Goal: Use online tool/utility: Use online tool/utility

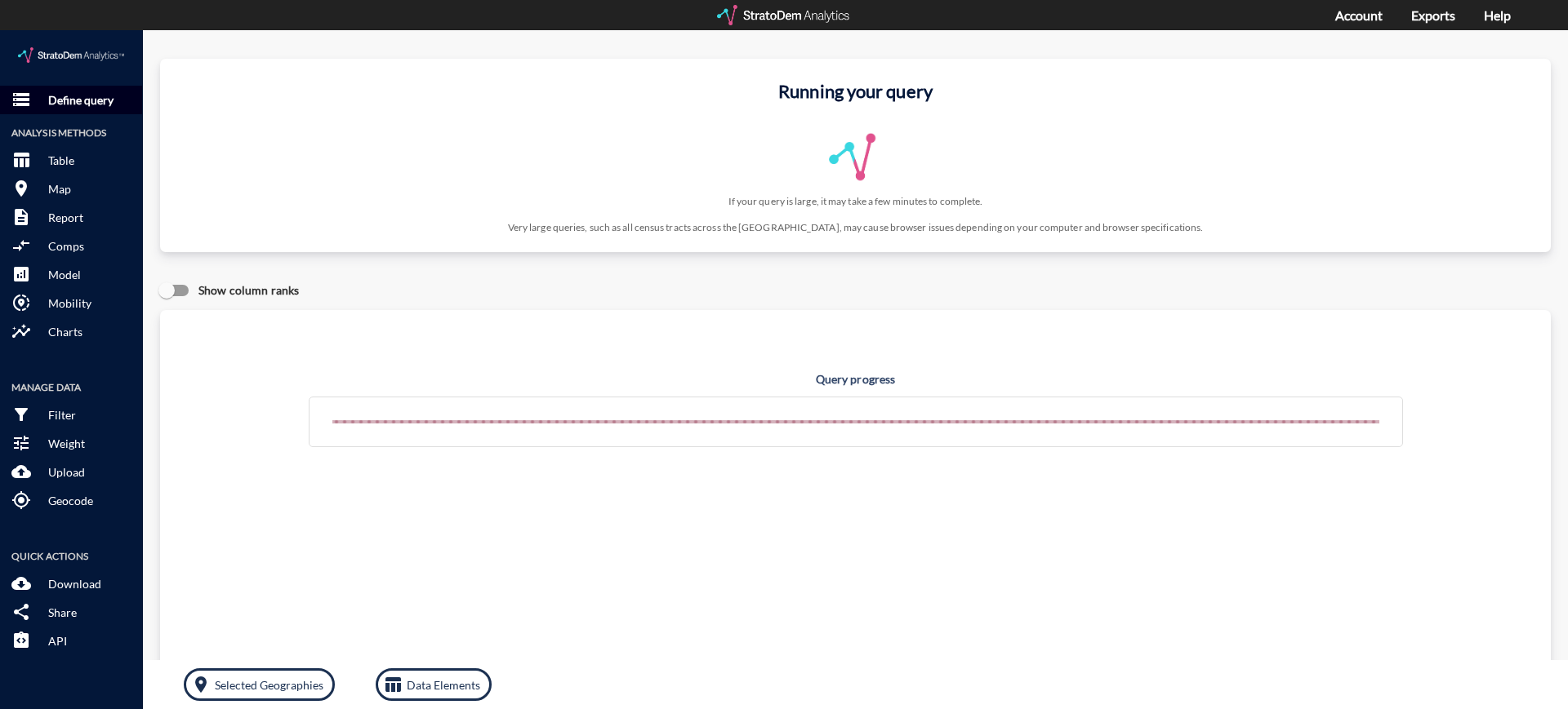
click p "Define query"
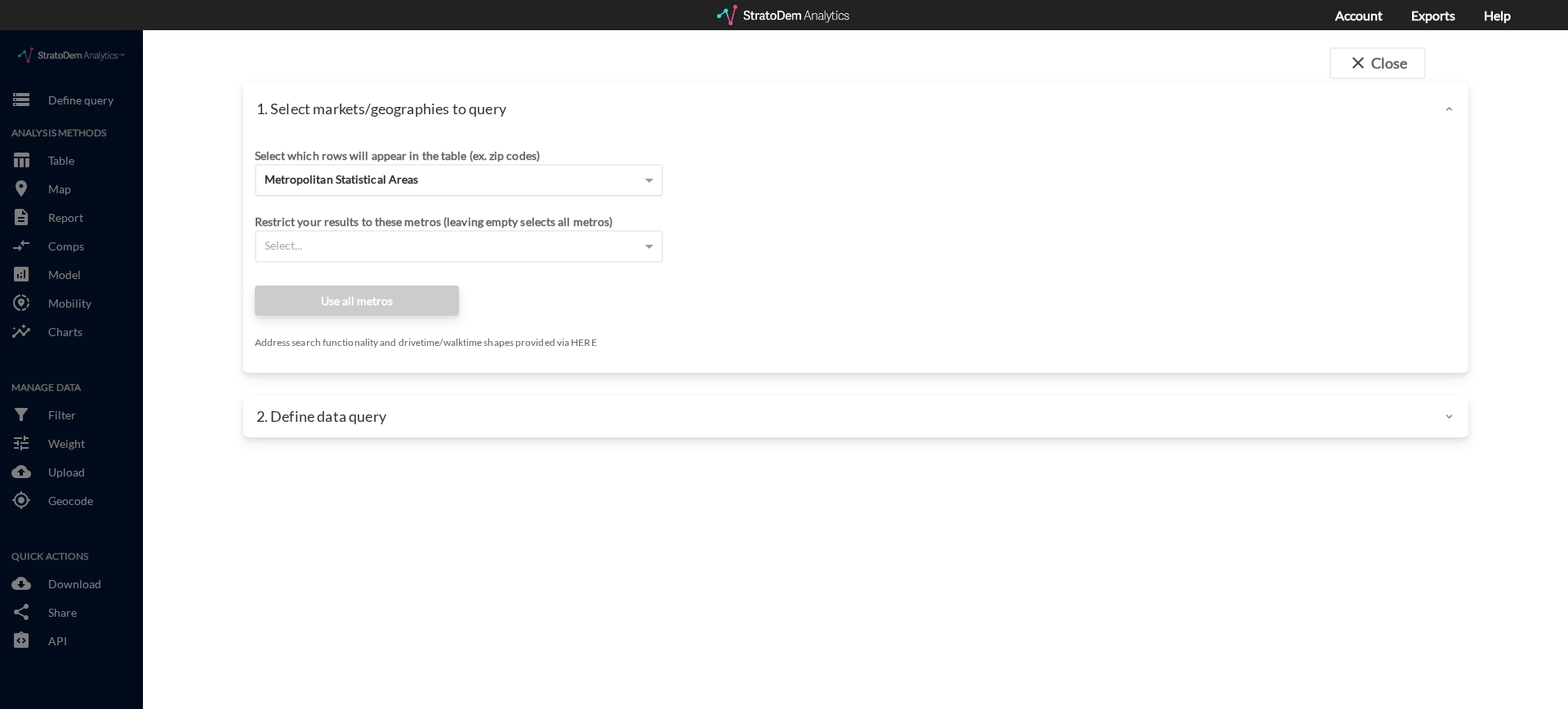
click span "Metropolitan Statistical Areas"
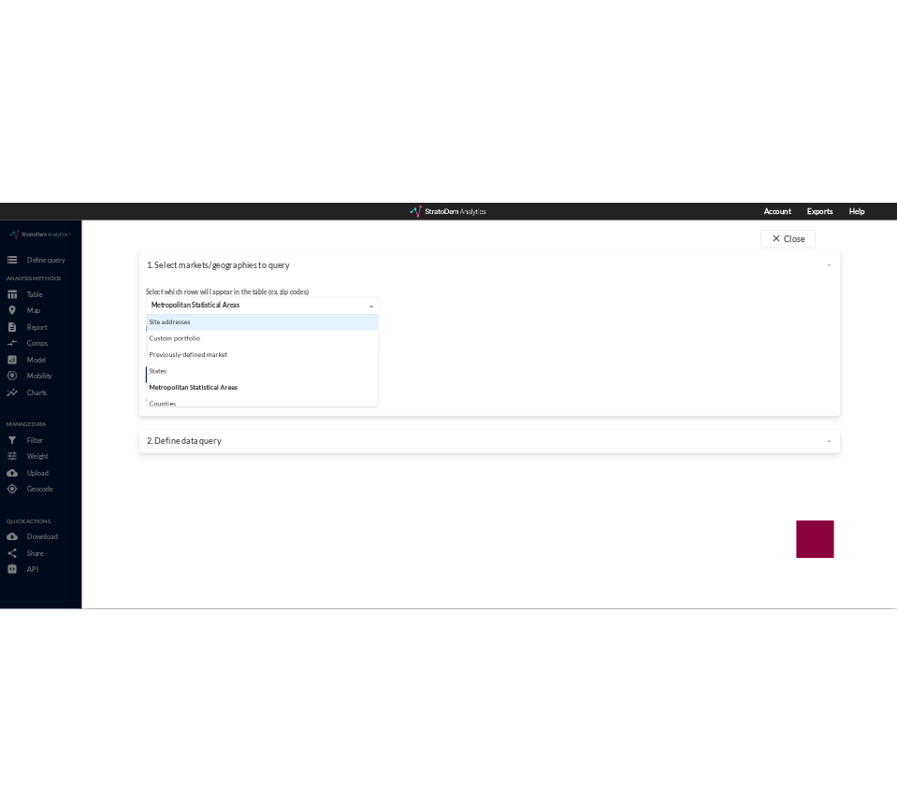
scroll to position [167, 451]
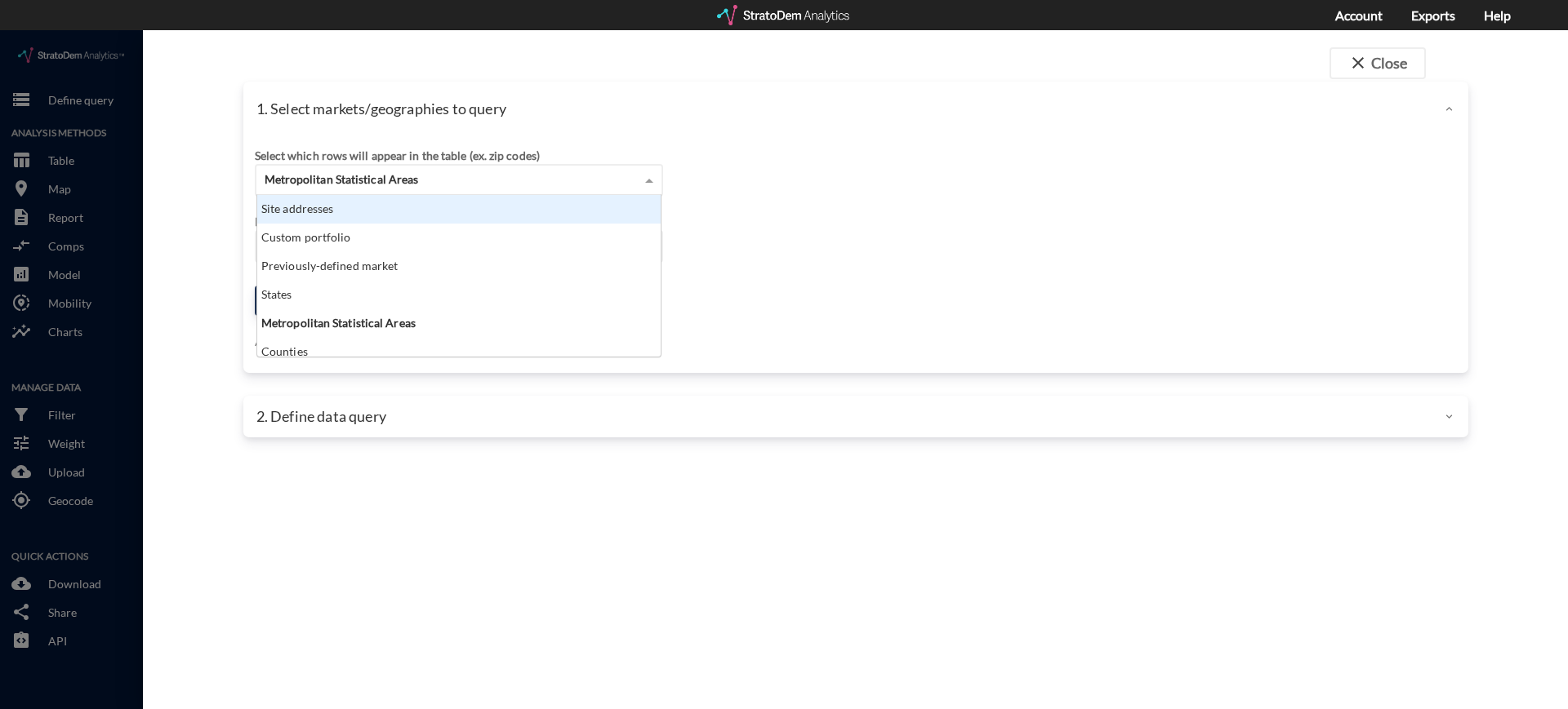
click div "Site addresses"
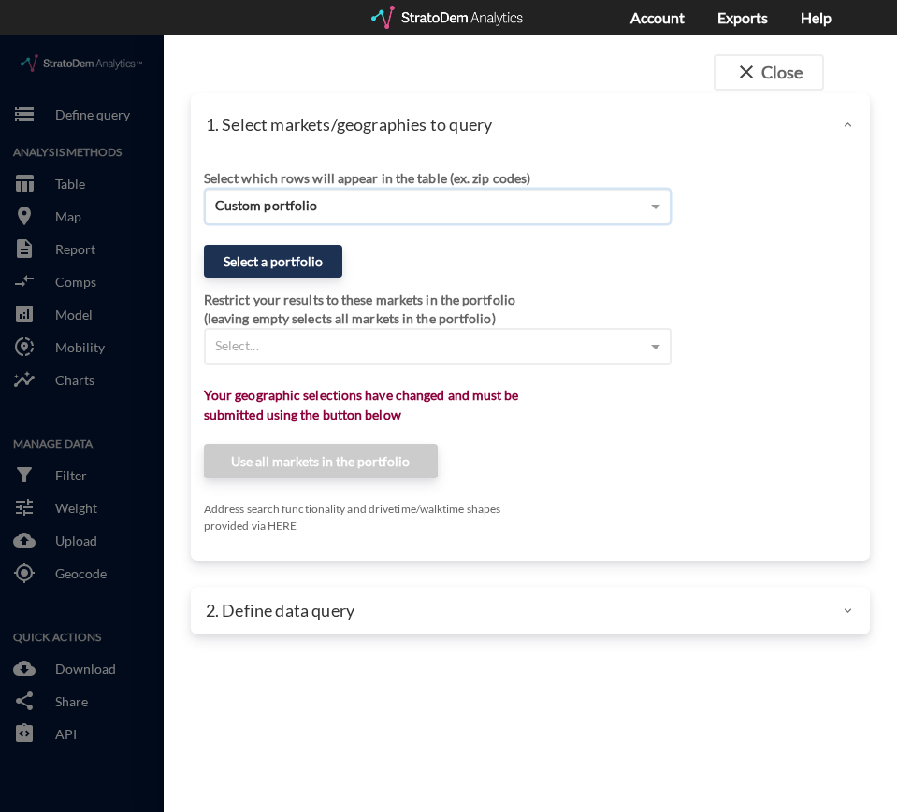
click div "Custom portfolio"
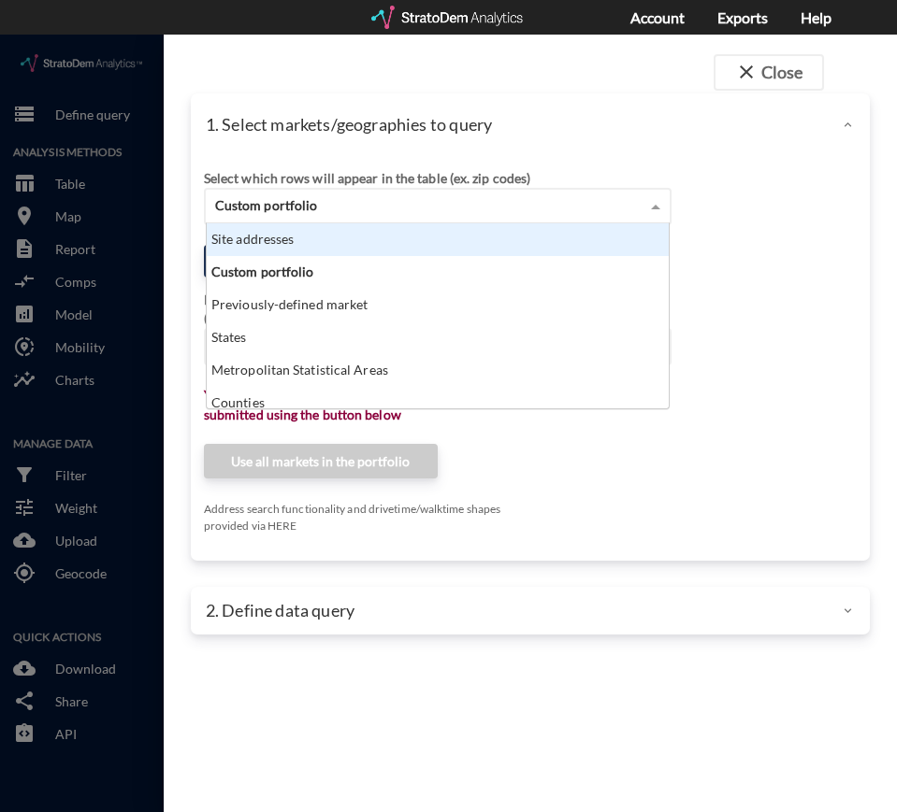
click div "Site addresses"
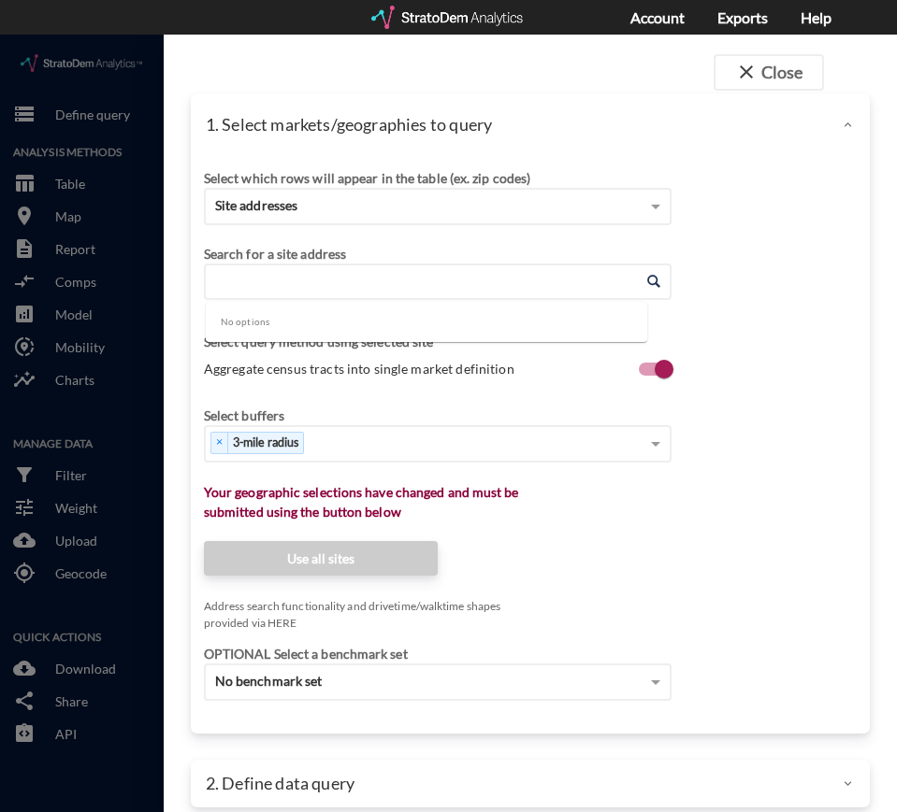
click input "Enter an address"
paste input "[STREET_ADDRESS]"
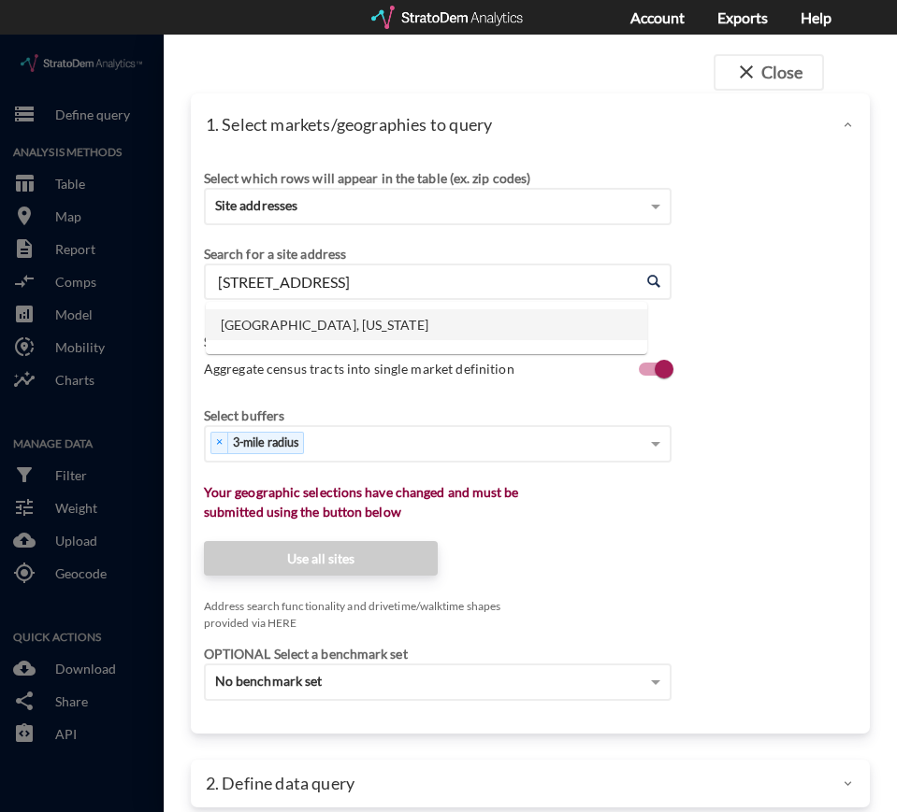
click li "[GEOGRAPHIC_DATA], [US_STATE]"
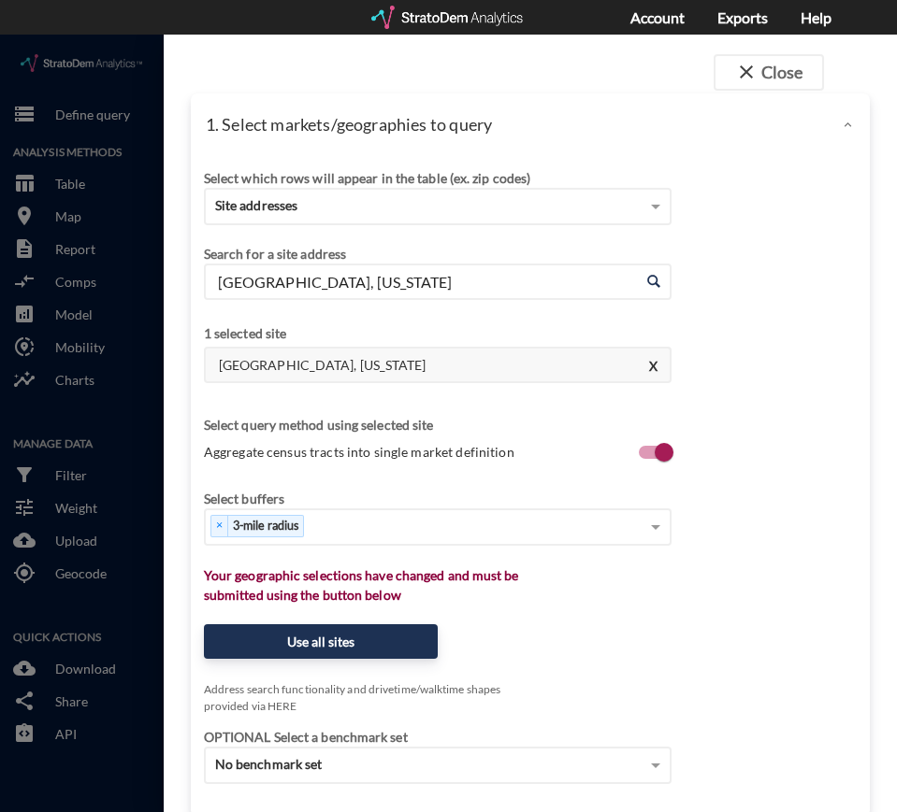
click input "[GEOGRAPHIC_DATA], [US_STATE]"
paste input "[STREET_ADDRESS][DEMOGRAPHIC_DATA]"
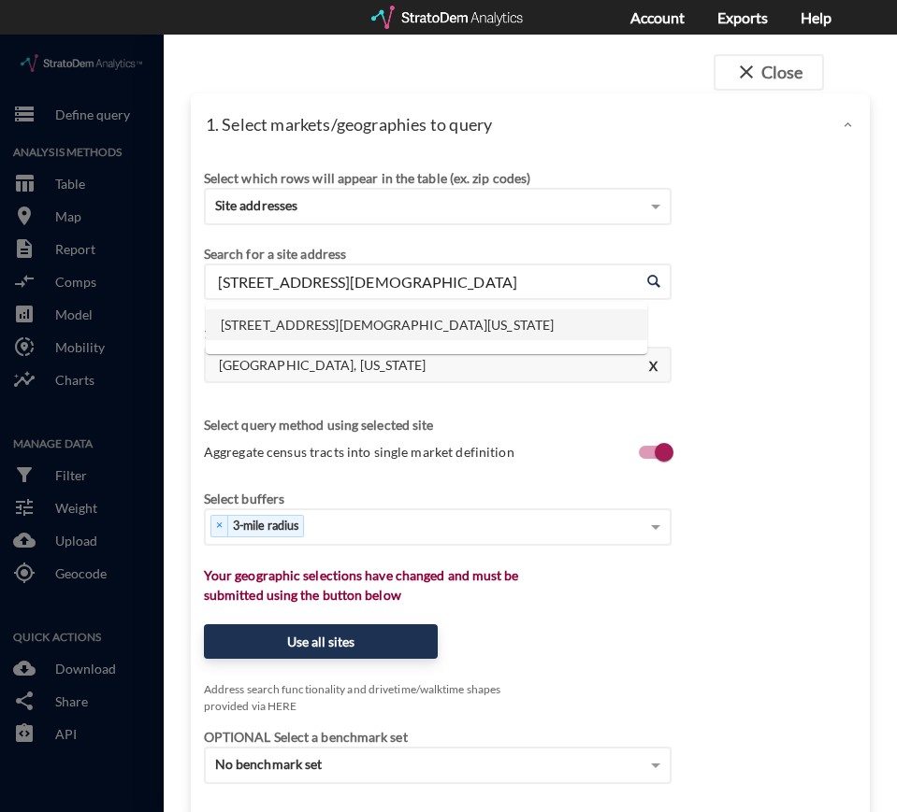
click li "[STREET_ADDRESS][DEMOGRAPHIC_DATA][US_STATE]"
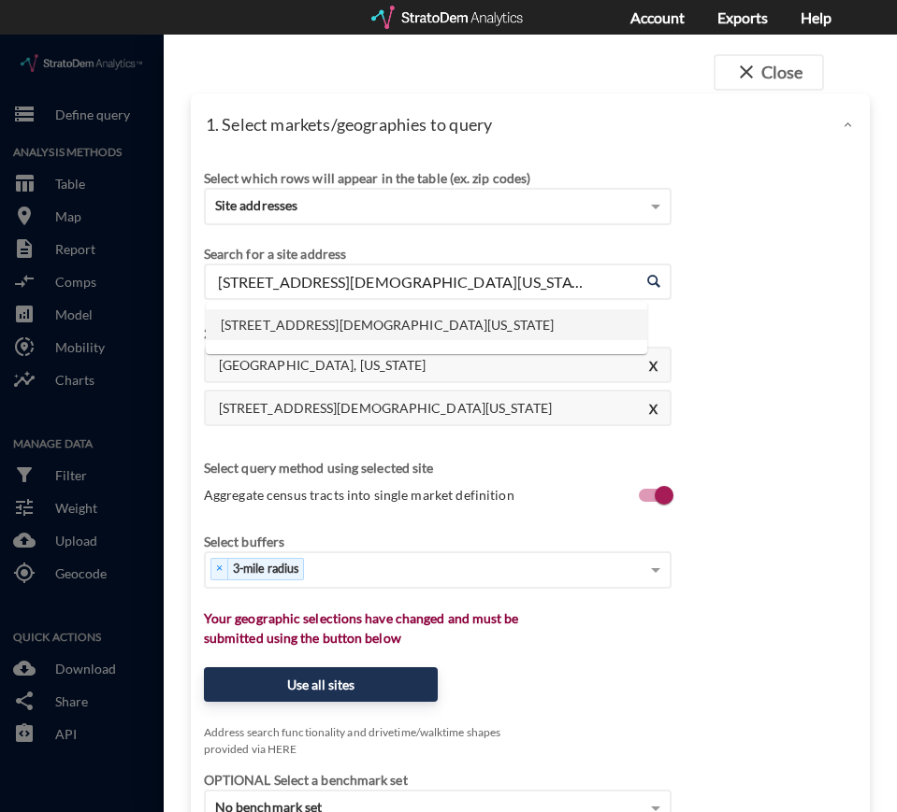
click input "[STREET_ADDRESS][DEMOGRAPHIC_DATA][US_STATE]"
paste input "[STREET_ADDRESS]"
click li "4027 US-78, [GEOGRAPHIC_DATA], [US_STATE]"
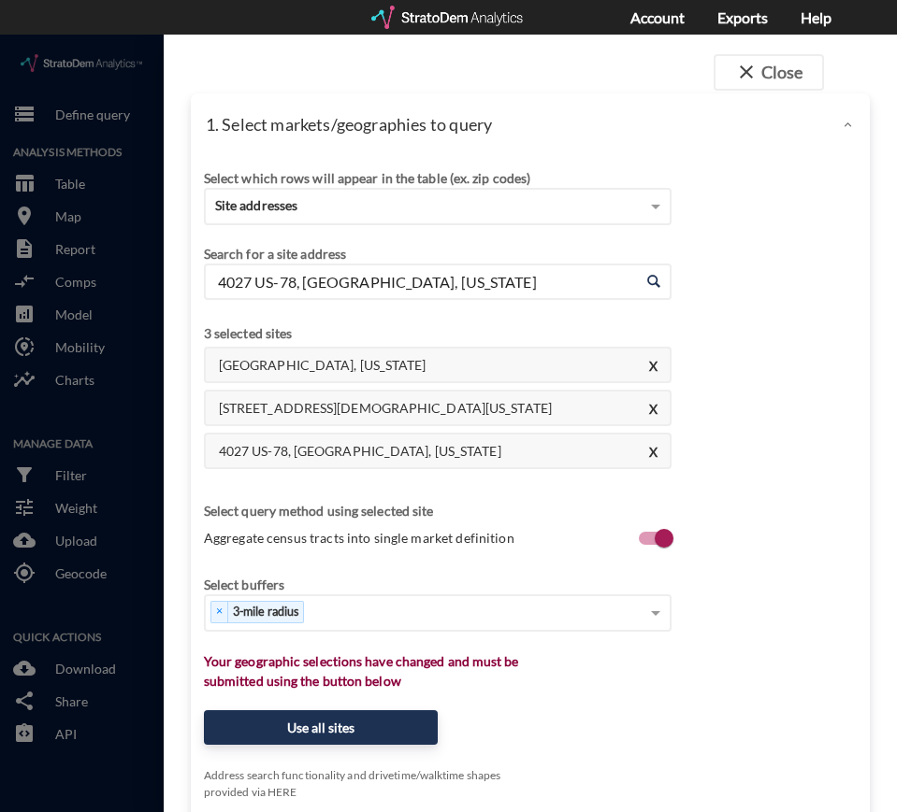
click input "4027 US-78, [GEOGRAPHIC_DATA], [US_STATE]"
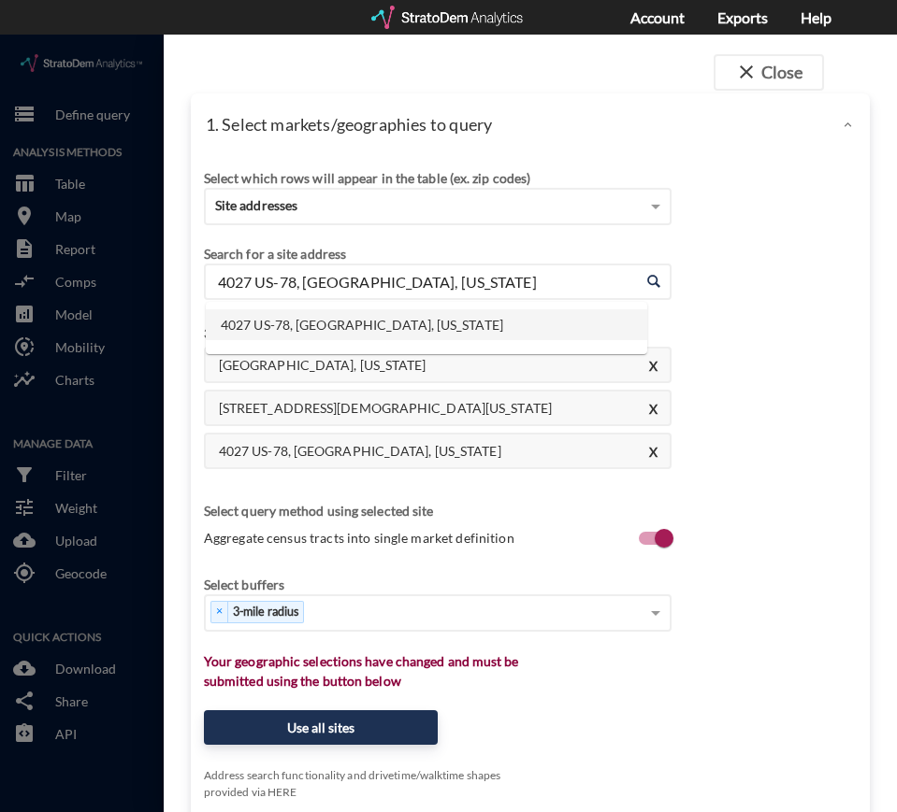
paste input "[STREET_ADDRESS]"
click li "[STREET_ADDRESS][US_STATE]"
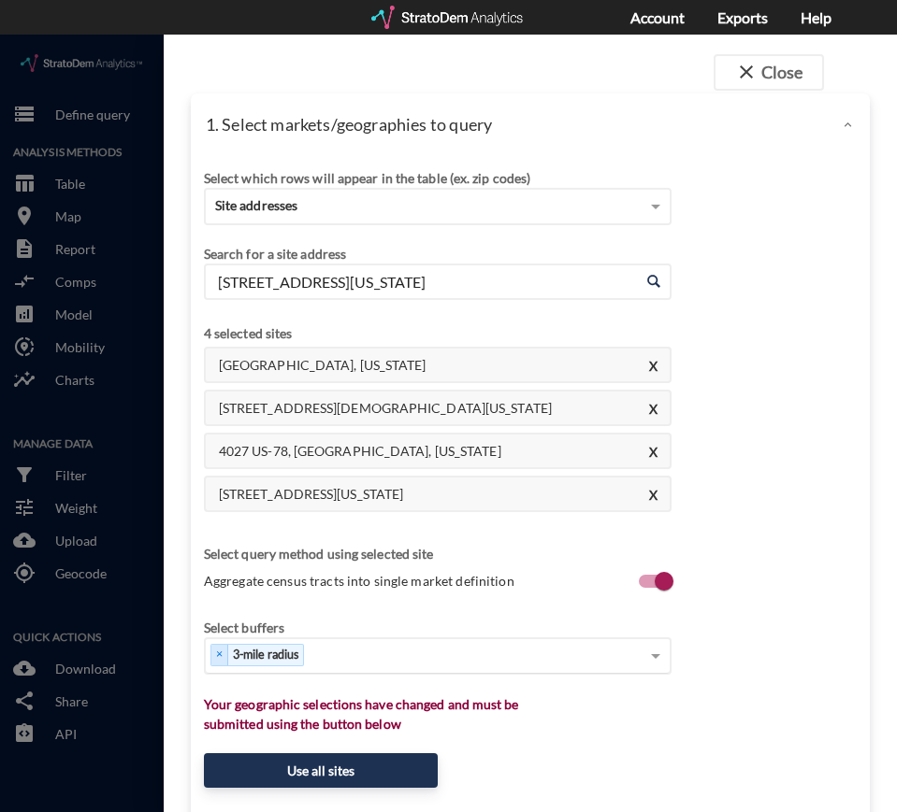
type input "[STREET_ADDRESS][US_STATE]"
click div "Select..."
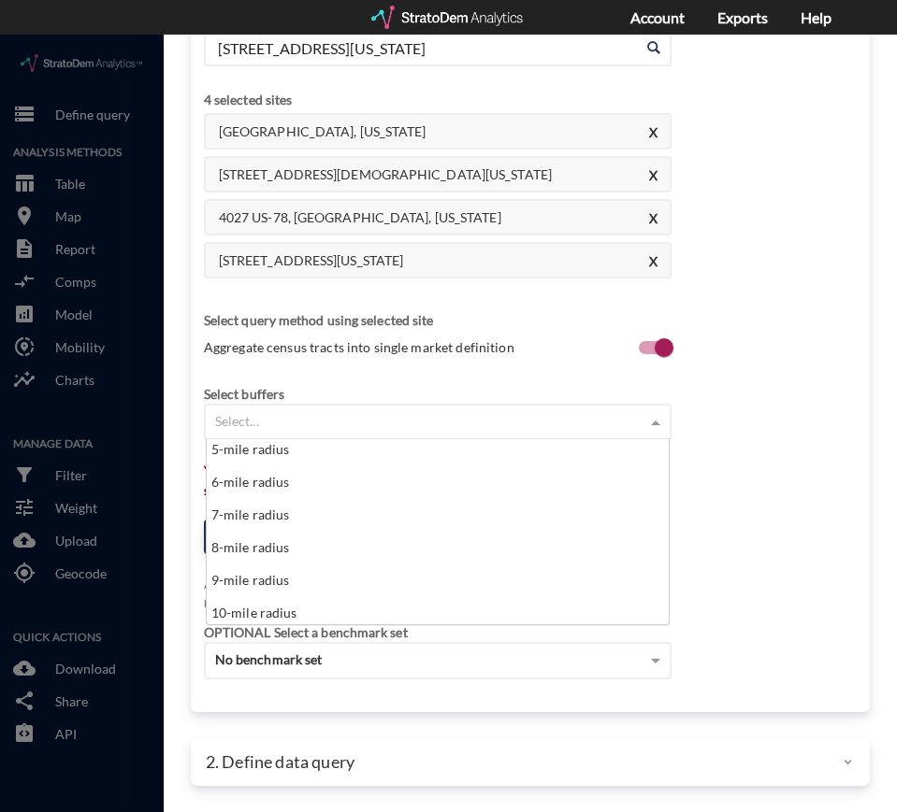
scroll to position [206, 0]
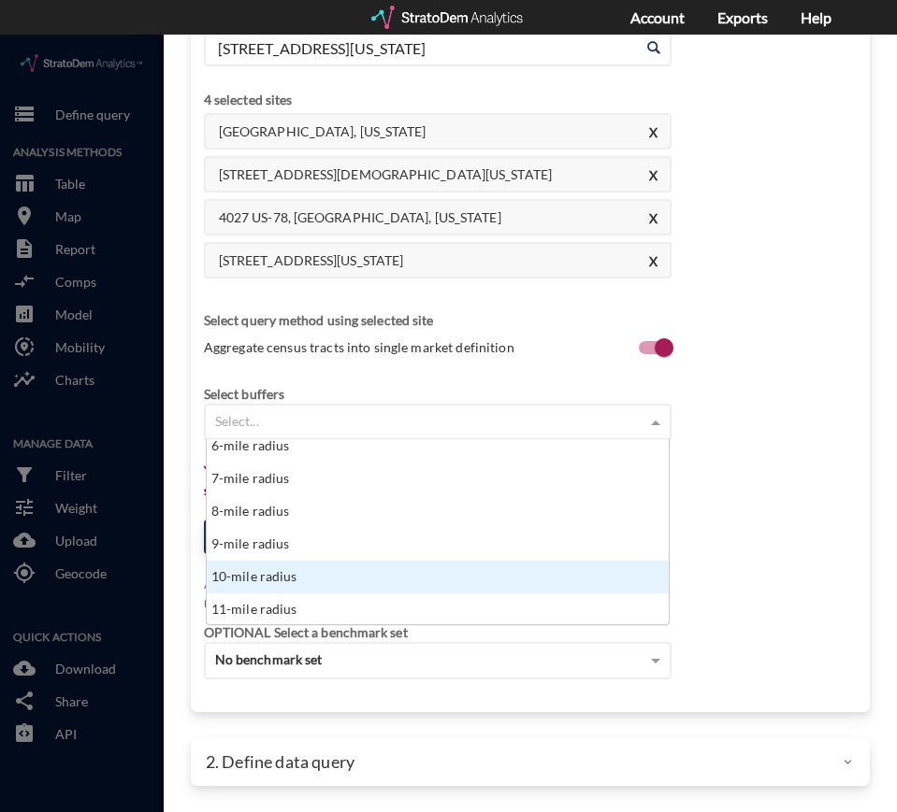
click div "10-mile radius"
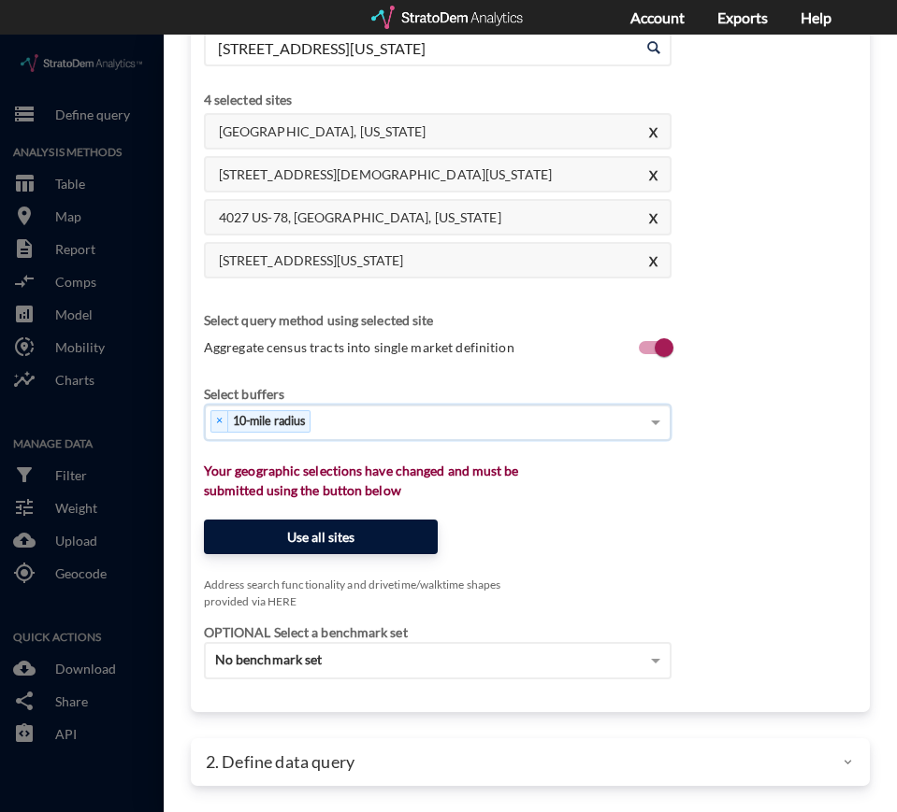
click button "Use all sites"
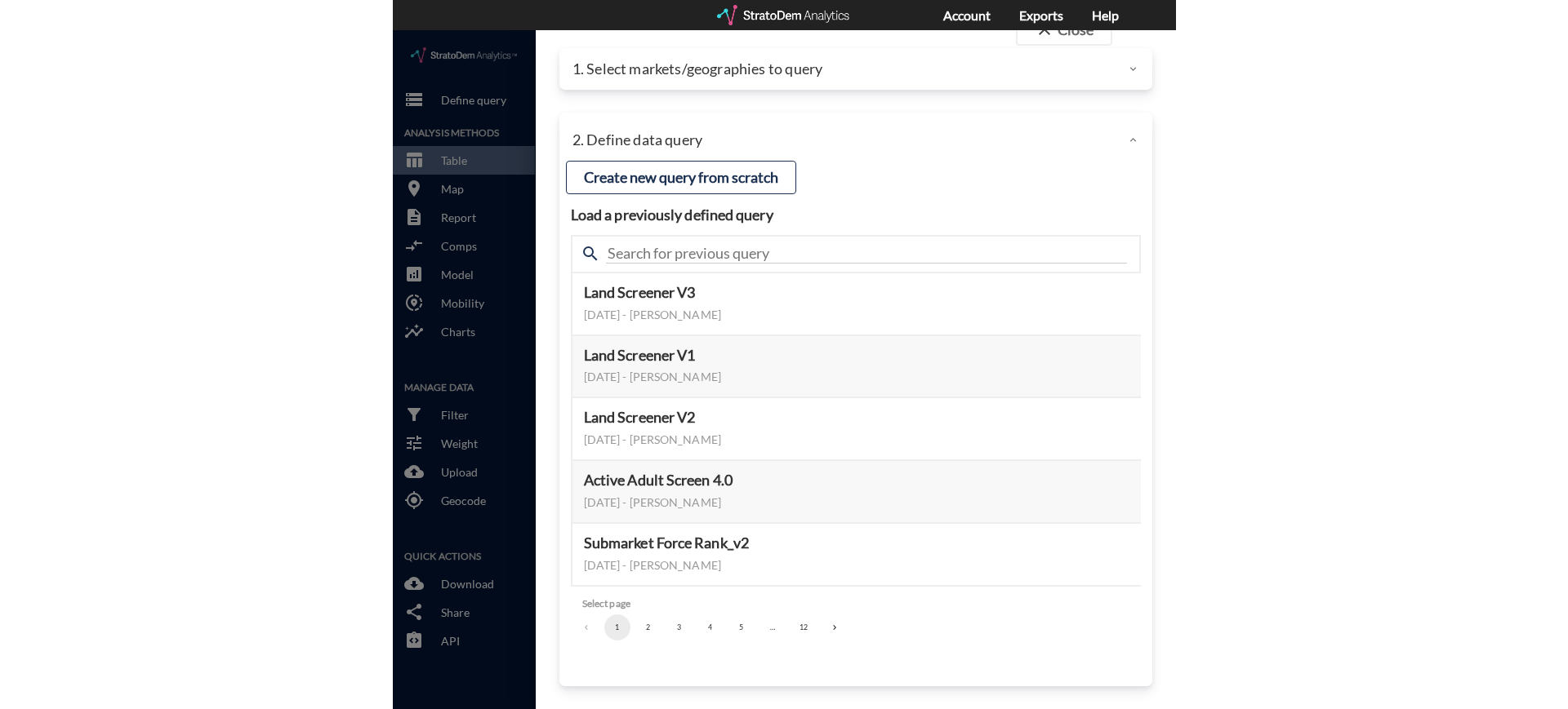
scroll to position [33, 0]
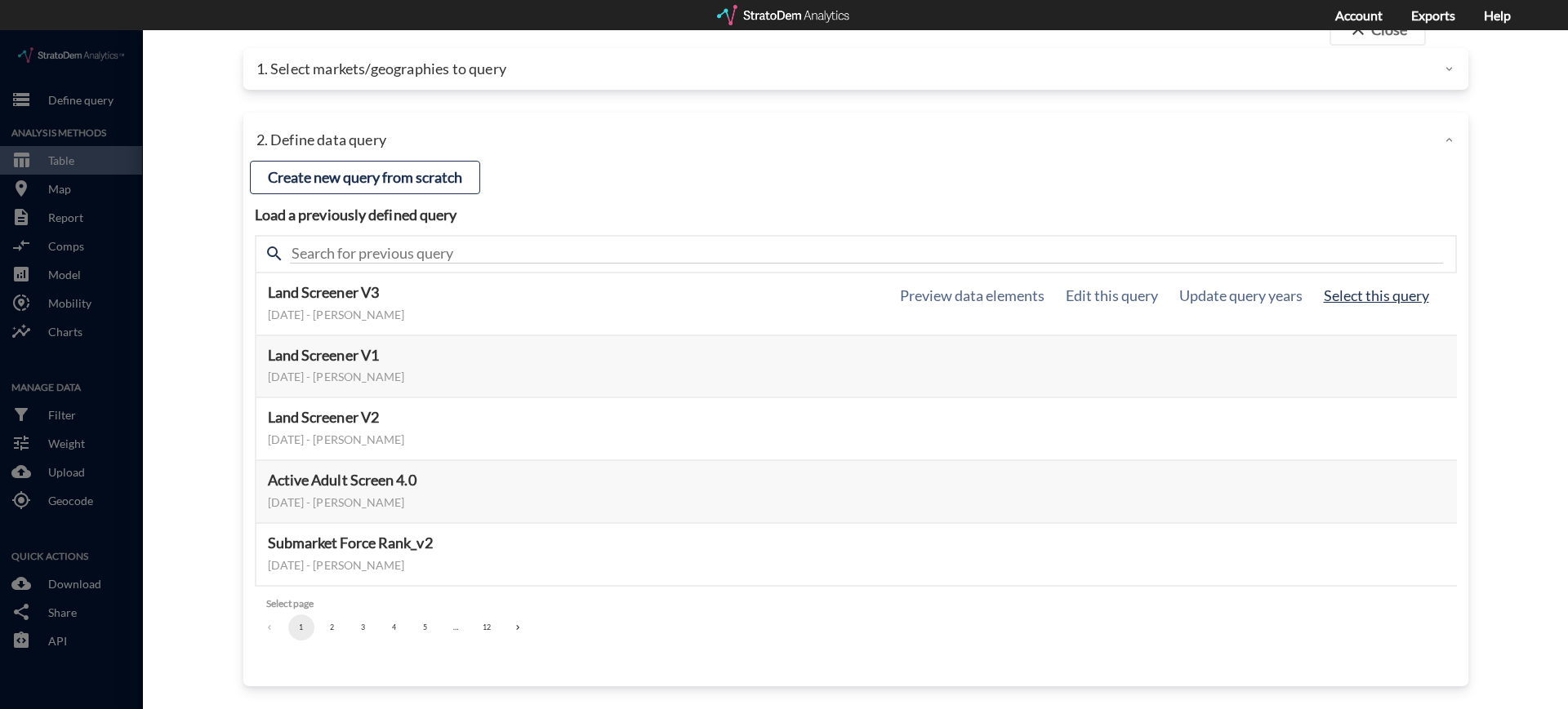
click button "Select this query"
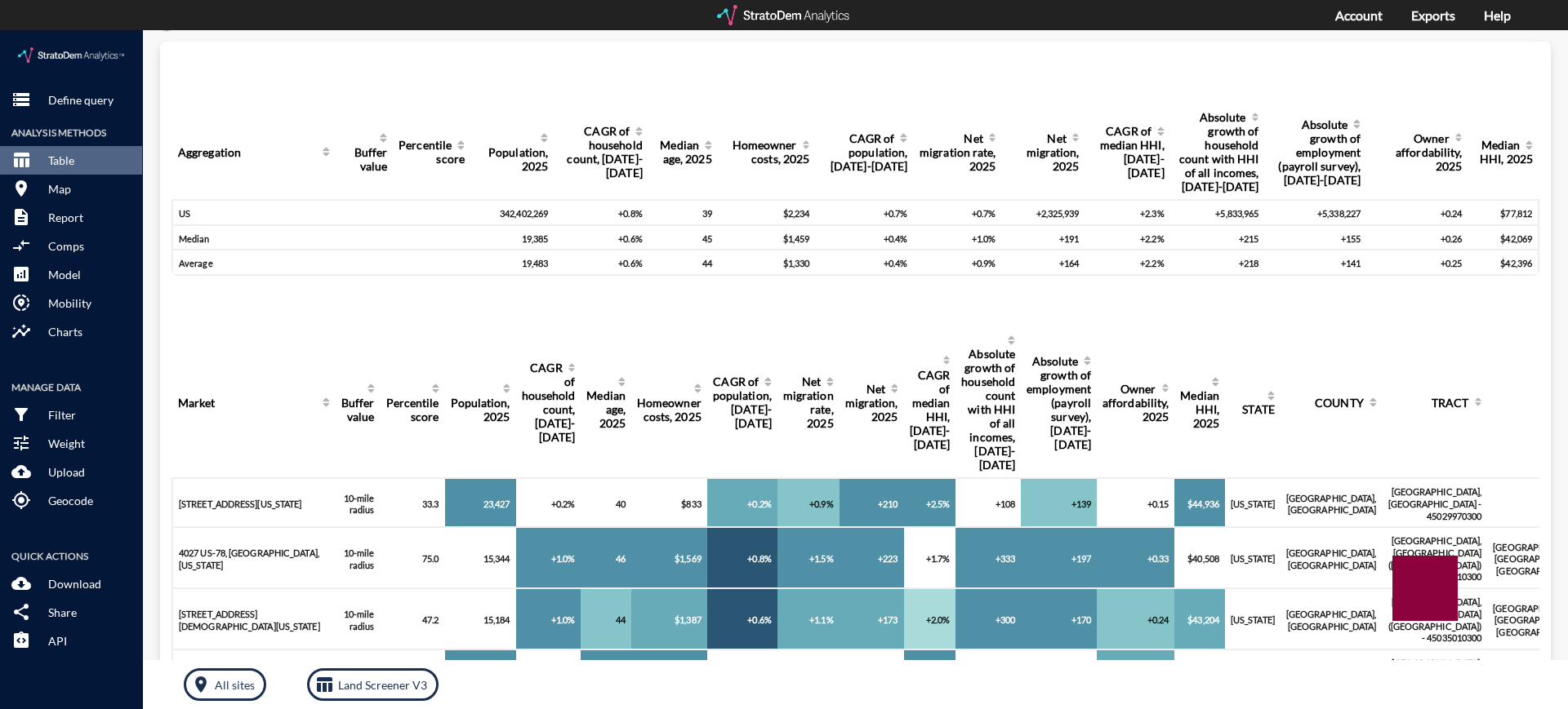
scroll to position [30, 0]
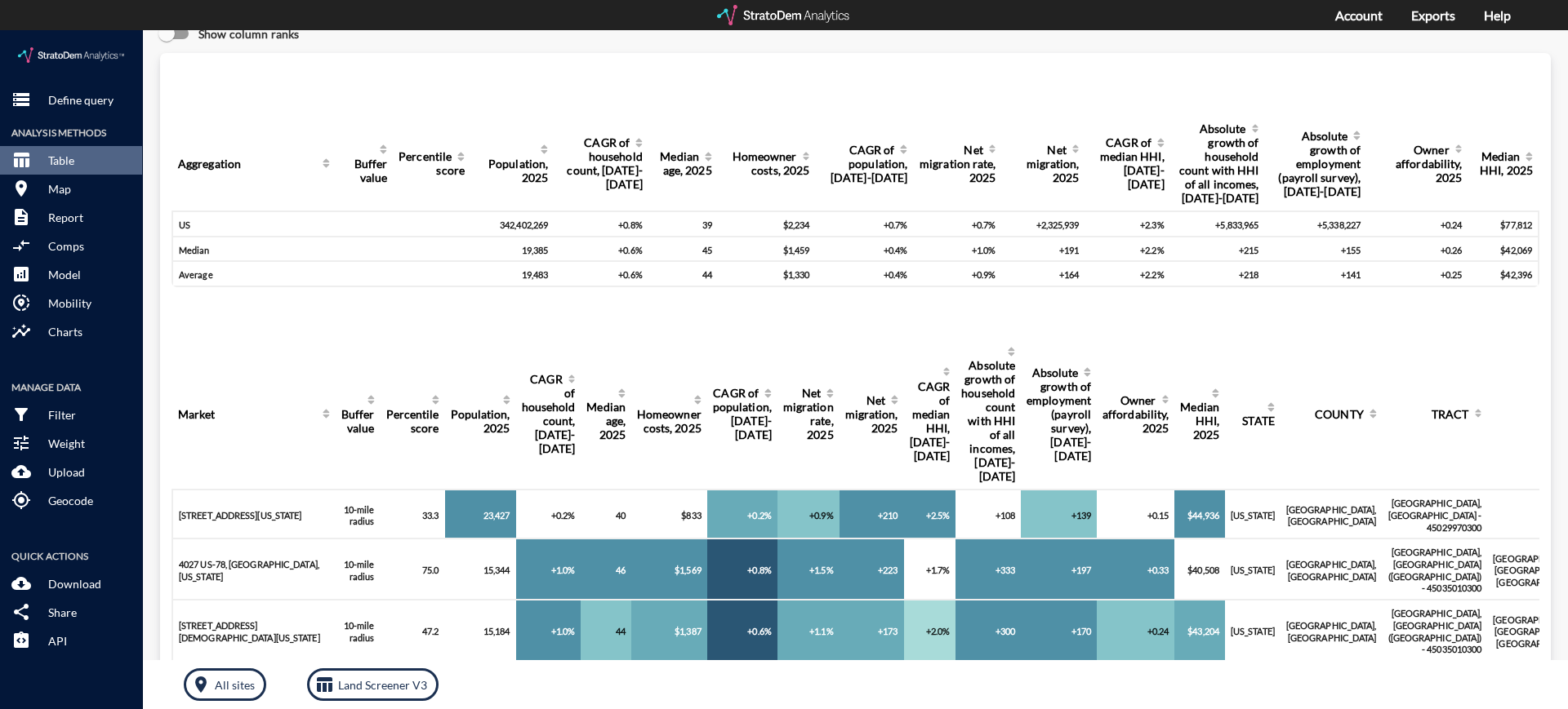
click div "Query progress Aggregation Buffer value Percentile score Population, 2025 CAGR …"
click p "Mobility"
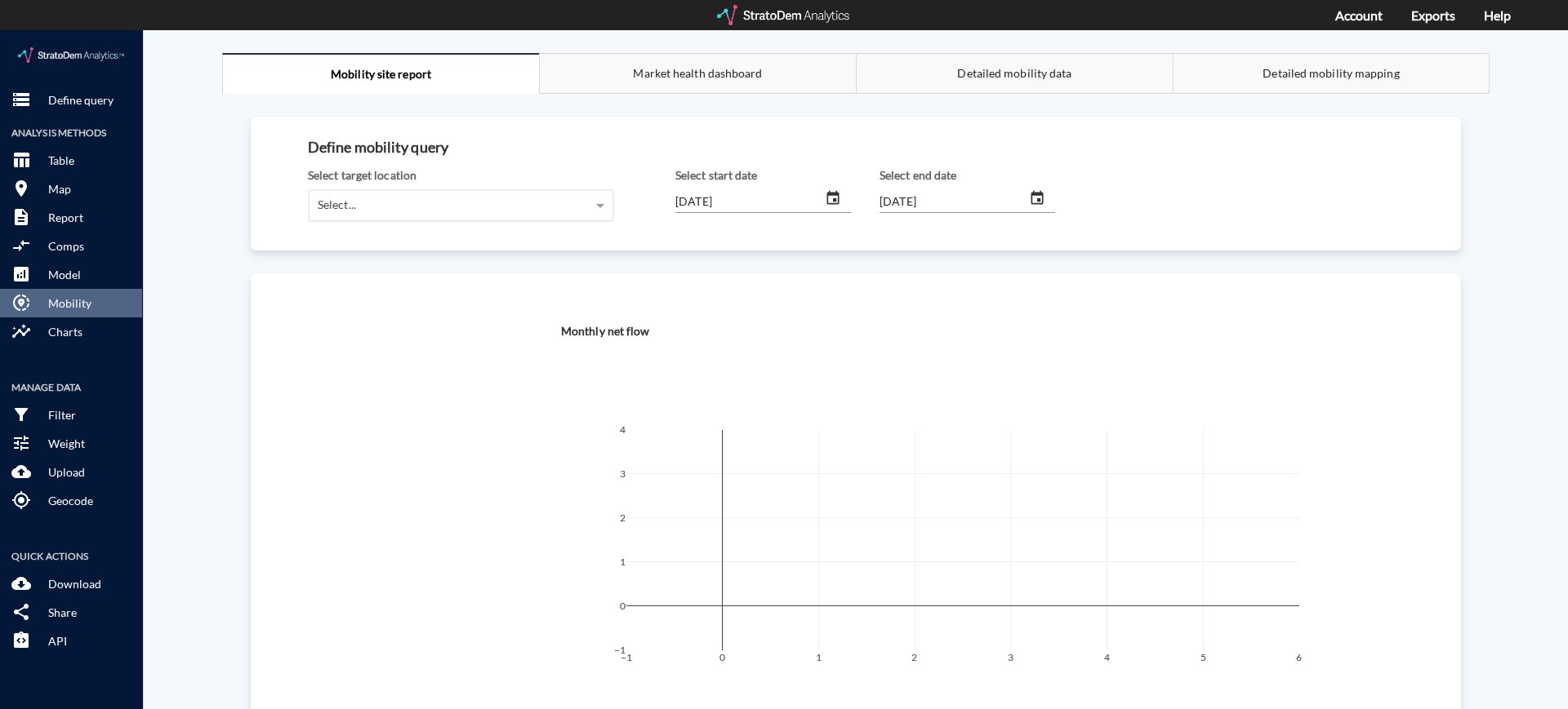
click div "Select..."
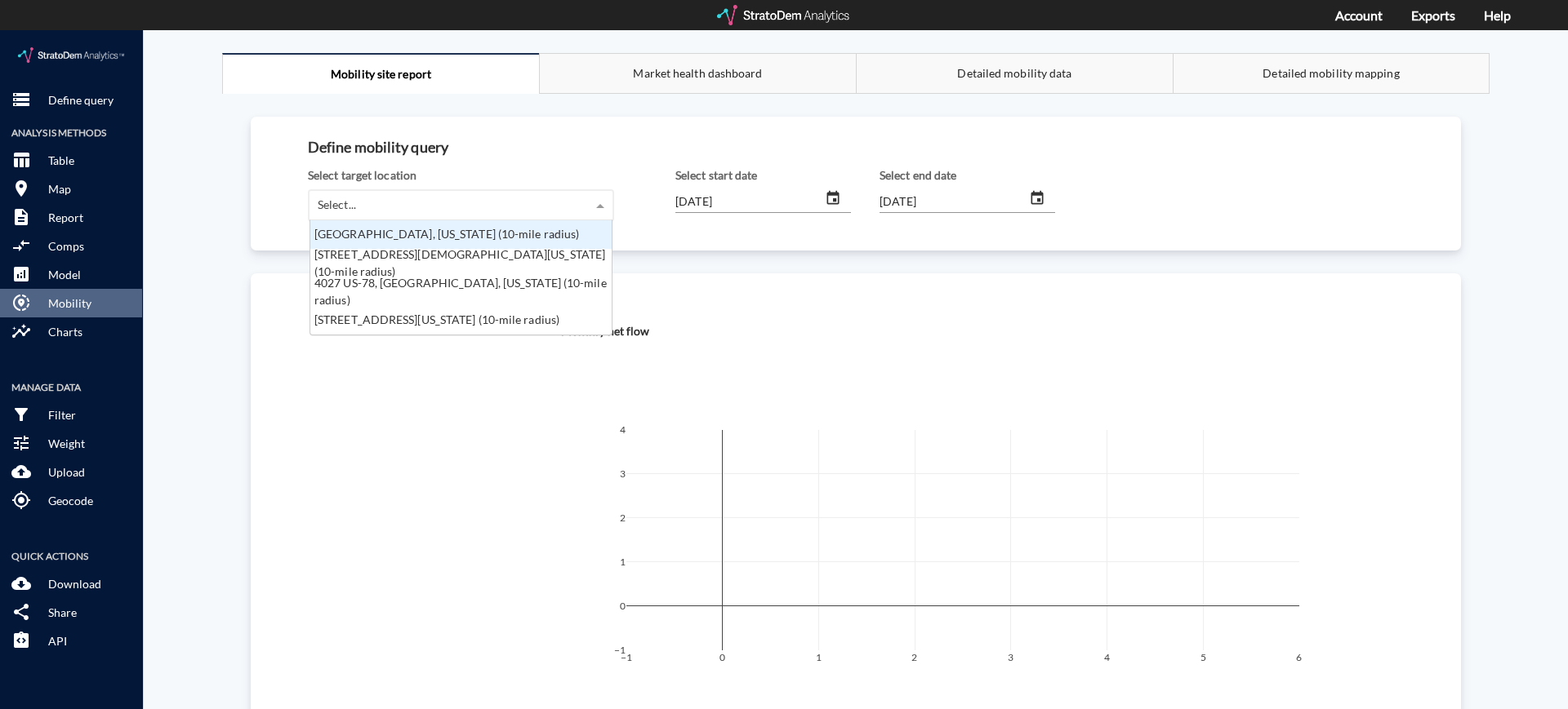
scroll to position [99, 292]
click div "[GEOGRAPHIC_DATA], [US_STATE] (10-mile radius)"
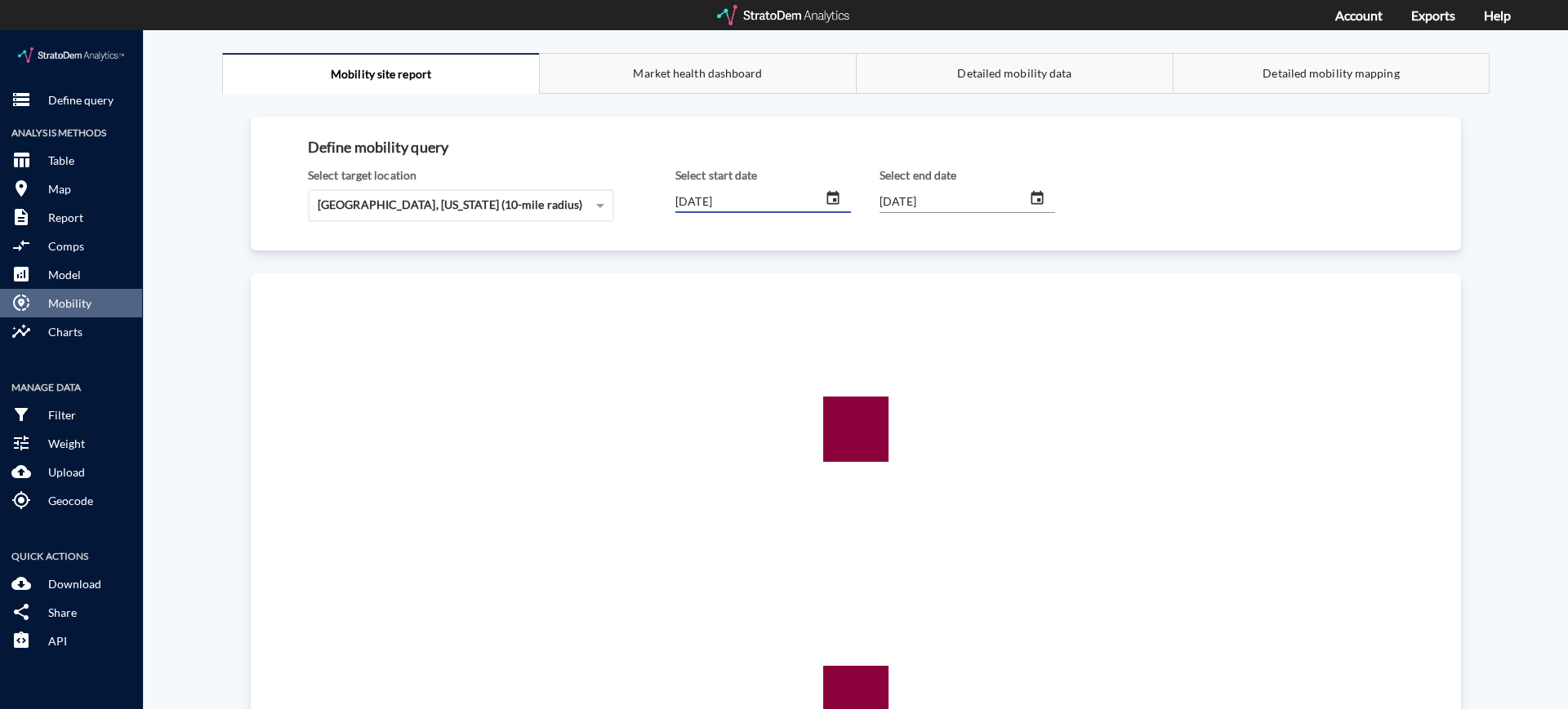
click input "[DATE]"
type input "2020/__/__"
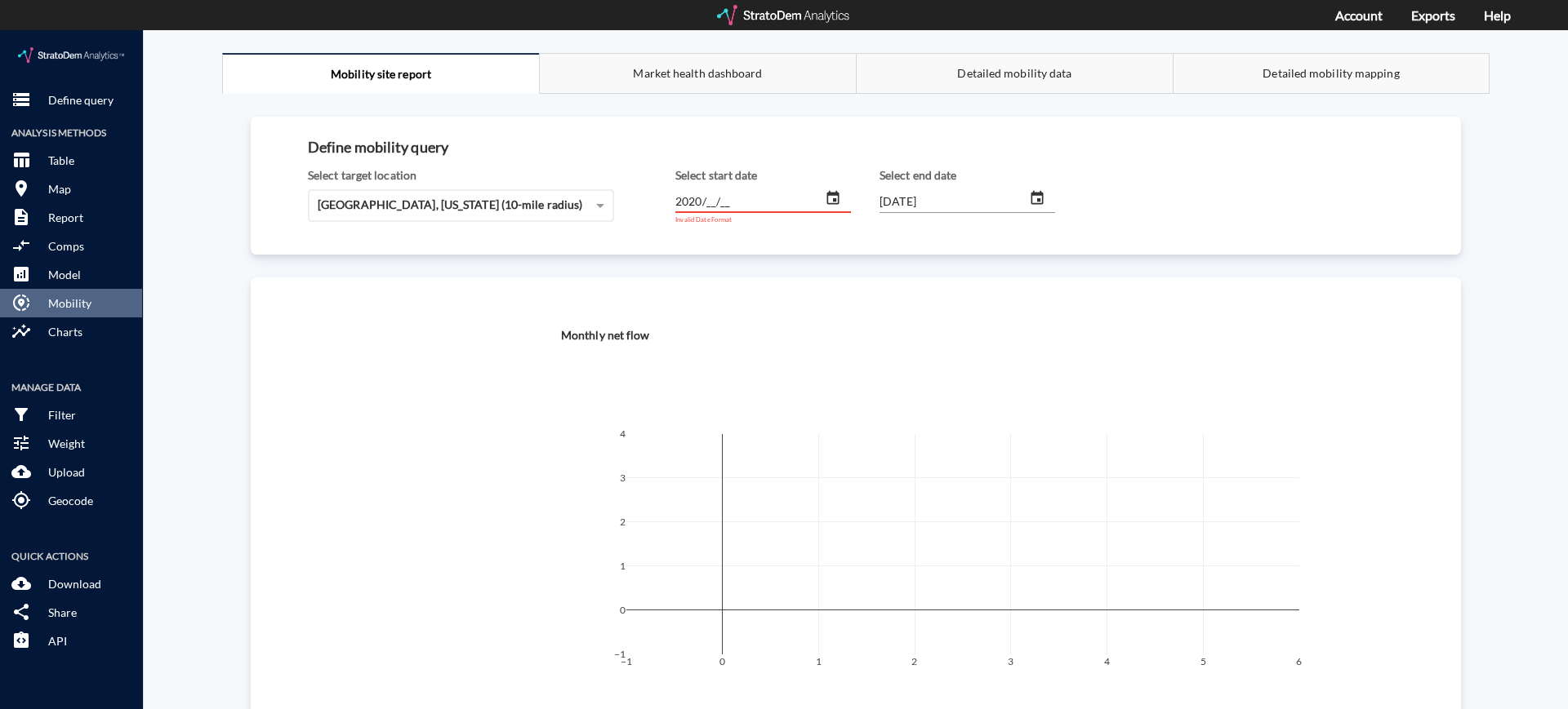
click input "2020/__/__"
type input "[DATE]"
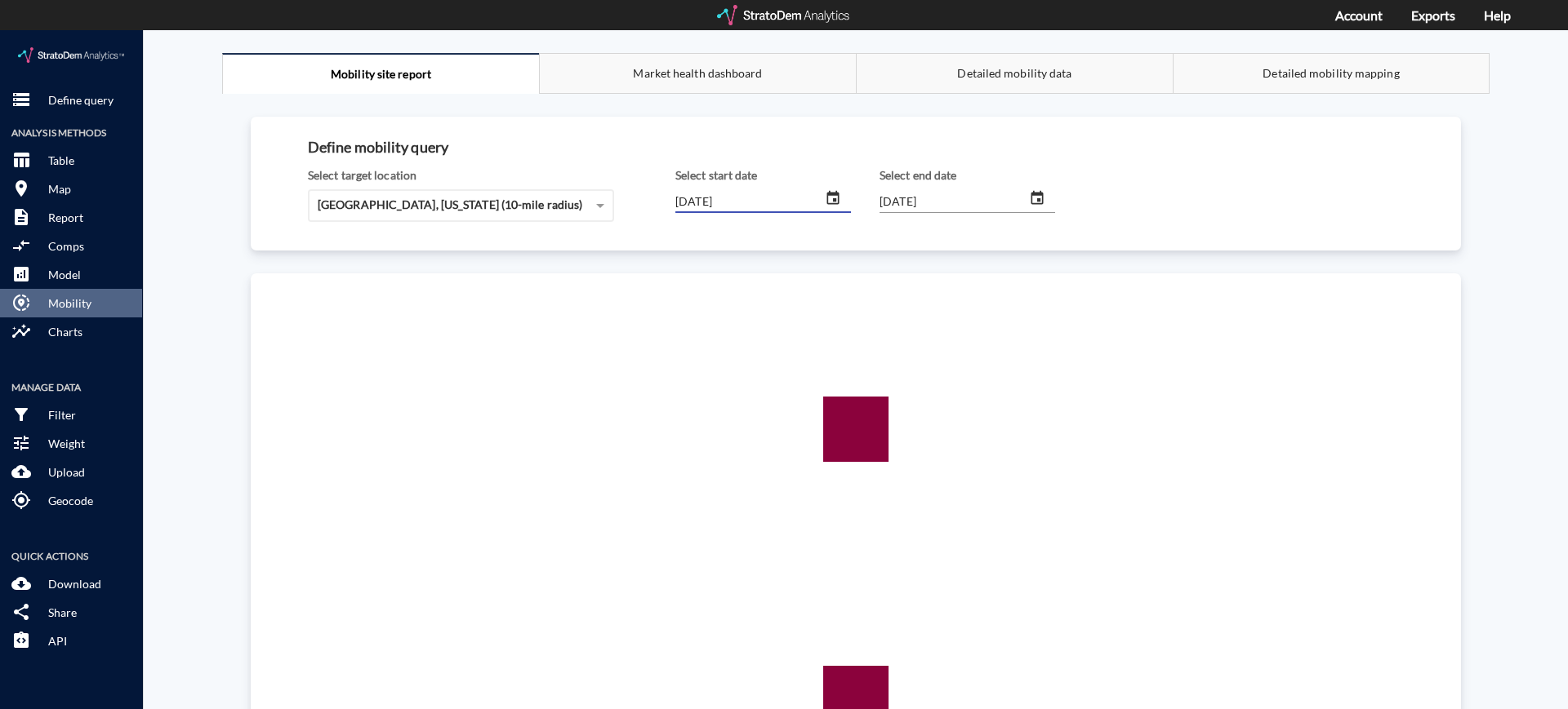
click input "[DATE]"
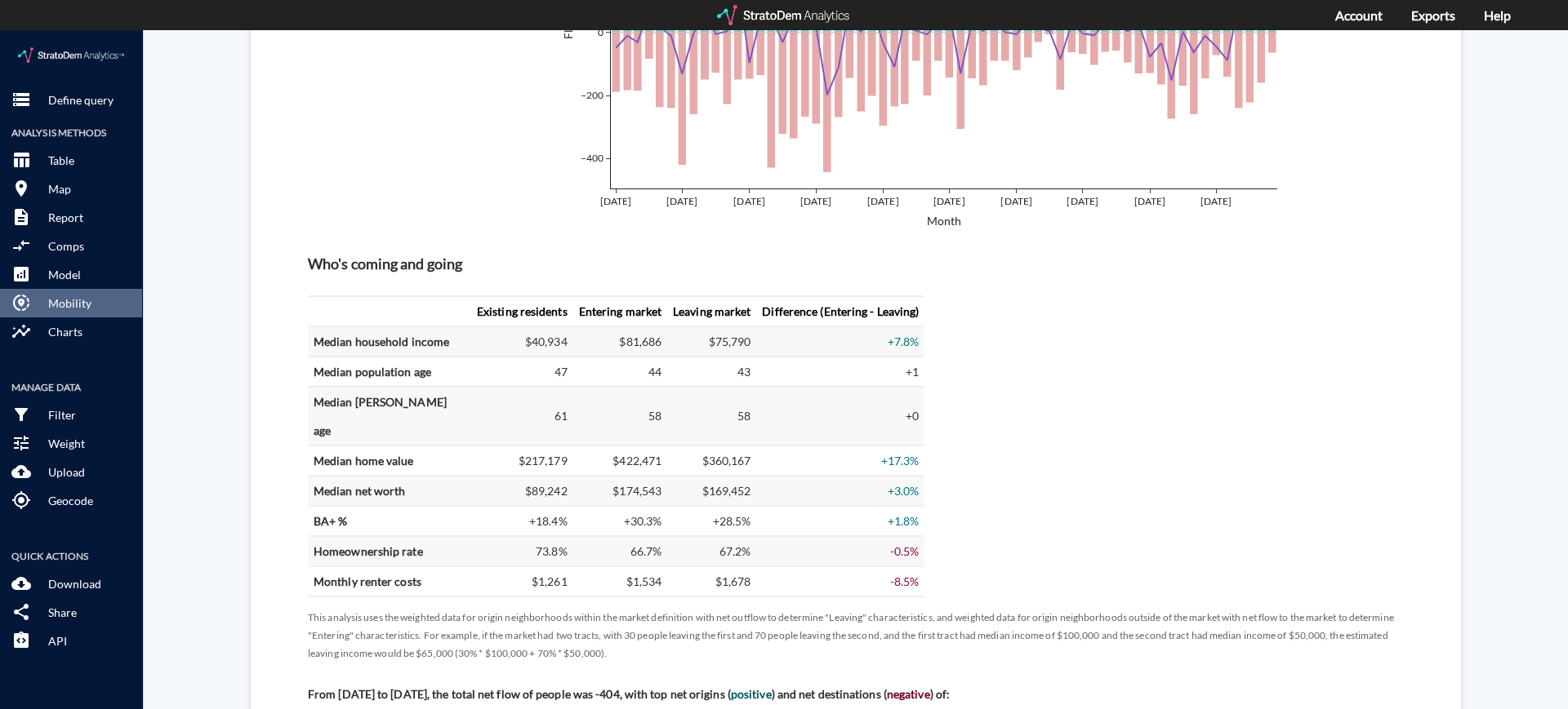
scroll to position [644, 0]
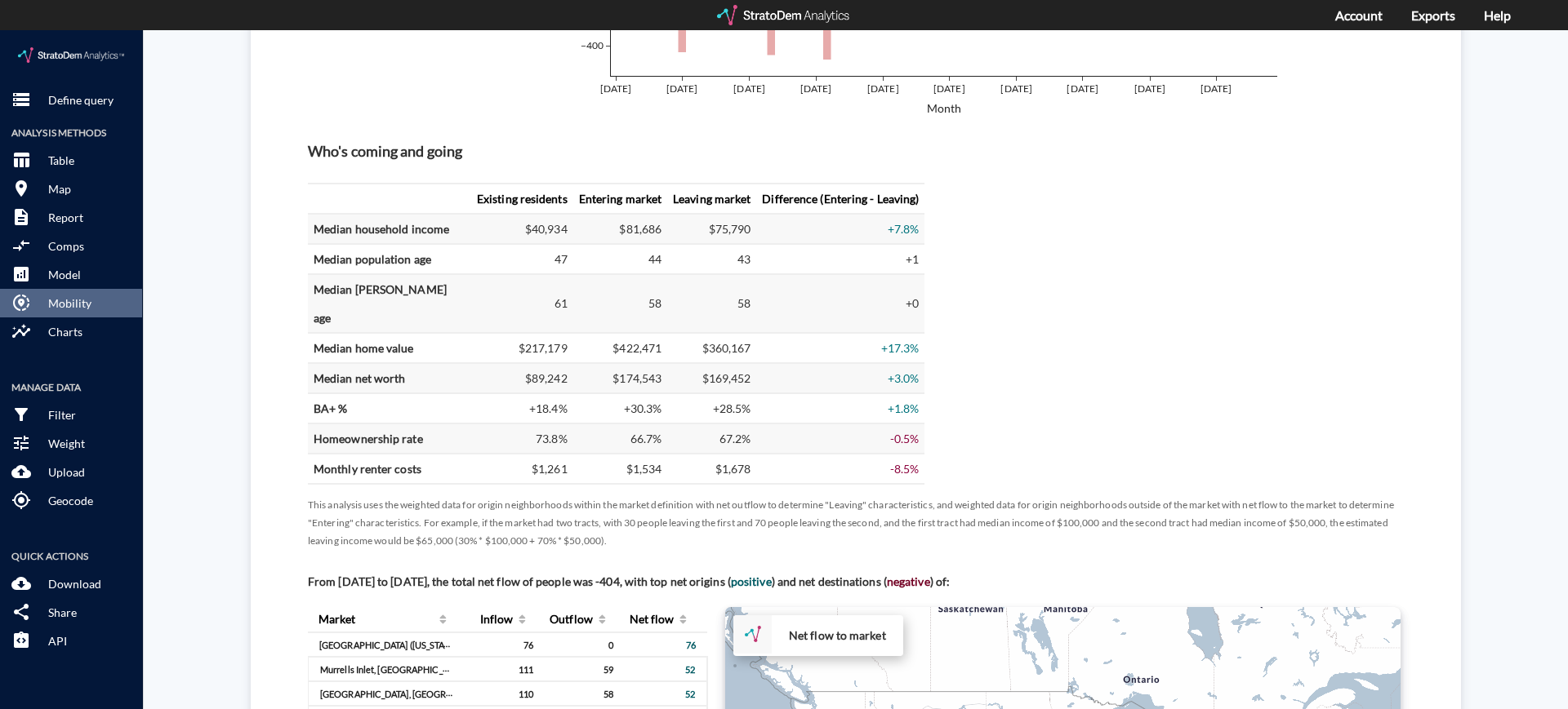
type input "[DATE]"
click th "Difference (Entering - Leaving)"
click td "73.8%"
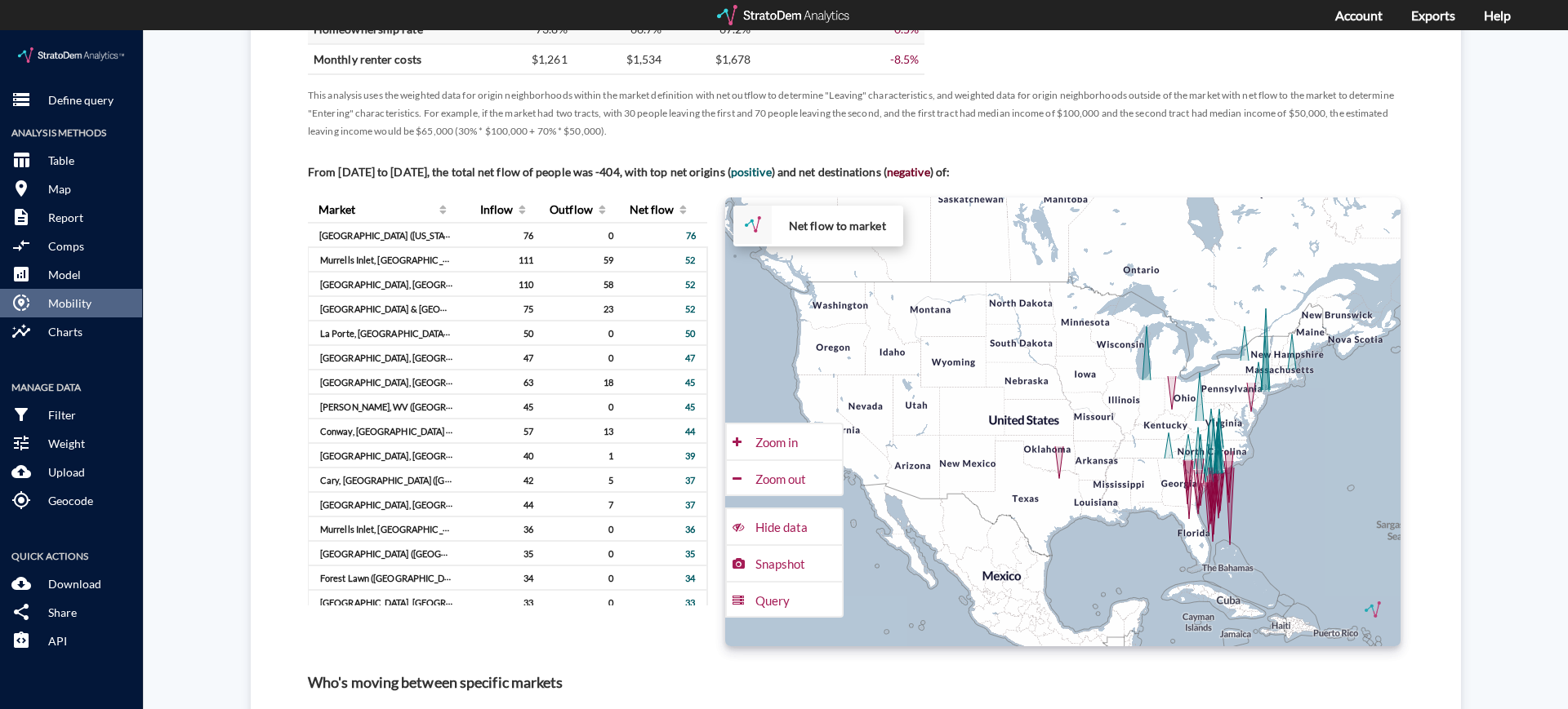
scroll to position [568, 0]
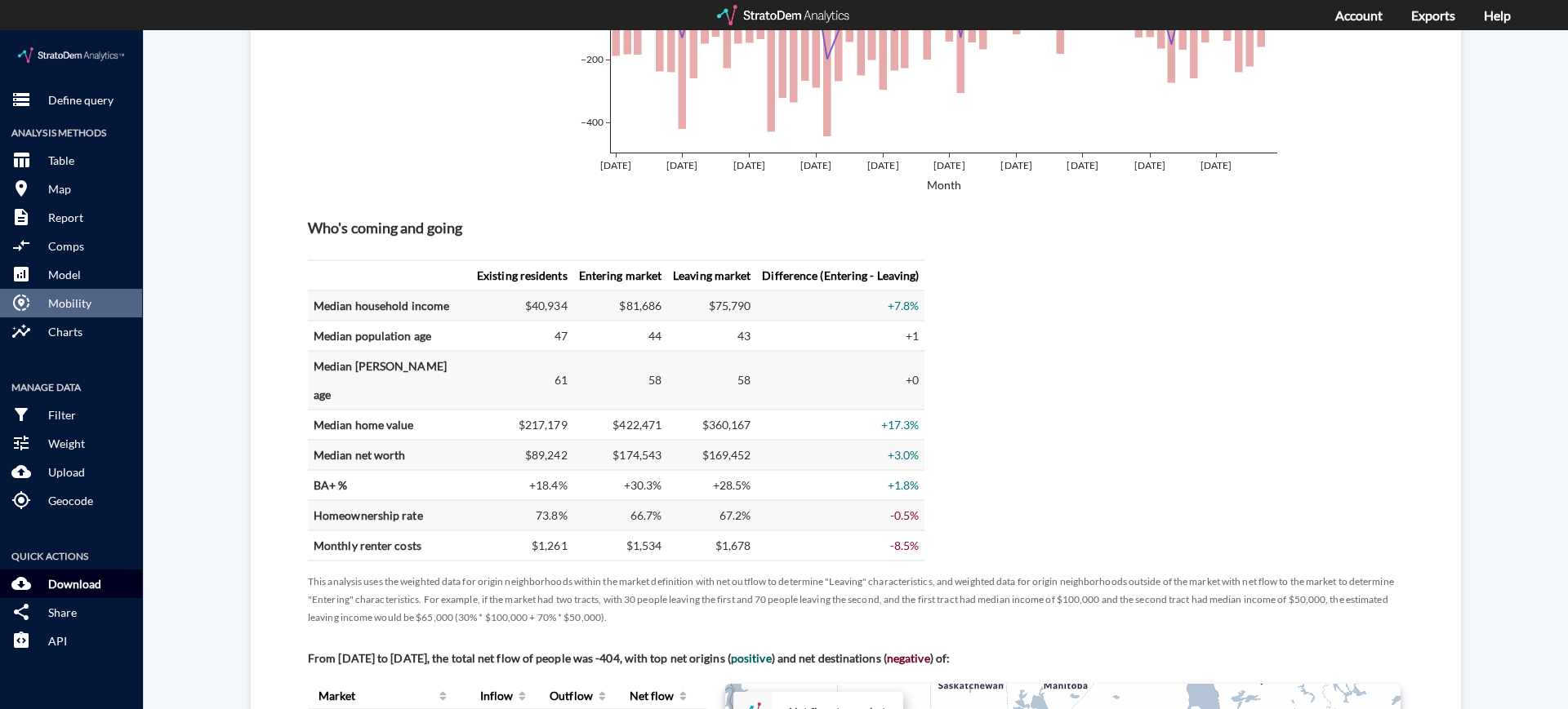
click p "Download"
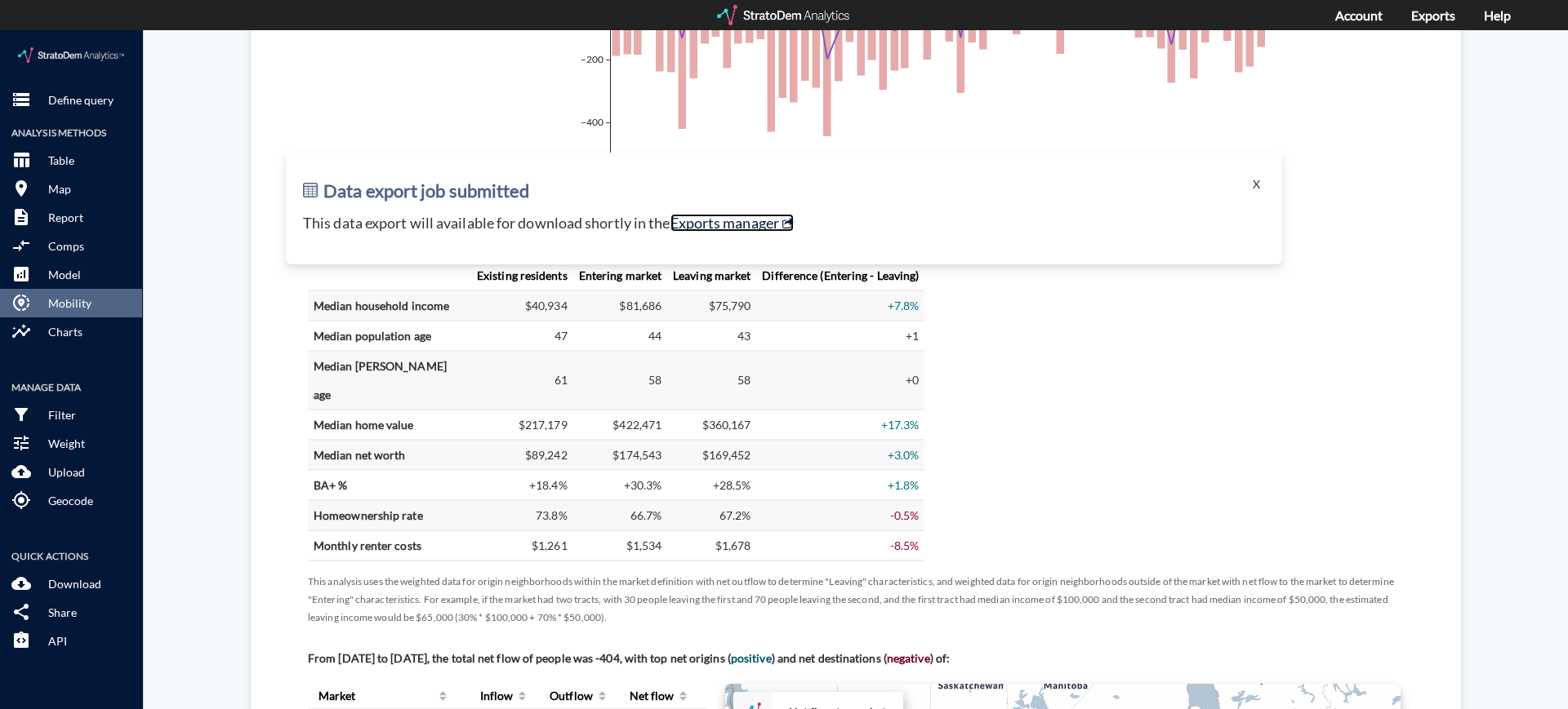
click link "Exports manager"
click button "X"
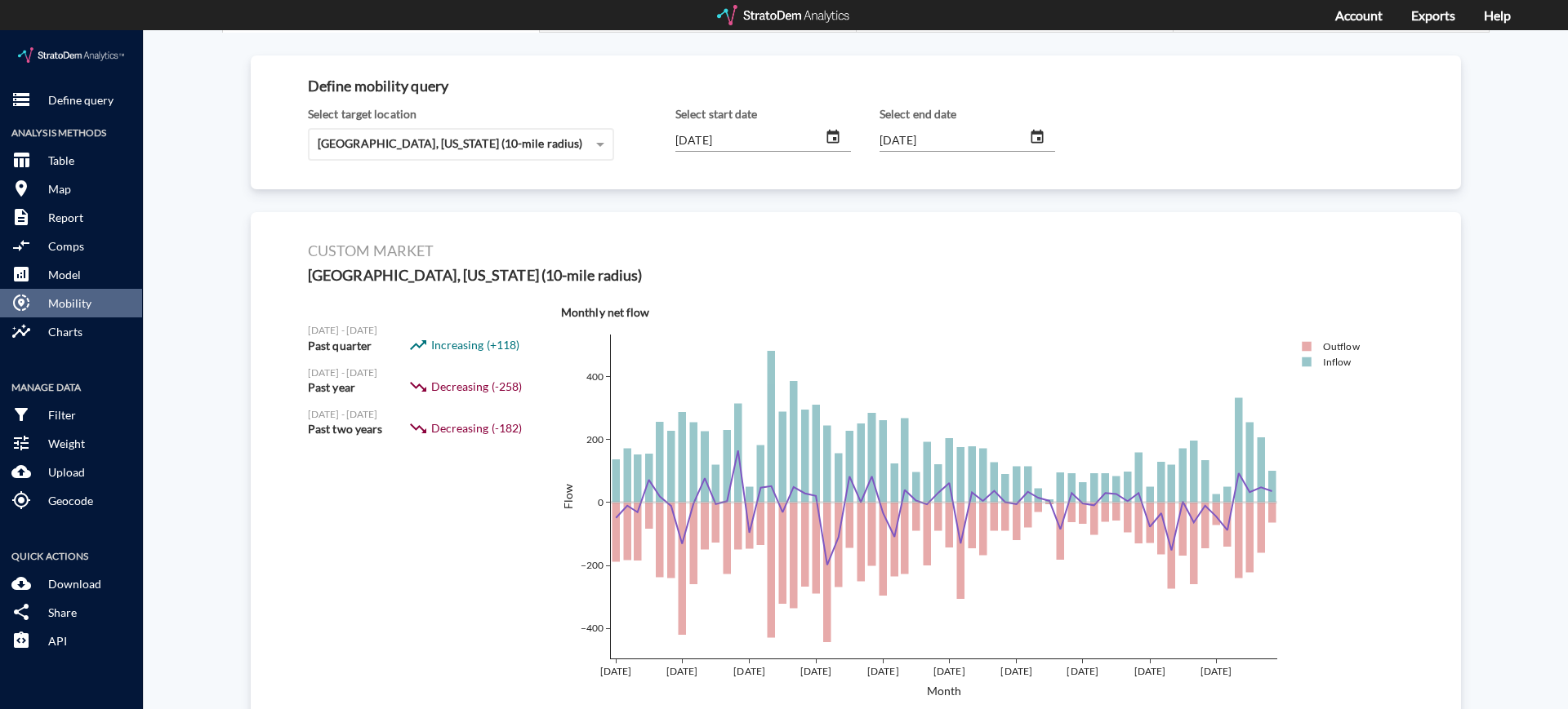
scroll to position [0, 0]
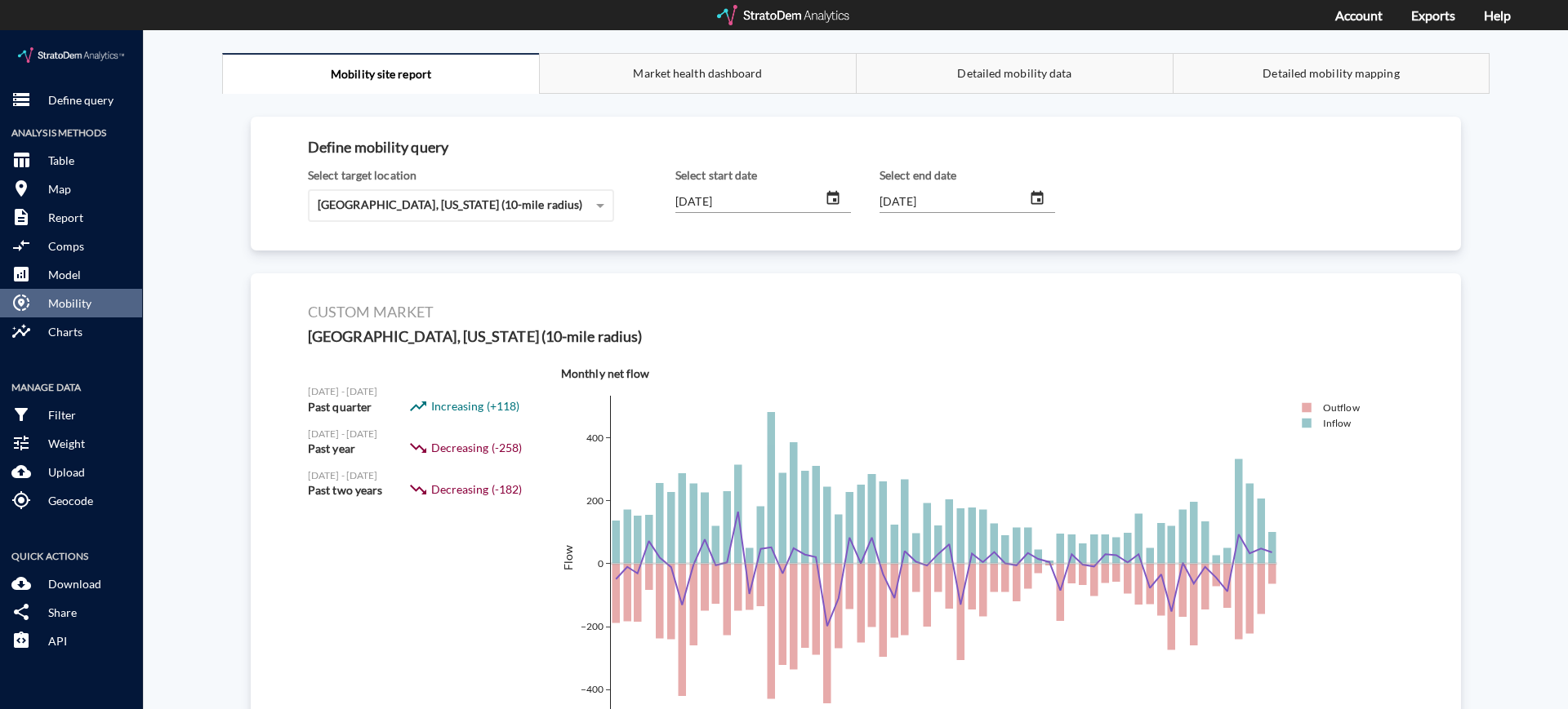
click span "Market health dashboard"
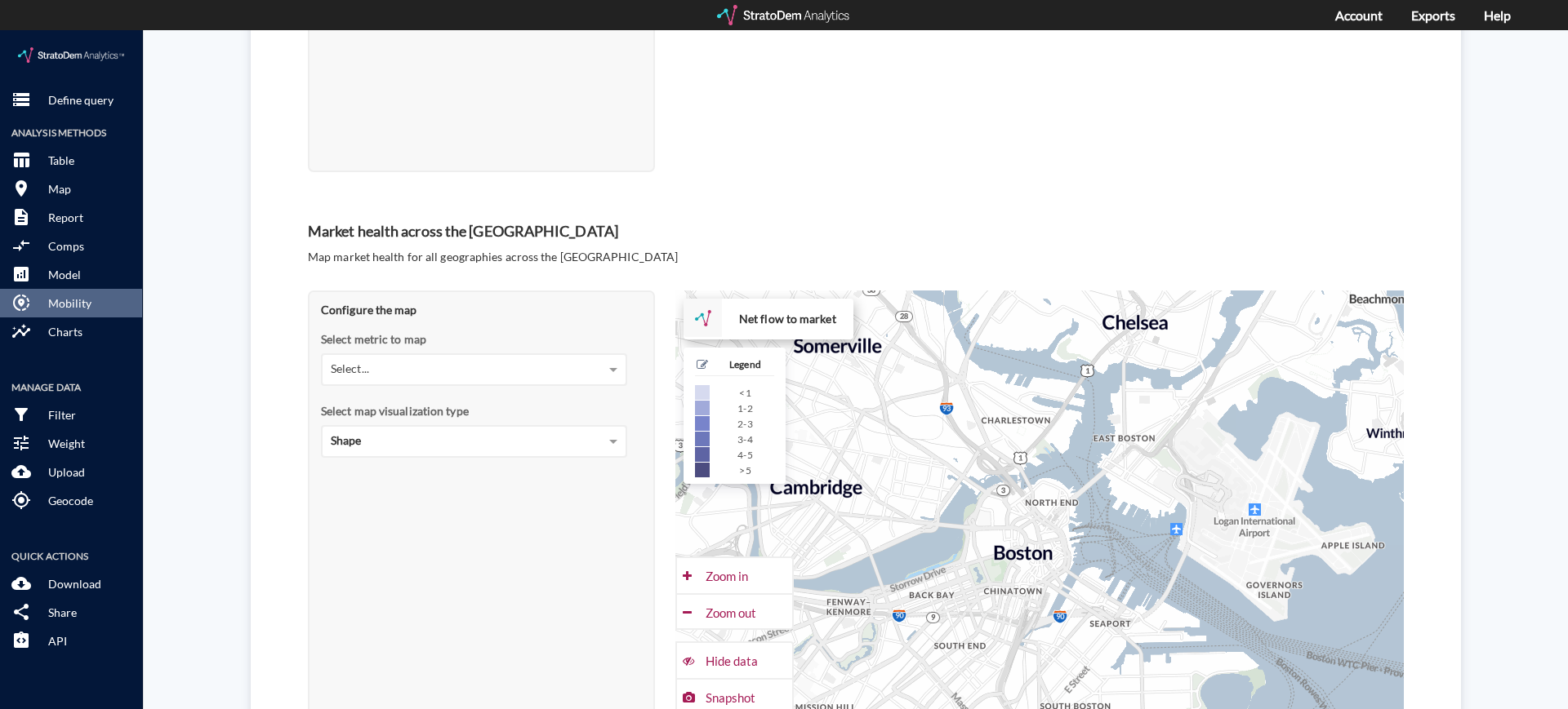
scroll to position [1082, 0]
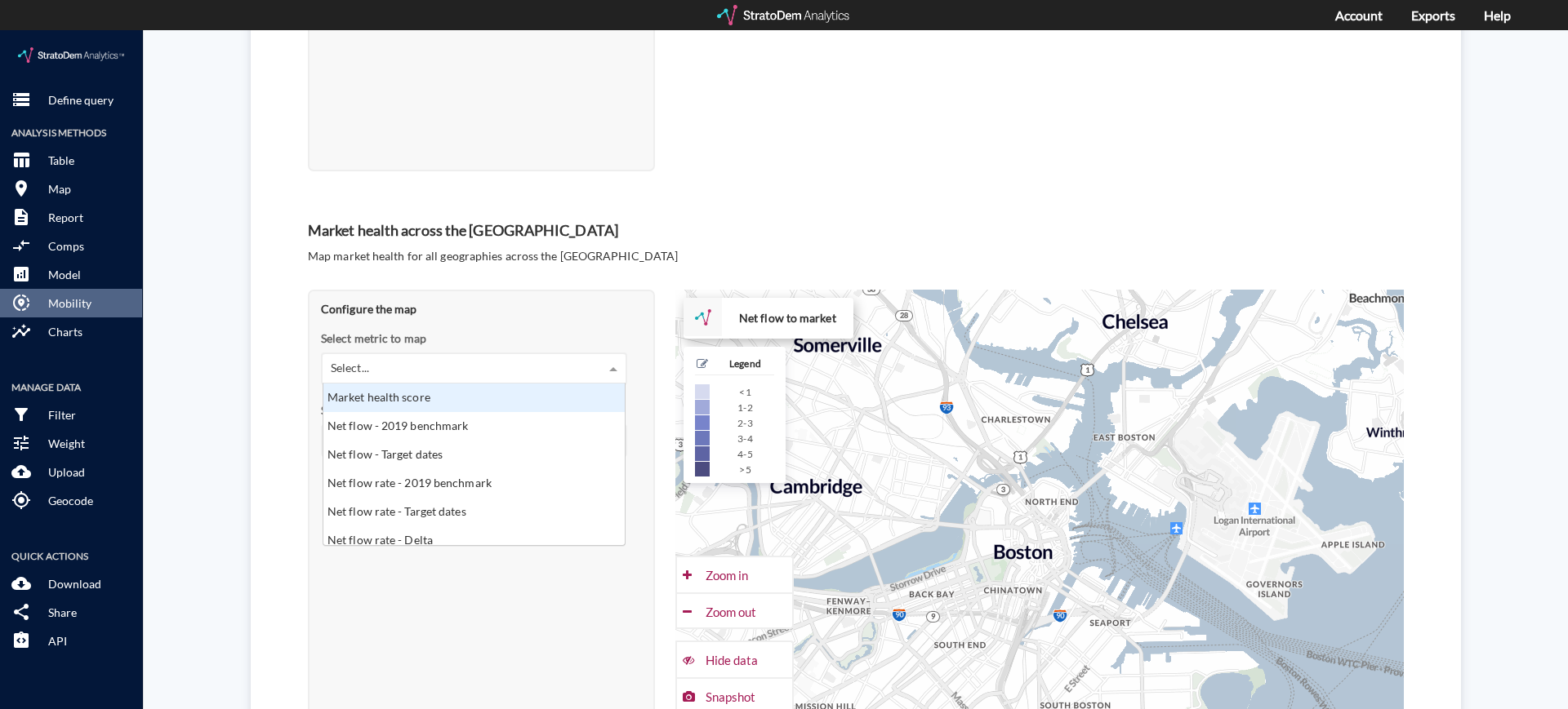
click div "Select..."
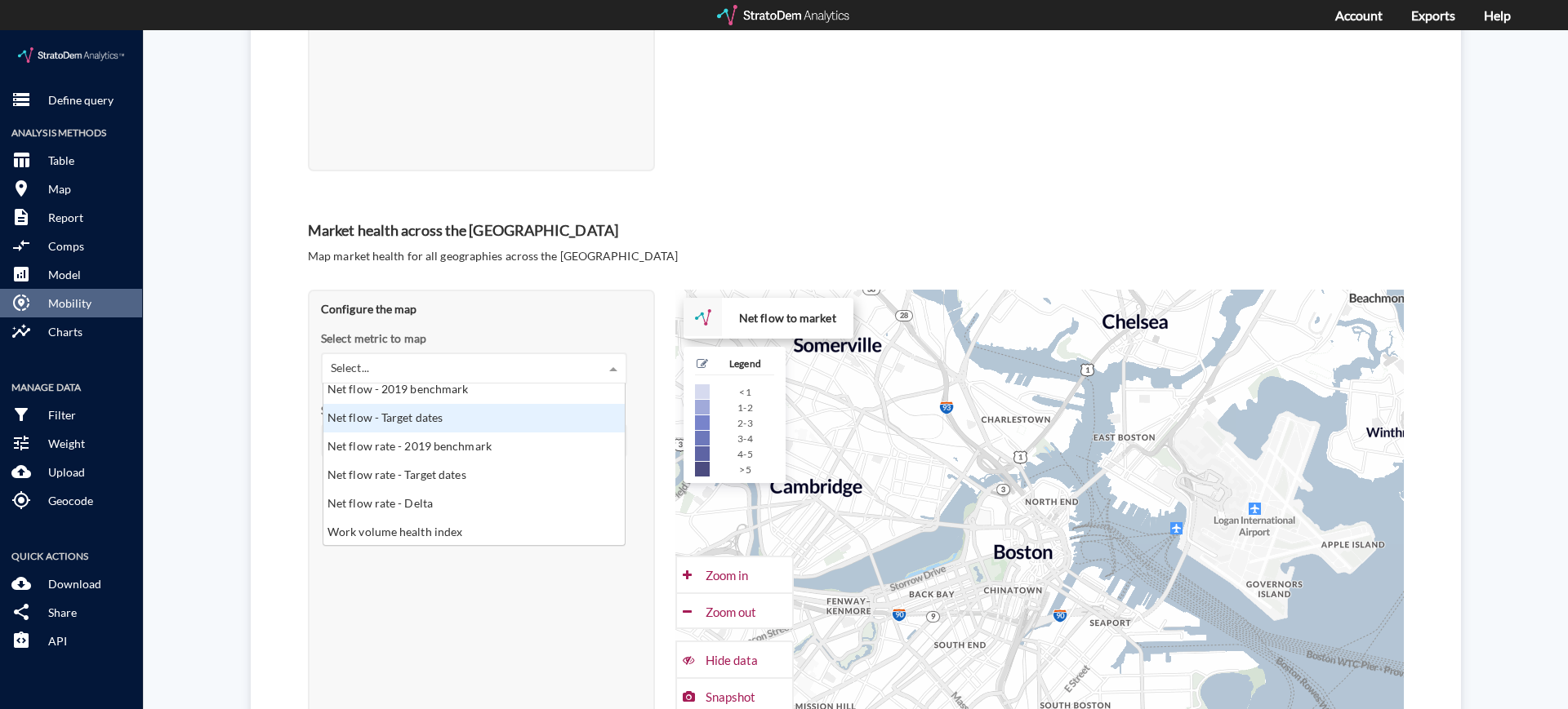
scroll to position [29, 0]
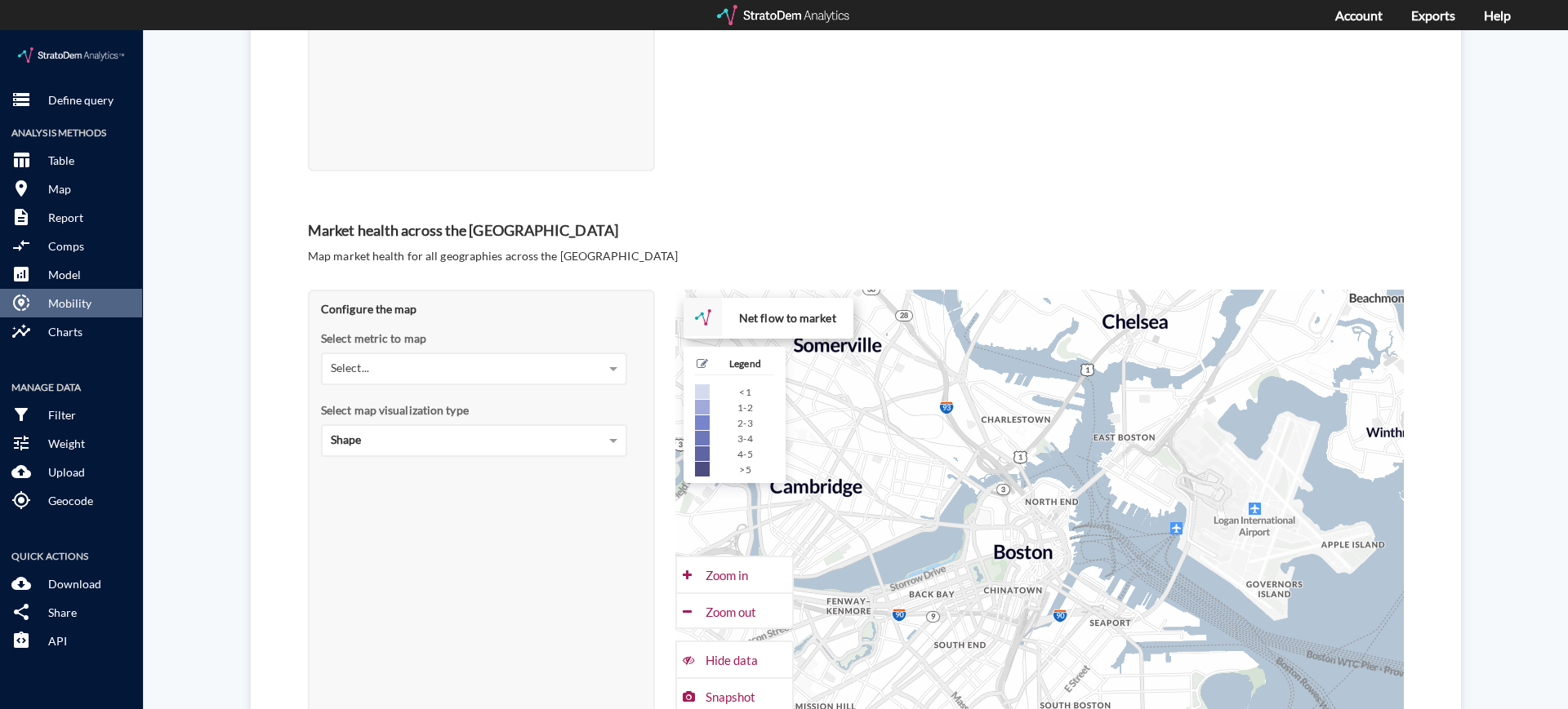
click p "Map market health for all geographies across the [GEOGRAPHIC_DATA]"
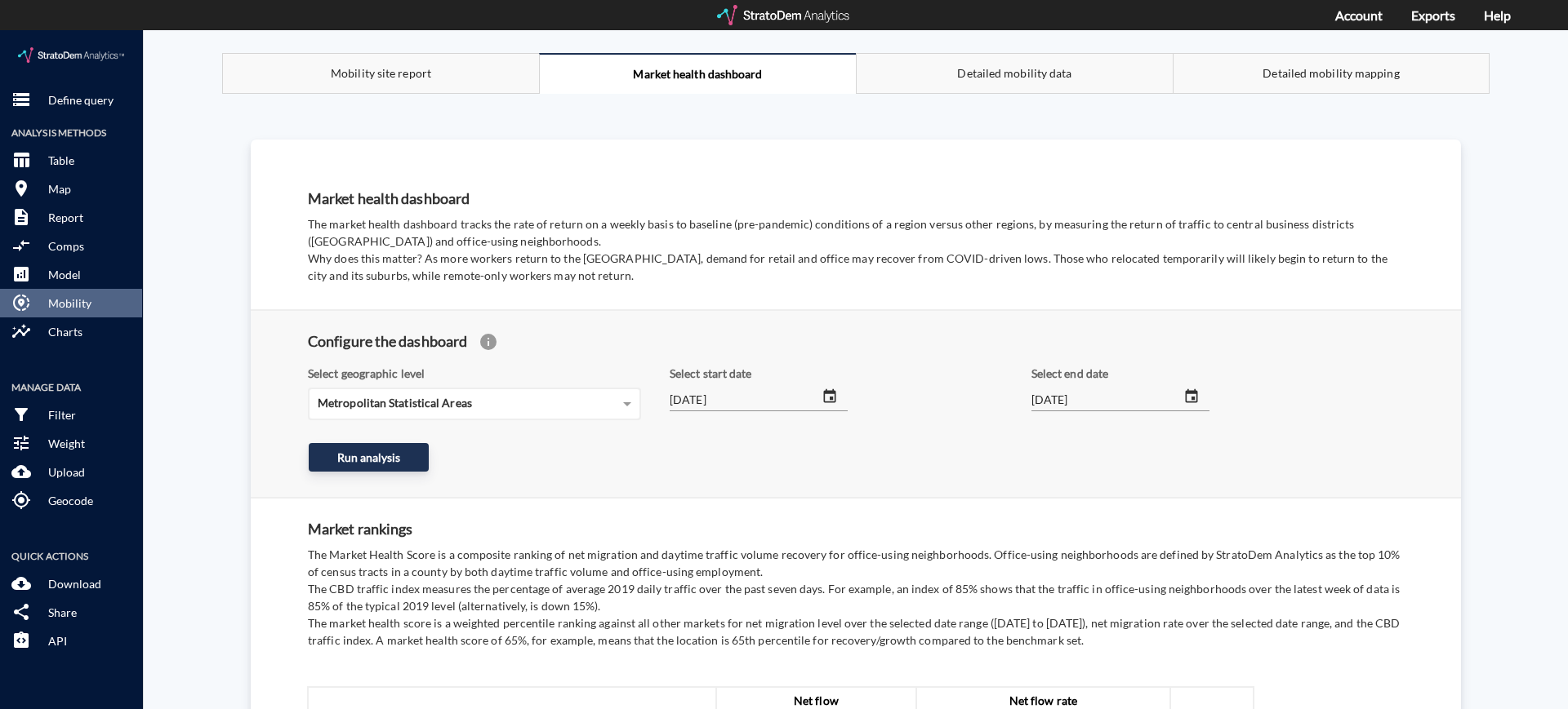
scroll to position [71, 0]
click div "Detailed mobility data"
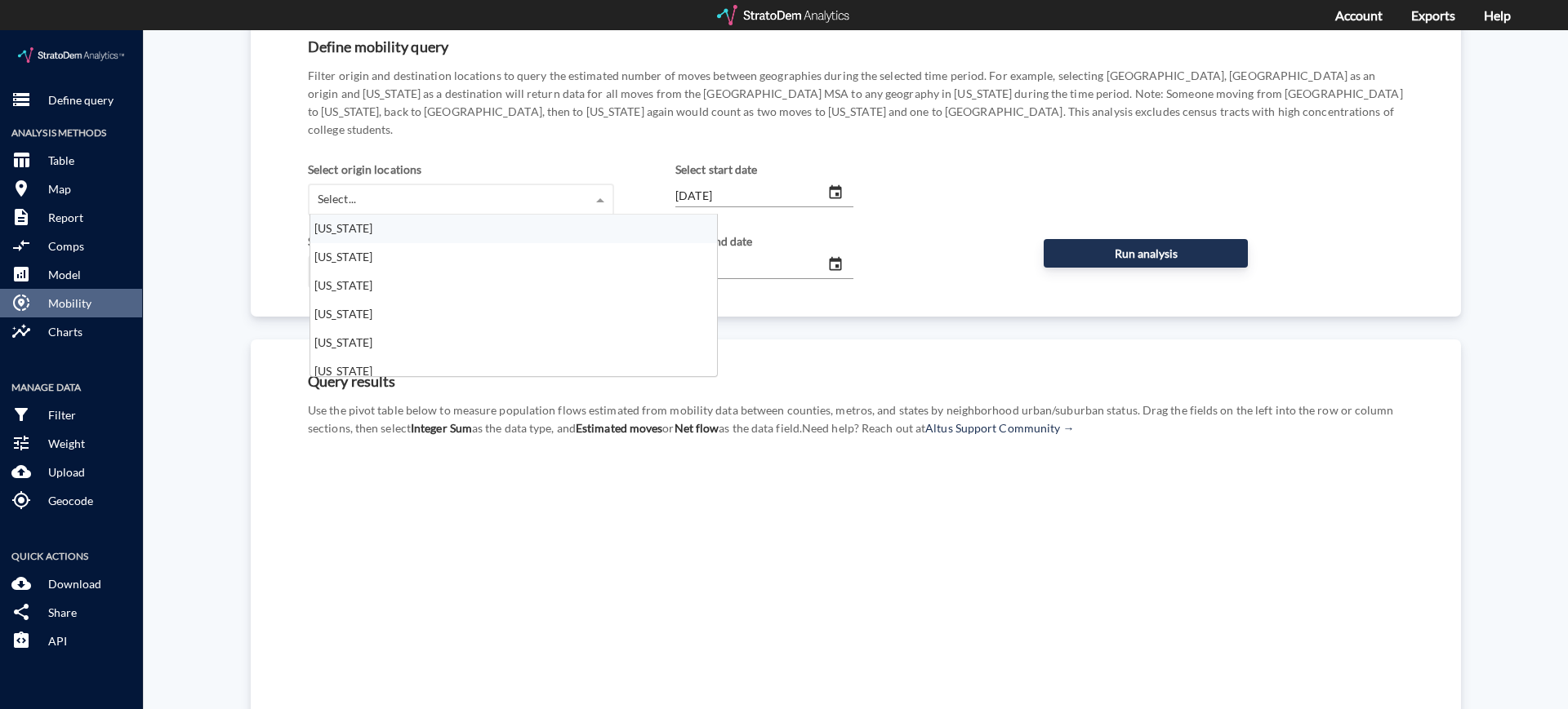
scroll to position [146, 397]
click div "Select..."
click div "Query results Use the pivot table below to measure population flows estimated f…"
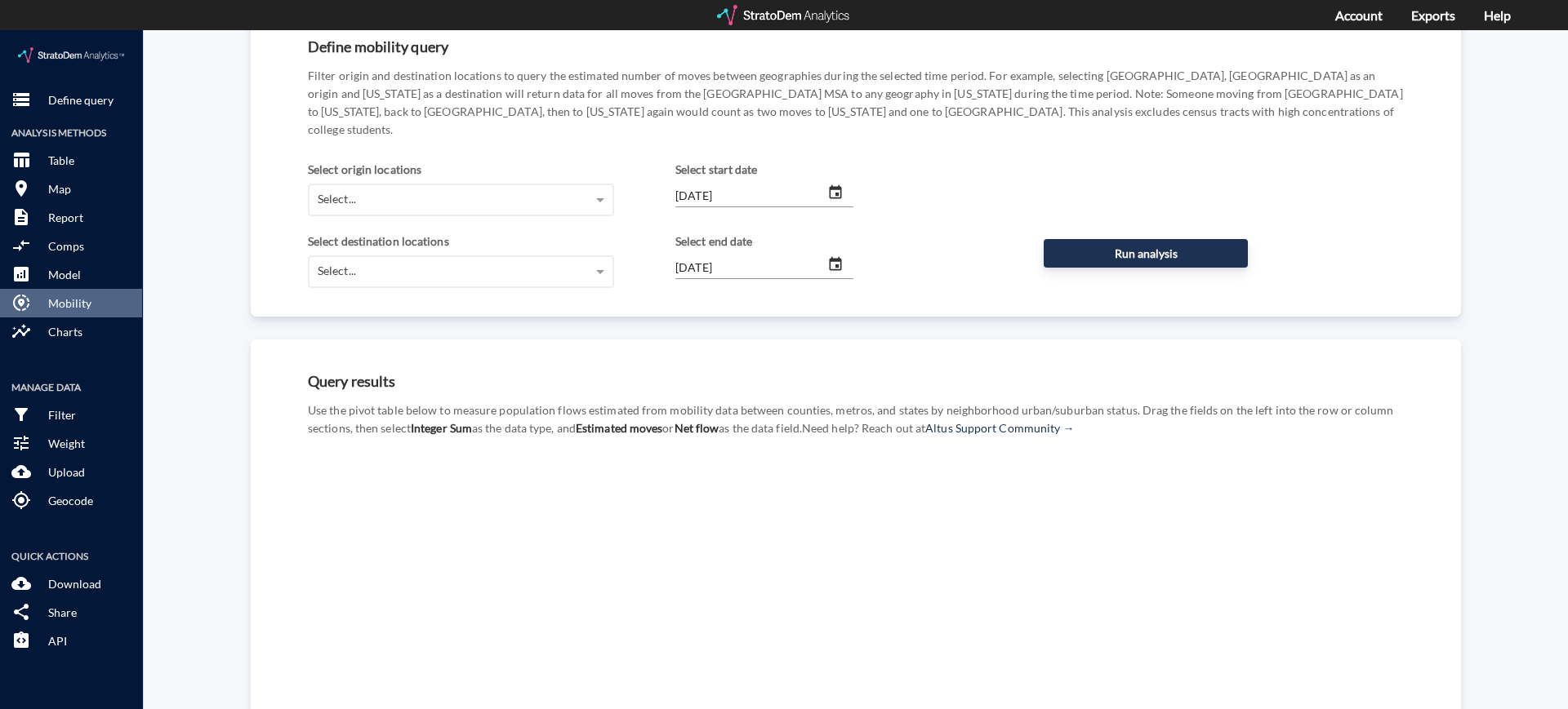
scroll to position [0, 0]
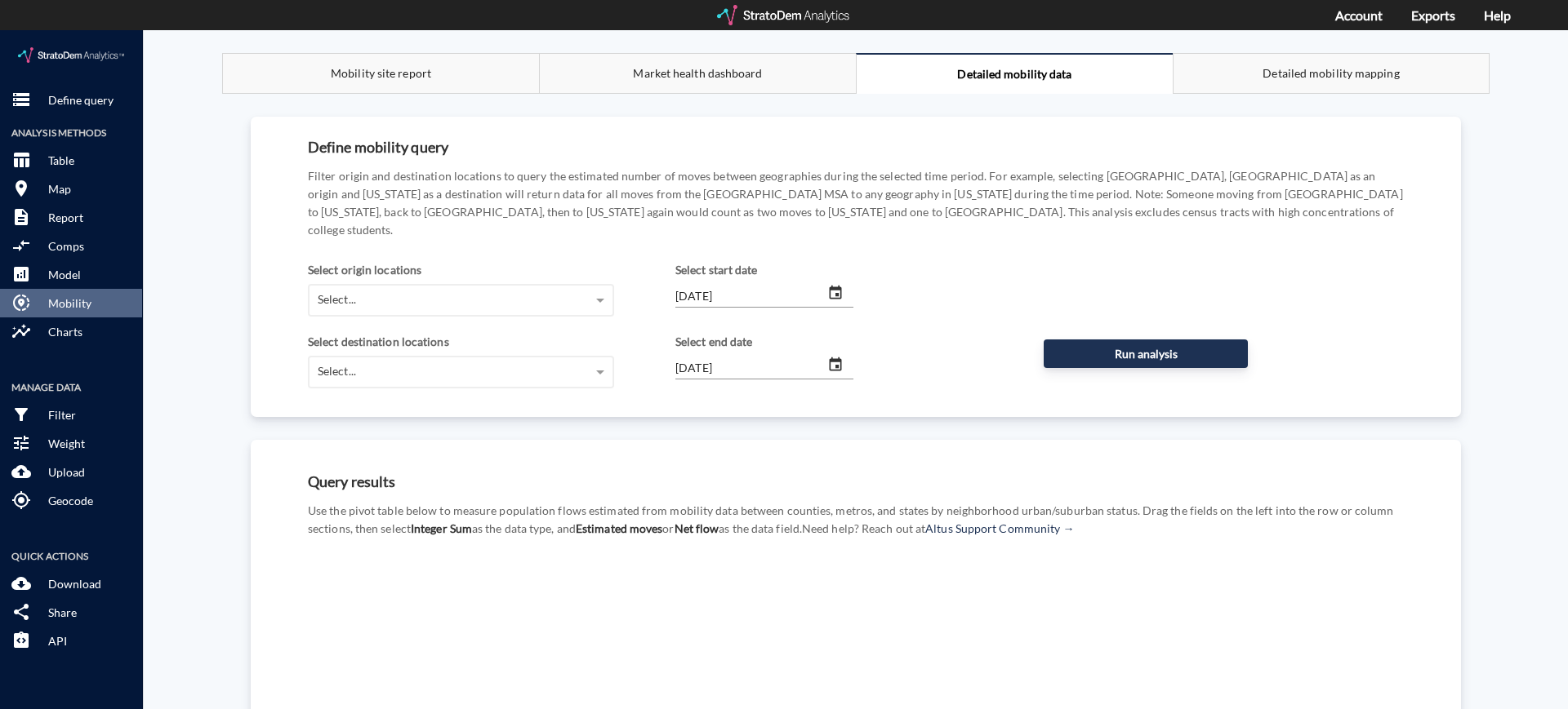
click div "Detailed mobility mapping"
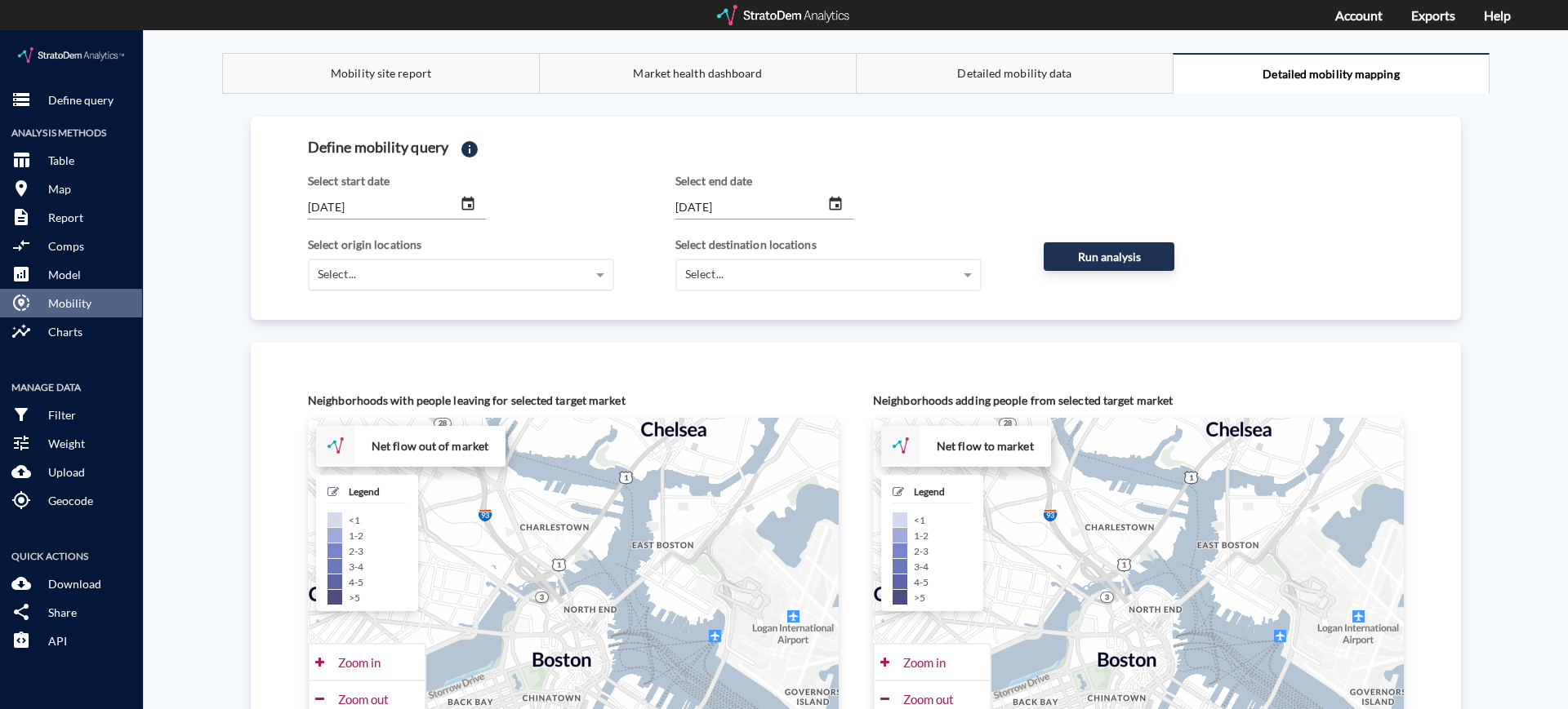
click div "Select..."
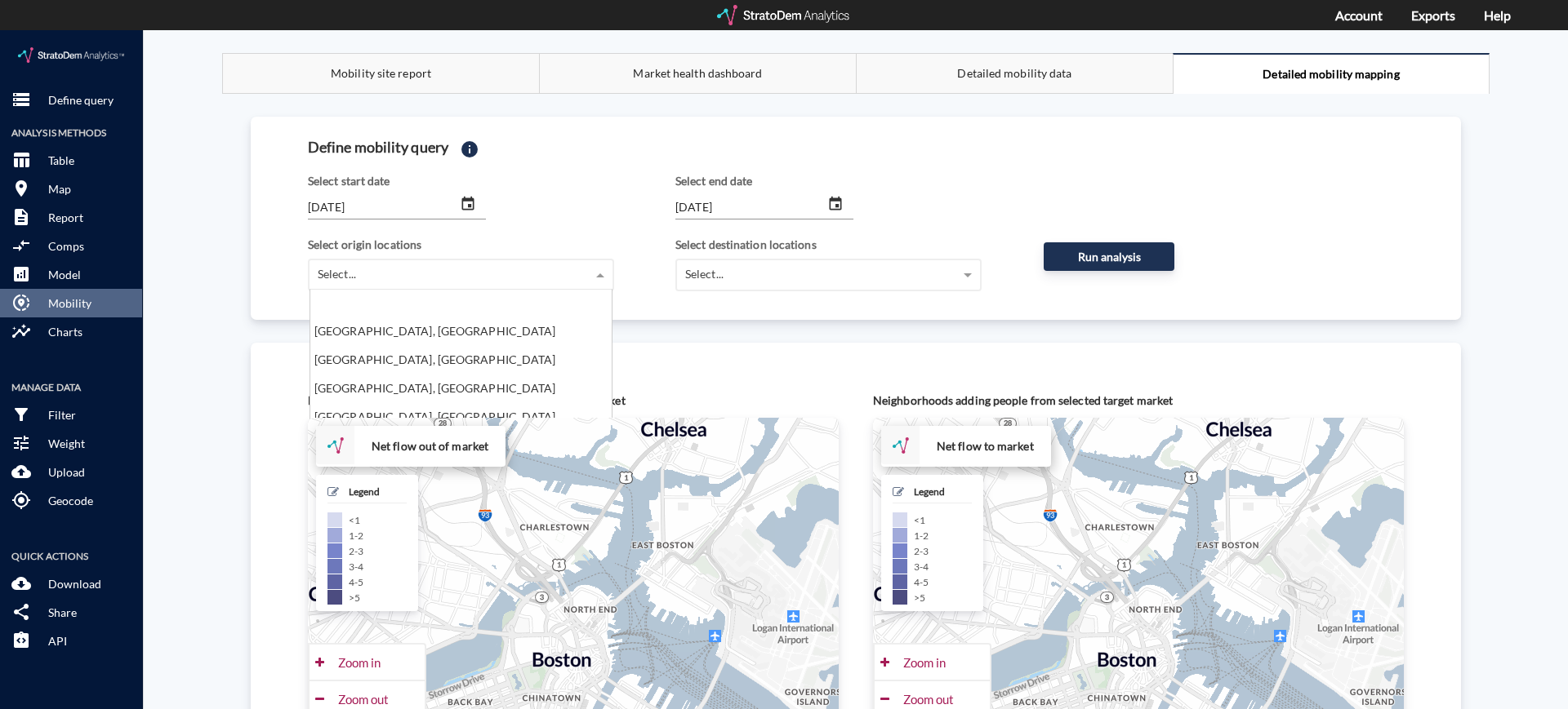
scroll to position [85503, 0]
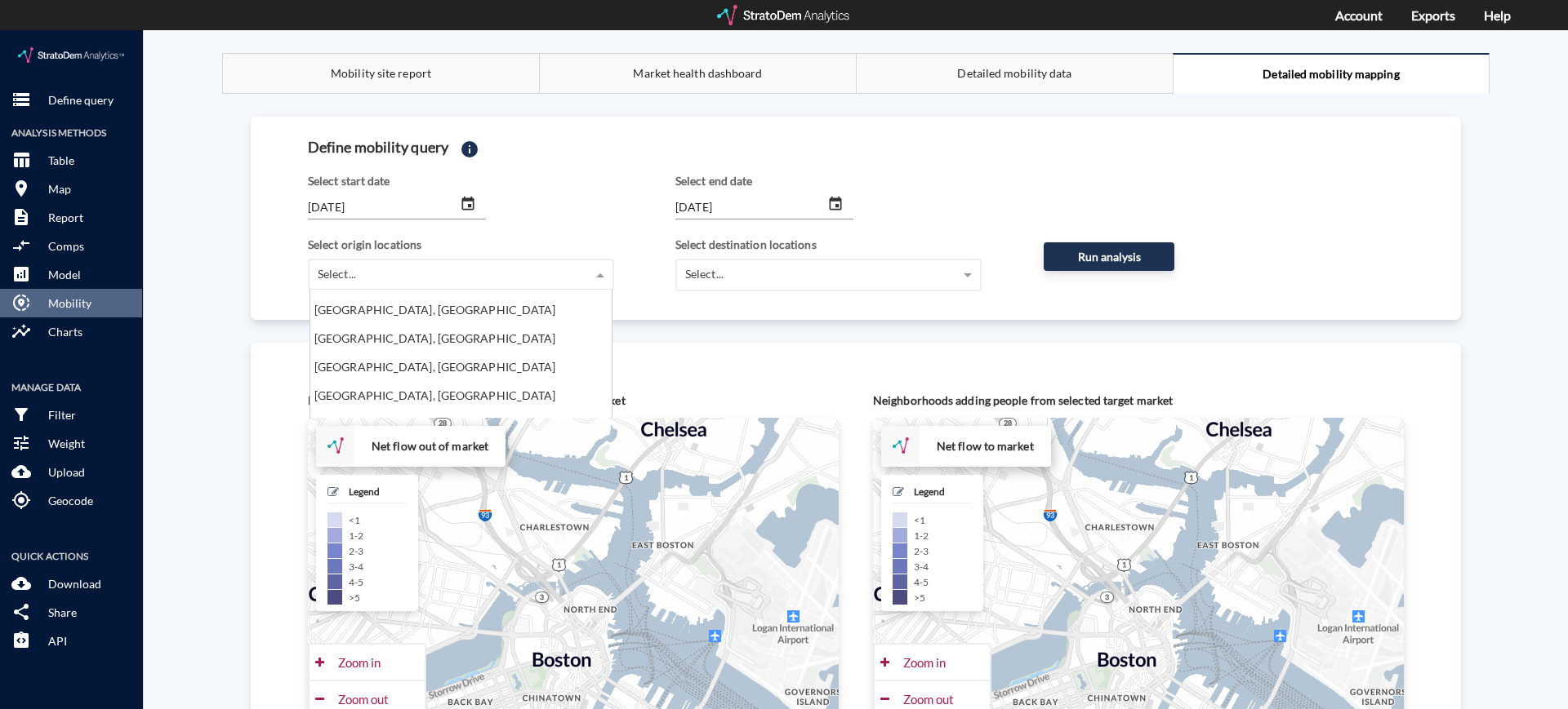
click div "Select start date"
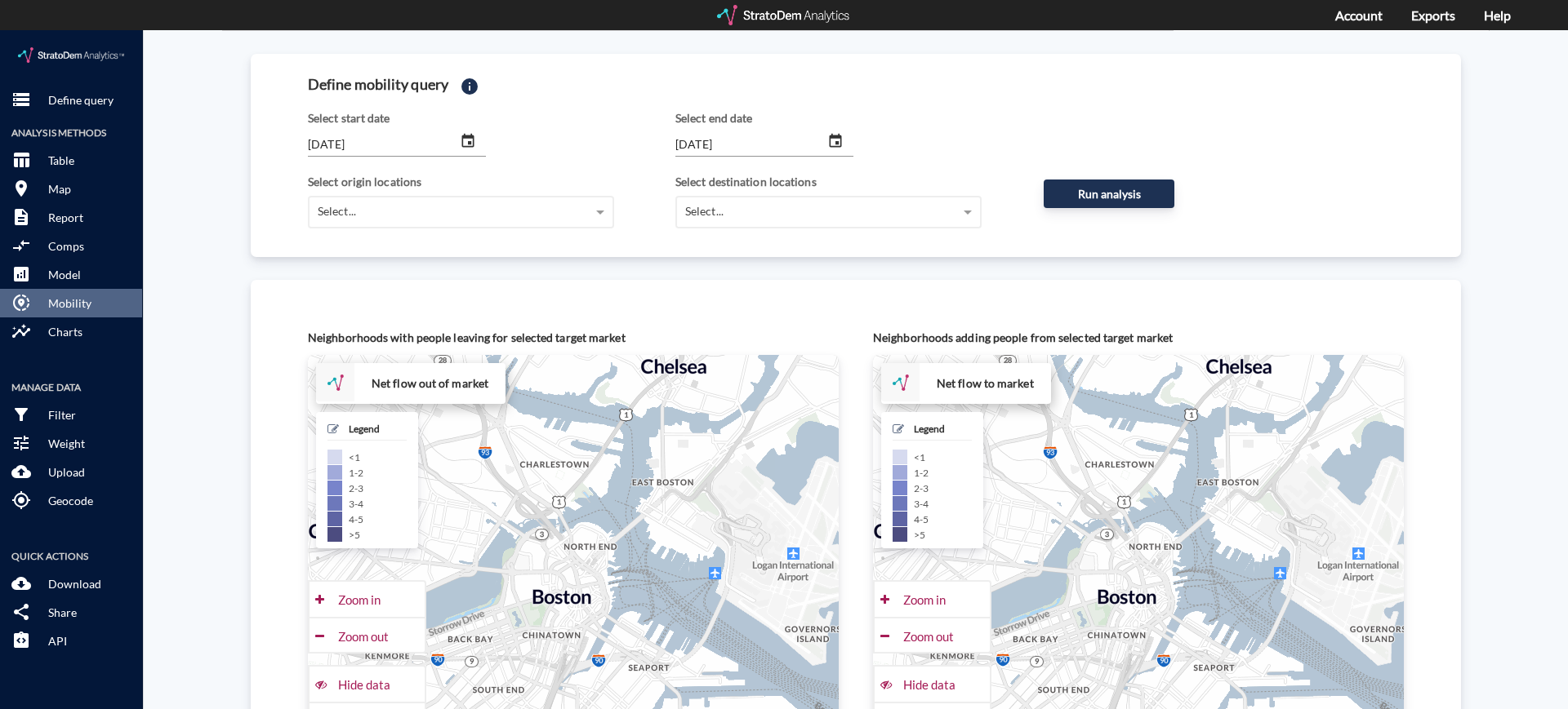
scroll to position [0, 0]
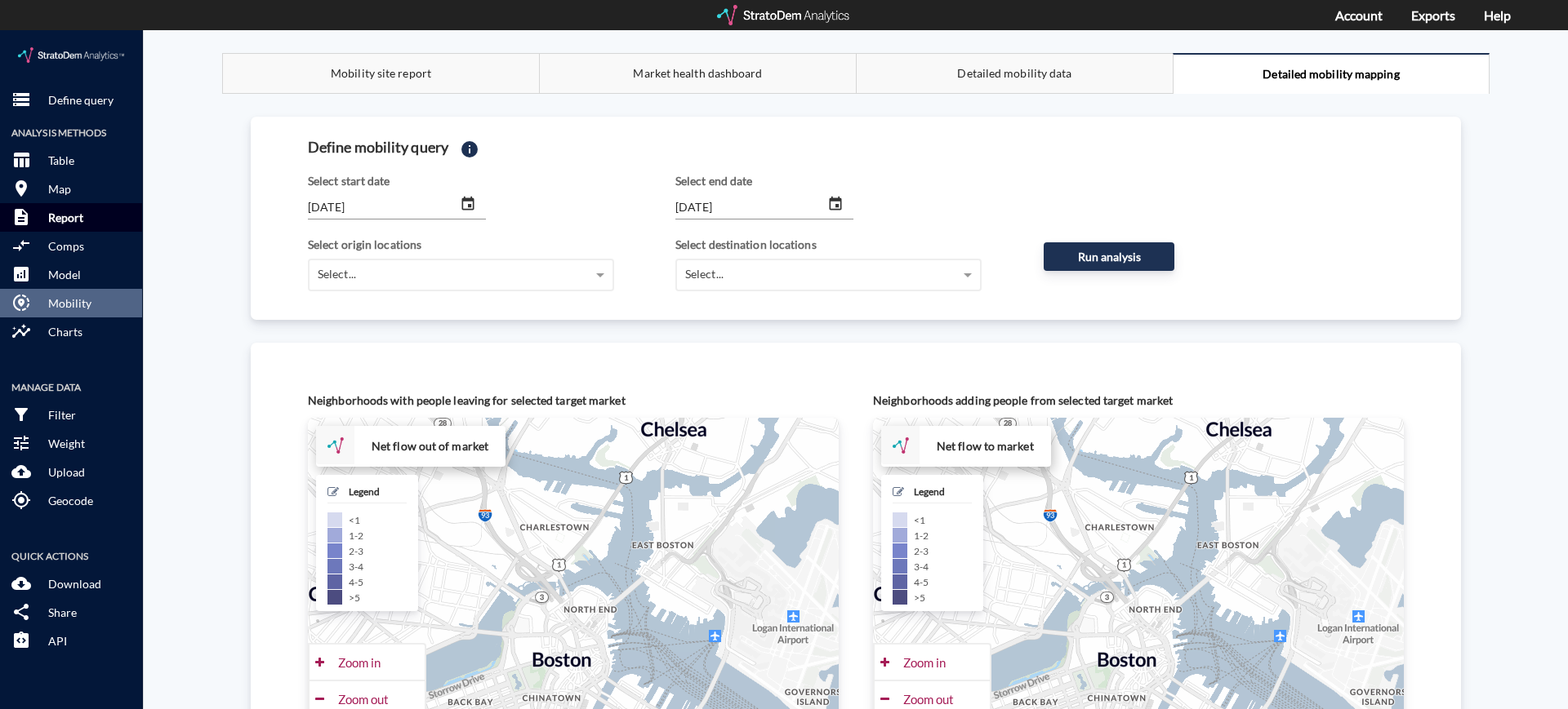
click p "Report"
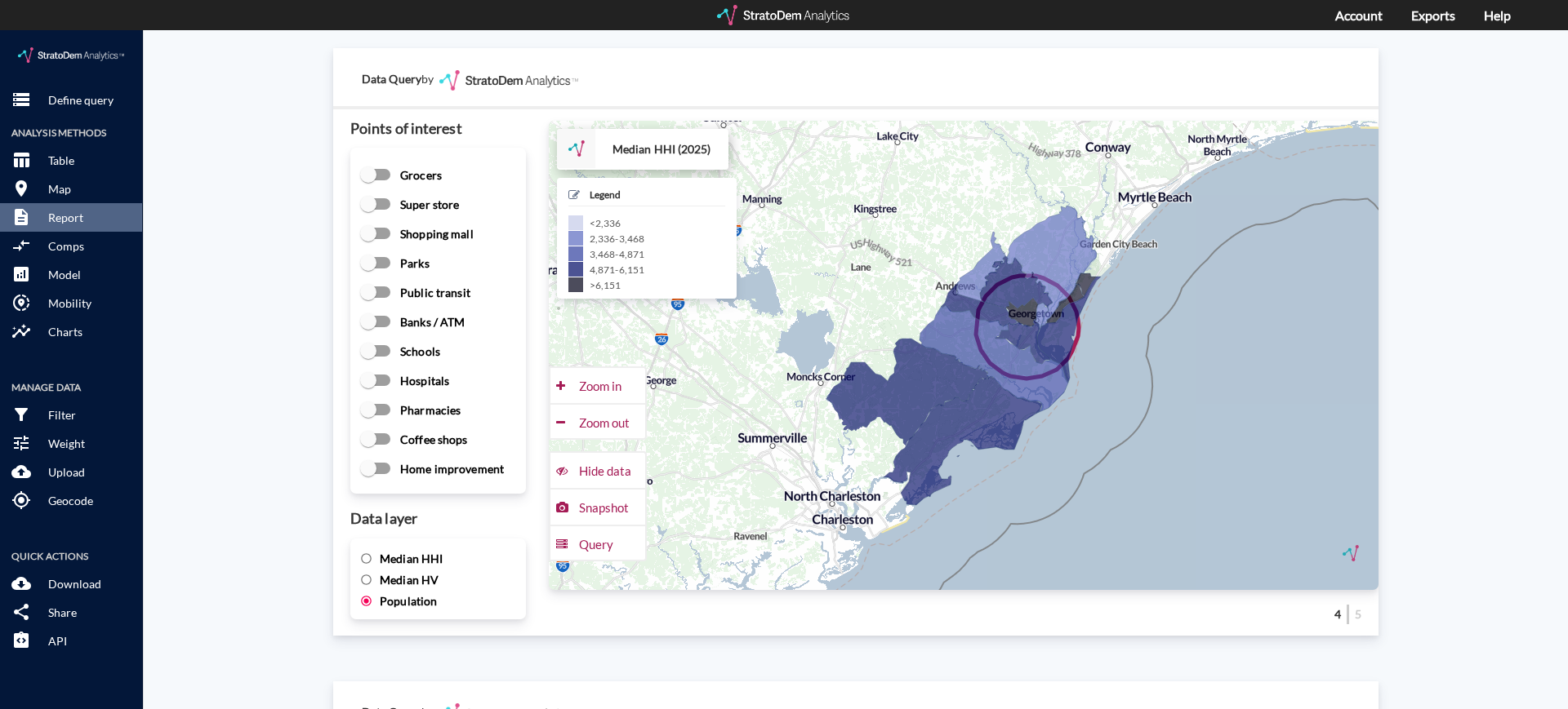
scroll to position [2199, 0]
click span "Median HV"
click input "Median HV"
radio input "true"
radio input "false"
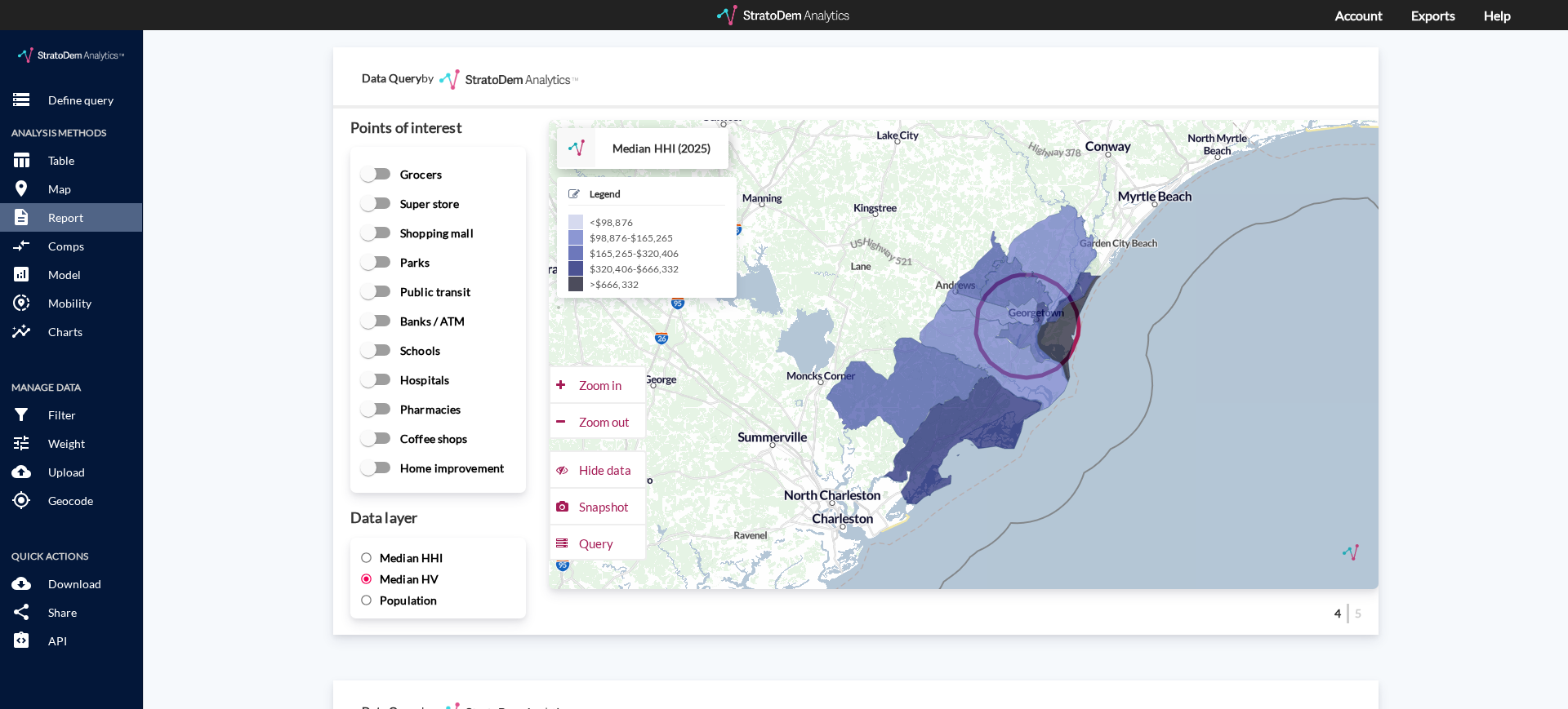
click span "Median HHI"
click input "Median HHI"
radio input "true"
radio input "false"
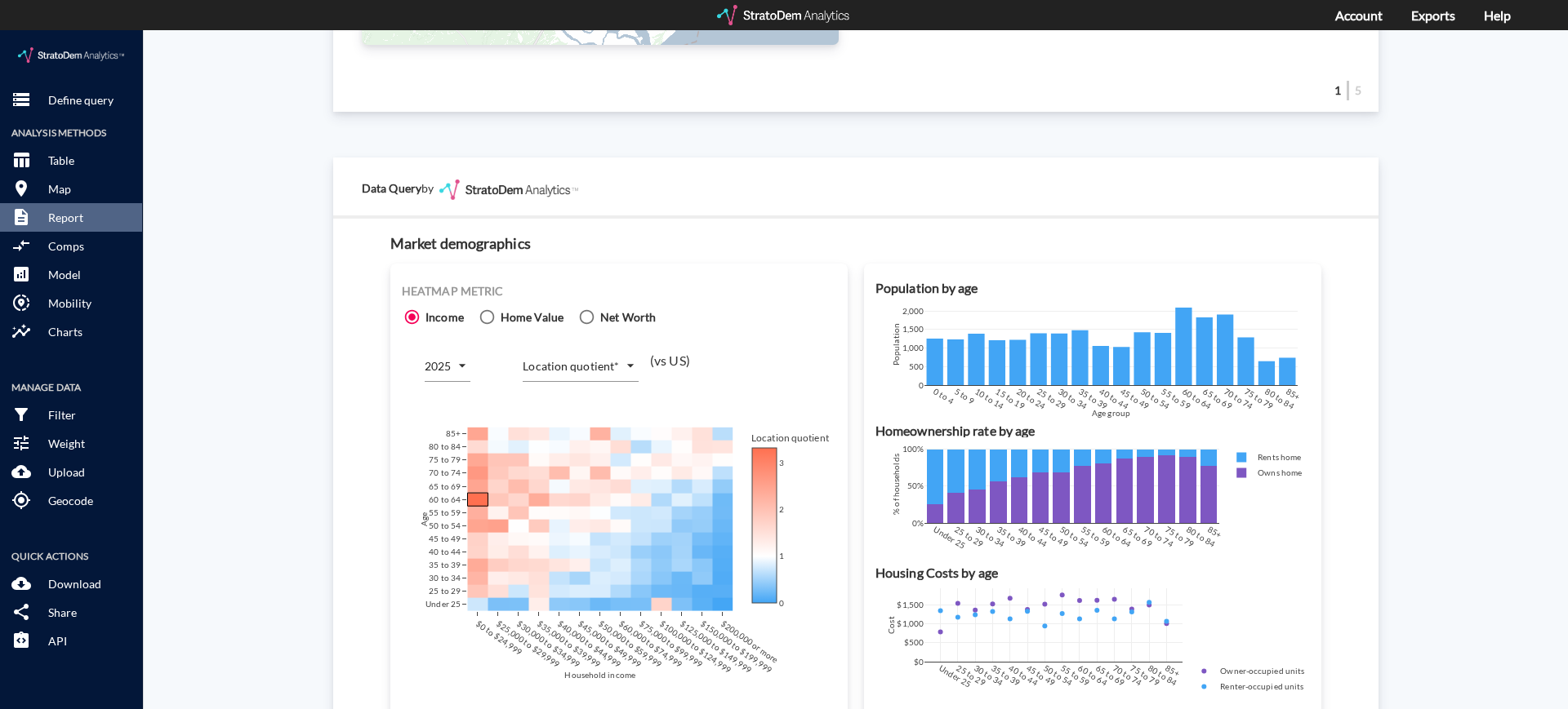
scroll to position [0, 0]
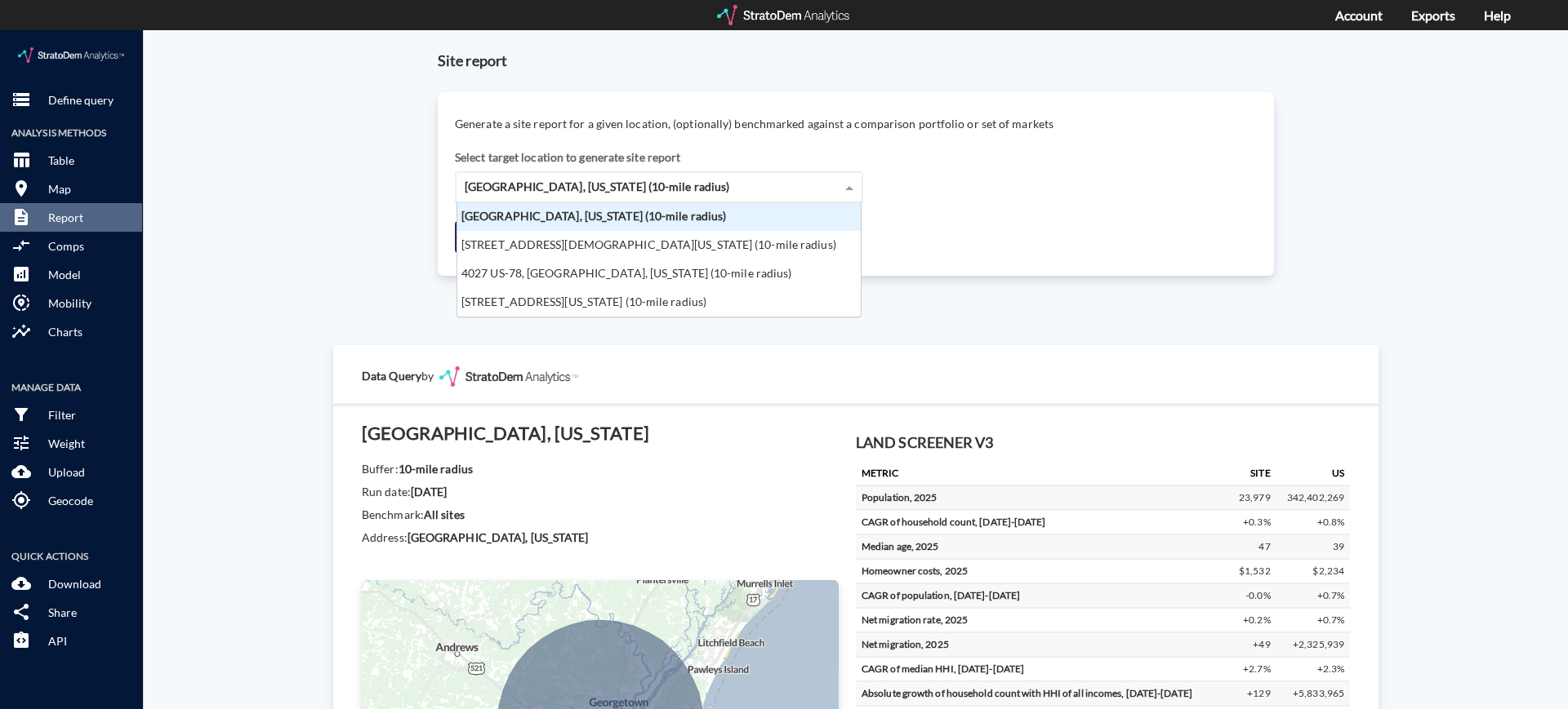
click span "[GEOGRAPHIC_DATA], [US_STATE] (10-mile radius)"
click div "[GEOGRAPHIC_DATA], [US_STATE] (10-mile radius)"
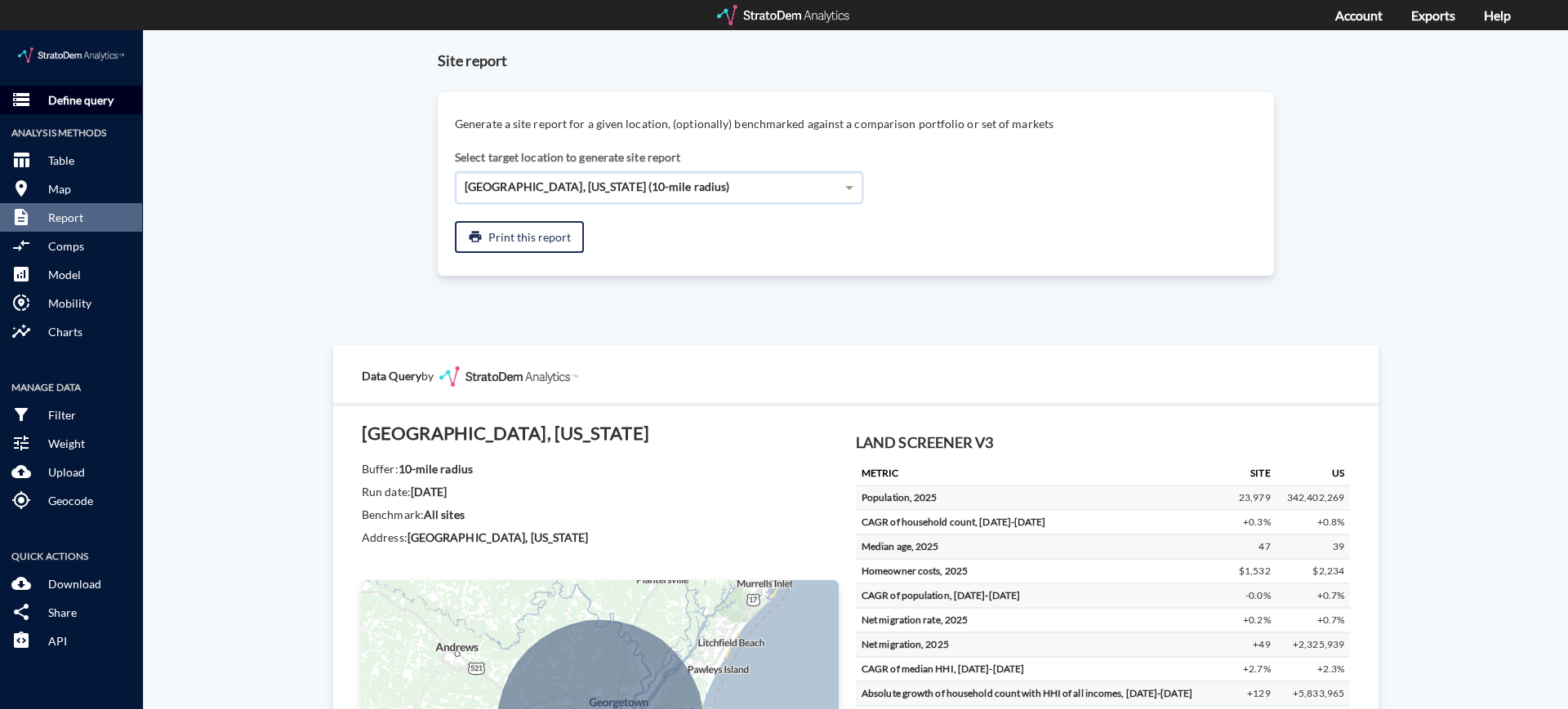
click p "Define query"
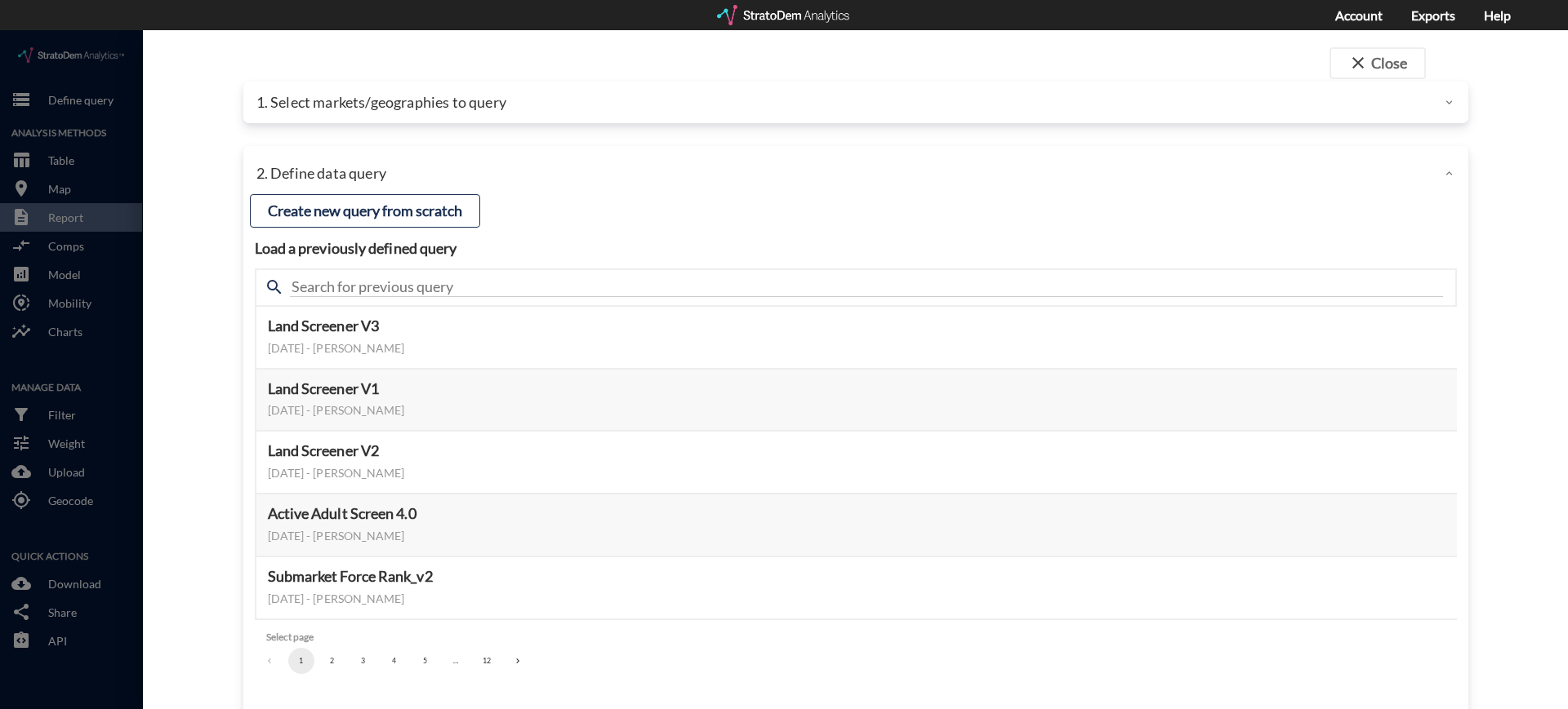
click p "1. Select markets/geographies to query"
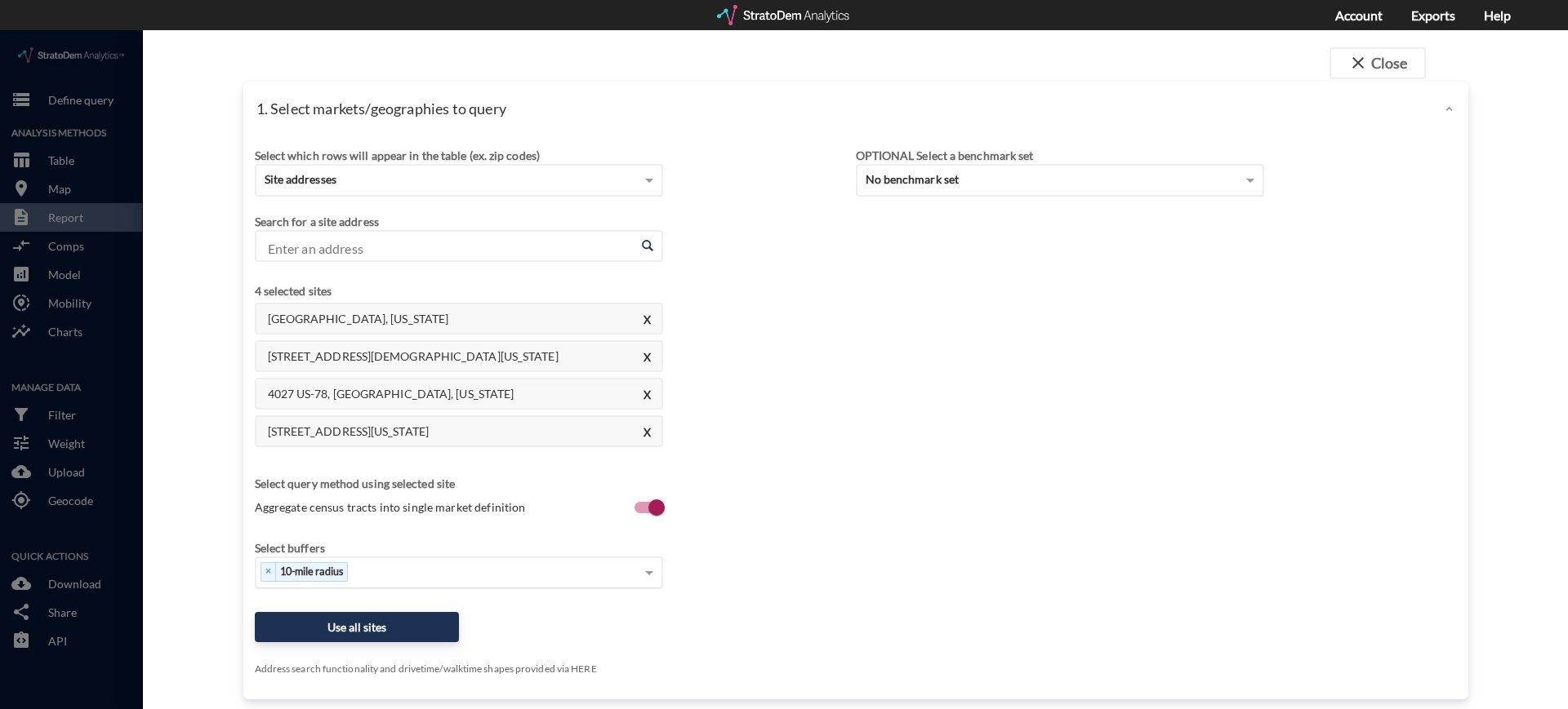
click div "× 10-mile radius"
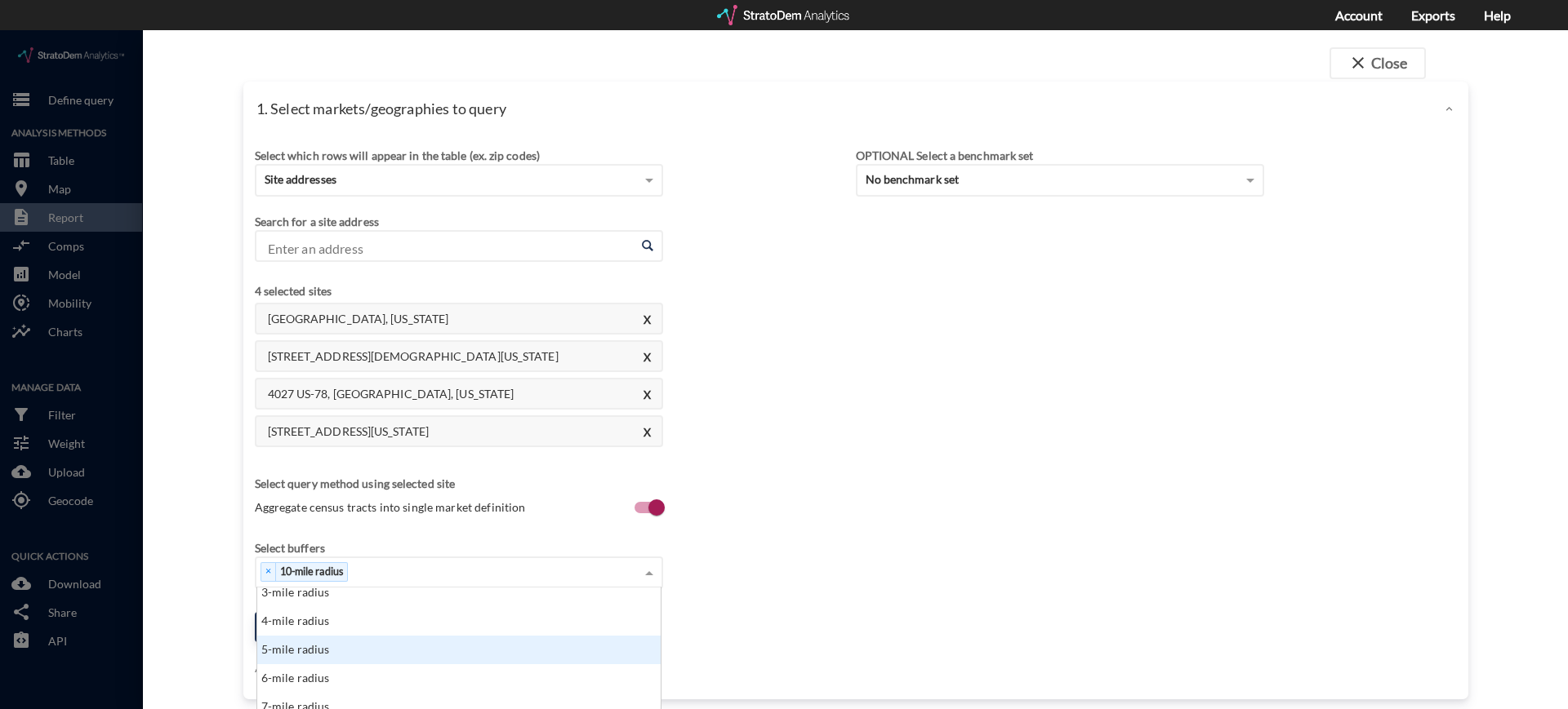
scroll to position [275, 0]
click div "5-mile radius"
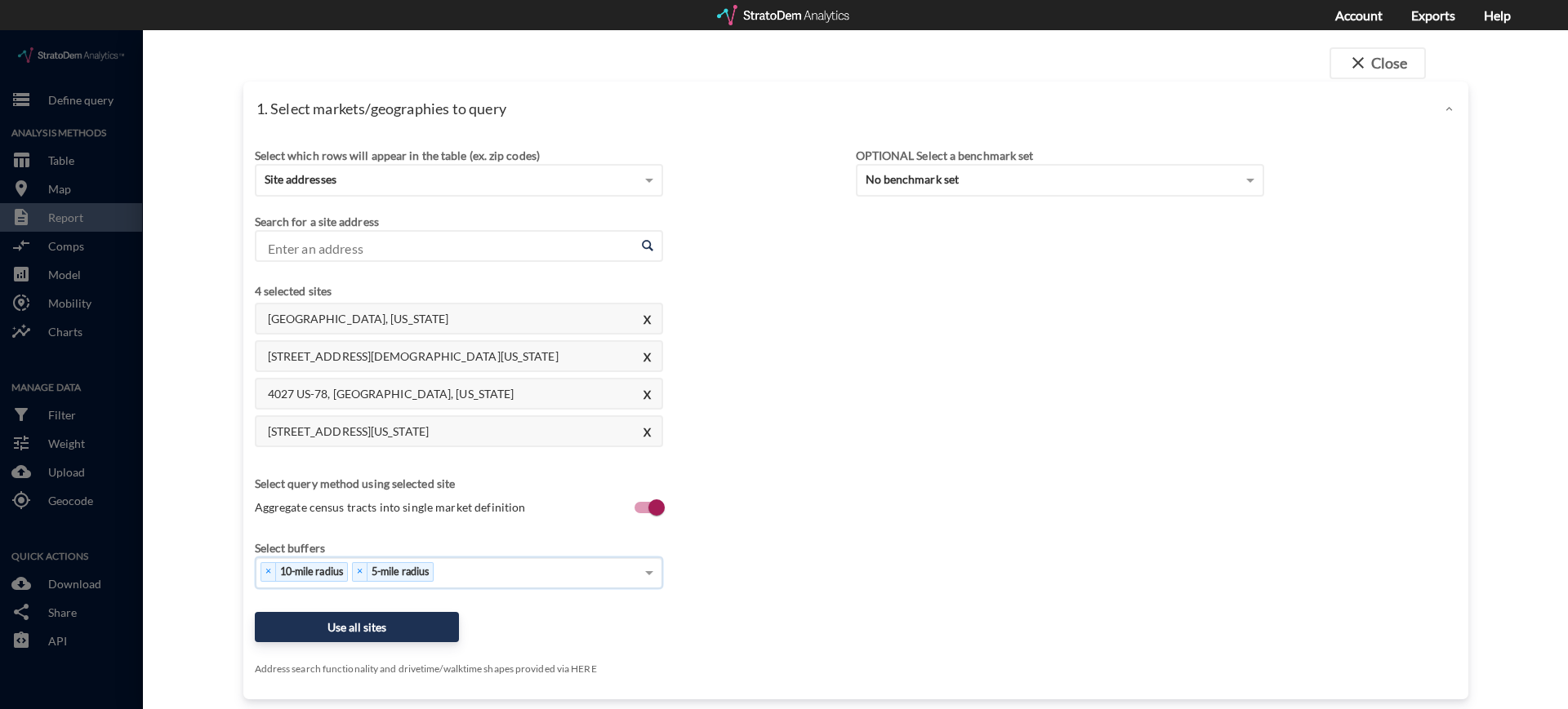
scroll to position [52, 0]
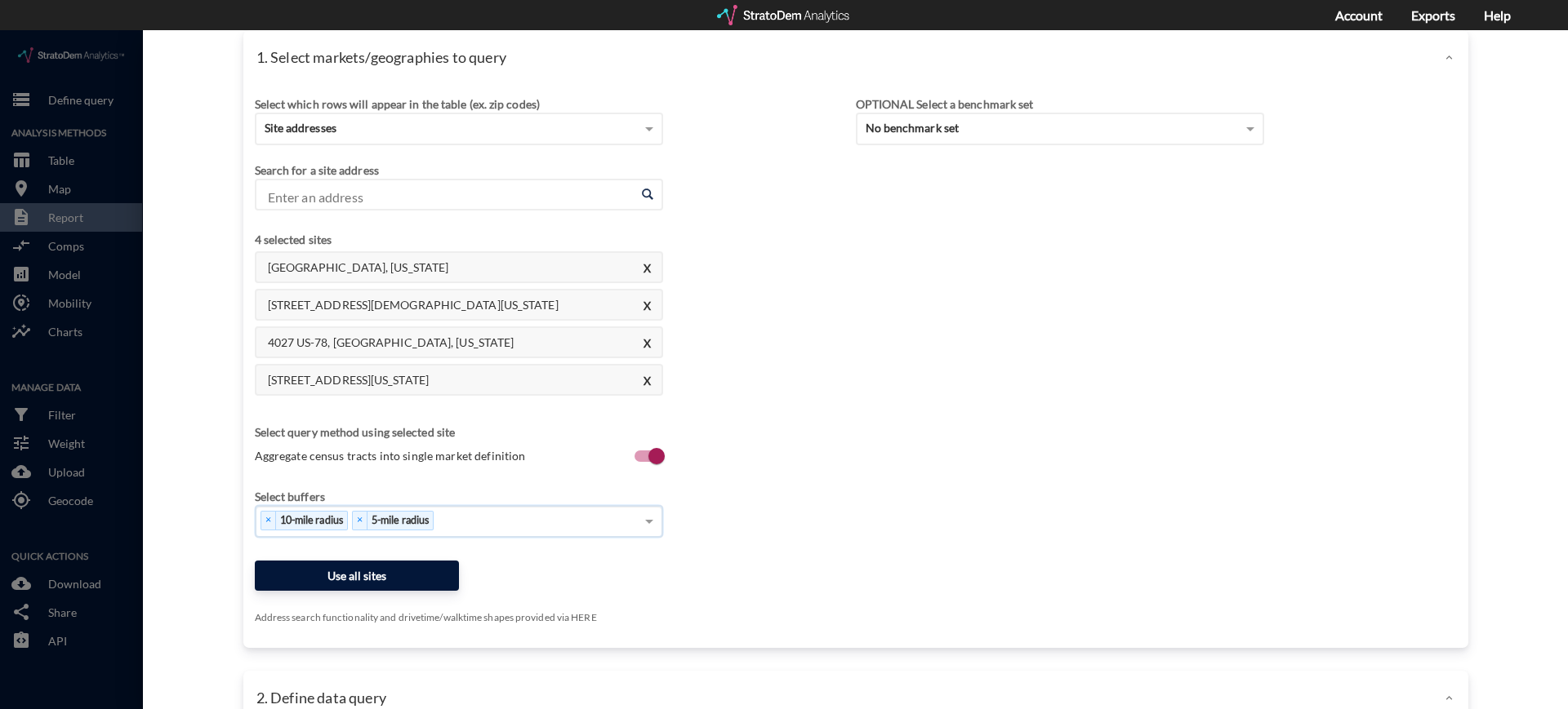
click button "Use all sites"
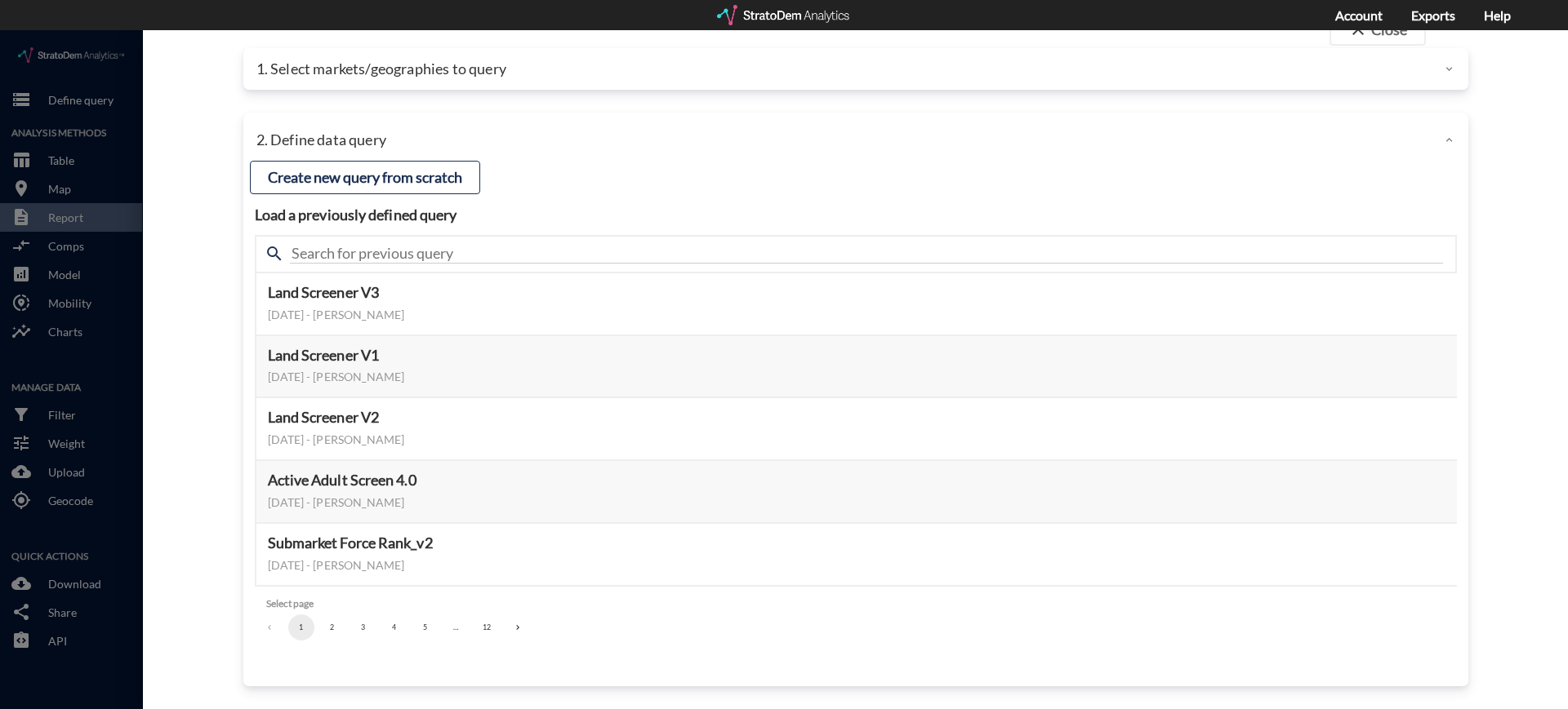
scroll to position [33, 0]
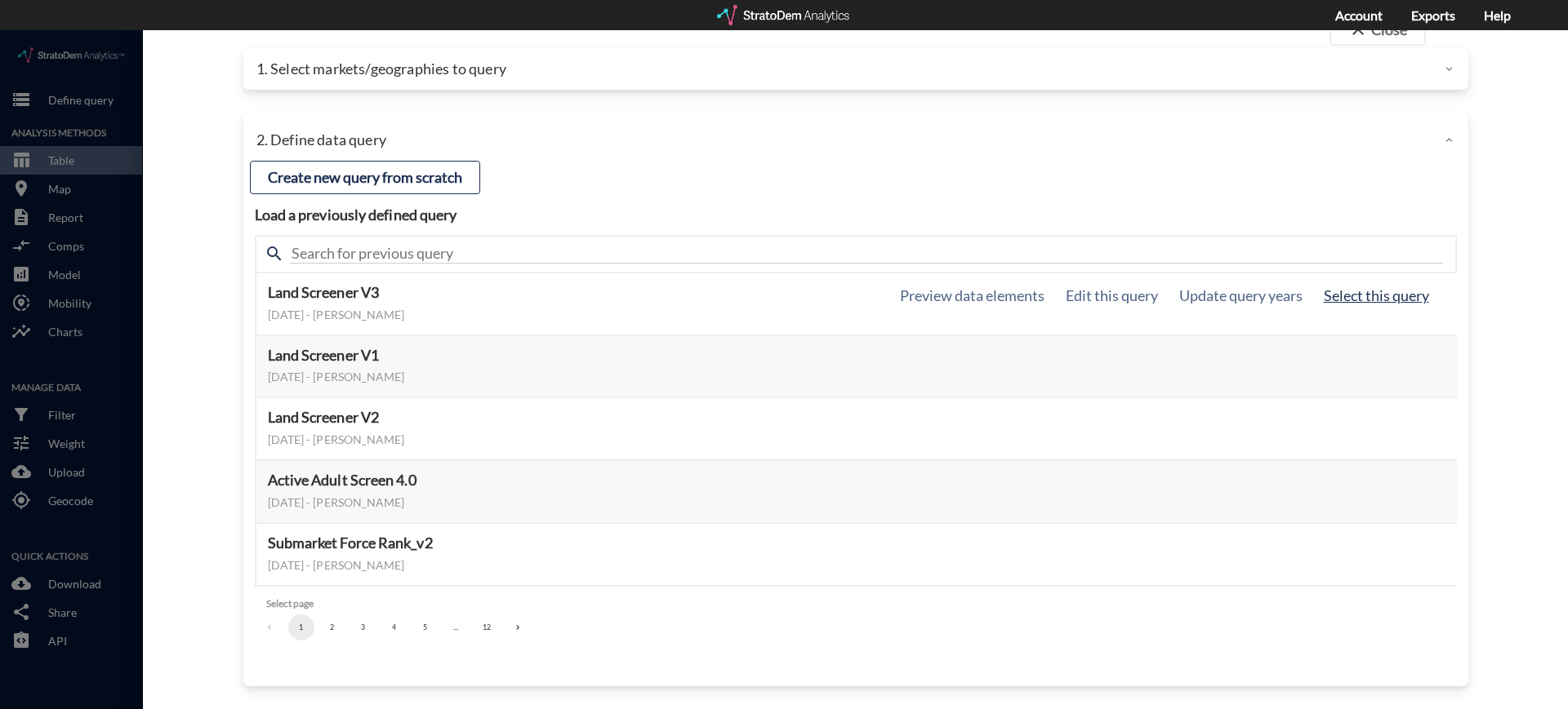
click button "Select this query"
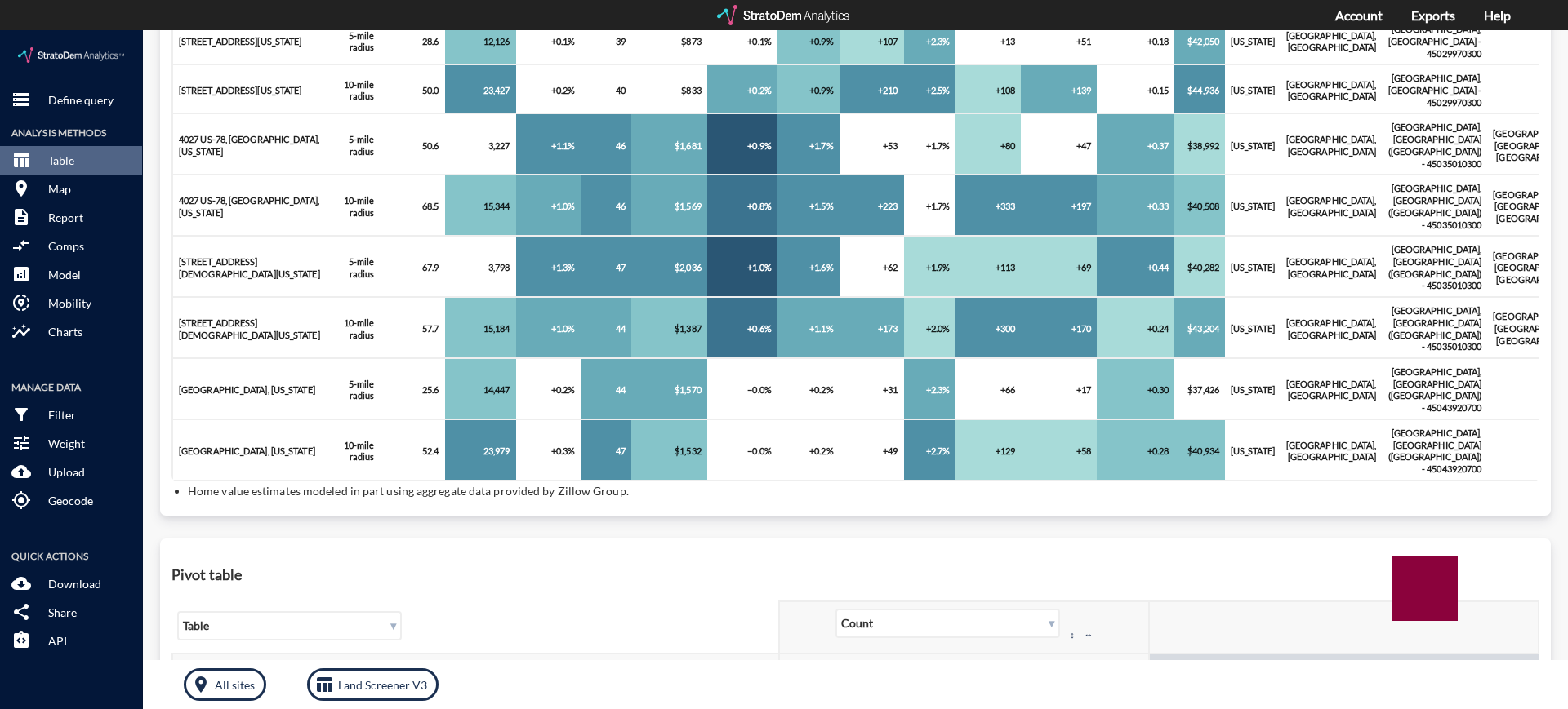
scroll to position [276, 0]
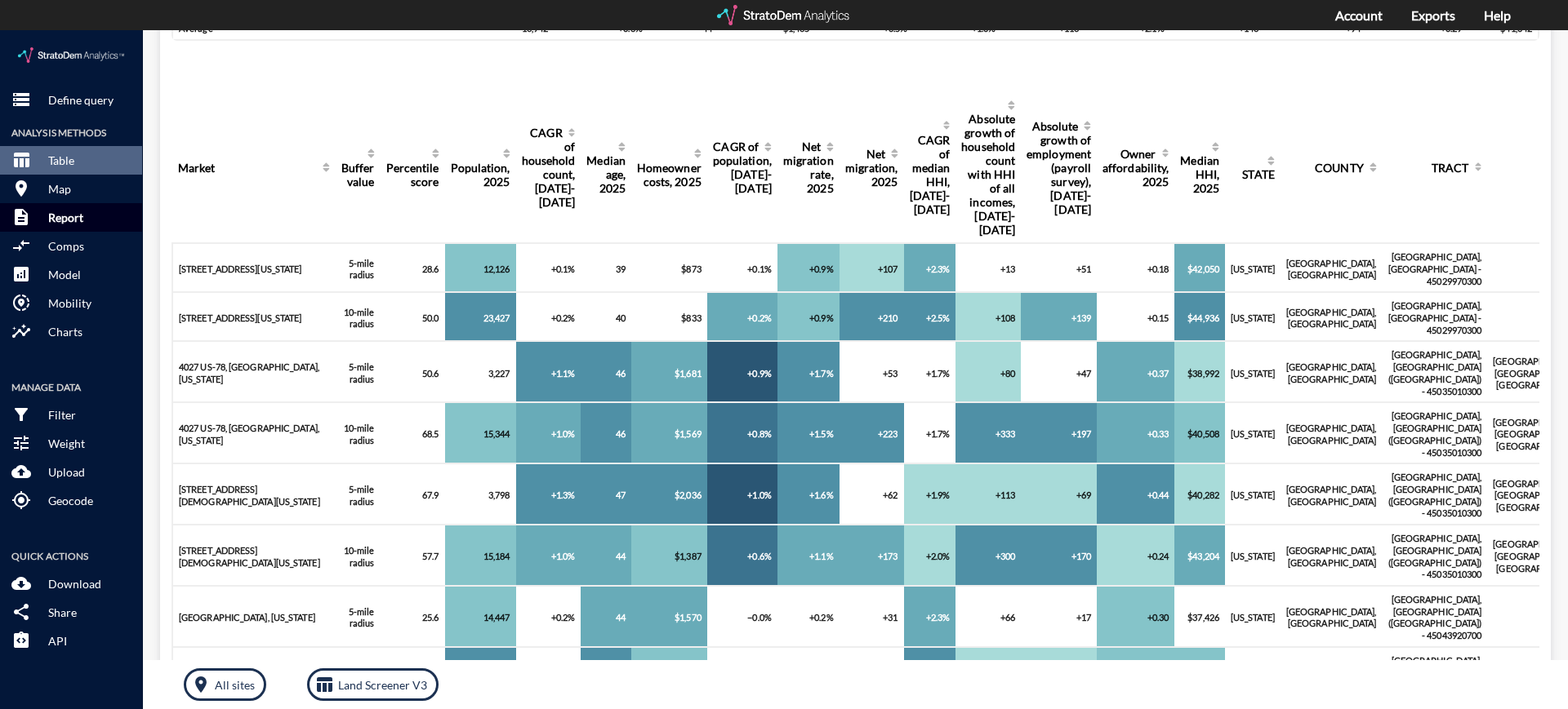
click p "Report"
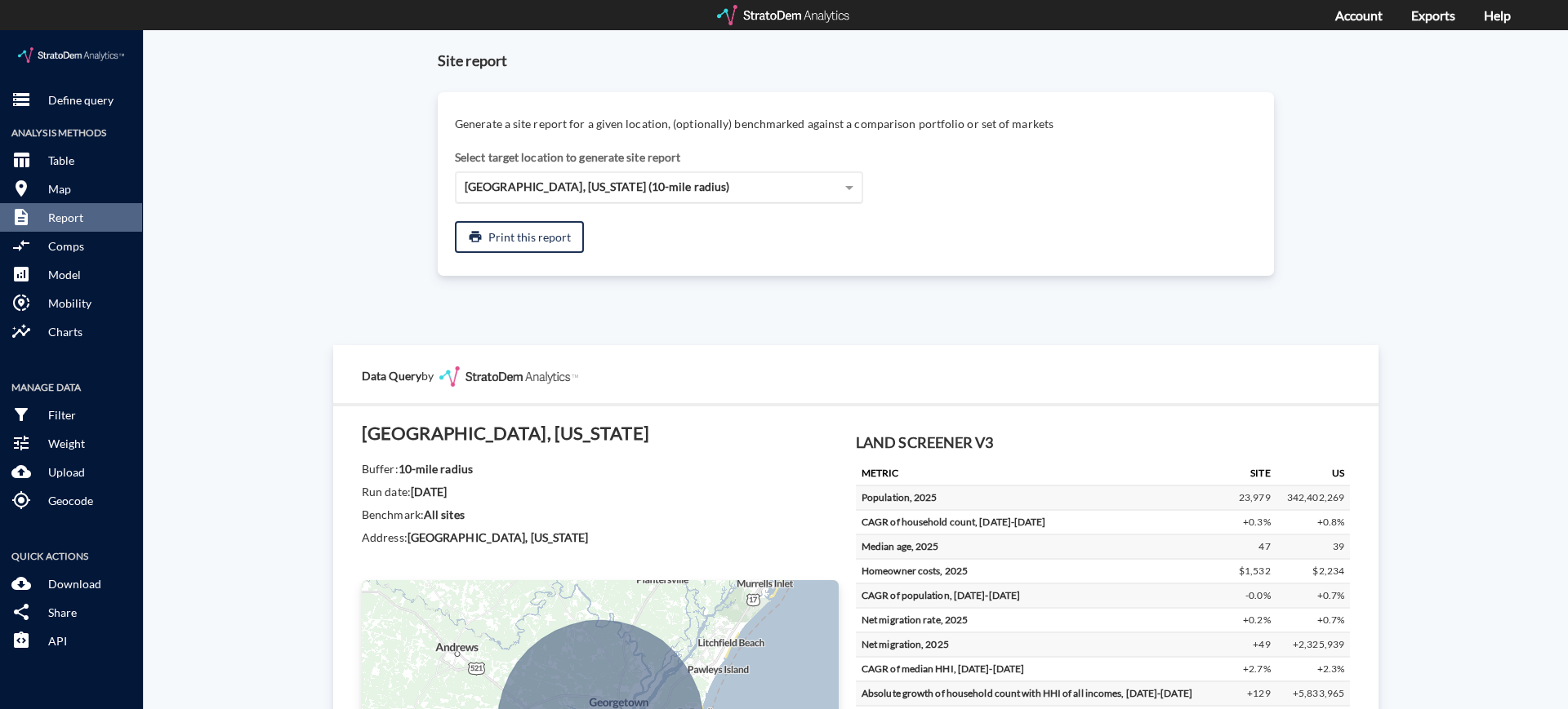
click span "[GEOGRAPHIC_DATA], [US_STATE] (10-mile radius)"
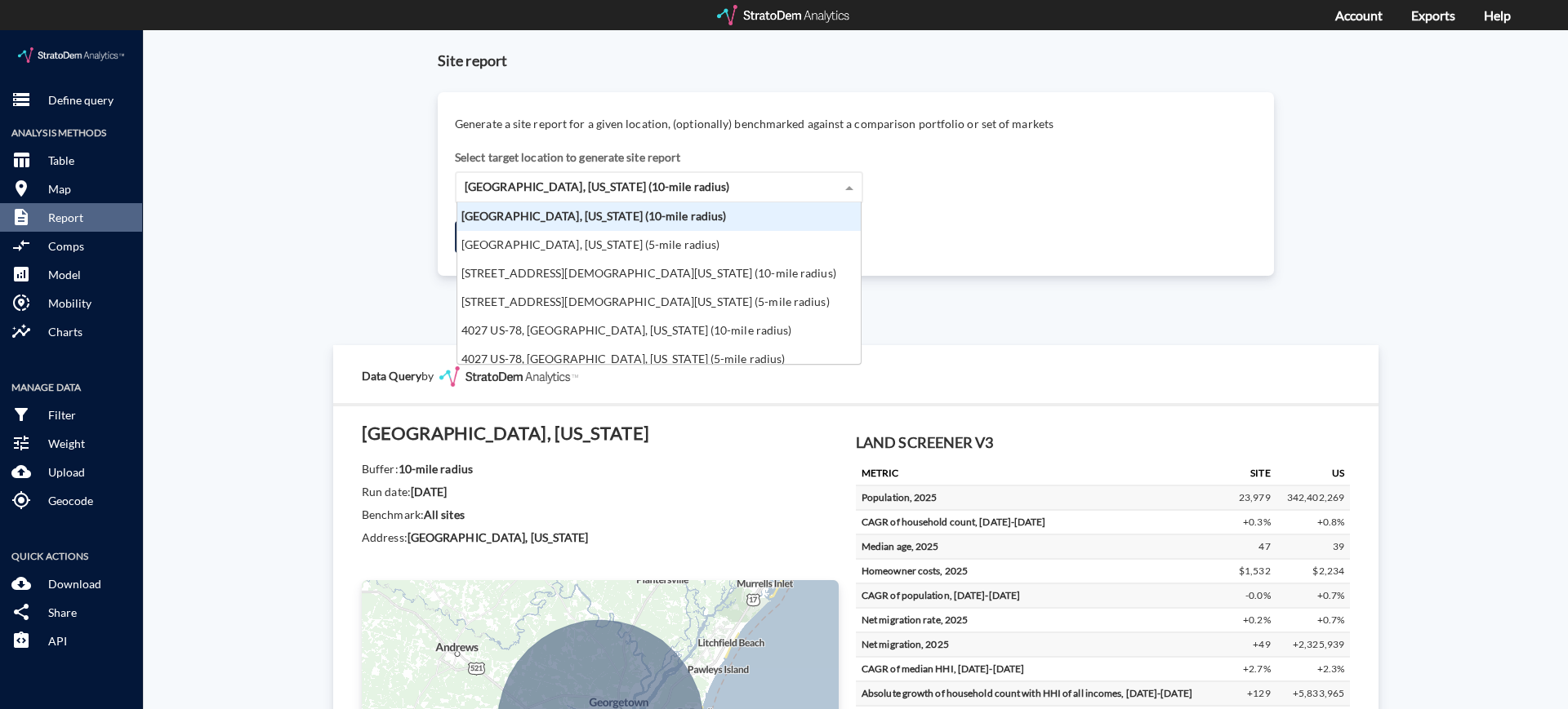
scroll to position [146, 394]
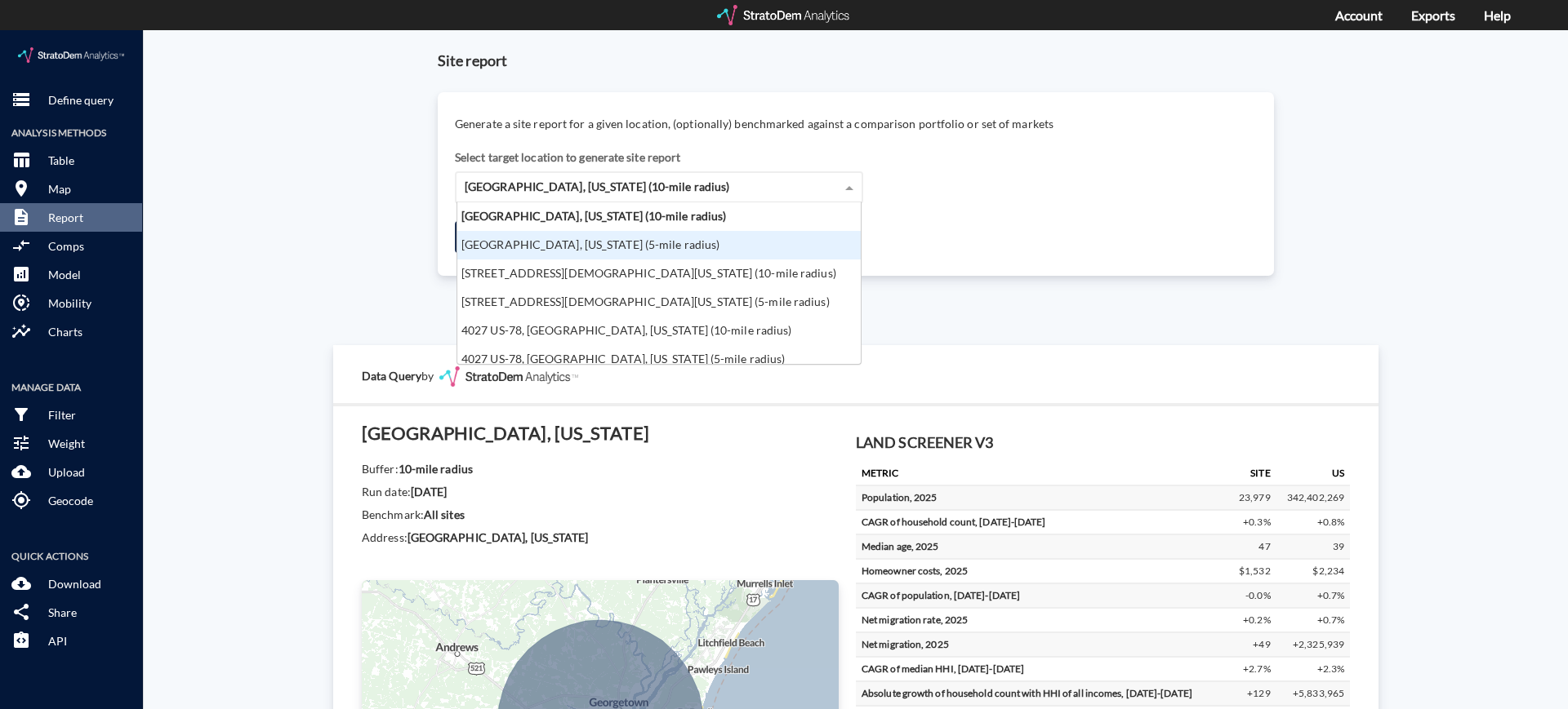
click div "[GEOGRAPHIC_DATA], [US_STATE] (5-mile radius)"
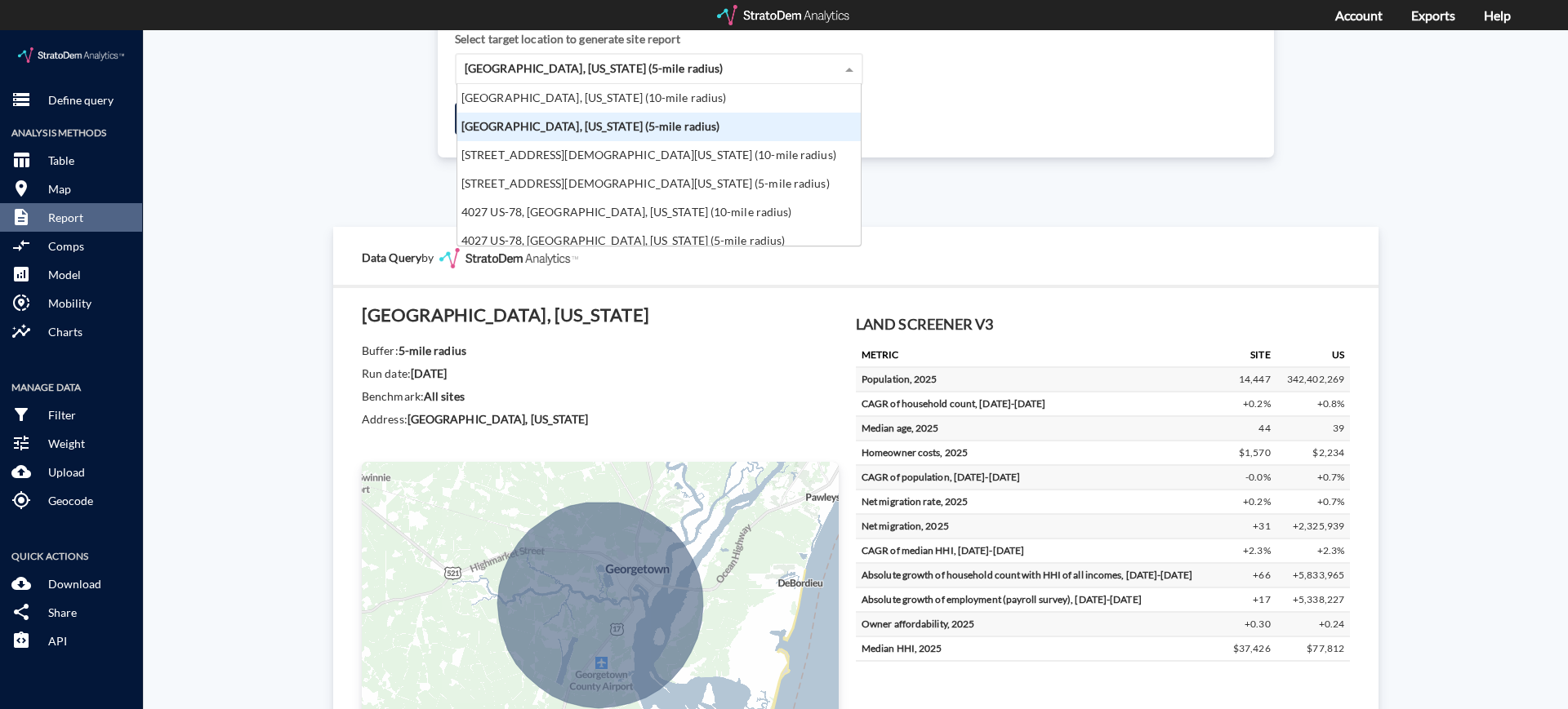
scroll to position [0, 0]
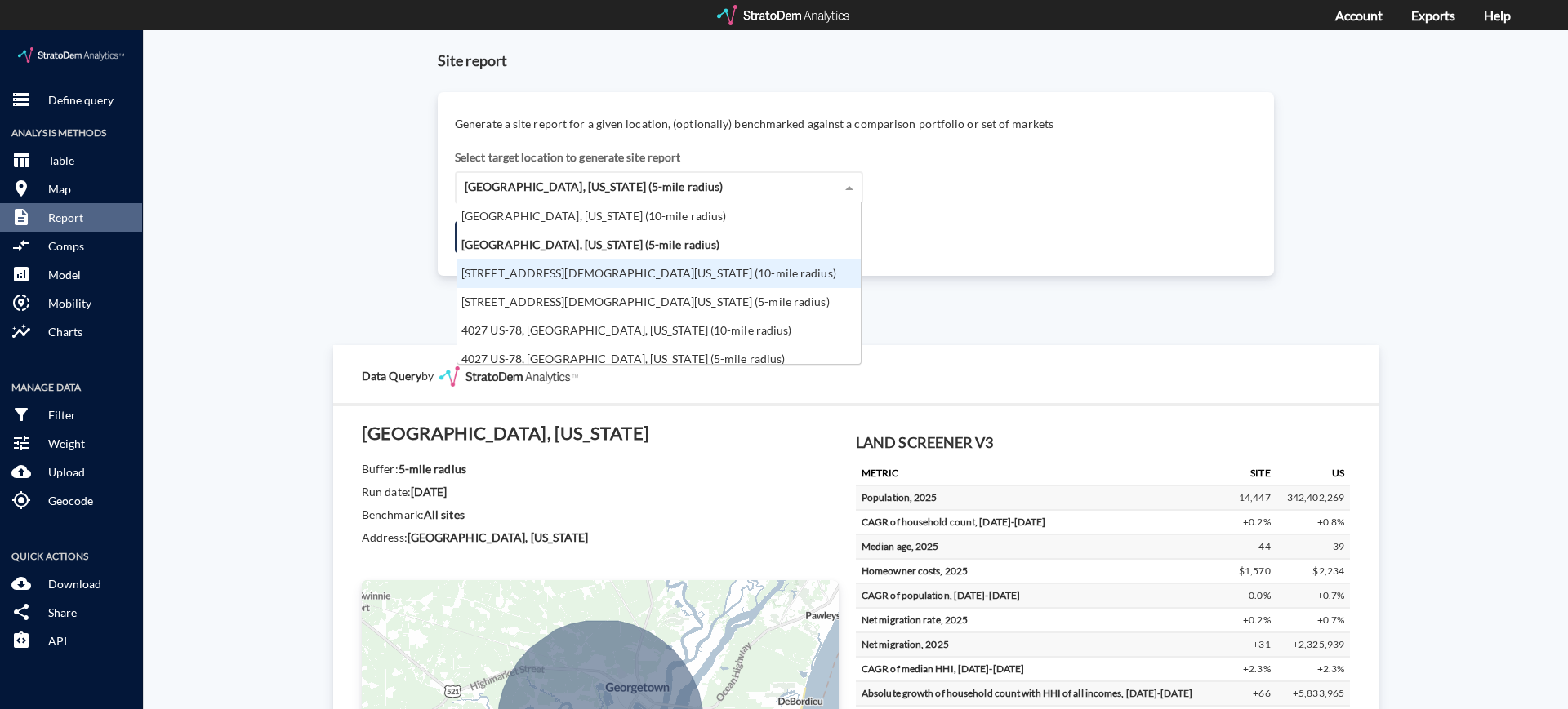
click div "[STREET_ADDRESS][DEMOGRAPHIC_DATA][US_STATE] (10-mile radius)"
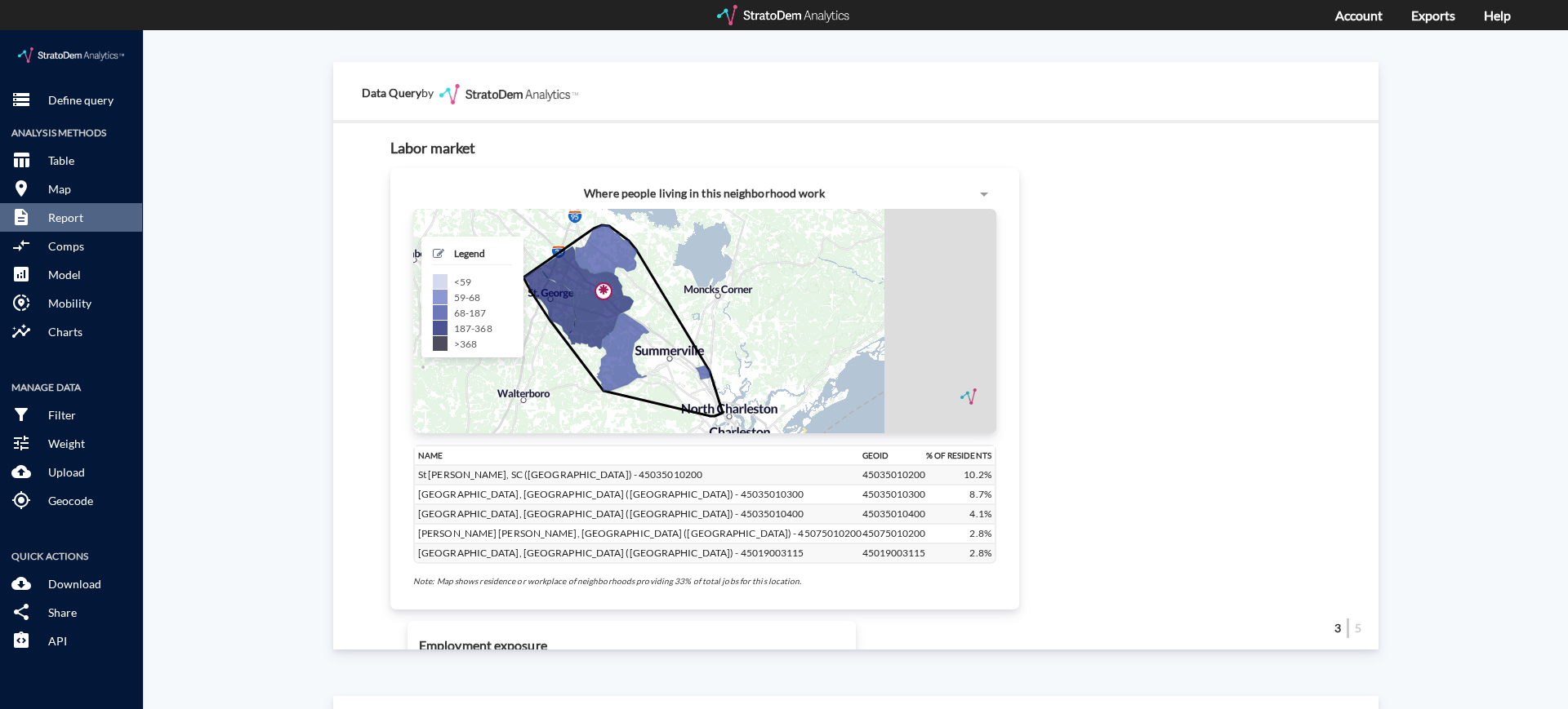
scroll to position [17, 10]
click button "compare_arrows Comps"
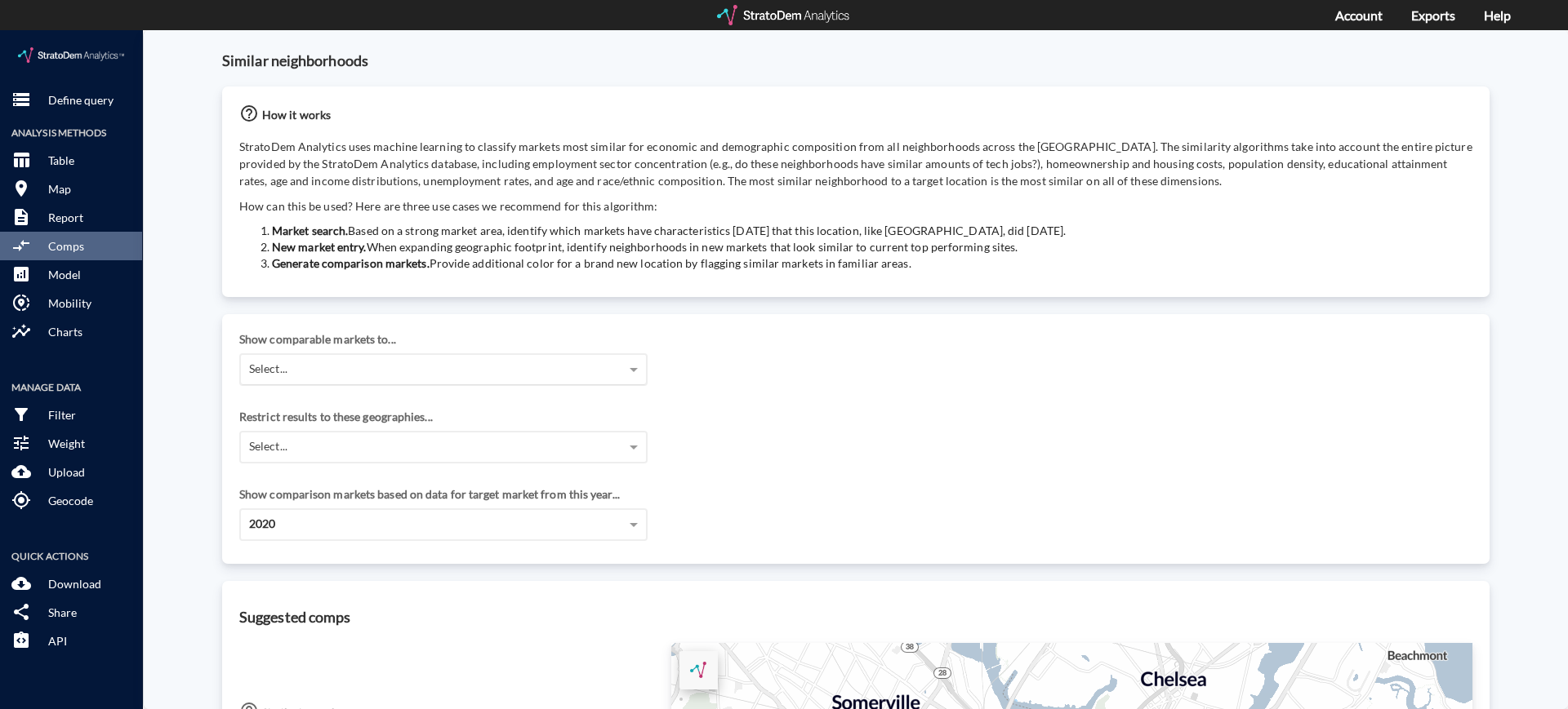
click div "Select..."
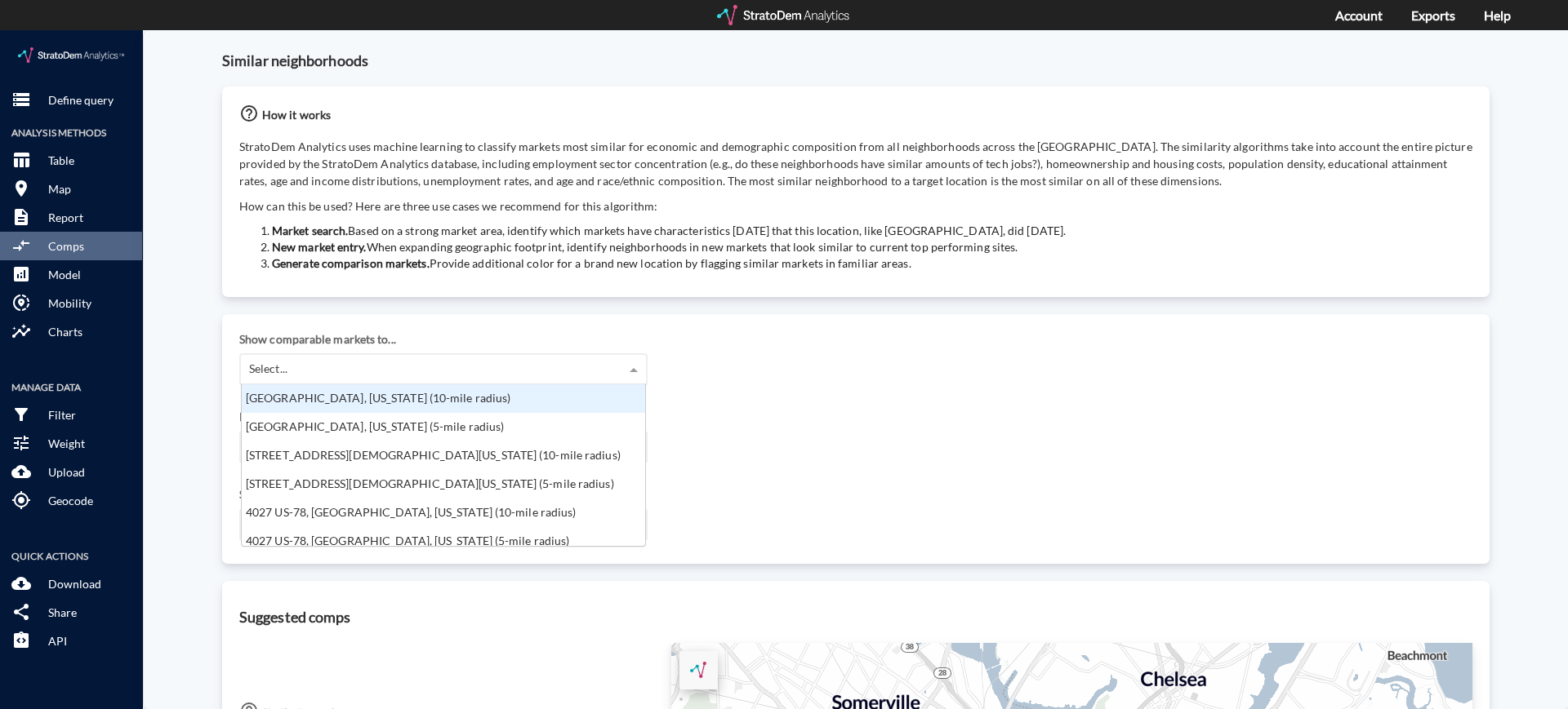
scroll to position [146, 394]
click div "[GEOGRAPHIC_DATA], [US_STATE] (10-mile radius)"
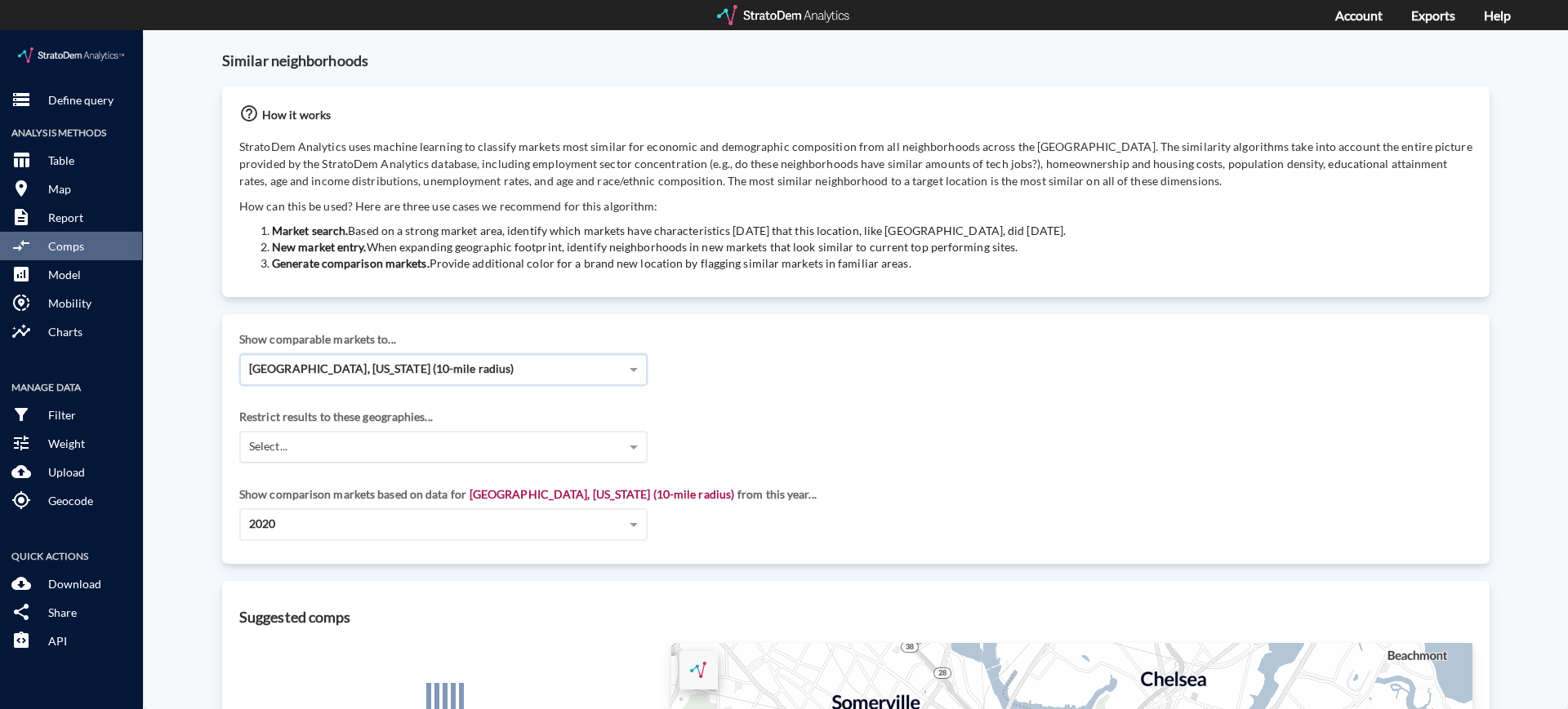
click div "Select..."
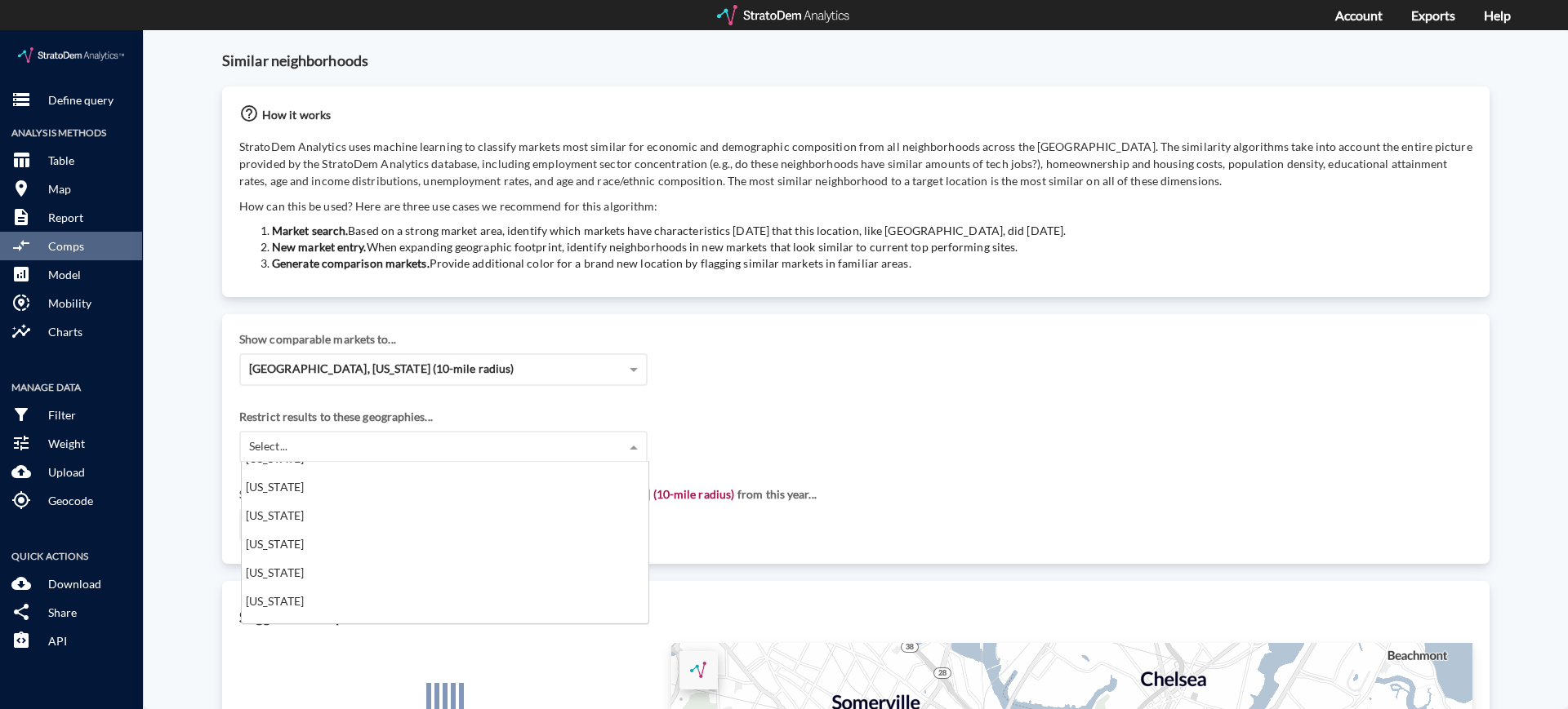
scroll to position [1051, 0]
click div "[US_STATE]"
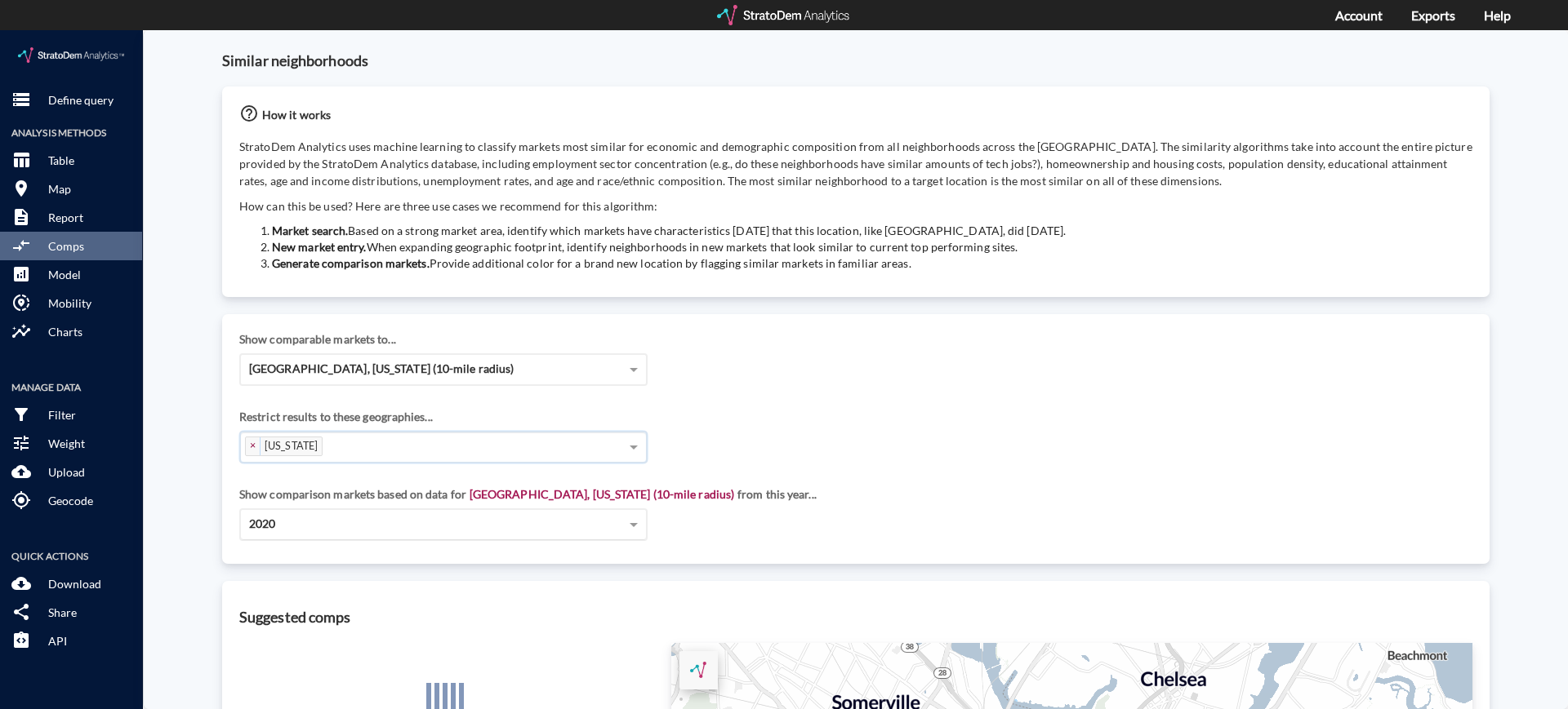
click div "2020"
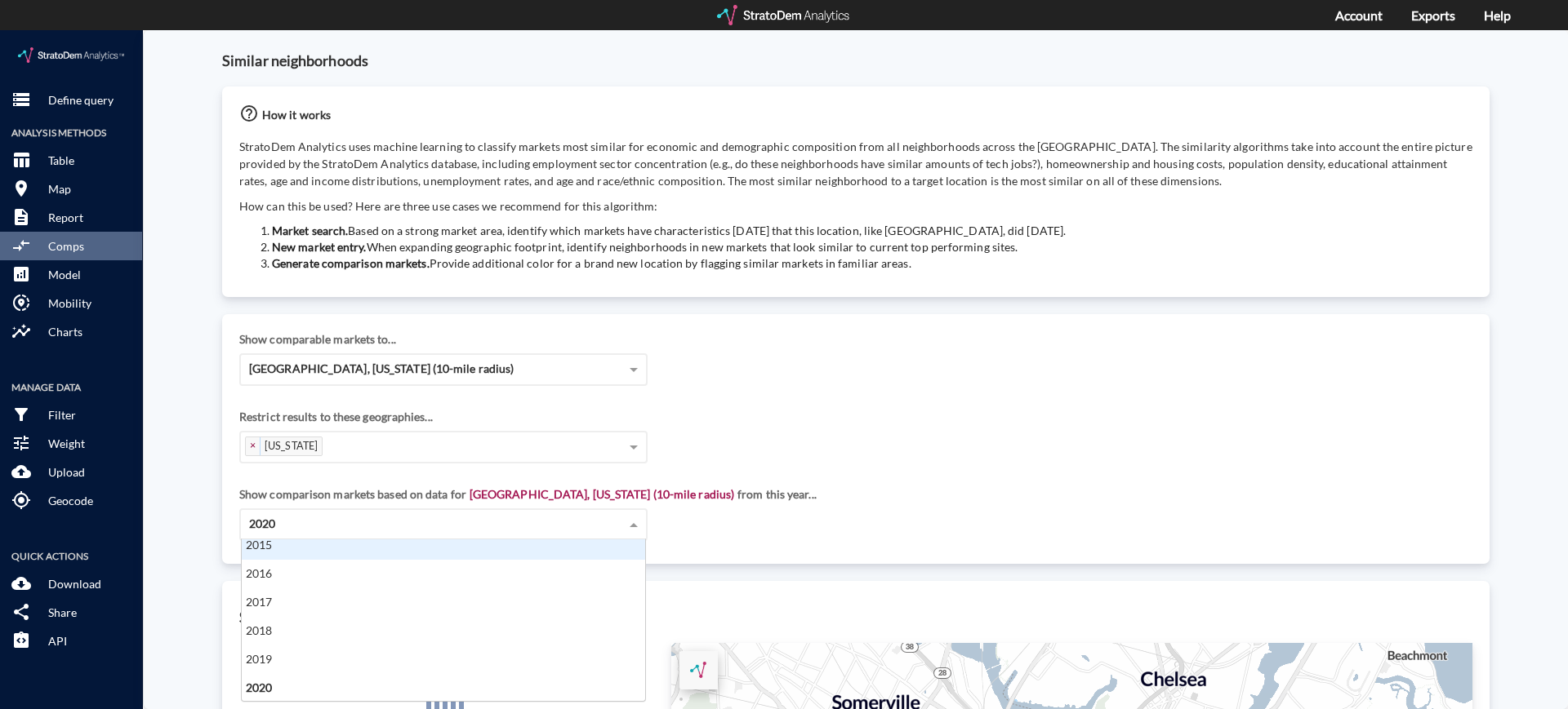
scroll to position [143, 0]
click div "2015"
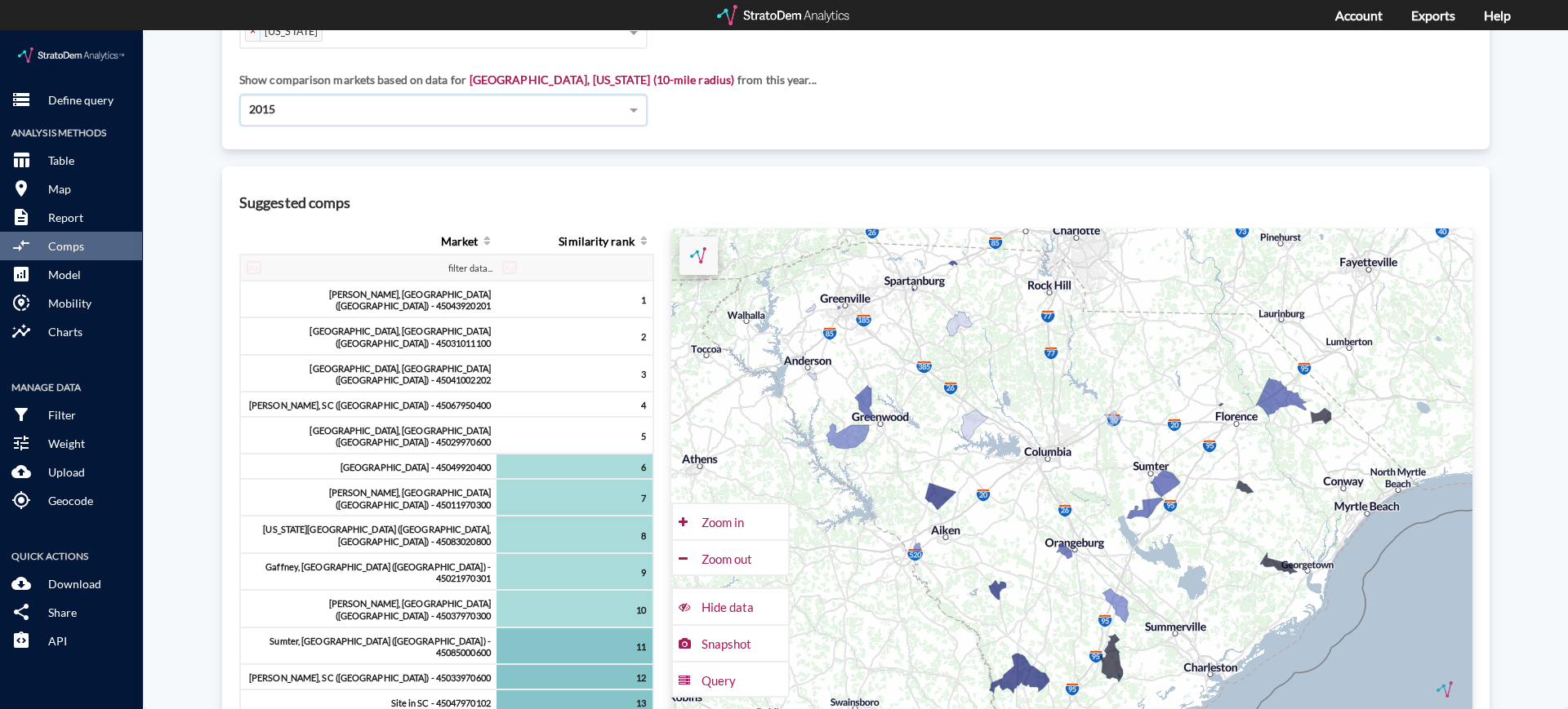
scroll to position [420, 0]
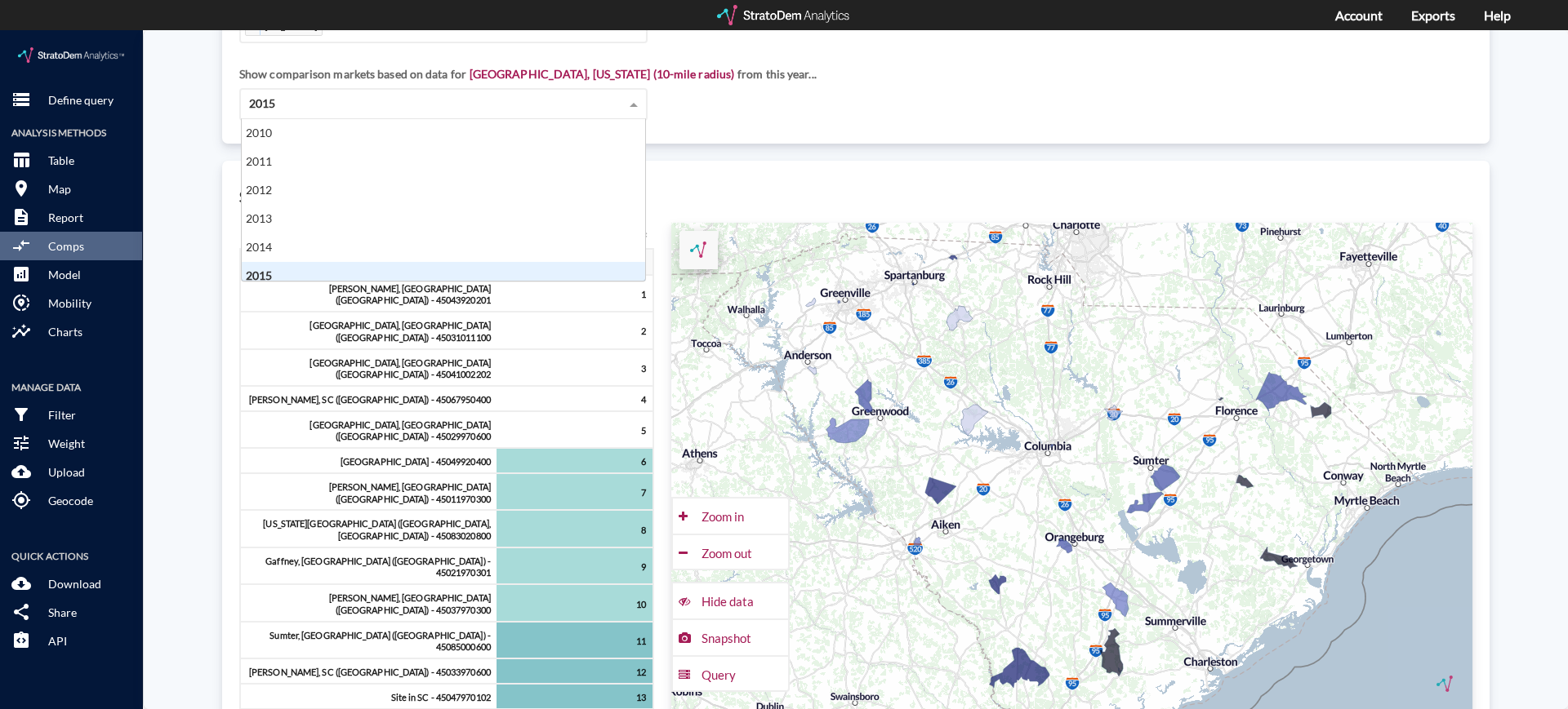
click div "2015"
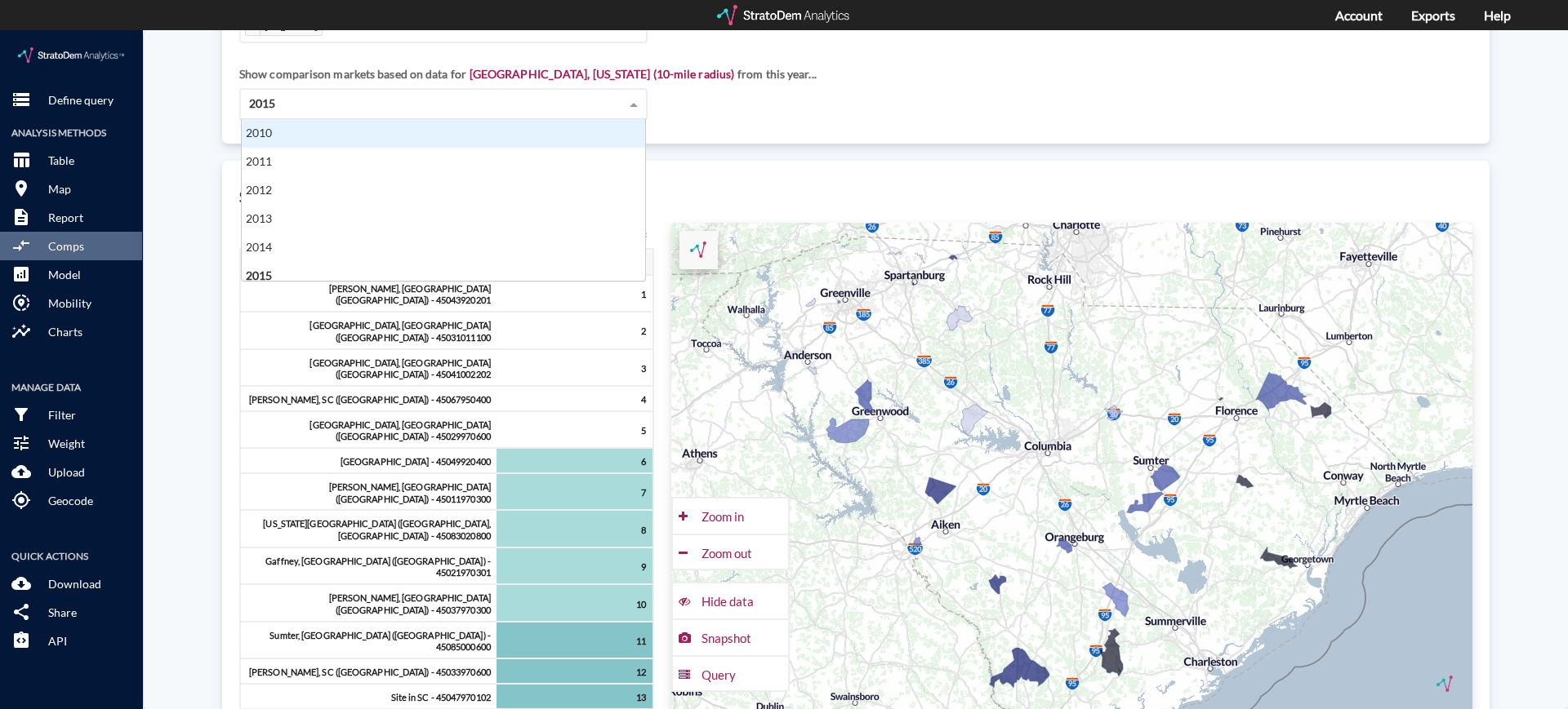
click div "2010"
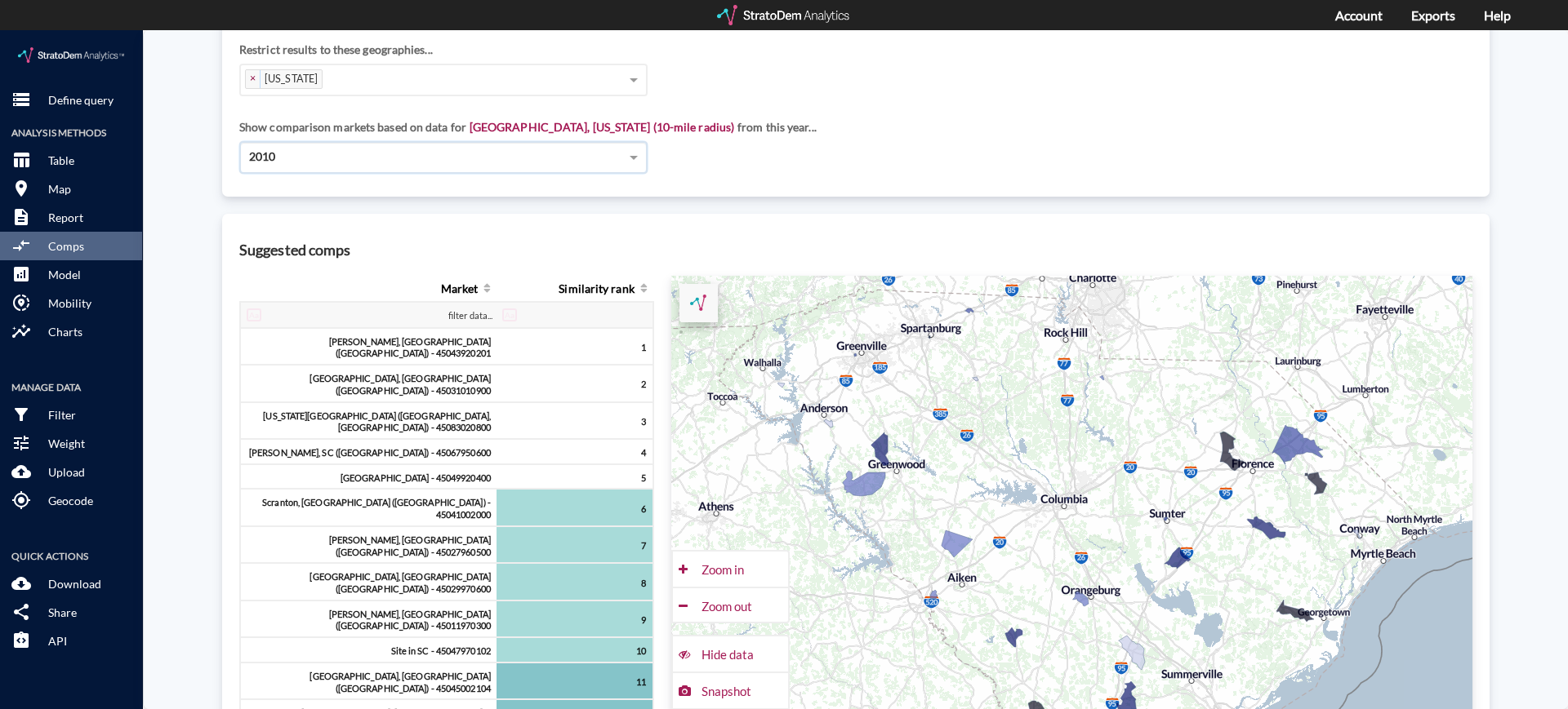
scroll to position [392, 0]
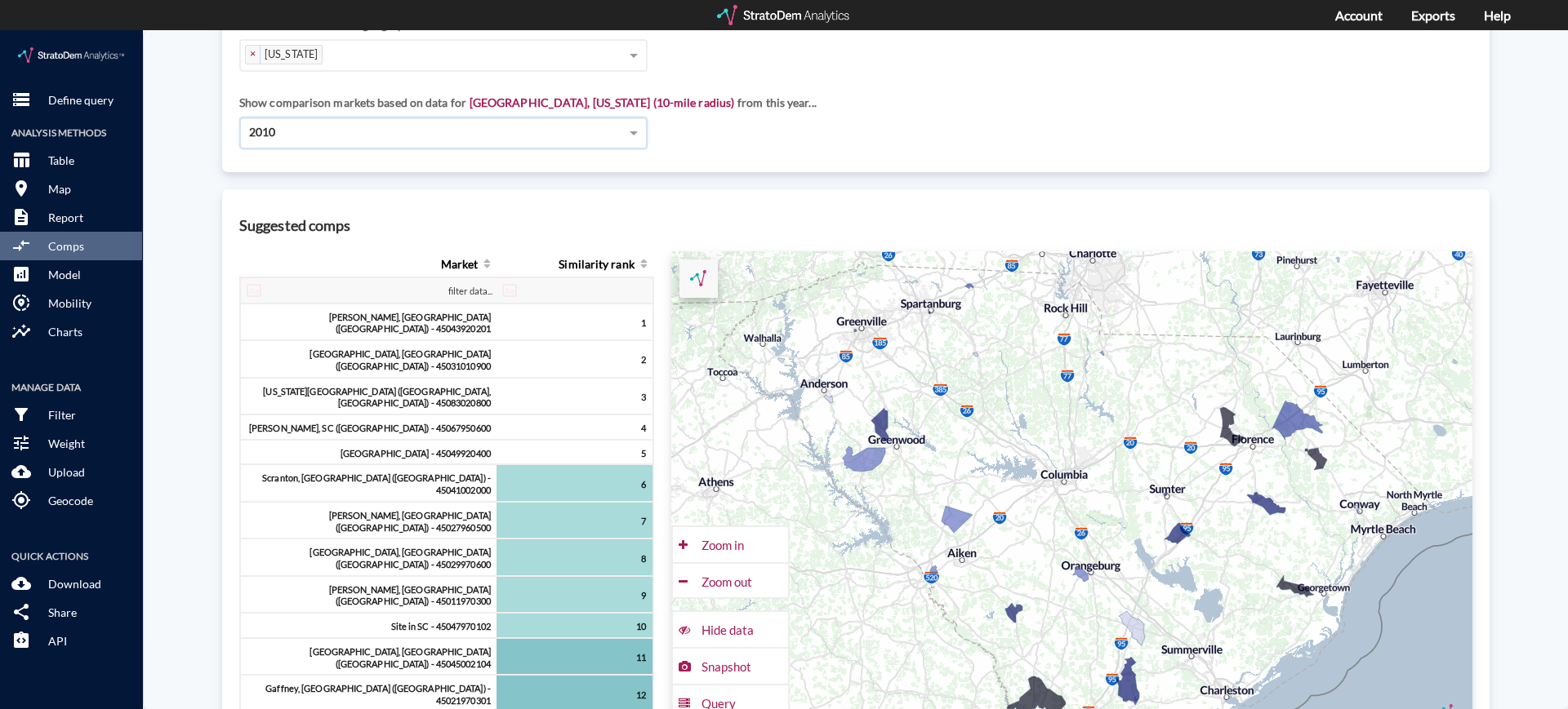
click div "2010"
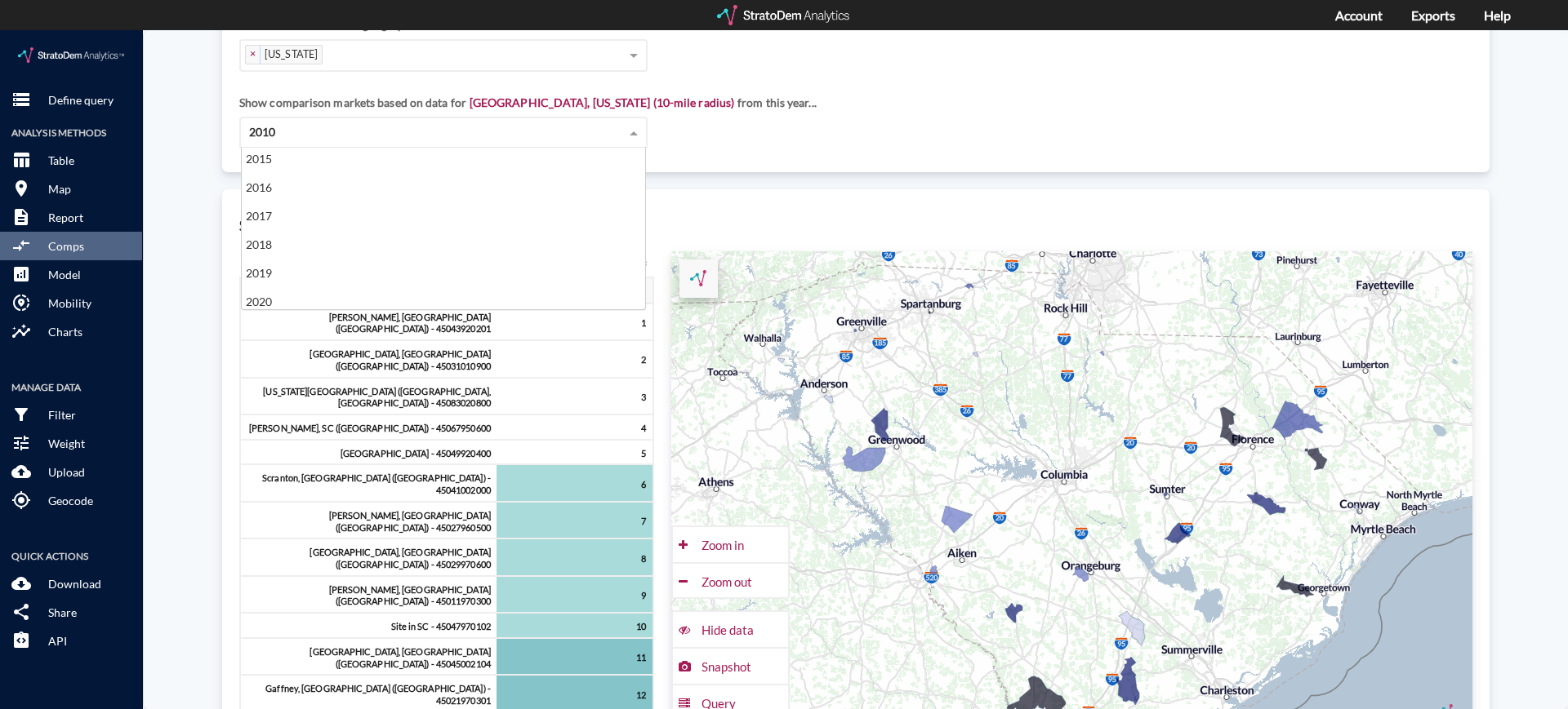
scroll to position [151, 0]
click div "2020"
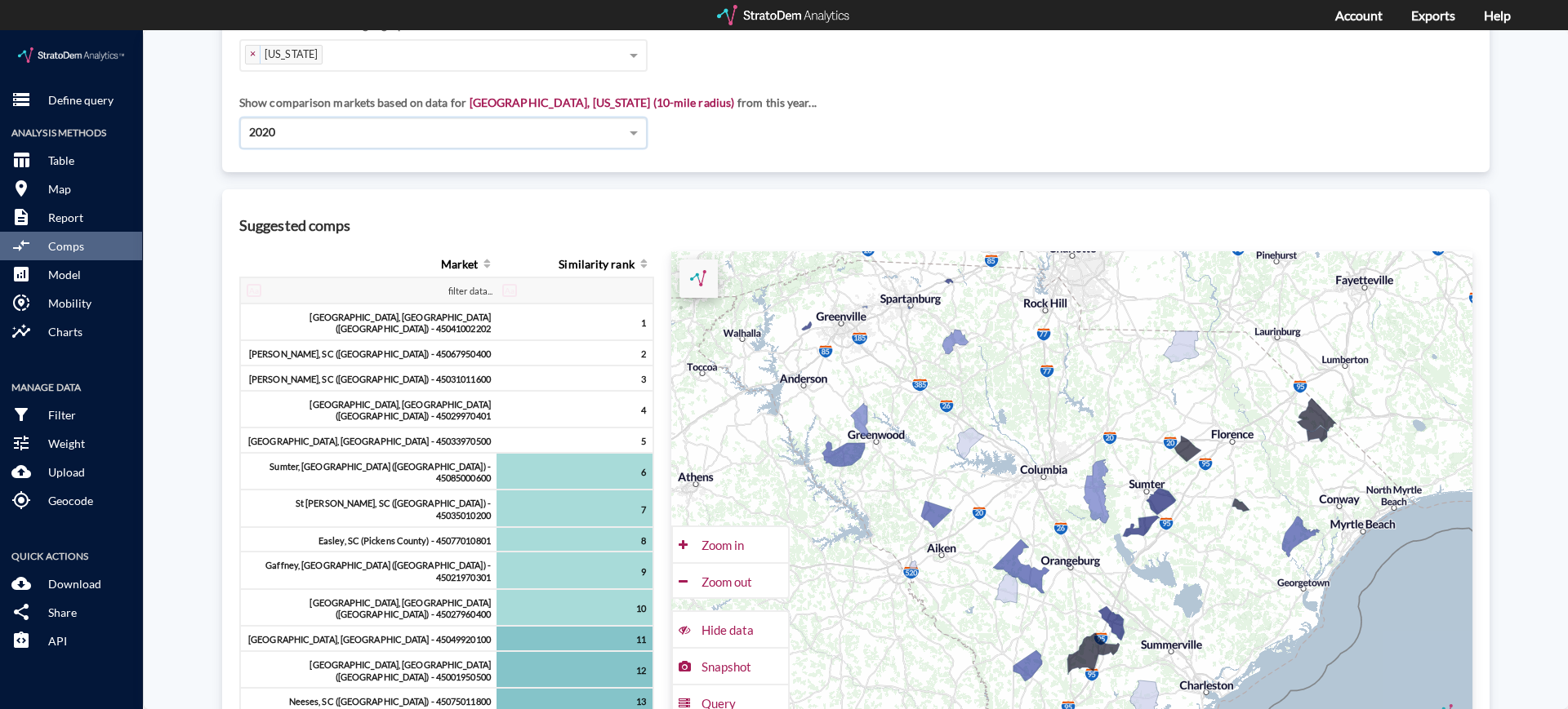
click div "2020"
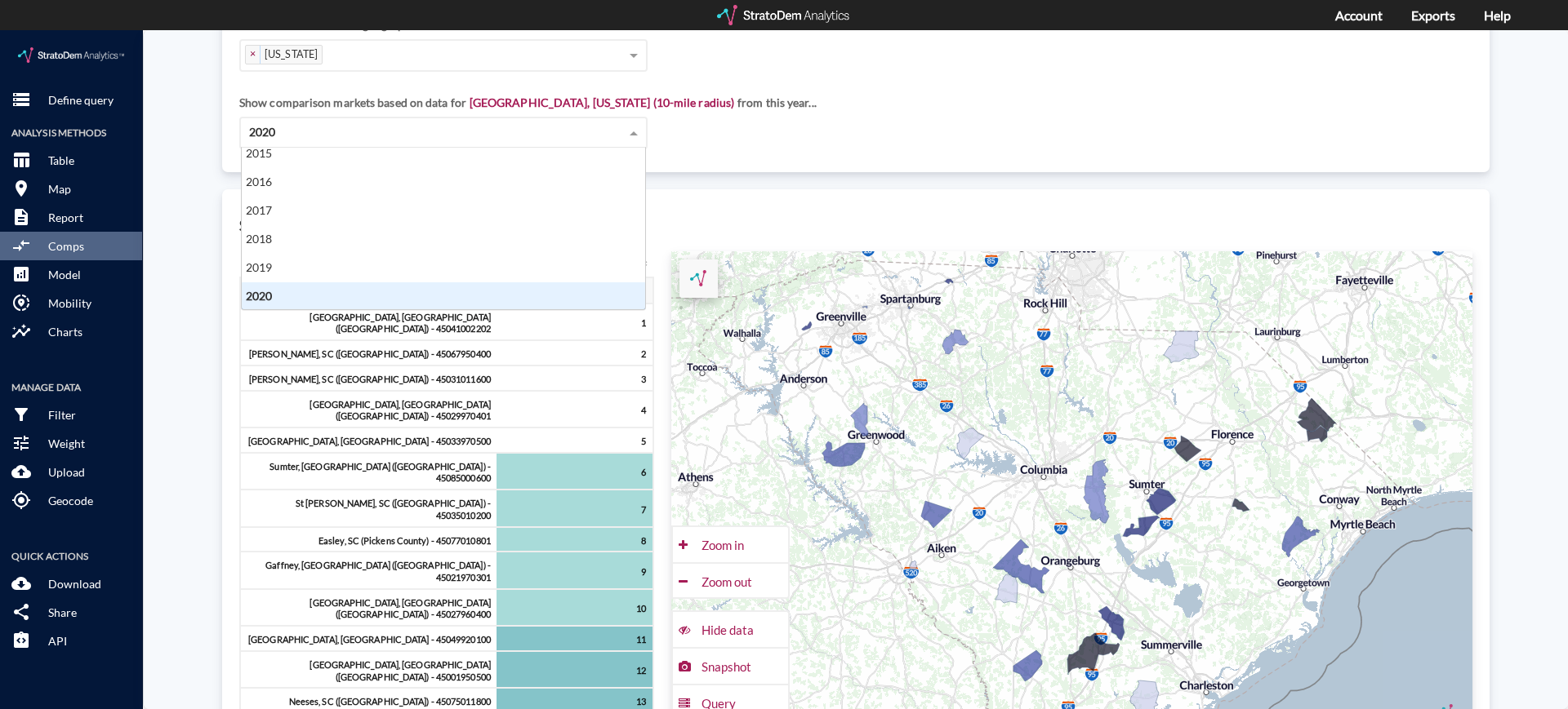
scroll to position [143, 0]
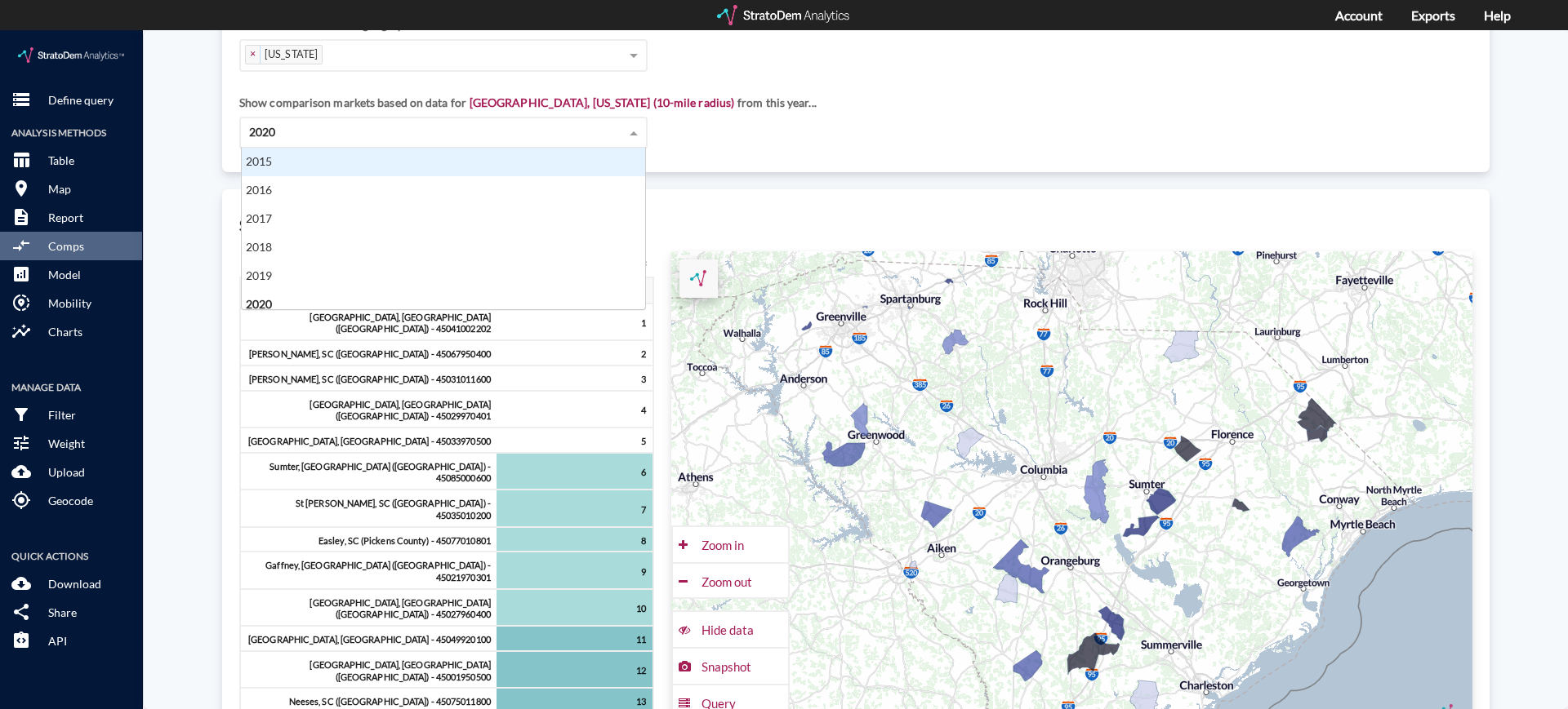
click div "2015"
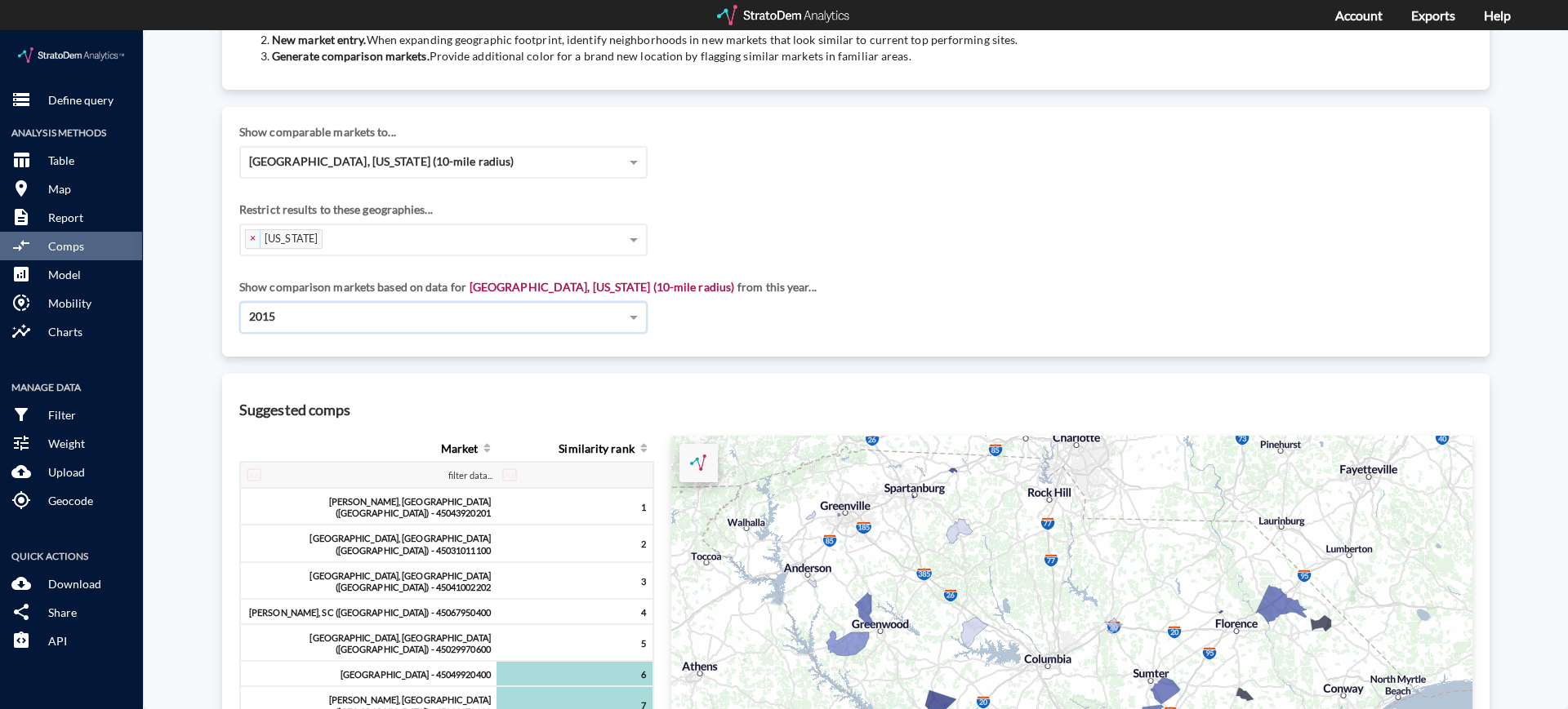
scroll to position [171, 0]
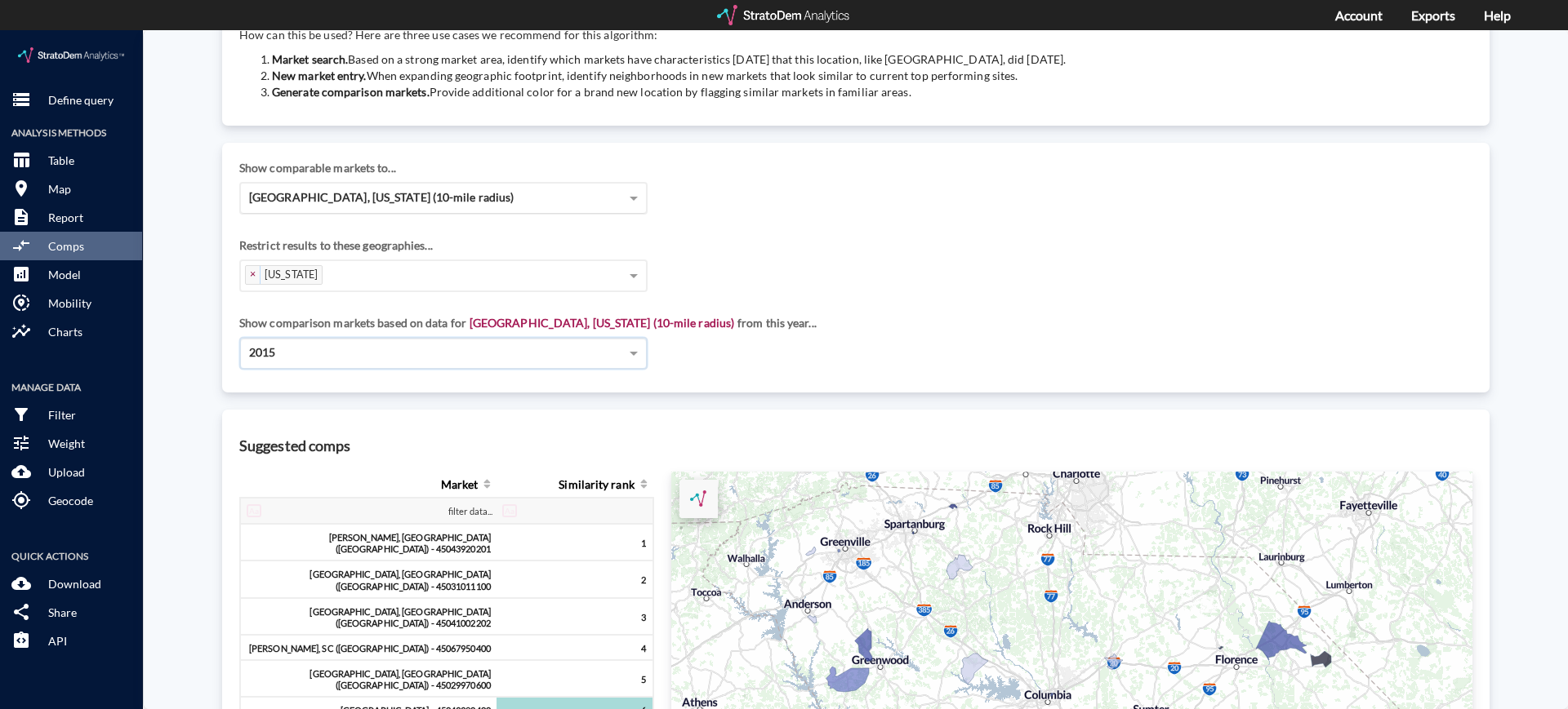
click span "[GEOGRAPHIC_DATA], [US_STATE] (10-mile radius)"
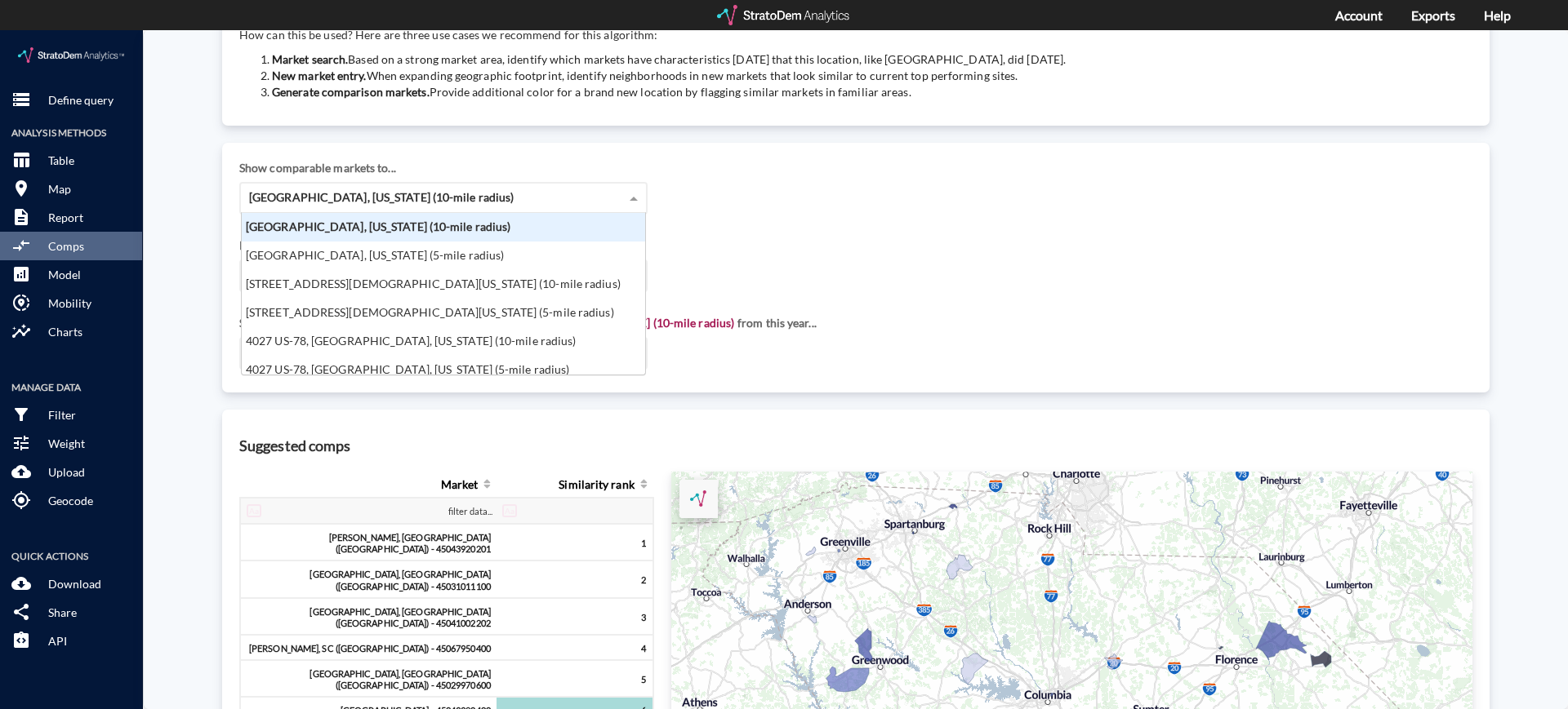
scroll to position [146, 394]
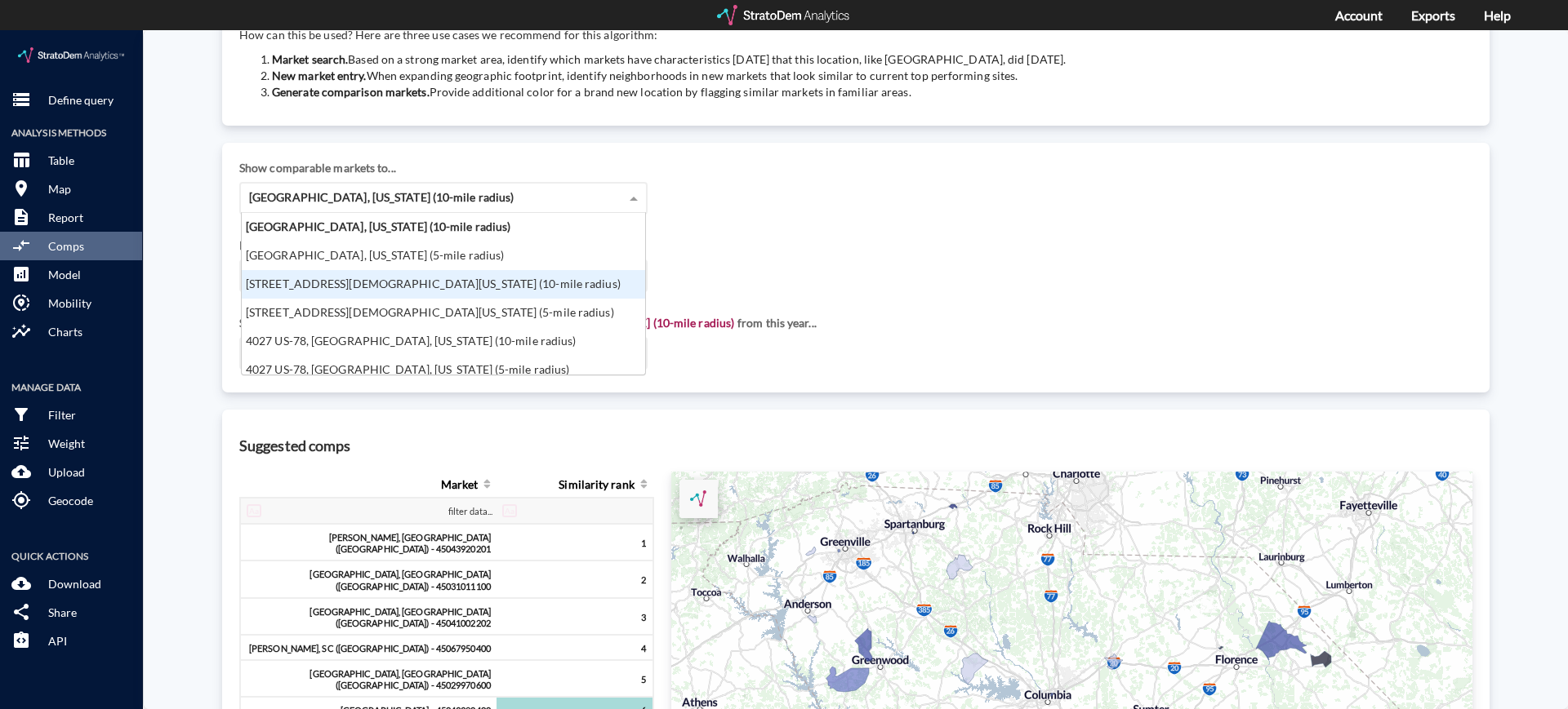
click div "[STREET_ADDRESS][DEMOGRAPHIC_DATA][US_STATE] (10-mile radius)"
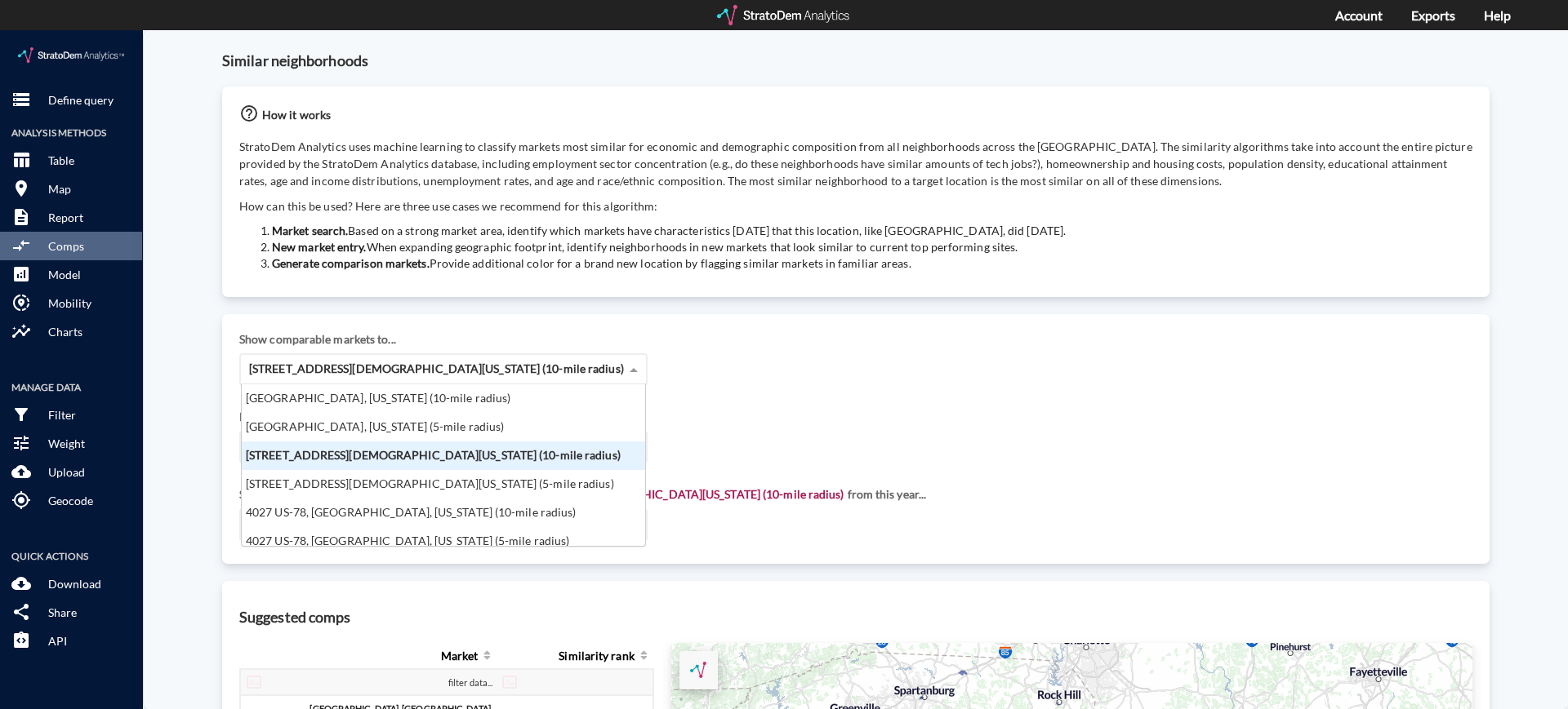
click span "[STREET_ADDRESS][DEMOGRAPHIC_DATA][US_STATE] (10-mile radius)"
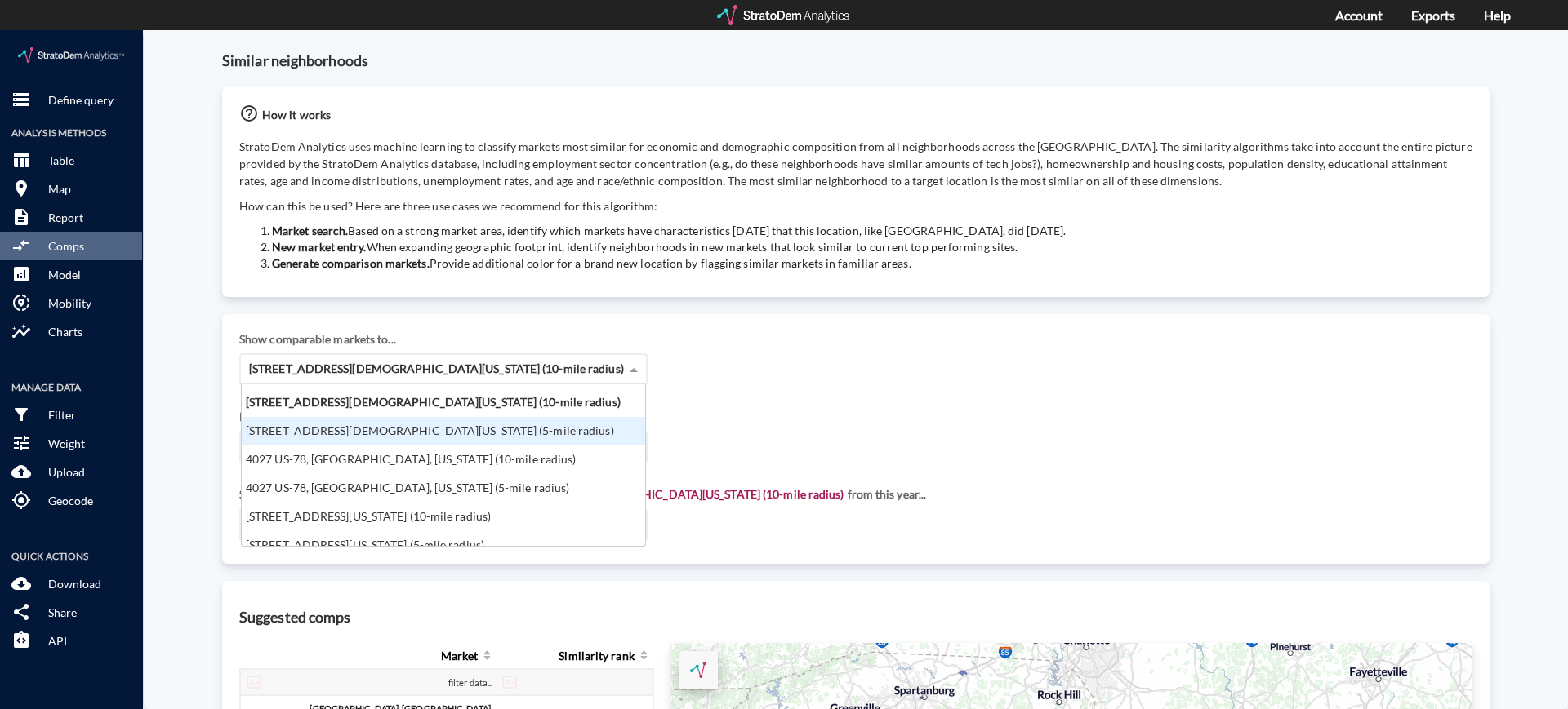
scroll to position [65, 0]
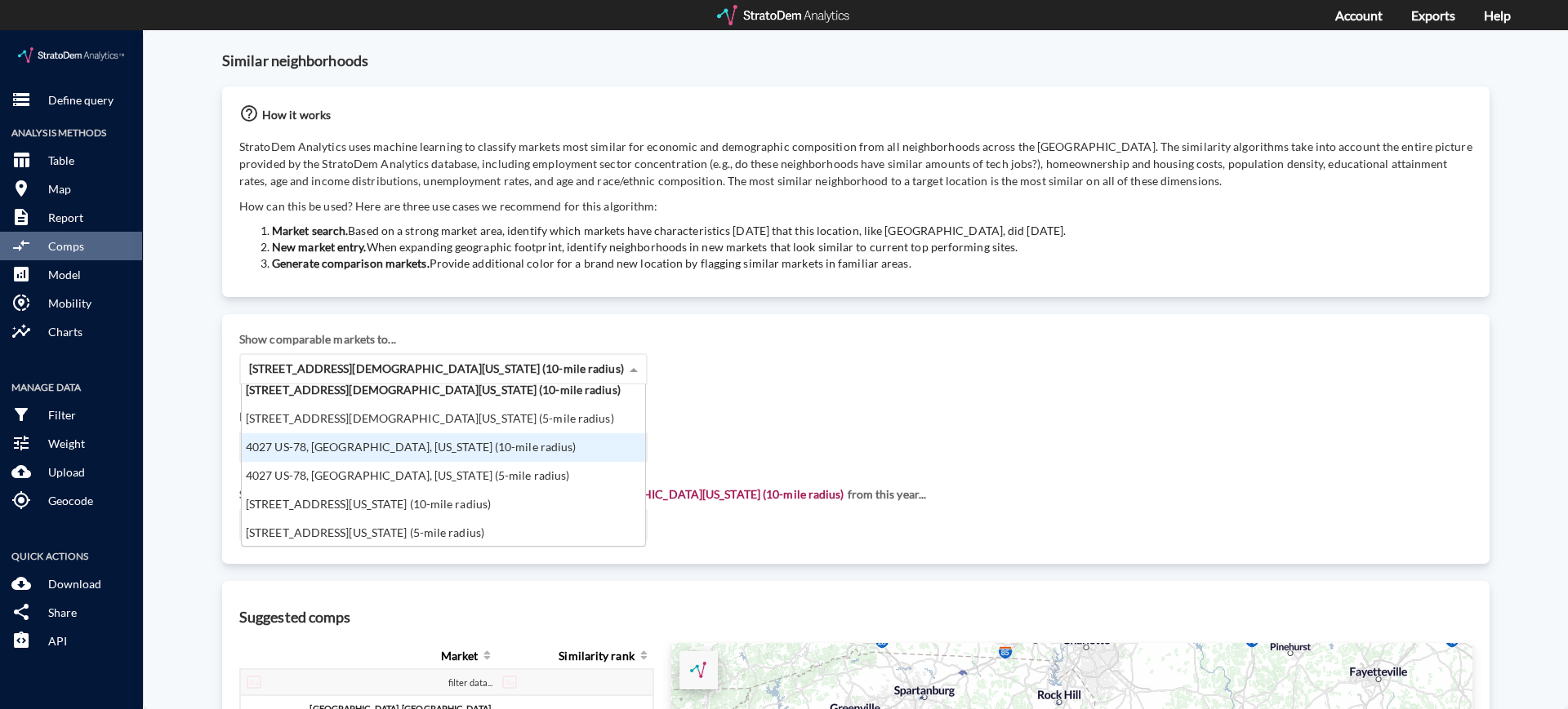
click div "4027 US-78, [GEOGRAPHIC_DATA], [US_STATE] (10-mile radius)"
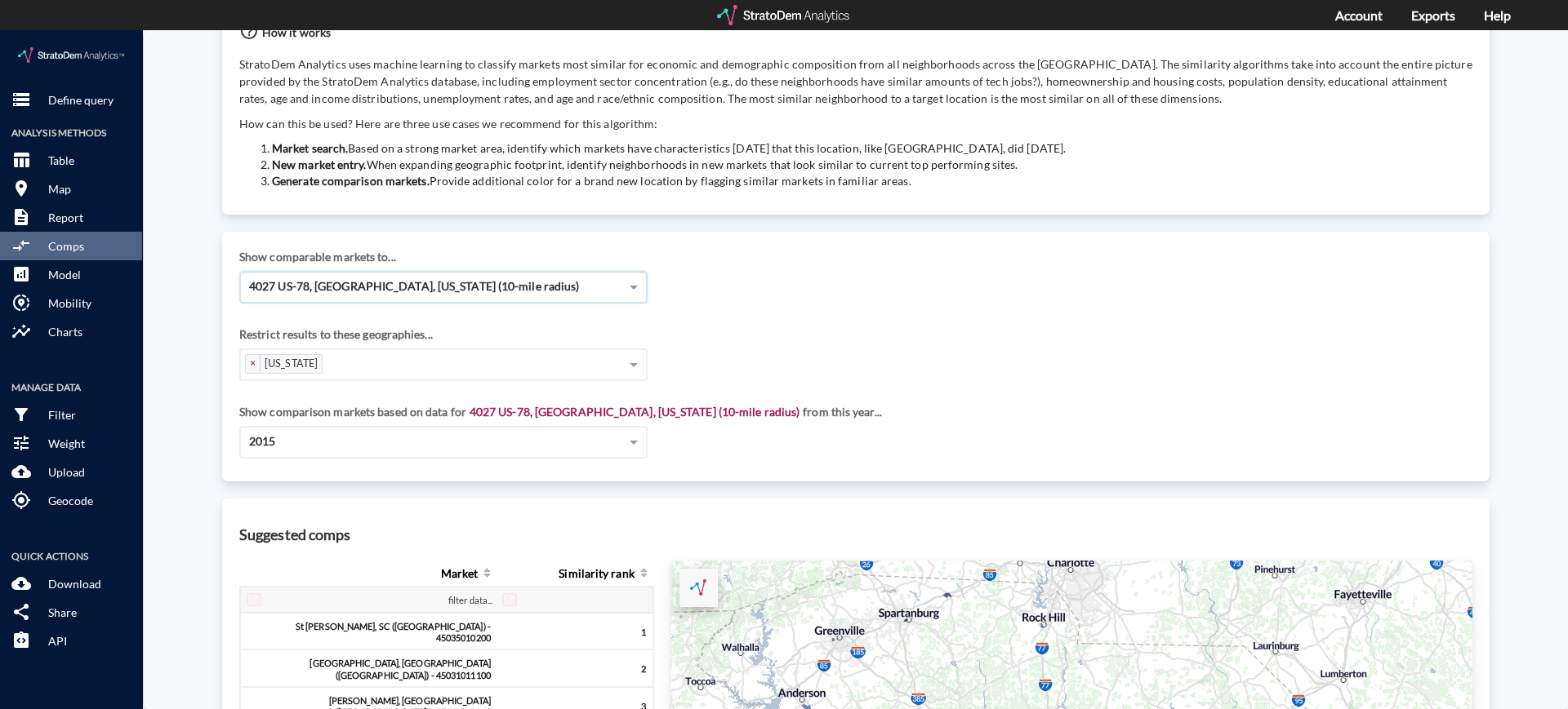
scroll to position [78, 0]
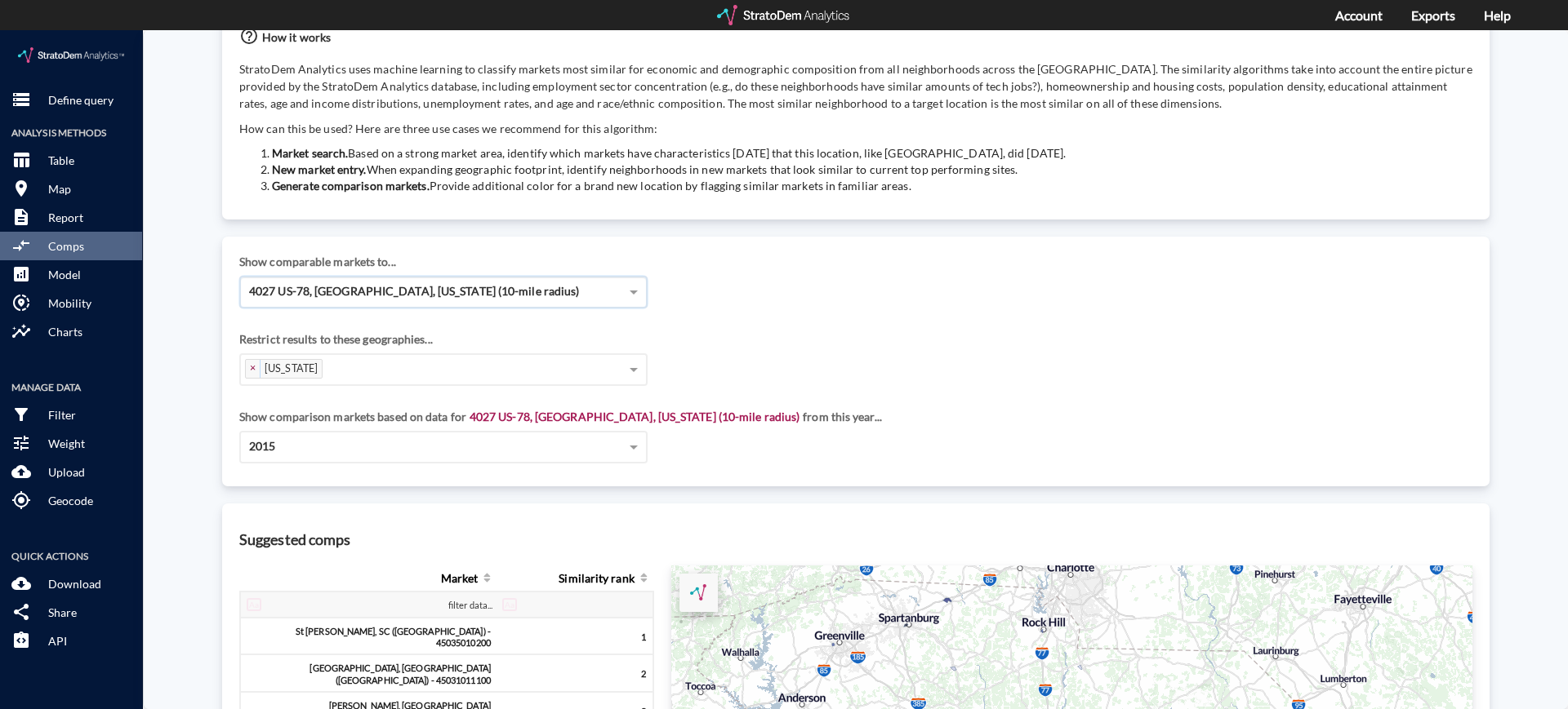
click div "4027 US-78, [GEOGRAPHIC_DATA], [US_STATE] (10-mile radius)"
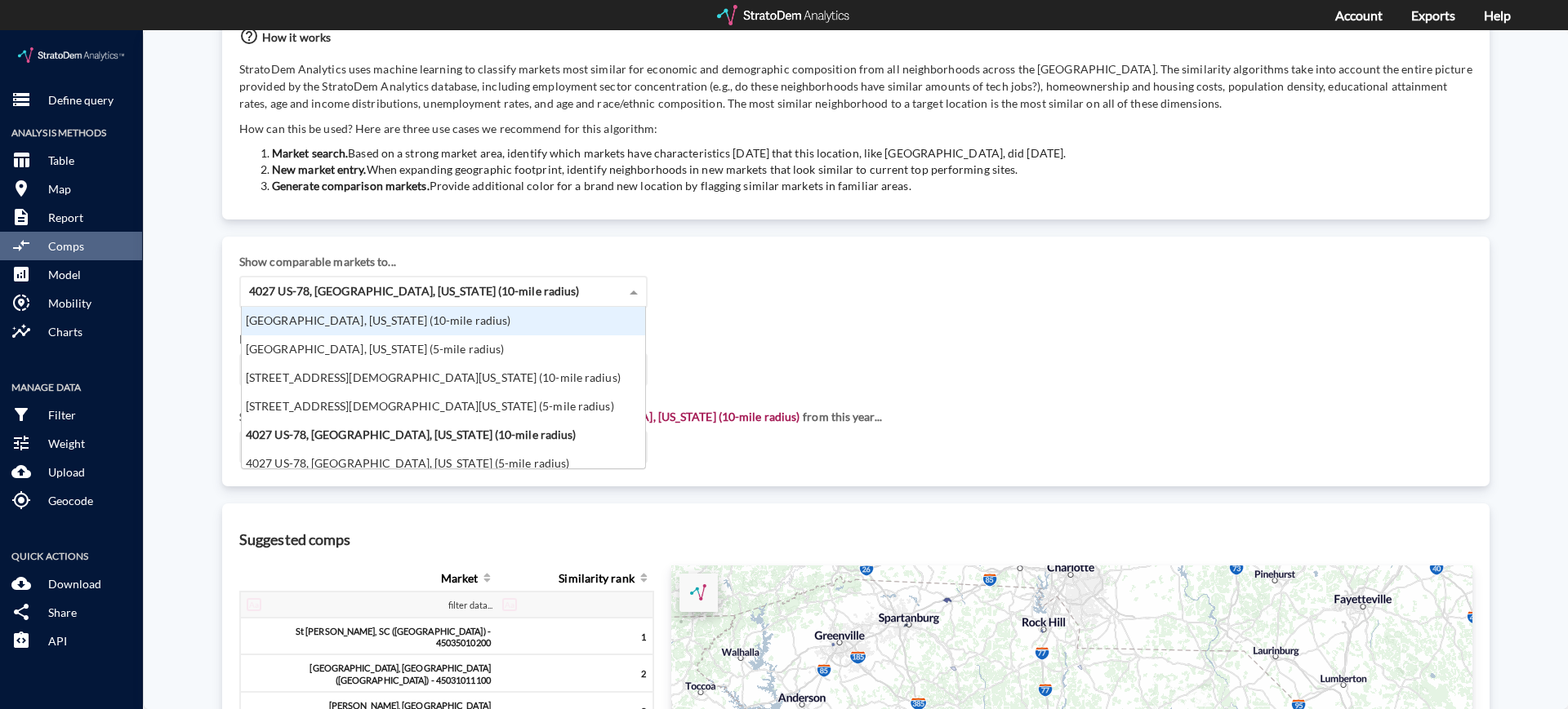
scroll to position [65, 0]
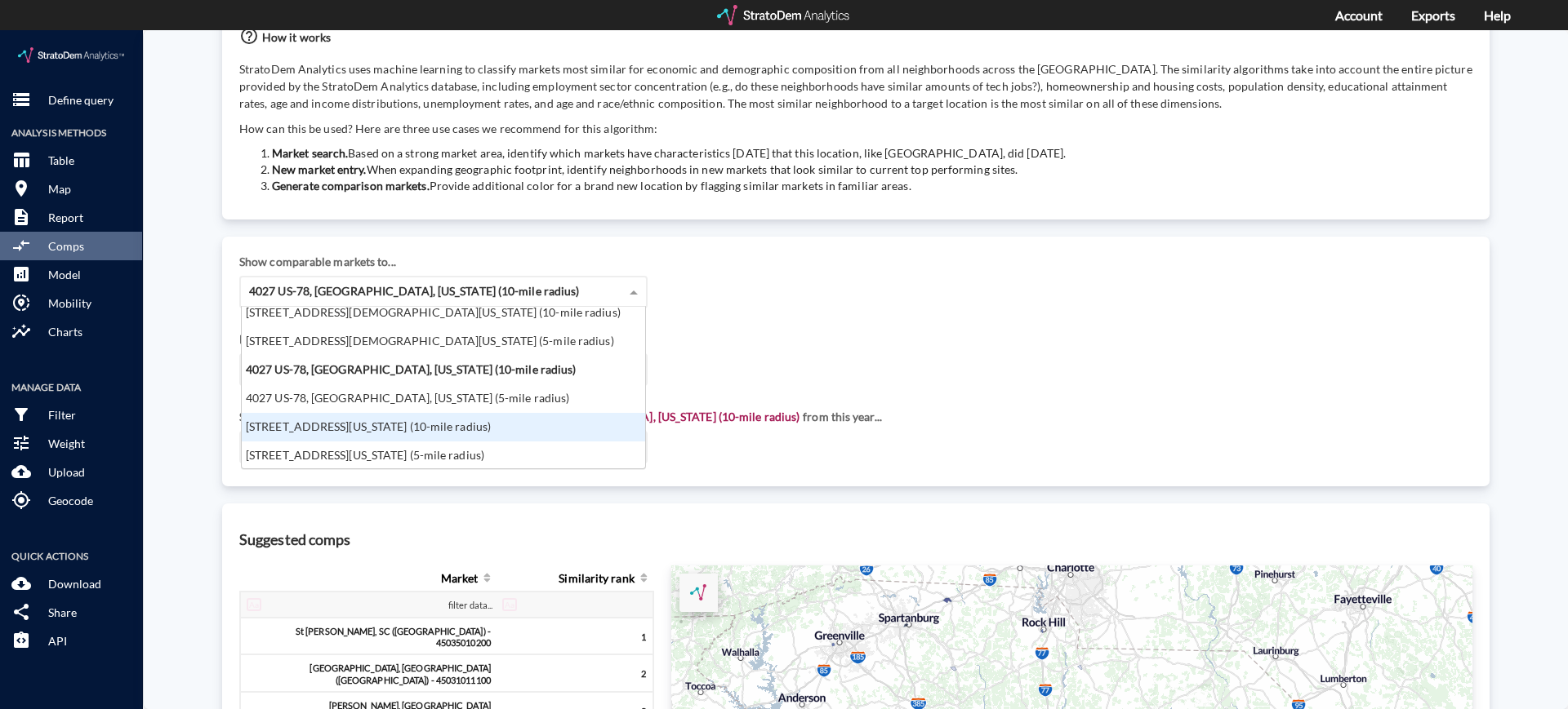
click div "[STREET_ADDRESS][US_STATE] (10-mile radius)"
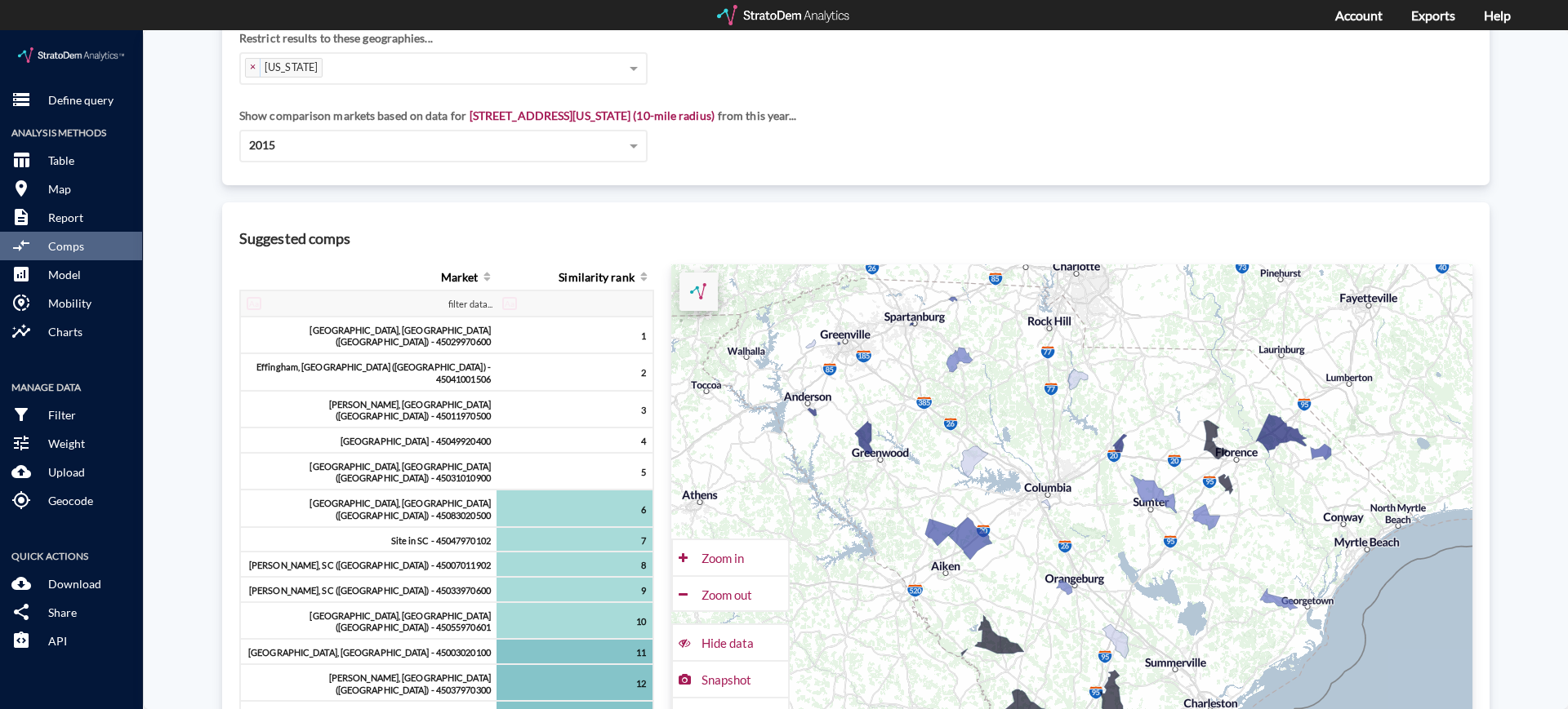
scroll to position [264, 0]
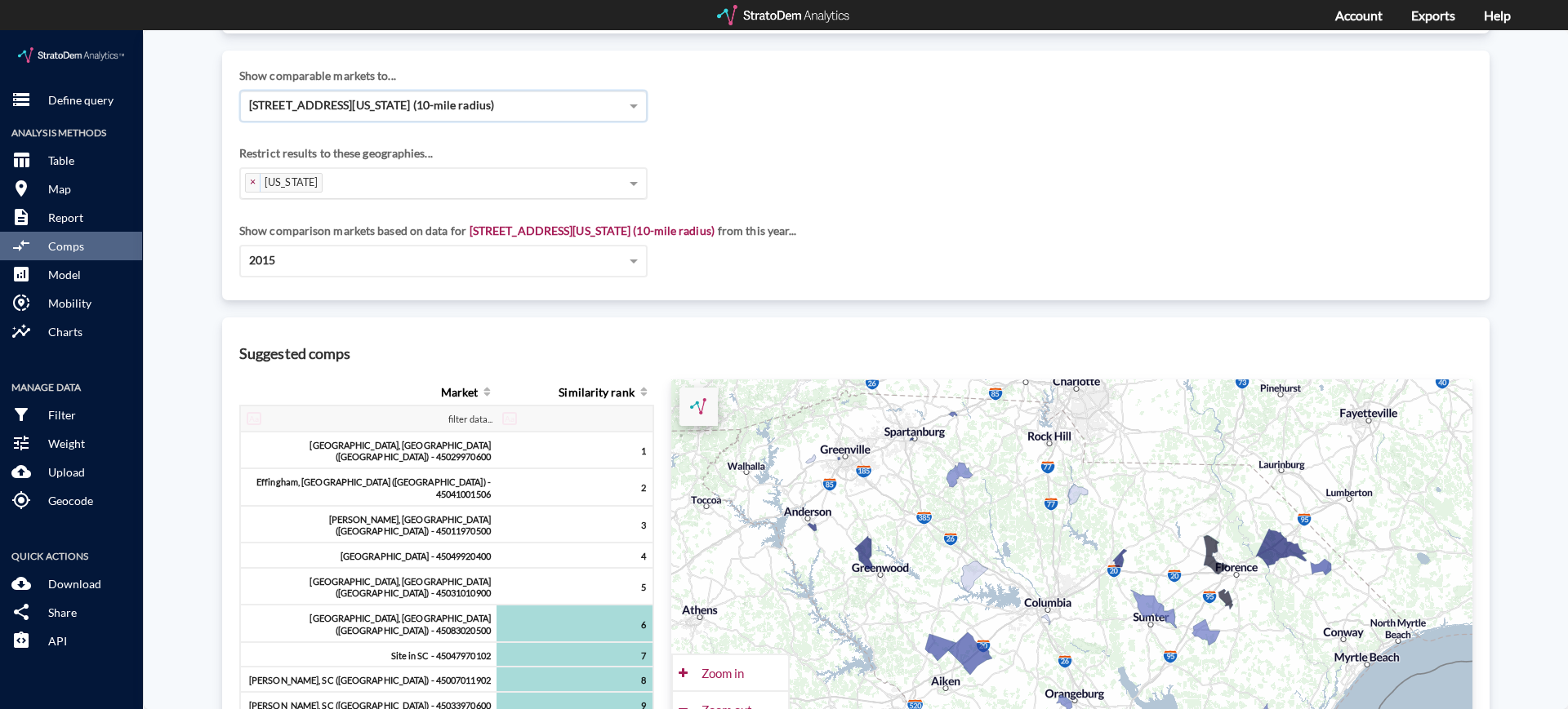
click div "× [US_STATE]"
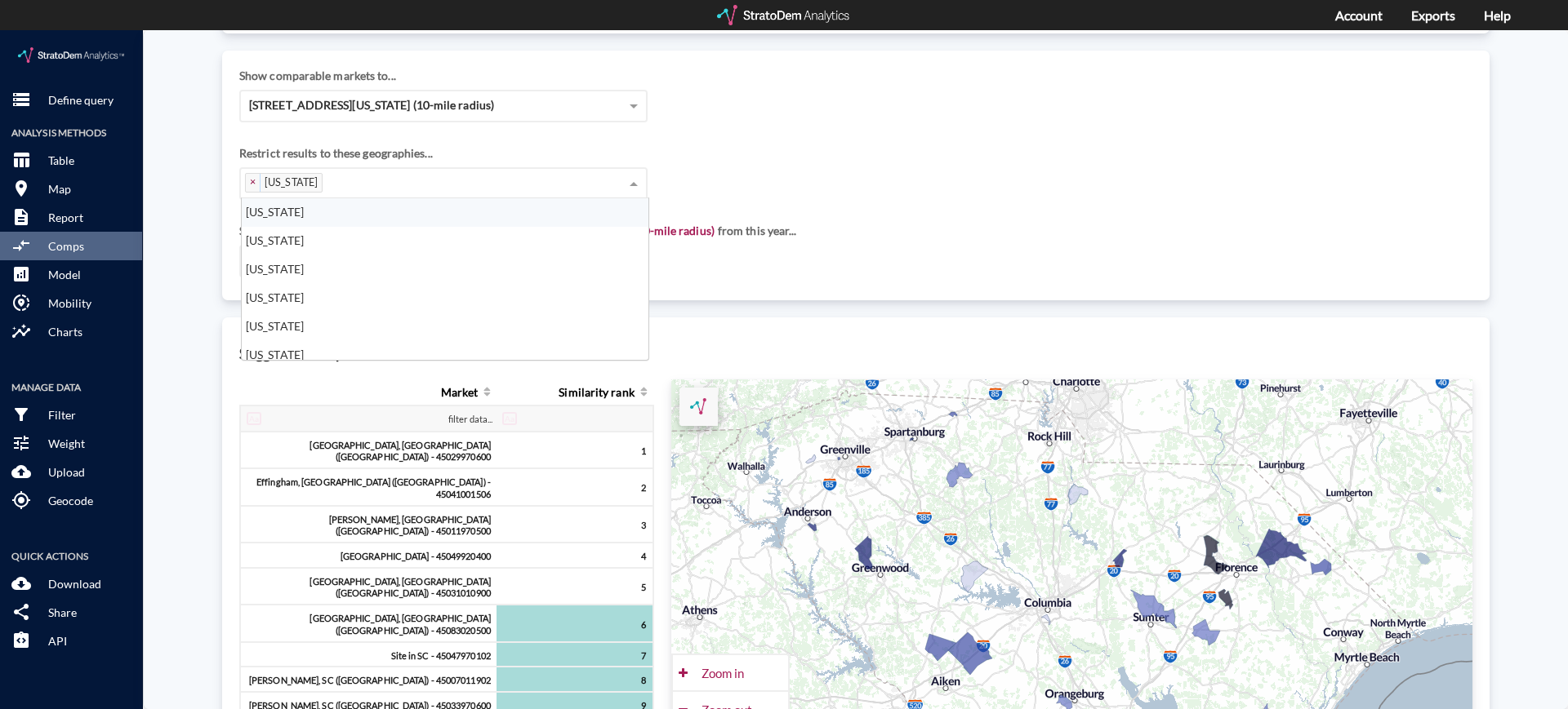
scroll to position [146, 397]
click div "× [US_STATE]"
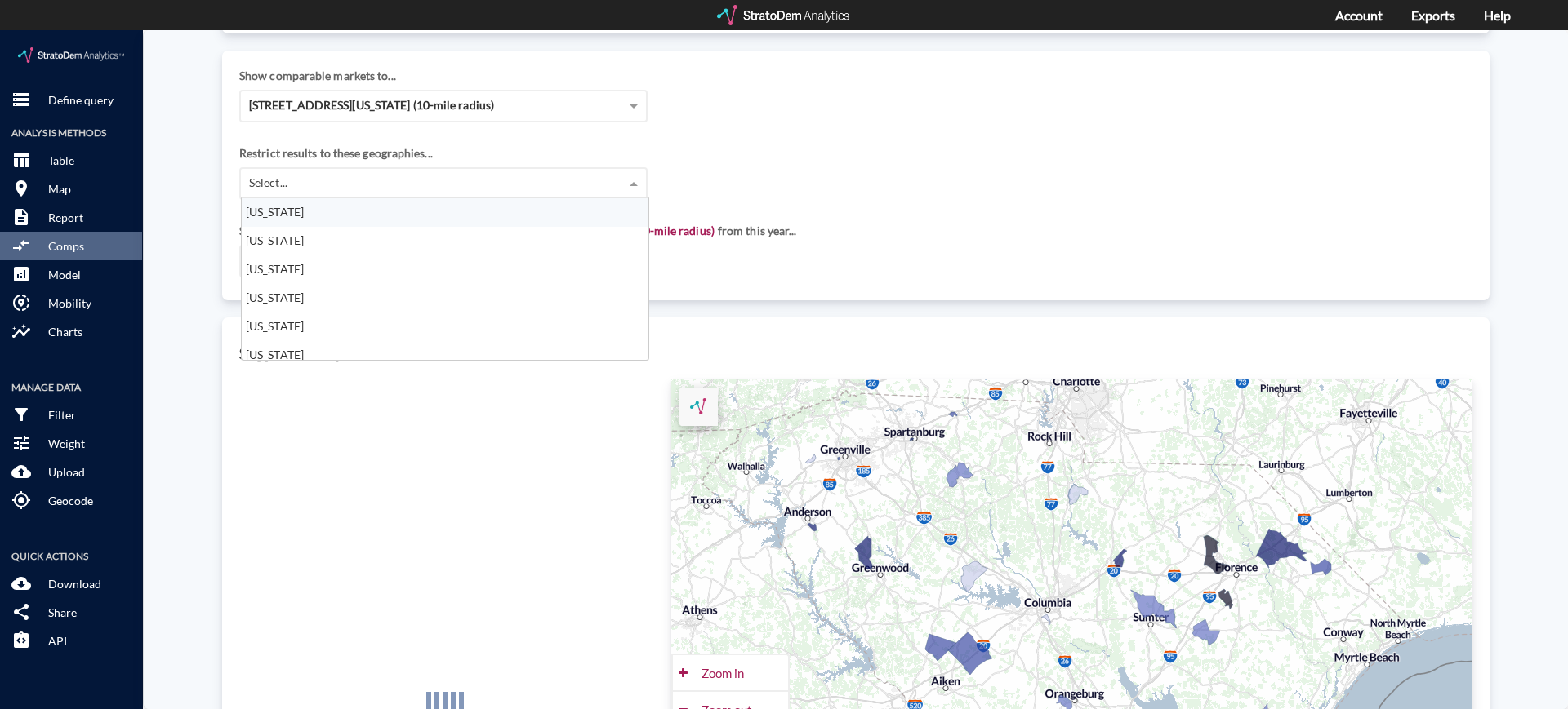
click div "Select..."
click div "[US_STATE]"
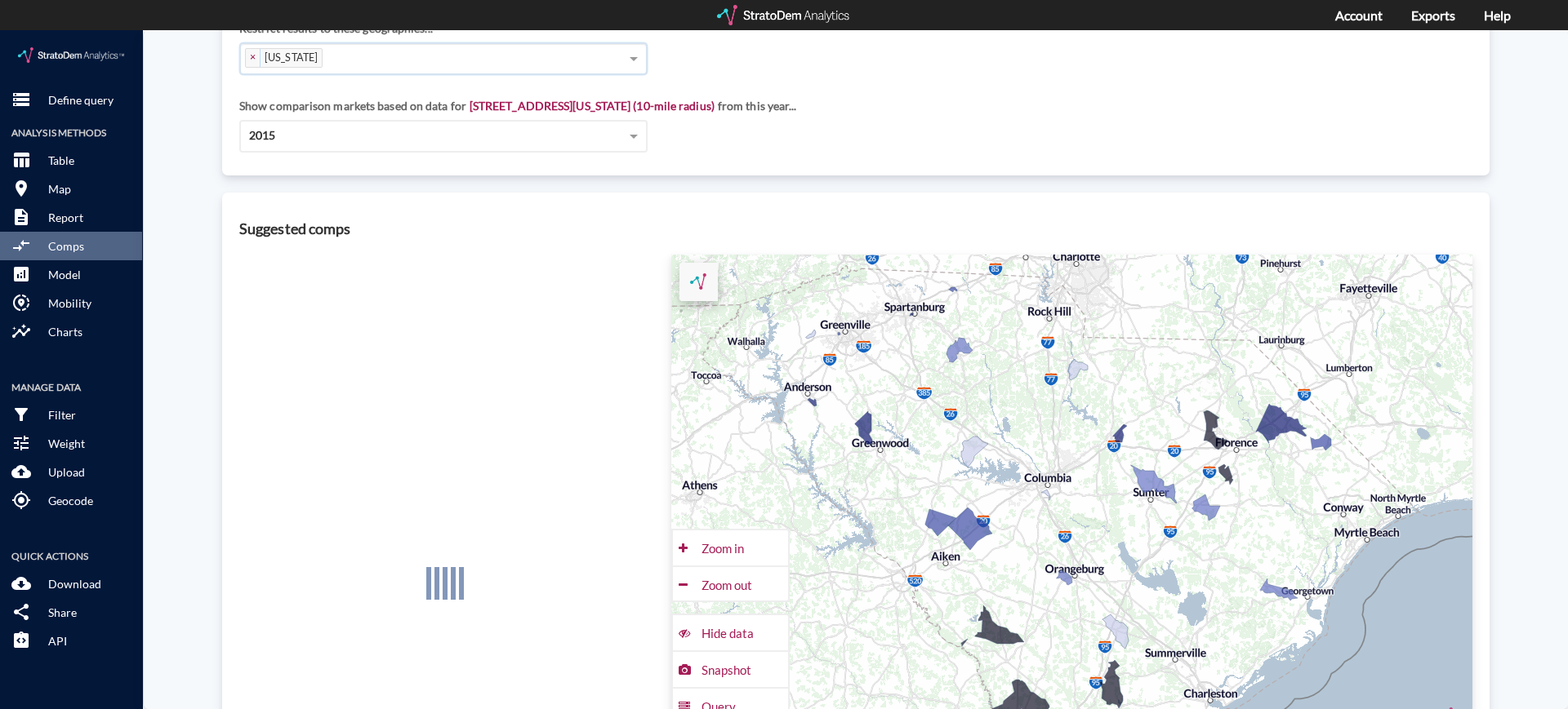
scroll to position [407, 0]
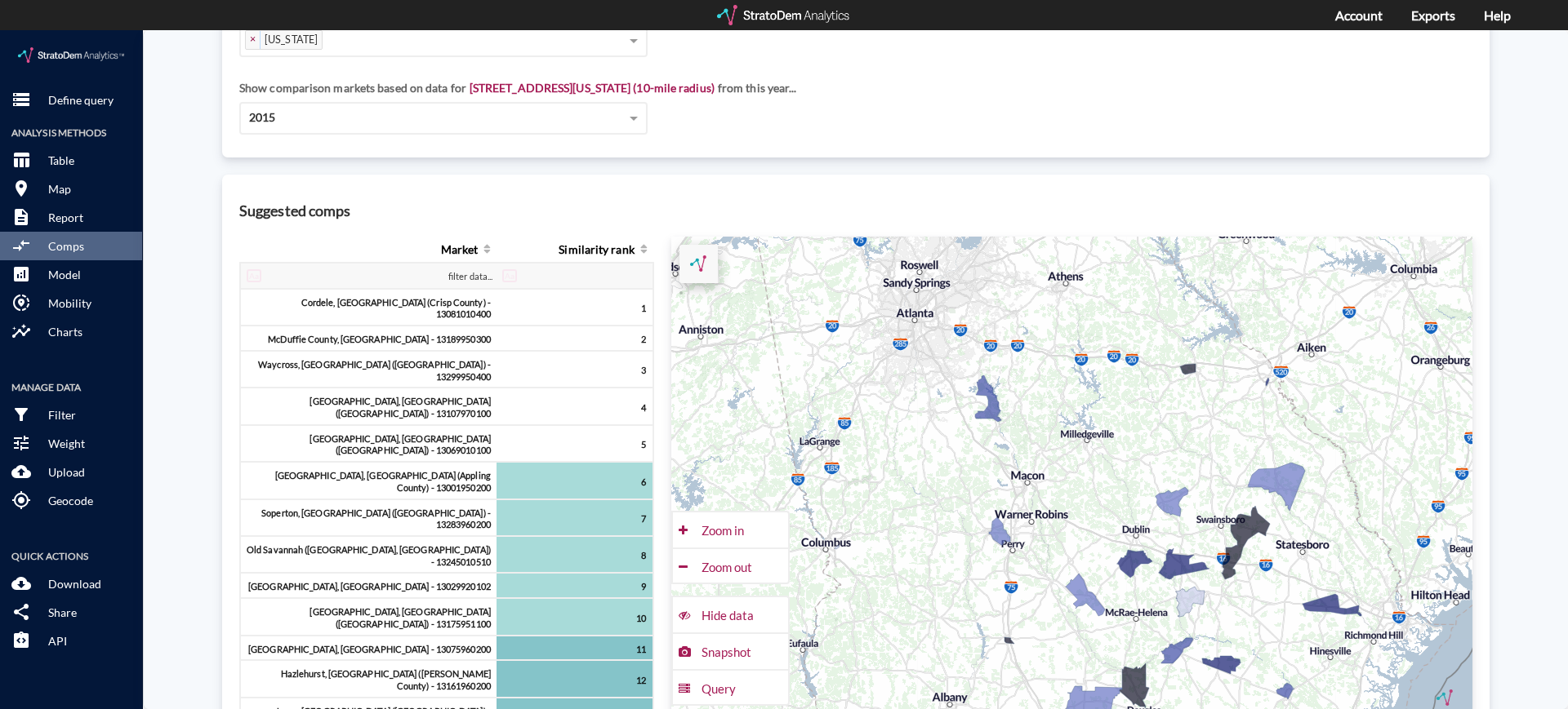
drag, startPoint x: 867, startPoint y: 382, endPoint x: 901, endPoint y: 512, distance: 134.4
click div "+ − CUSTOMIZE DATA Legend < −20 −20 - −15 −15 - −10 −10 - −5 > −5 Draw a polygo…"
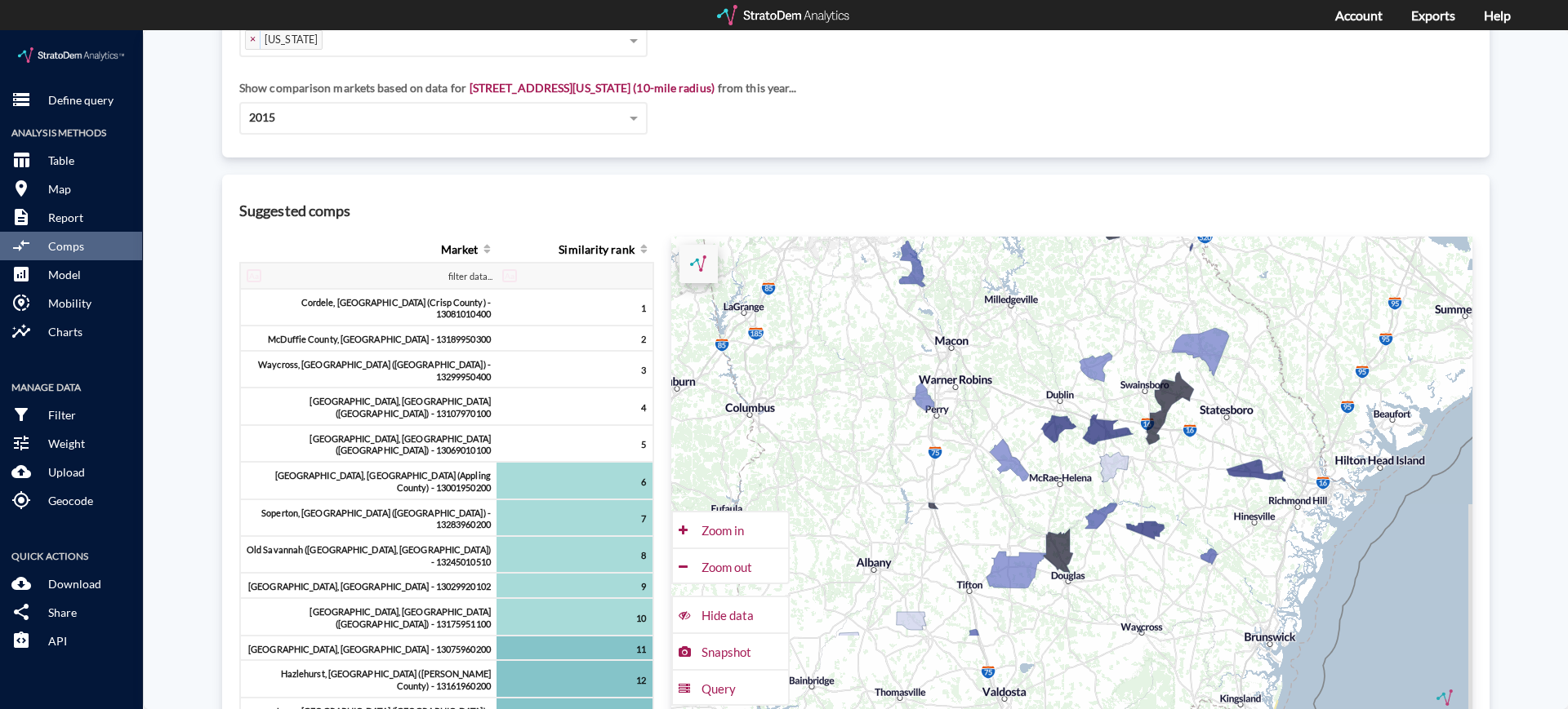
drag, startPoint x: 970, startPoint y: 460, endPoint x: 884, endPoint y: 302, distance: 179.9
click div "+ − CUSTOMIZE DATA Legend < −20 −20 - −15 −15 - −10 −10 - −5 > −5 Draw a polygo…"
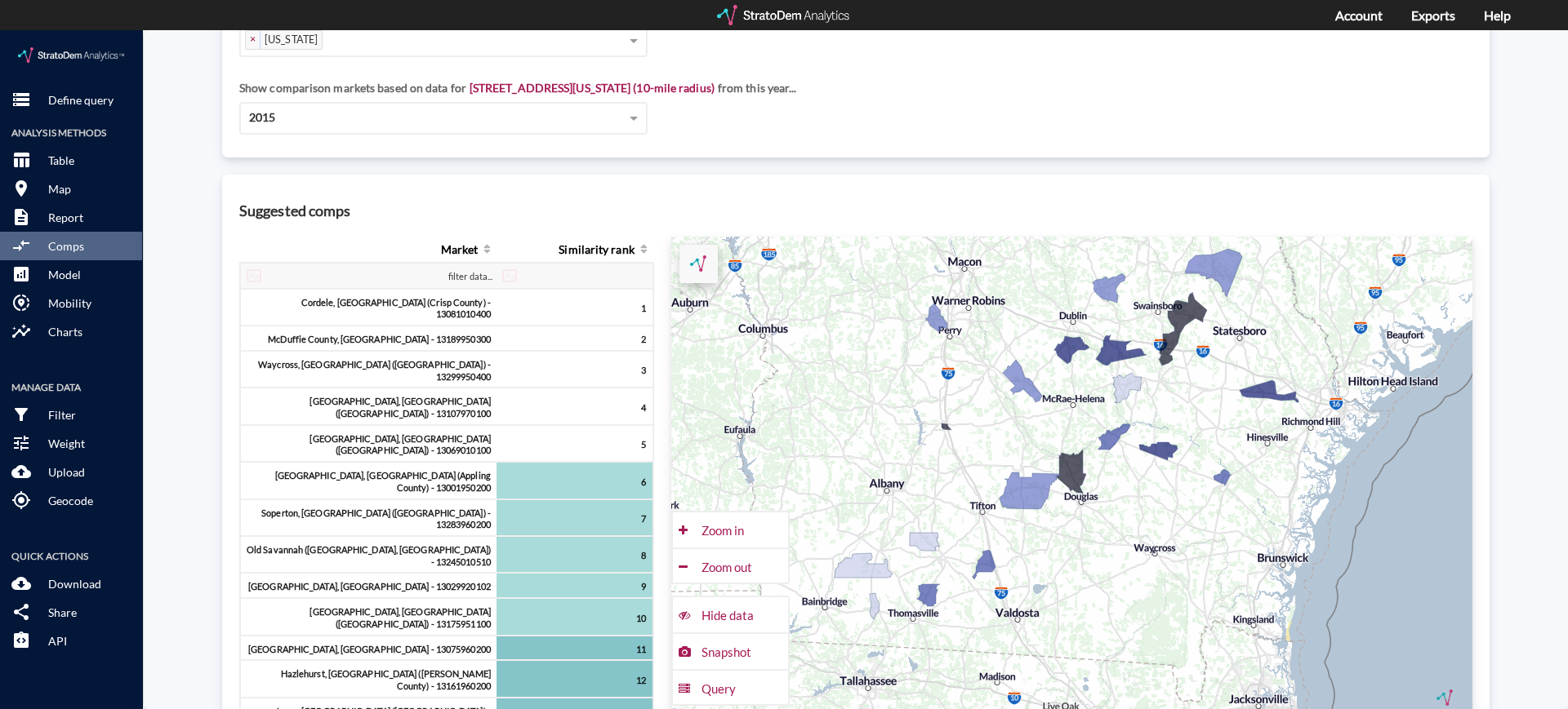
drag, startPoint x: 959, startPoint y: 458, endPoint x: 972, endPoint y: 373, distance: 86.0
click div "+ − CUSTOMIZE DATA Legend < −20 −20 - −15 −15 - −10 −10 - −5 > −5 Draw a polygo…"
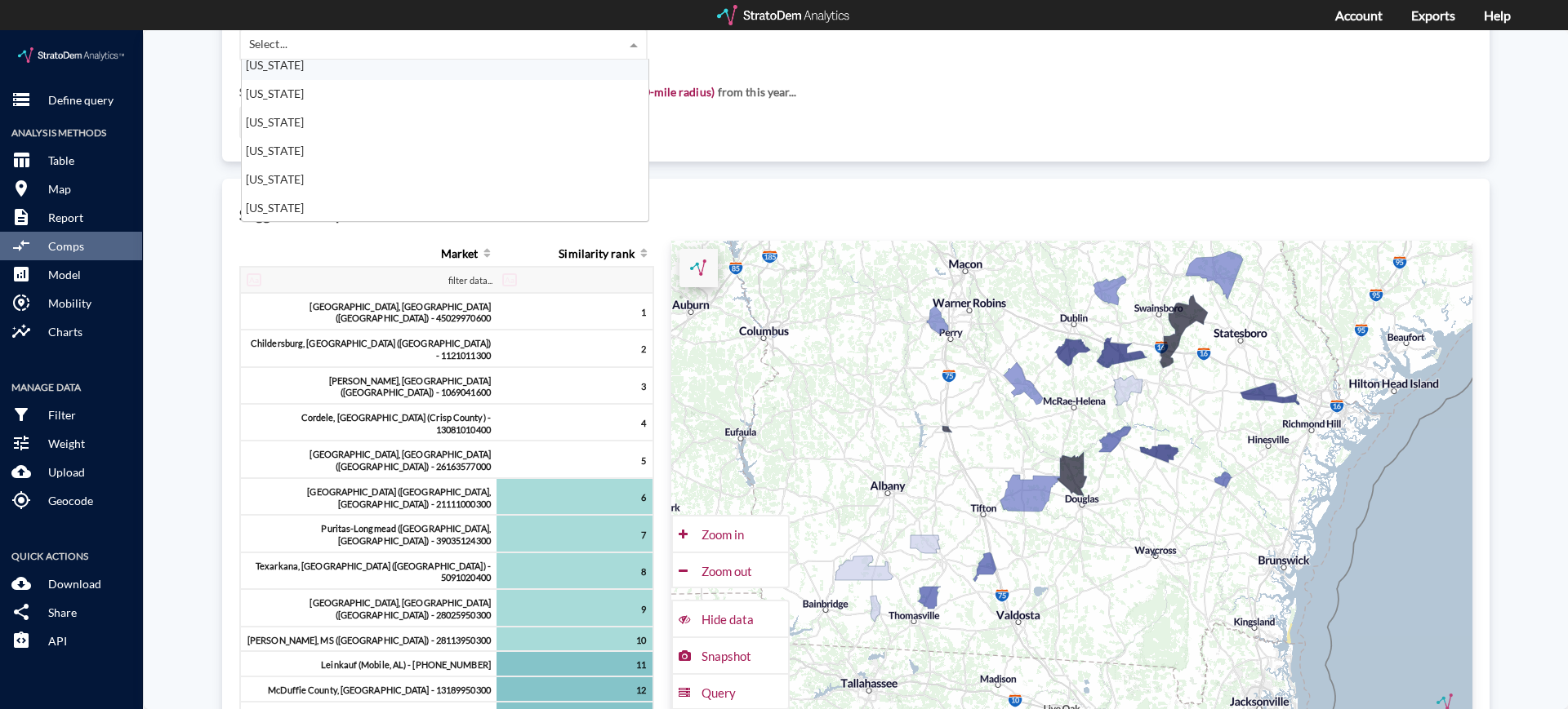
scroll to position [171, 0]
click div "Show comparison markets based on data for [STREET_ADDRESS][US_STATE] (10-mile r…"
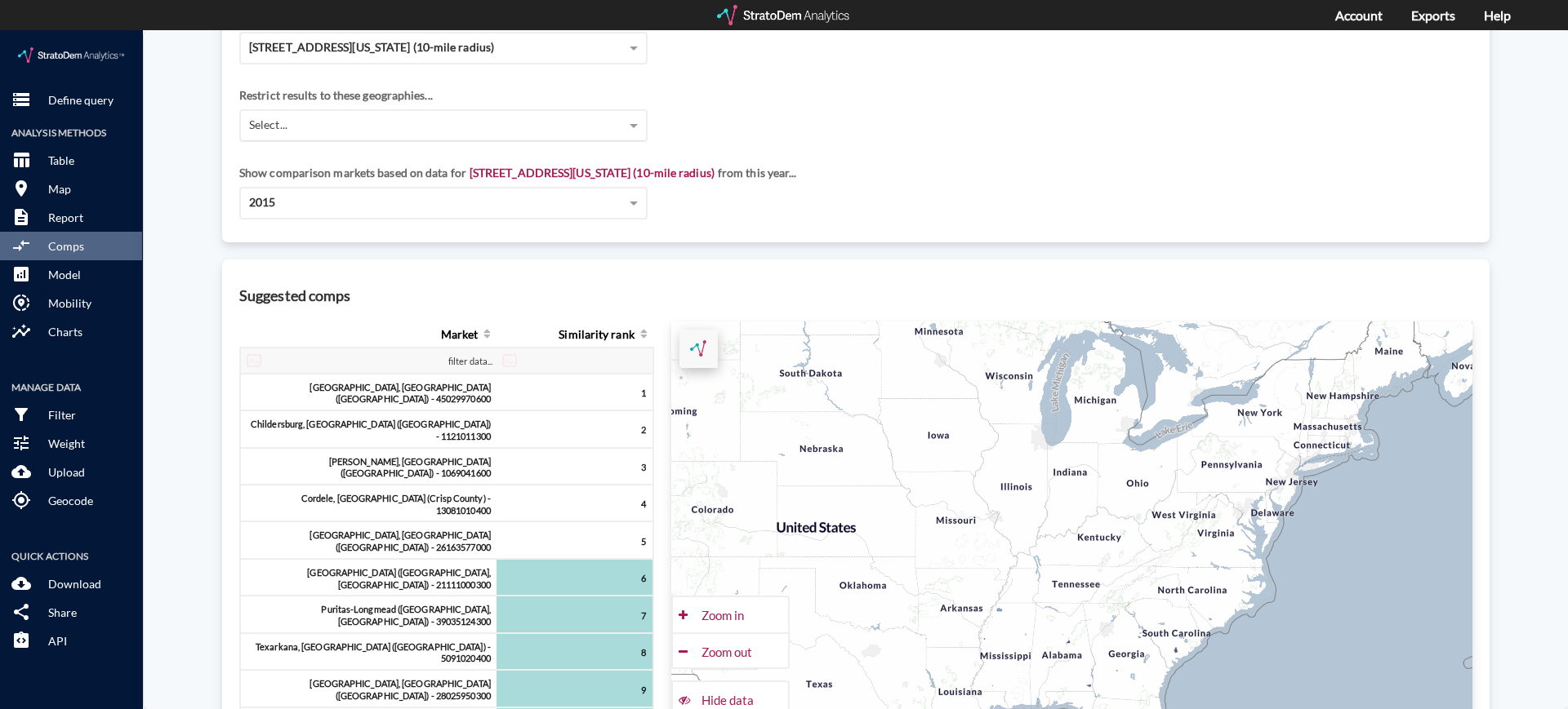
scroll to position [320, 0]
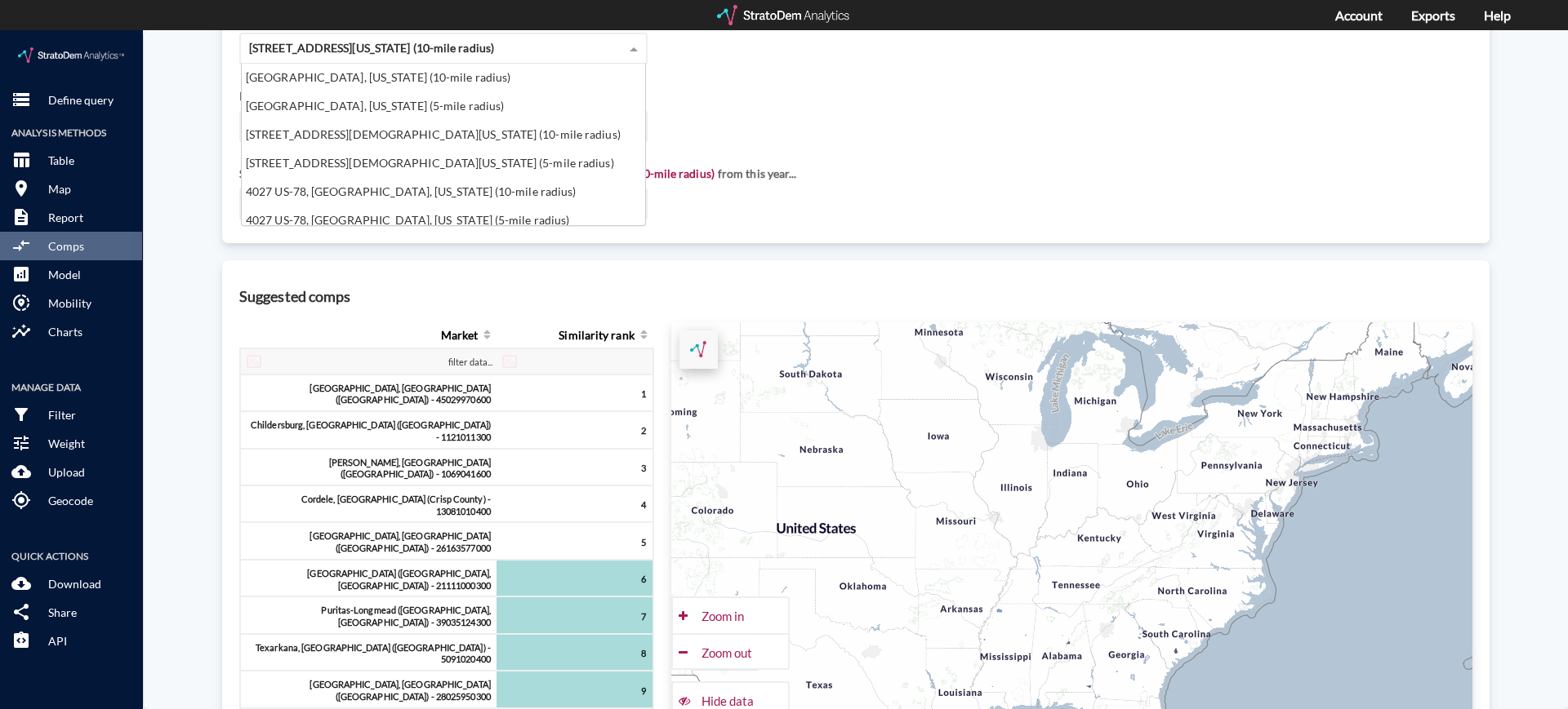
click span "[STREET_ADDRESS][US_STATE] (10-mile radius)"
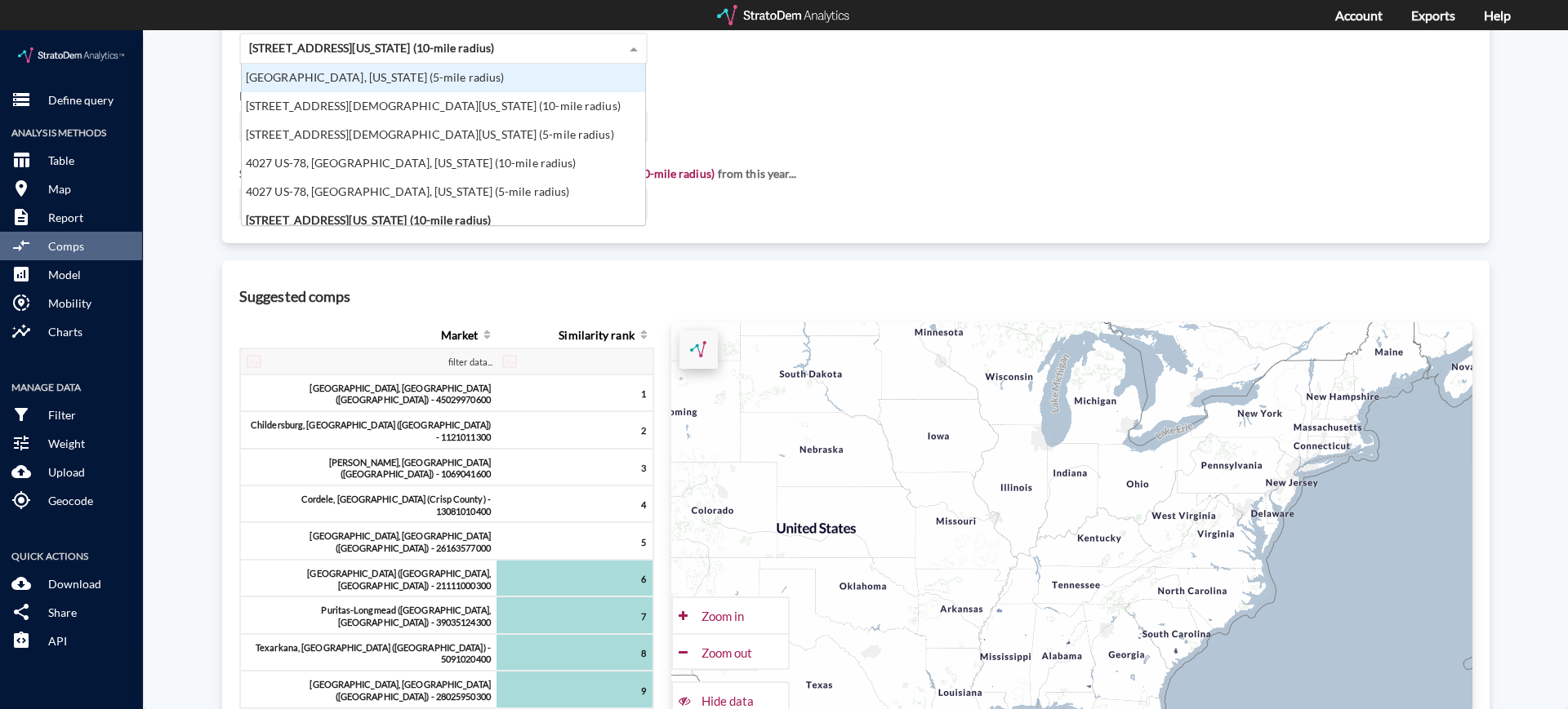
scroll to position [0, 0]
click div "[GEOGRAPHIC_DATA], [US_STATE] (10-mile radius)"
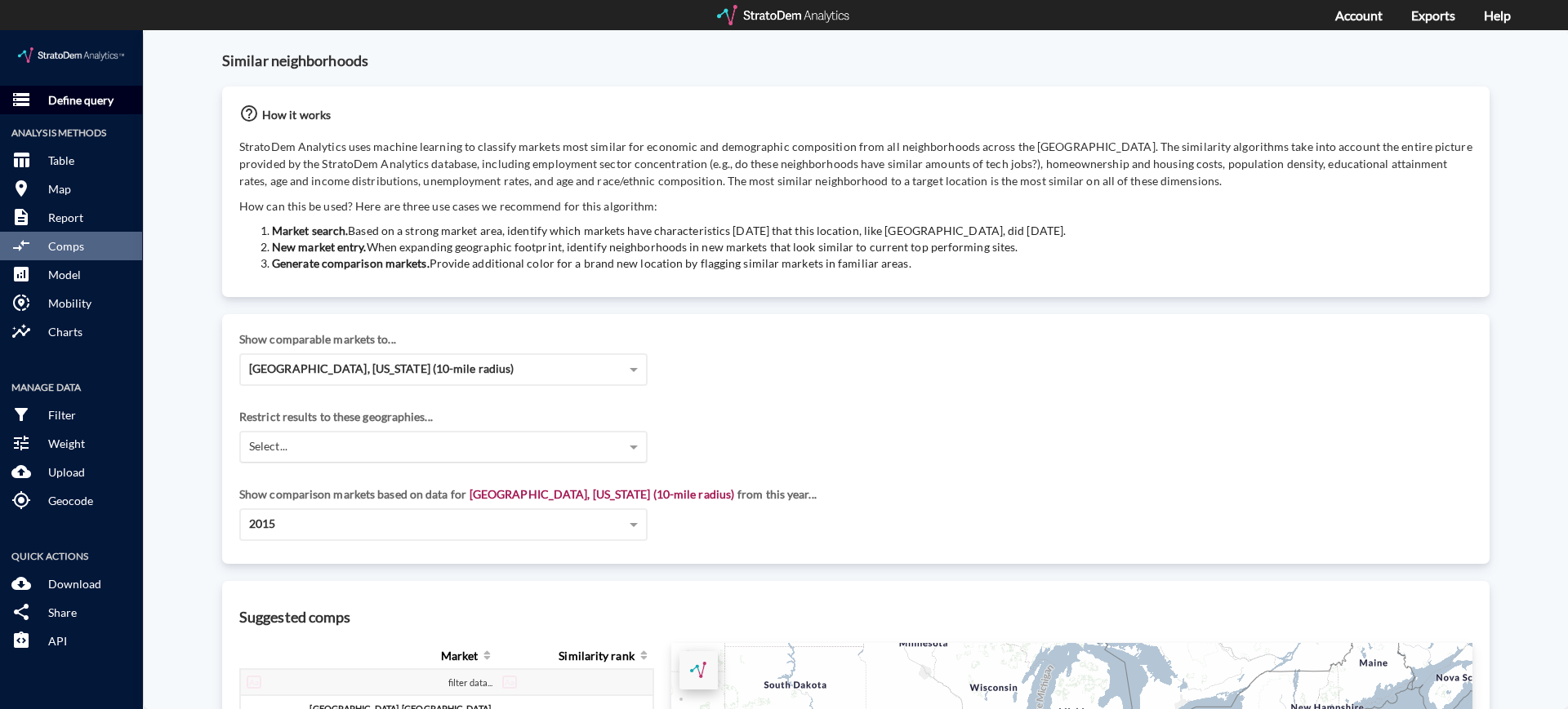
click button "storage Define query"
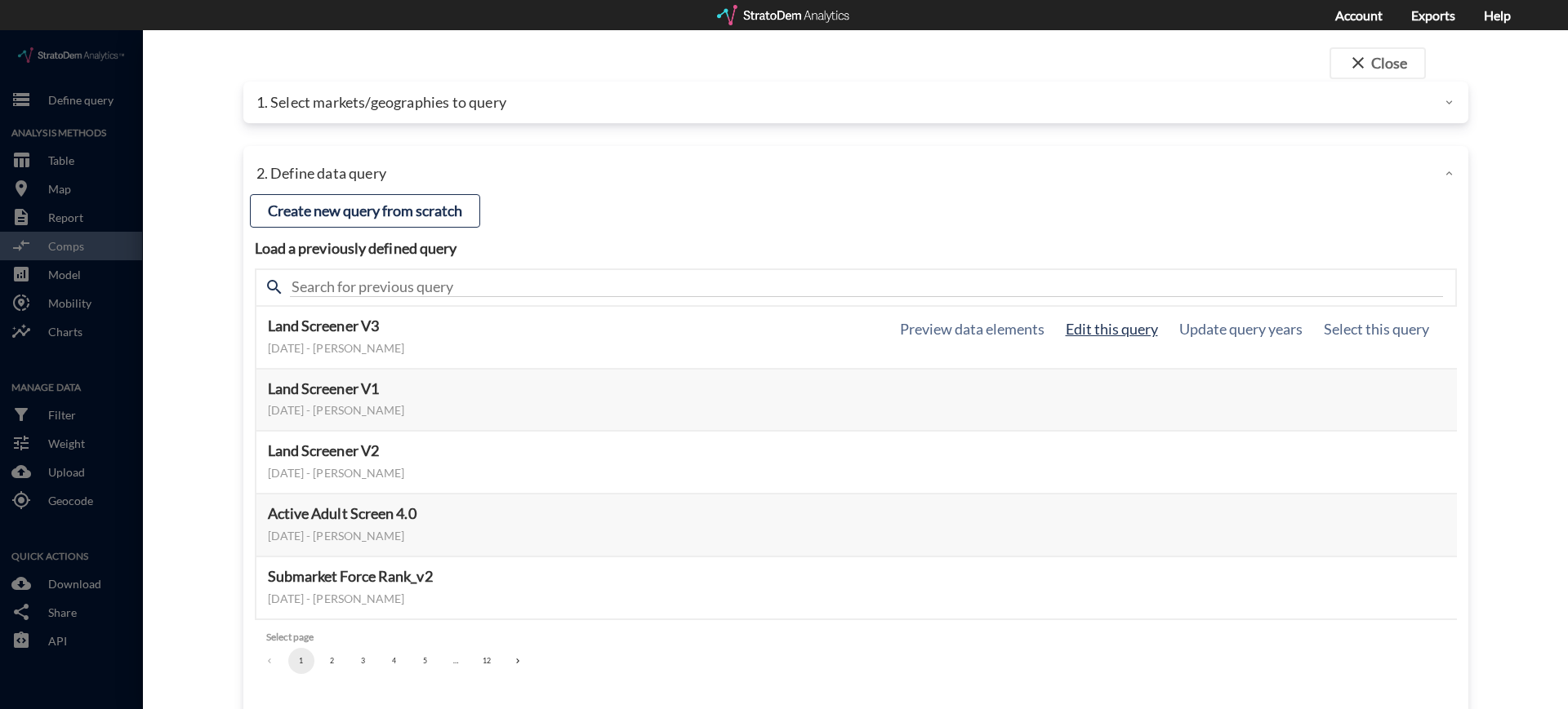
click button "Edit this query"
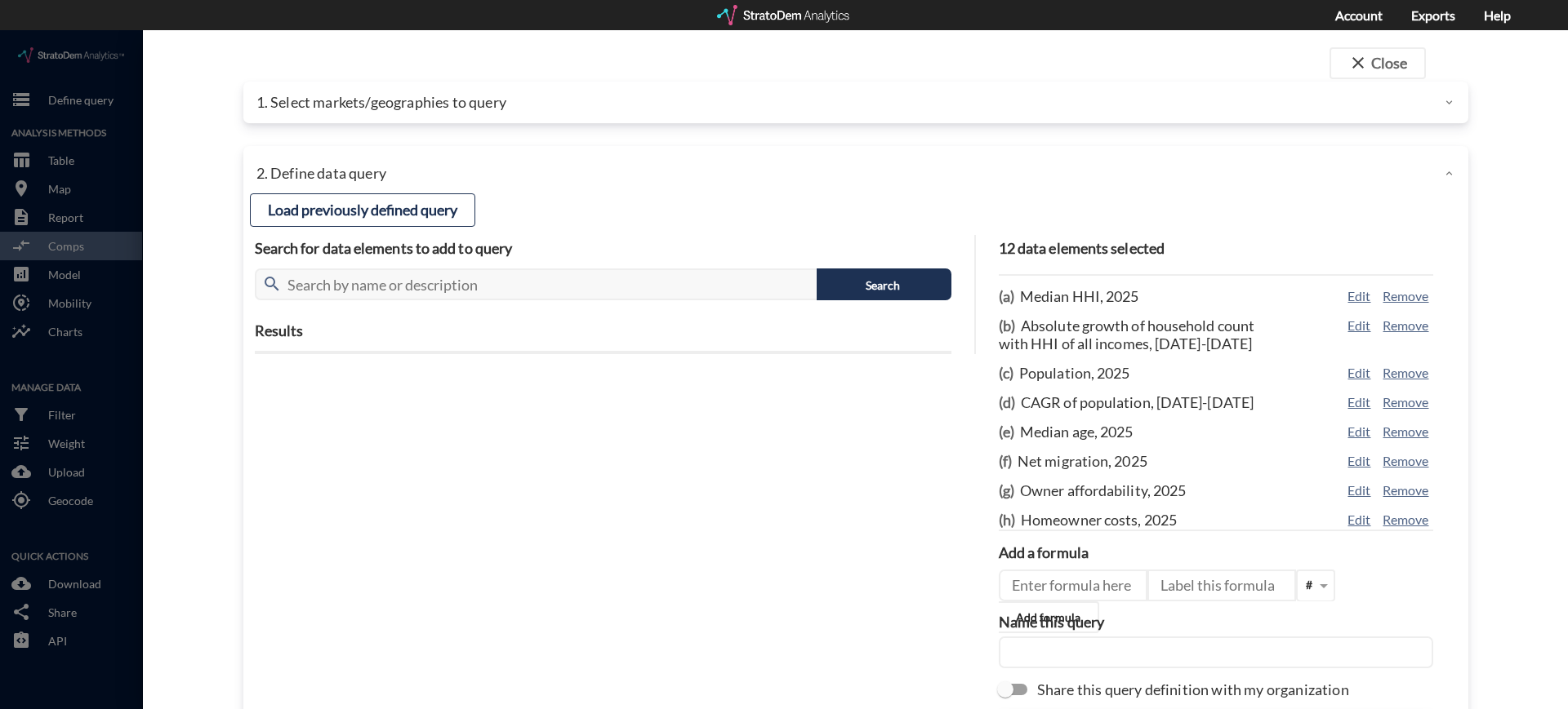
scroll to position [182, 0]
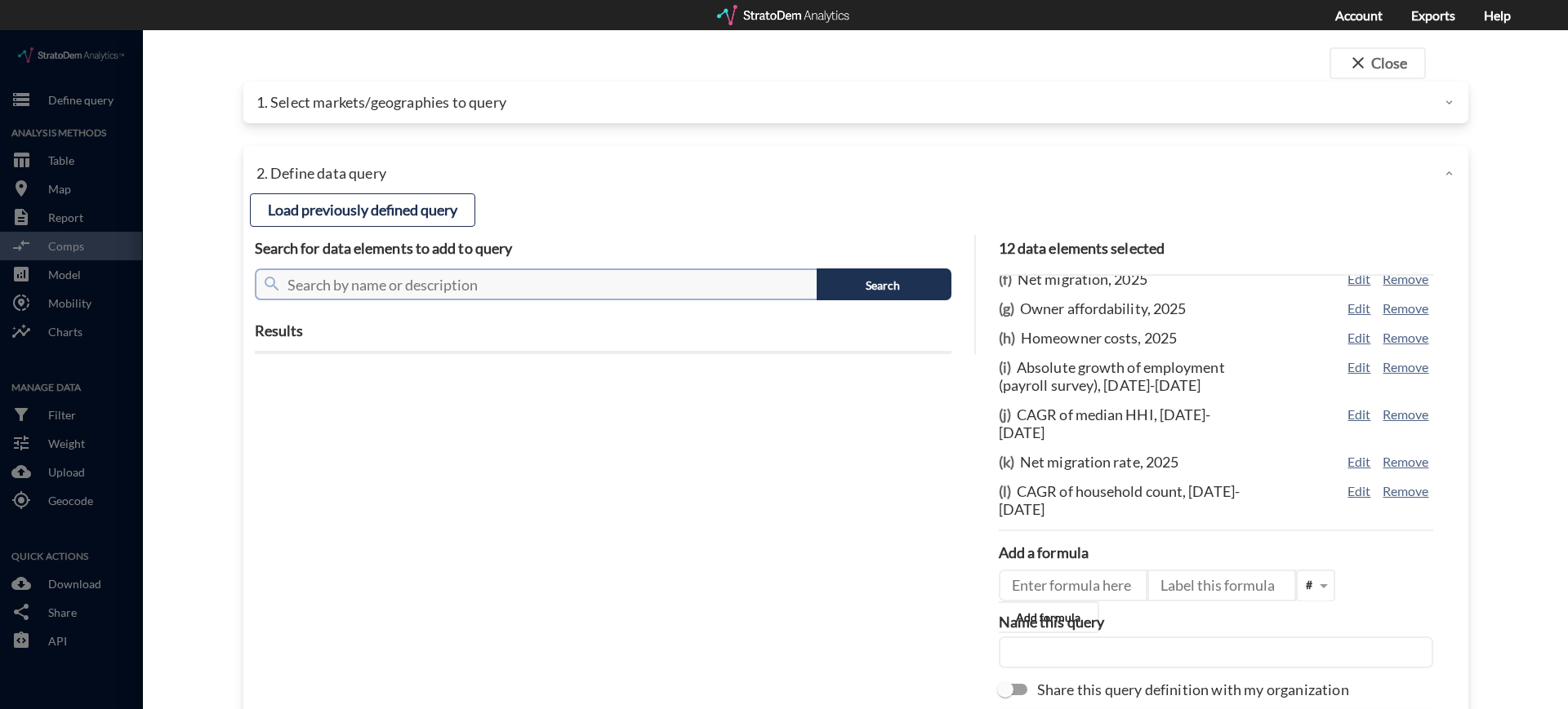
click input "text"
type input "M"
type input "Home Value"
click button "Search"
click p "Homeowners by home value"
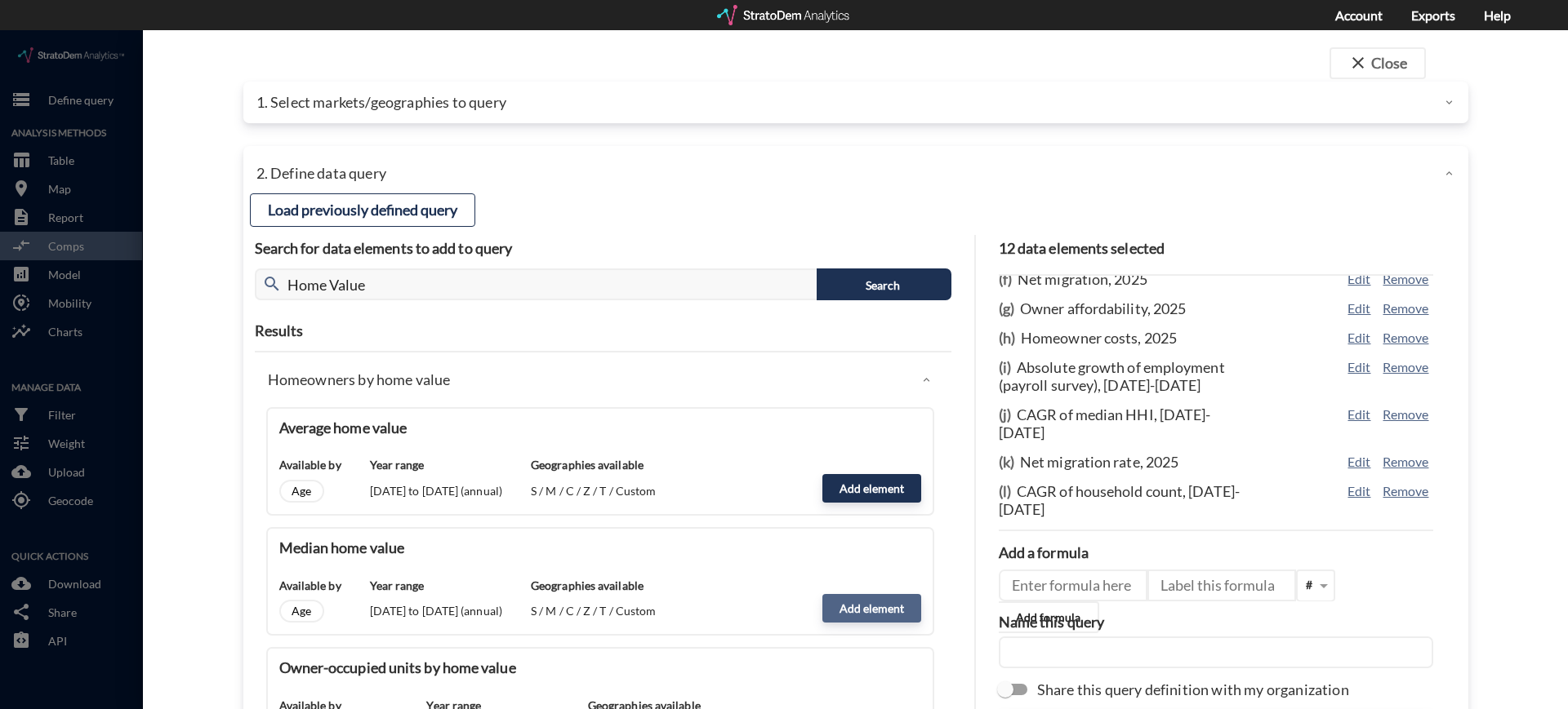
click button "Add element"
type input "HOME_VALUE_DYNAMICS"
type input "MEDIAN"
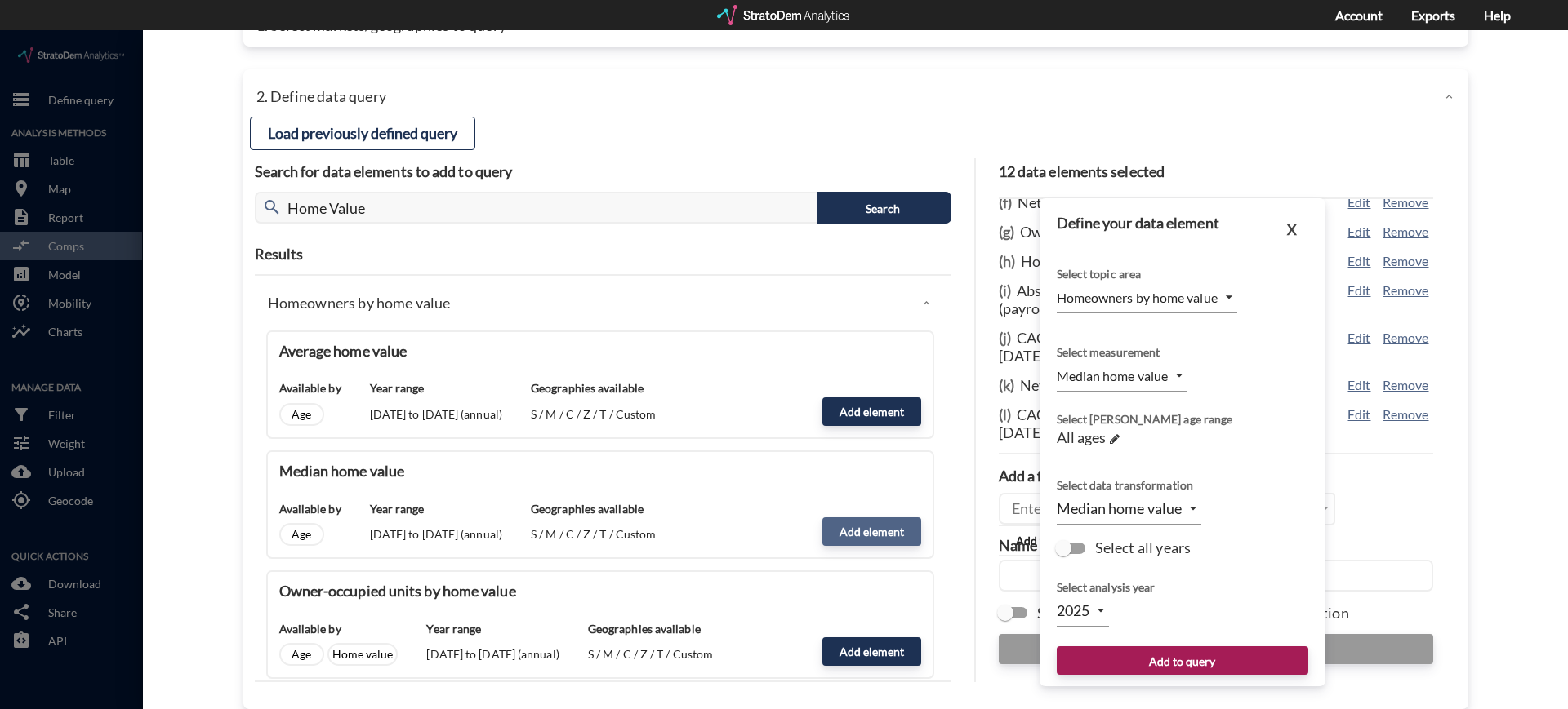
scroll to position [100, 0]
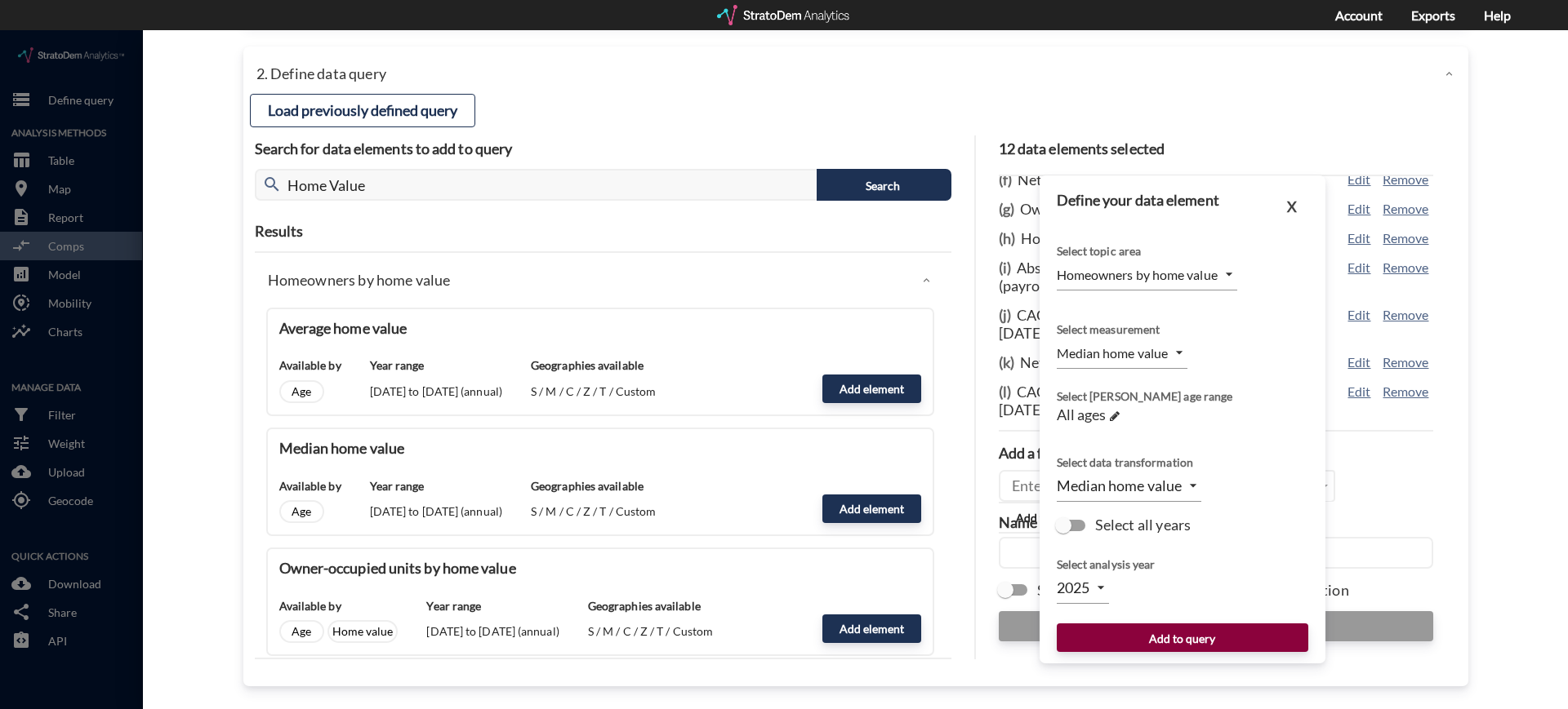
click button "Add to query"
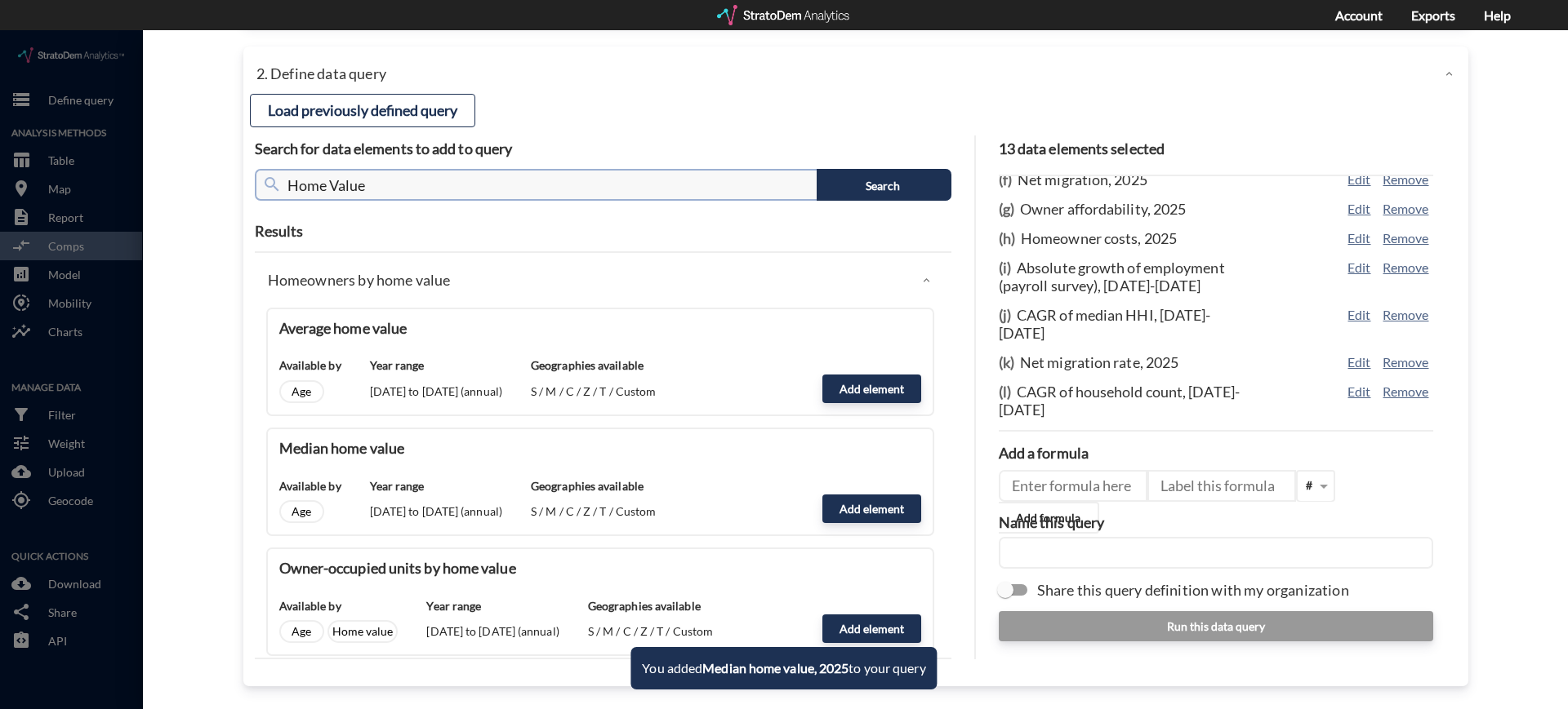
click input "Home Value"
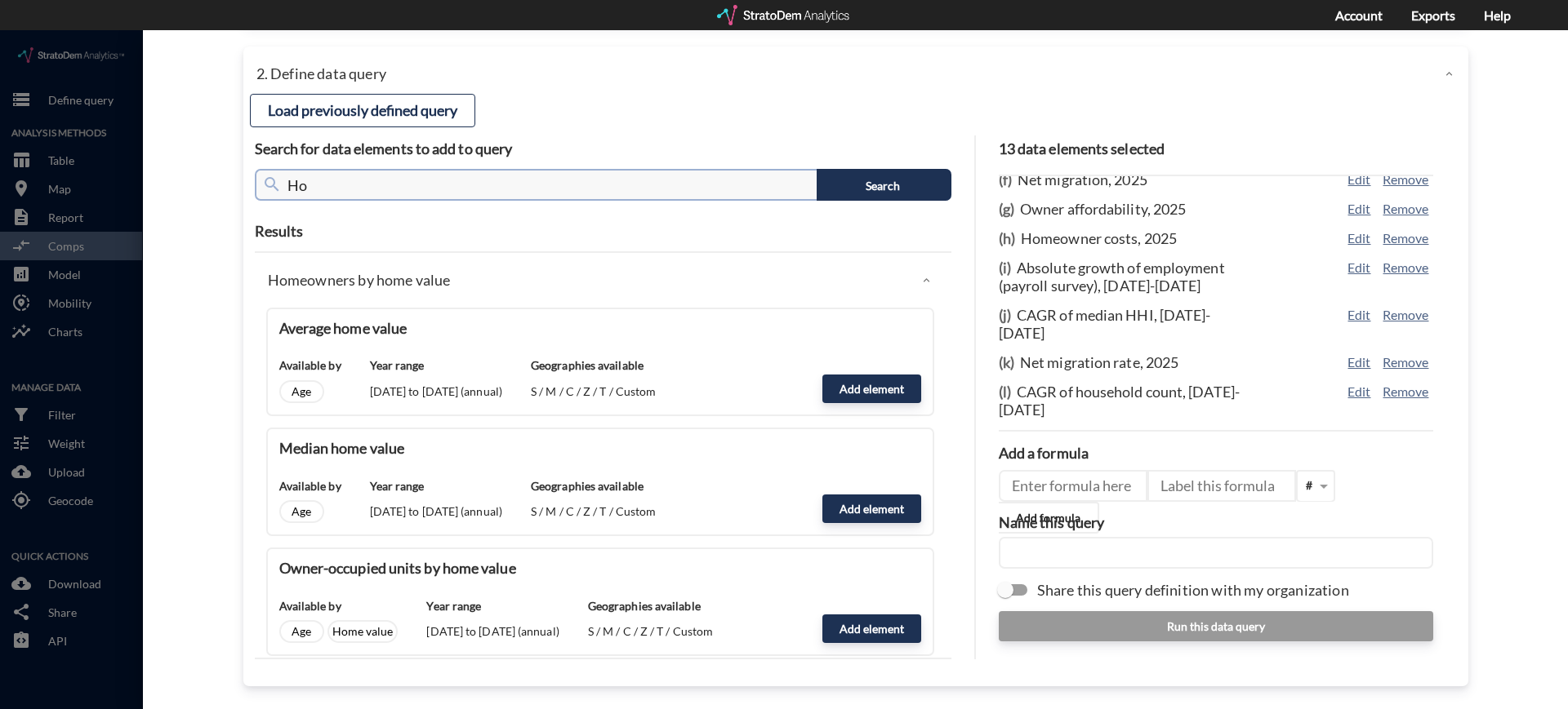
type input "H"
click button "Search"
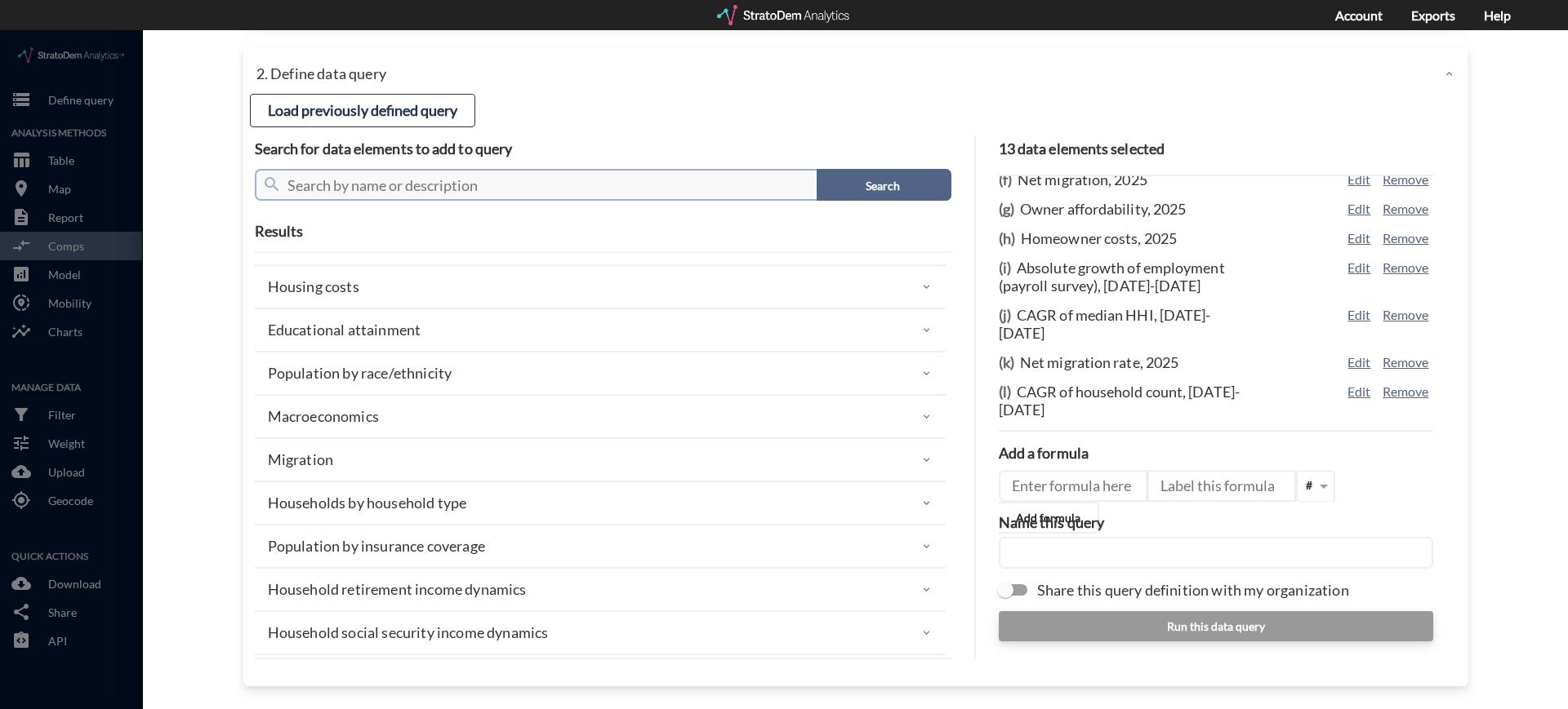
scroll to position [378, 0]
click div "Macroeconomics"
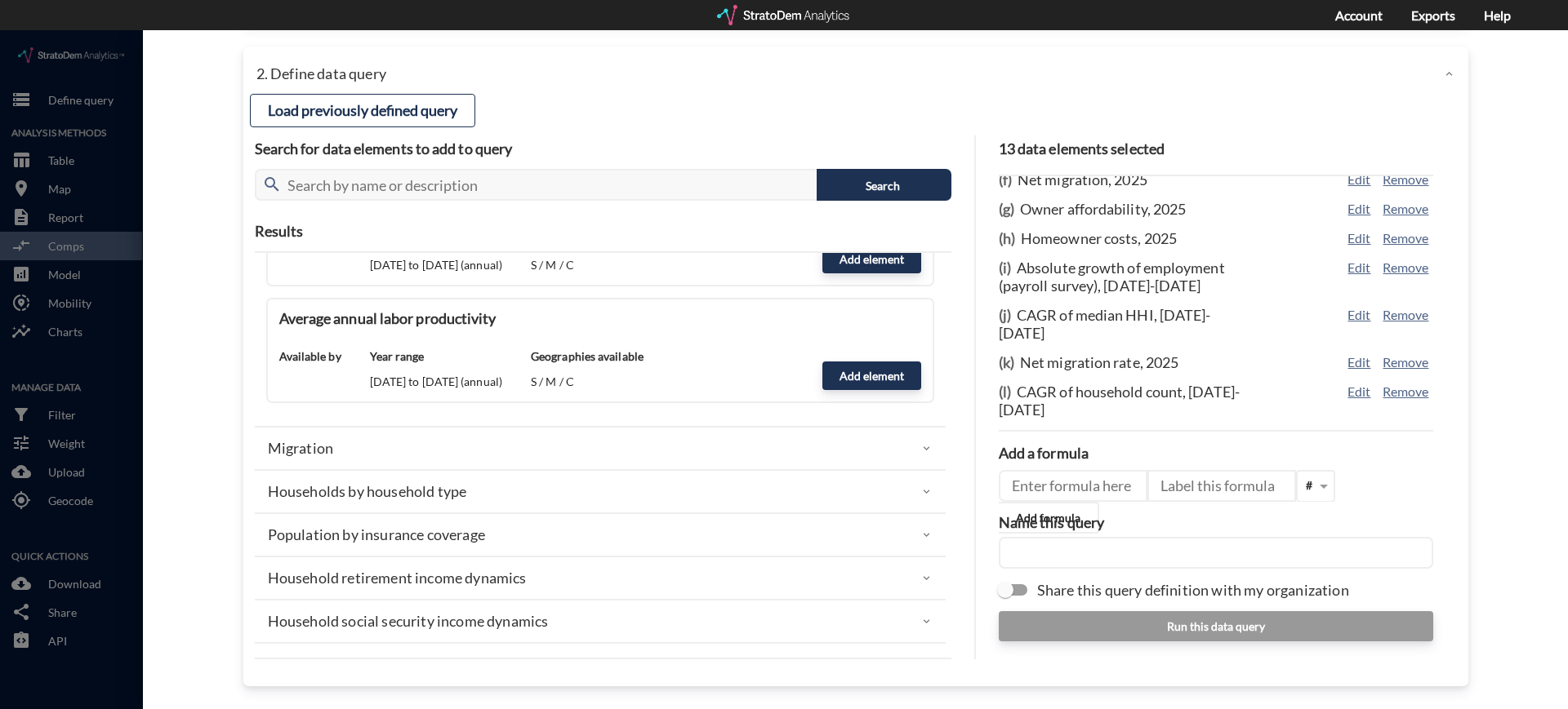
scroll to position [3472, 0]
click div "Migration"
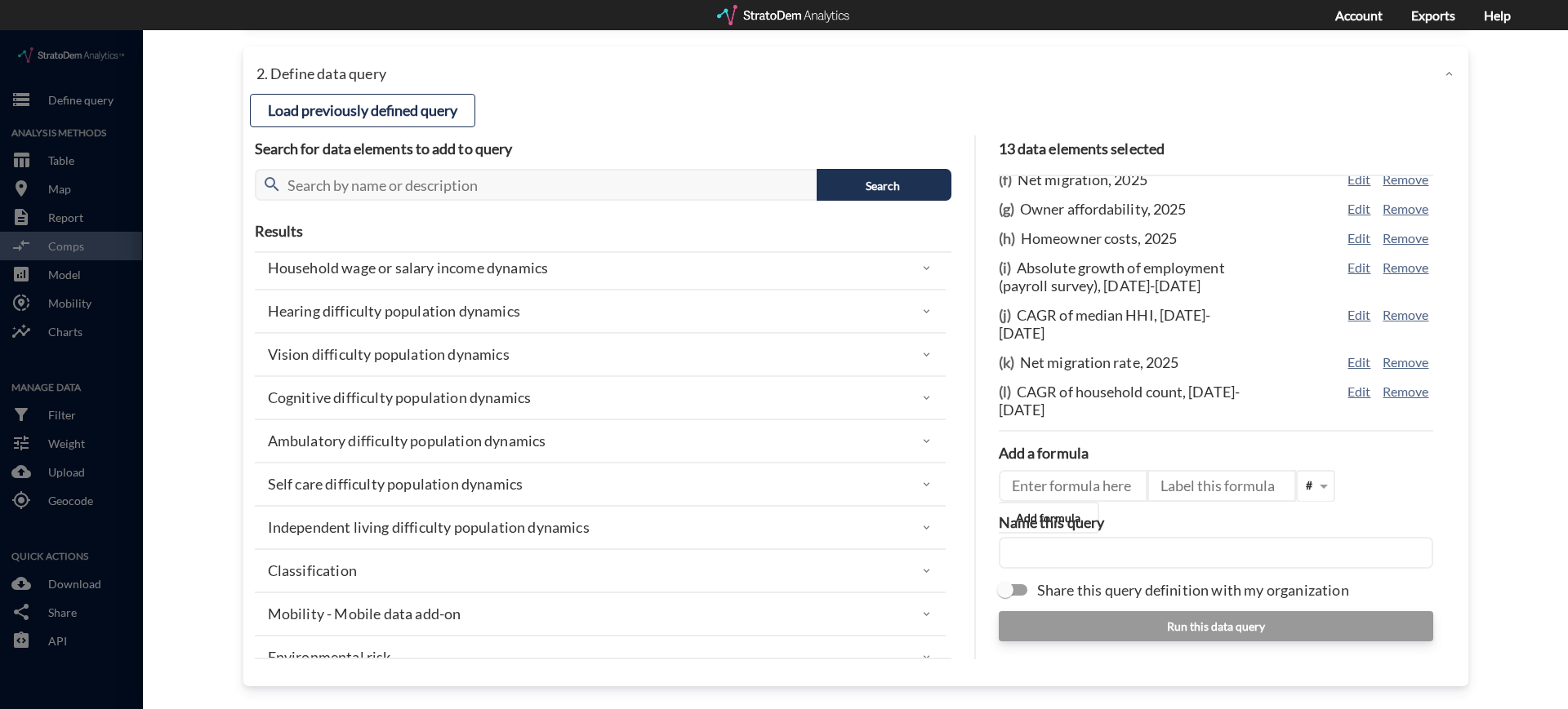
scroll to position [4214, 0]
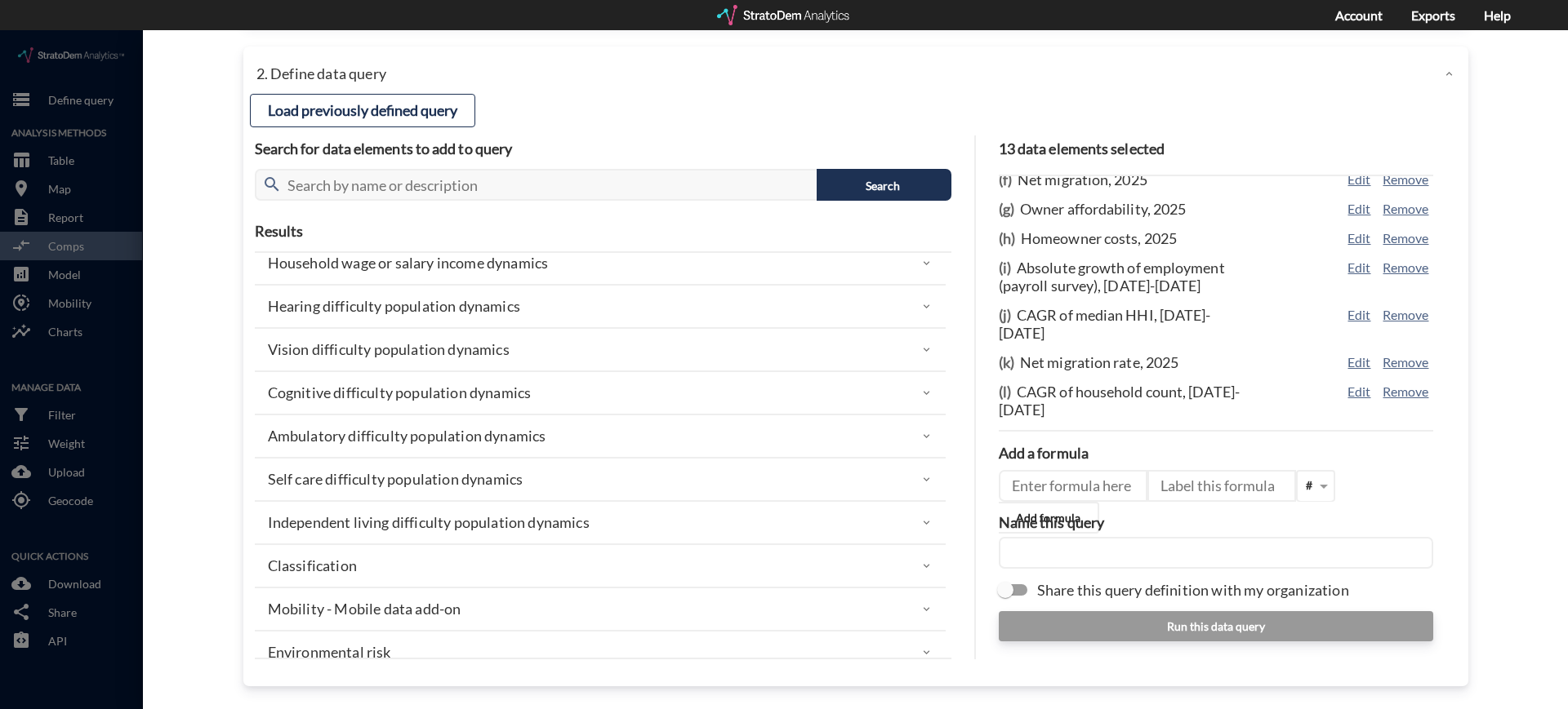
click div "Mobility - Mobile data add-on"
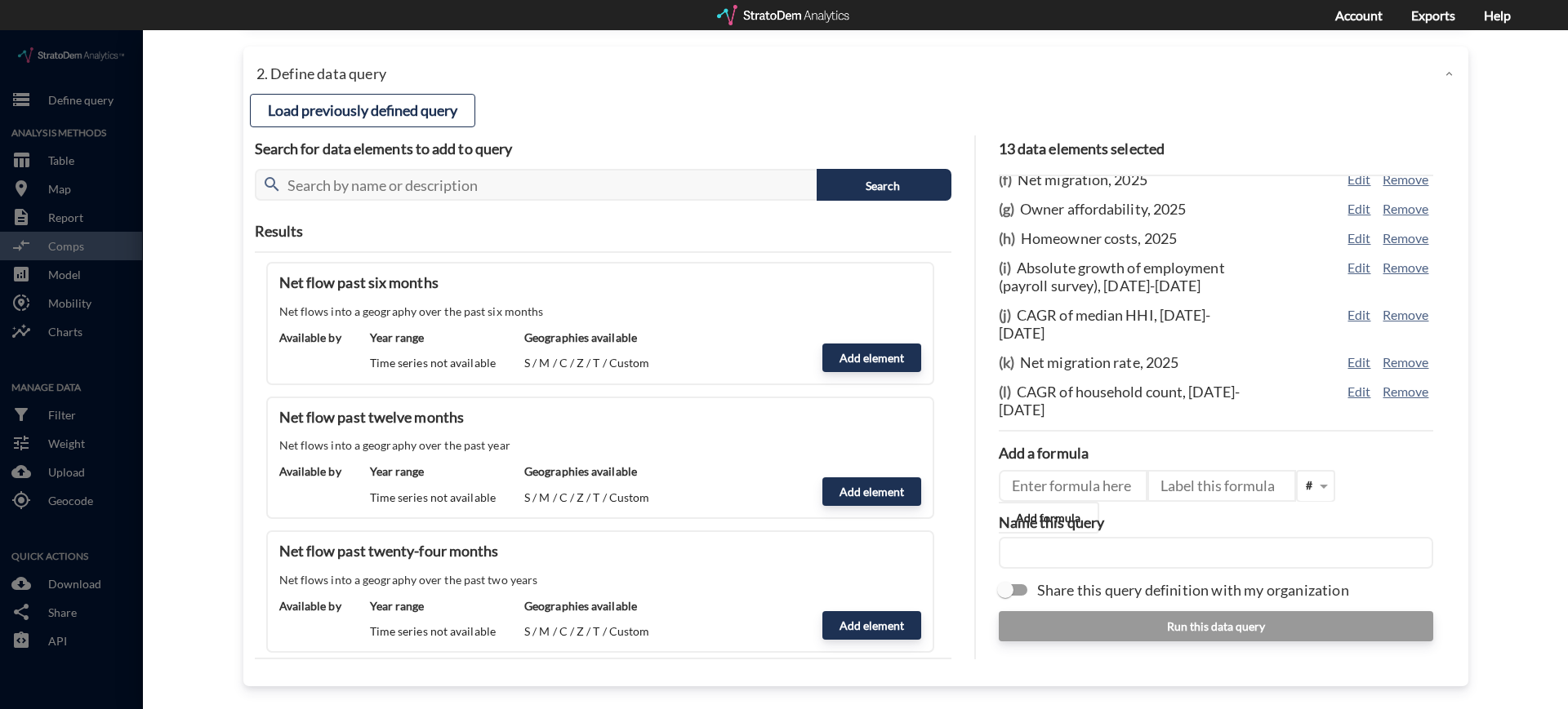
scroll to position [5579, 0]
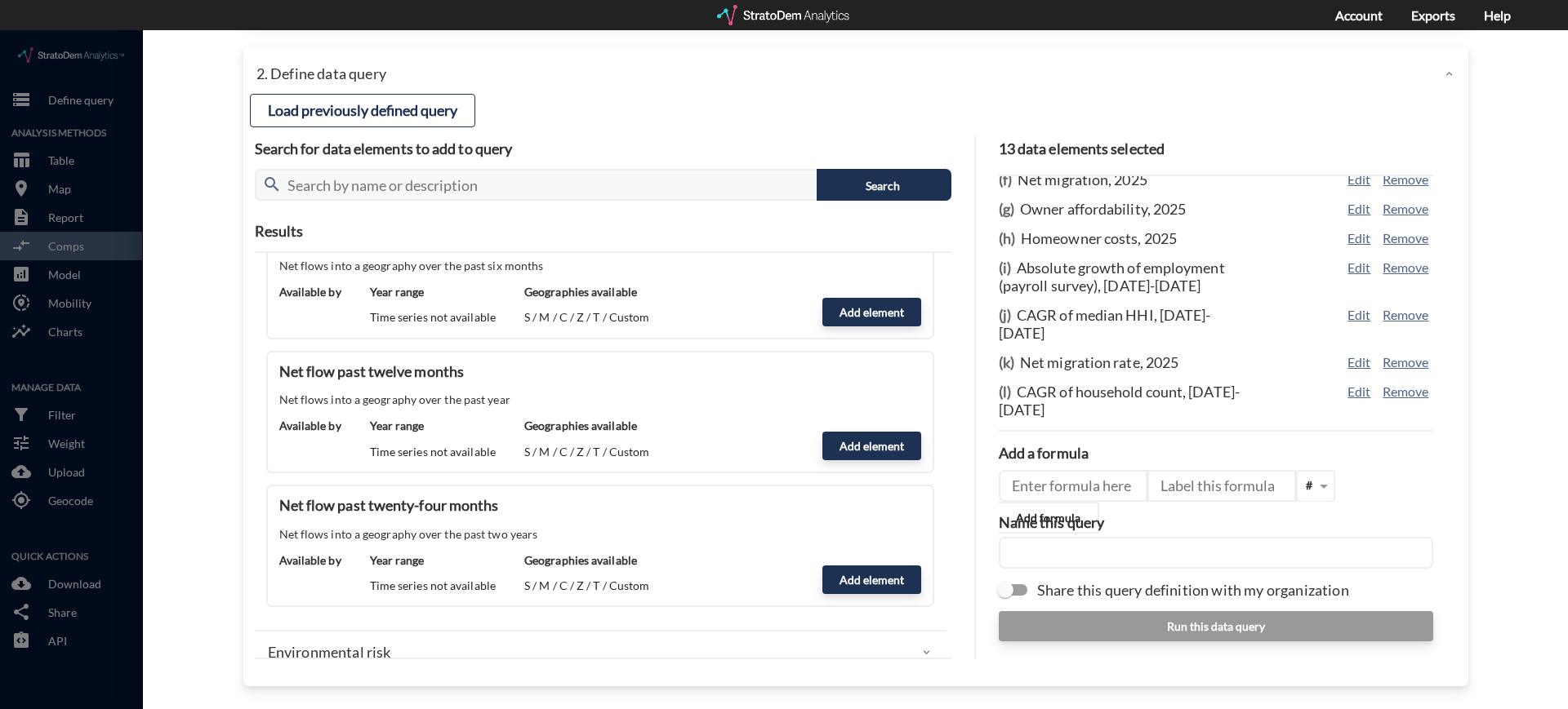
click div "Environmental risk"
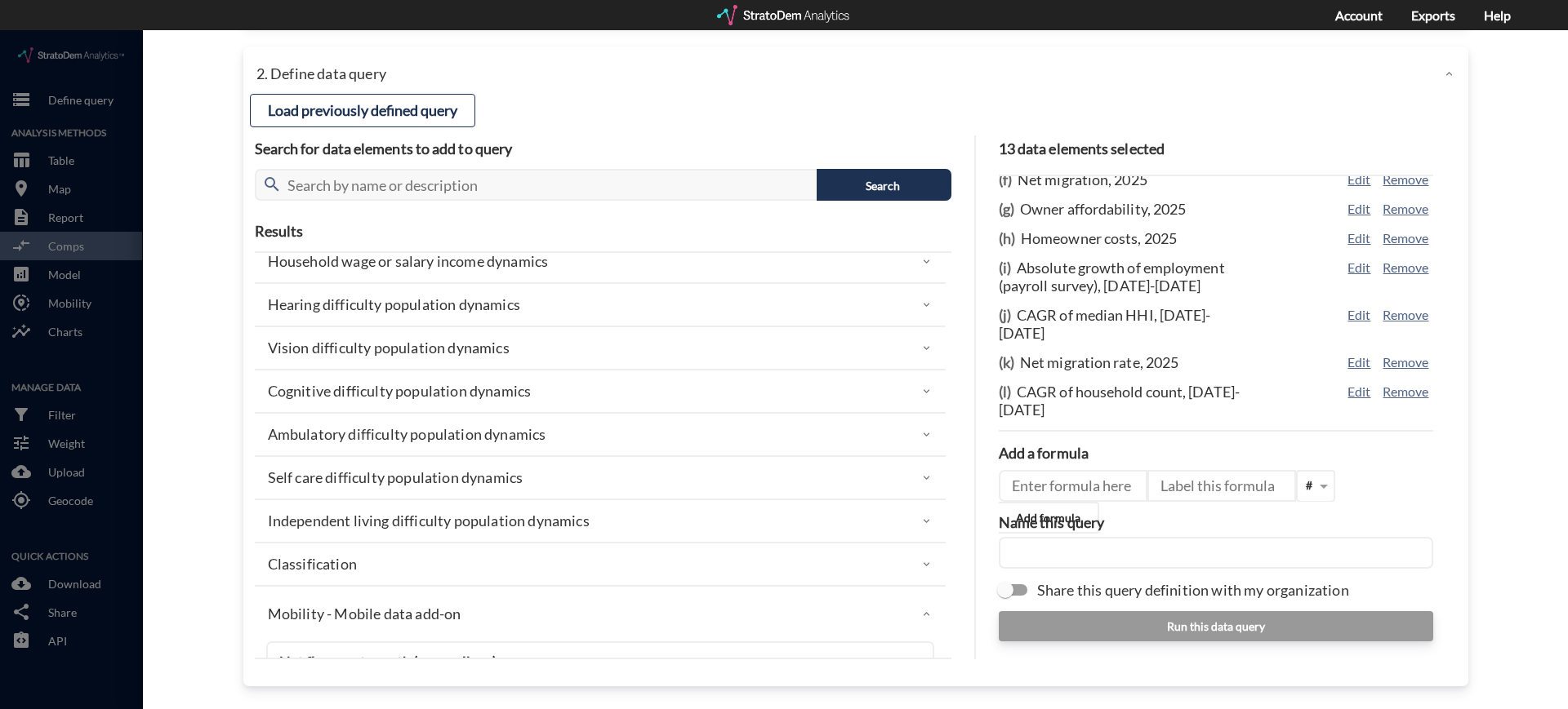
scroll to position [4208, 0]
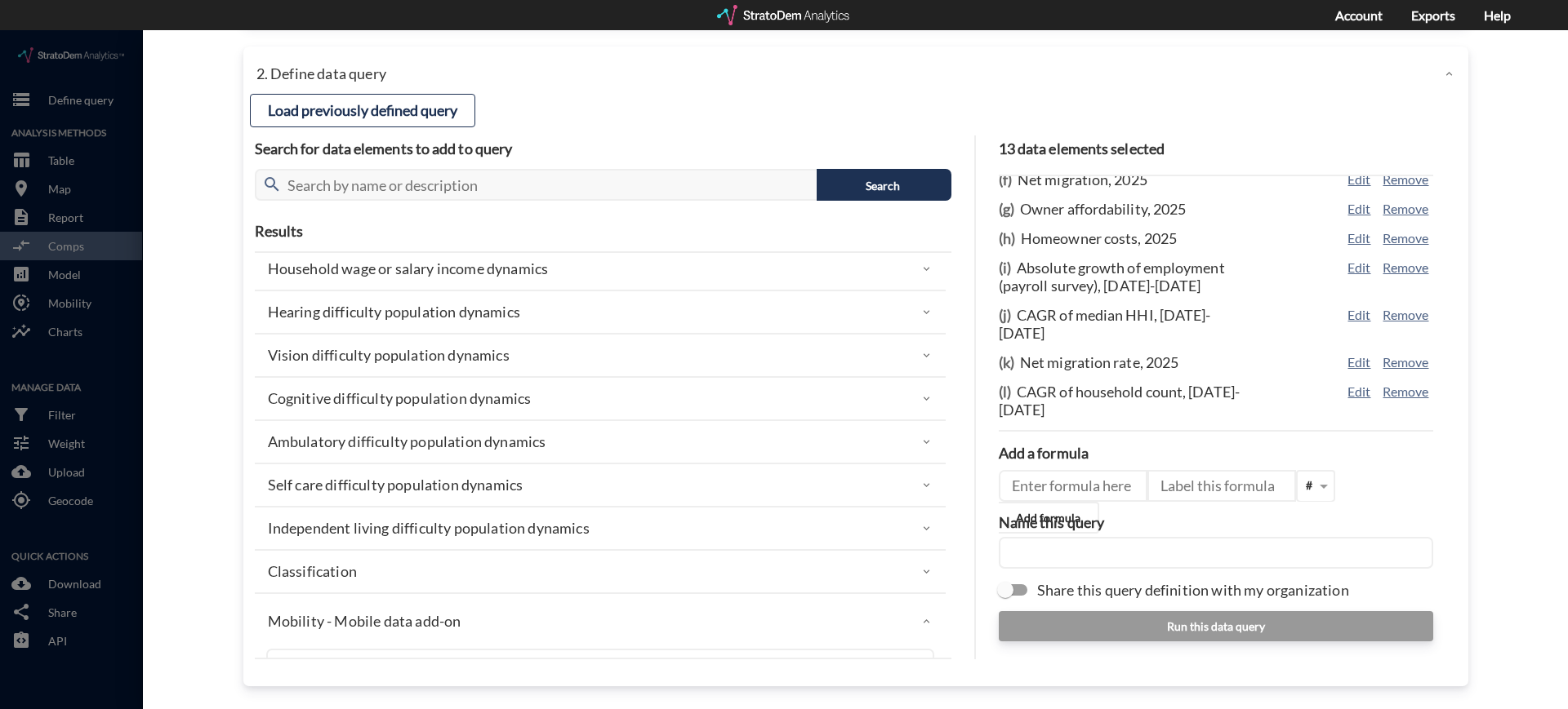
click div "Classification"
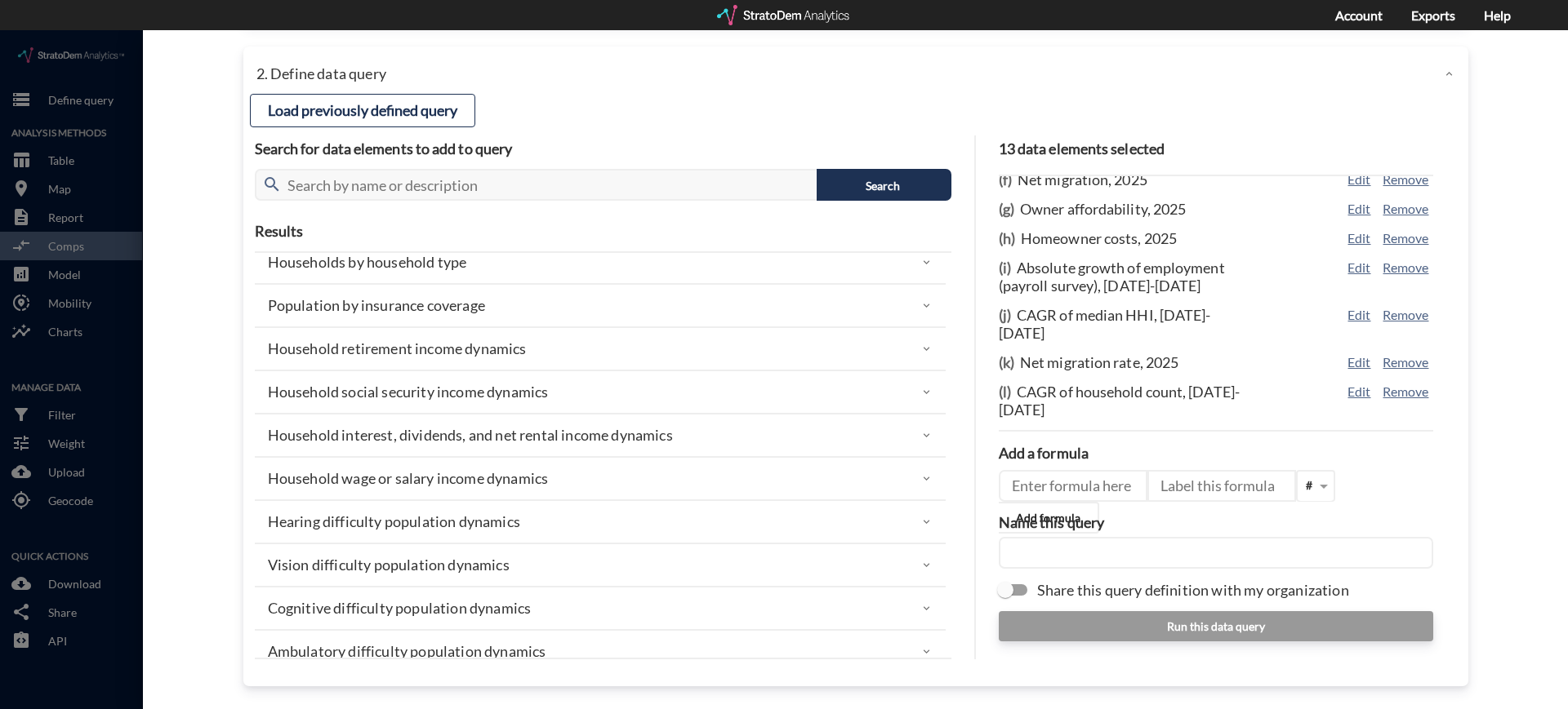
scroll to position [3999, 0]
click p "Household wage or salary income dynamics"
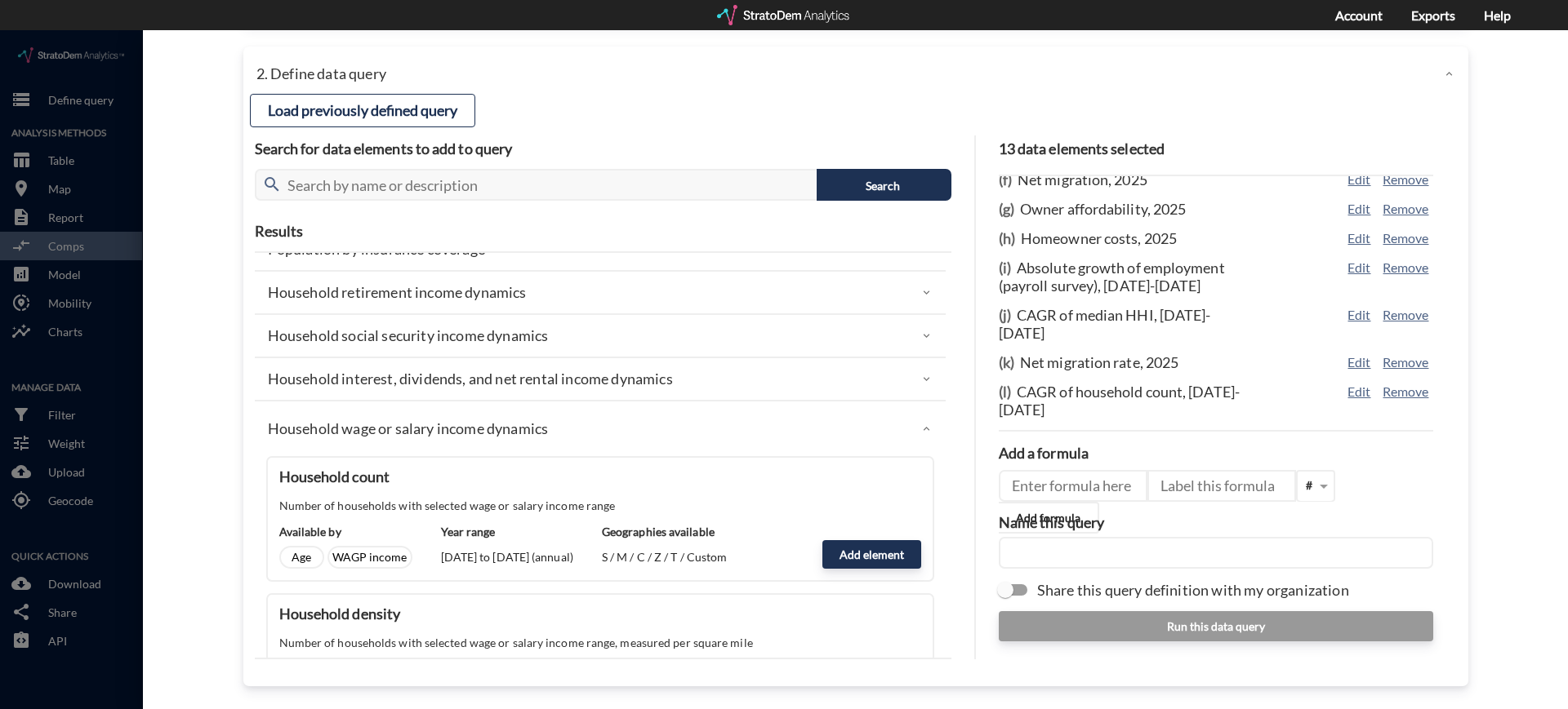
scroll to position [4044, 0]
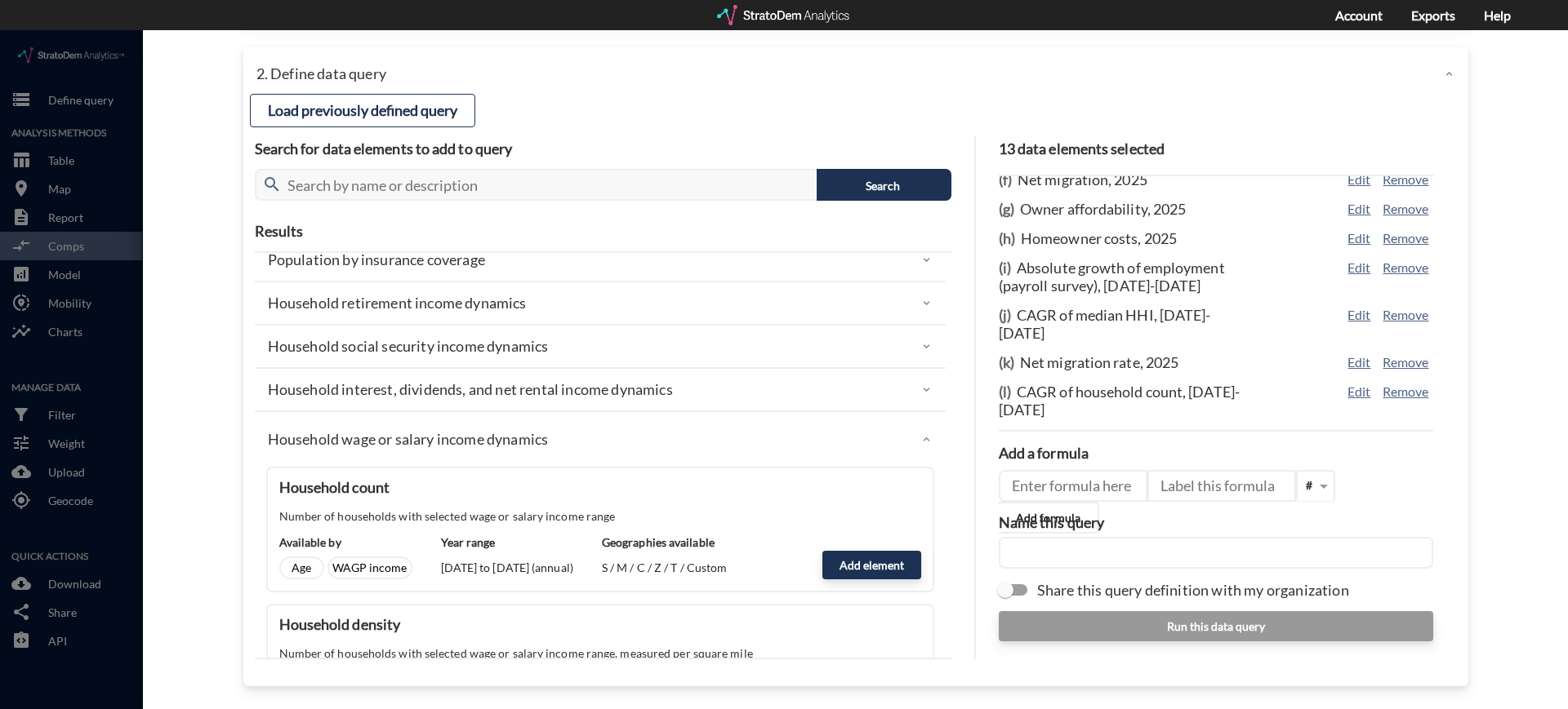
click div "Household interest, dividends, and net rental income dynamics"
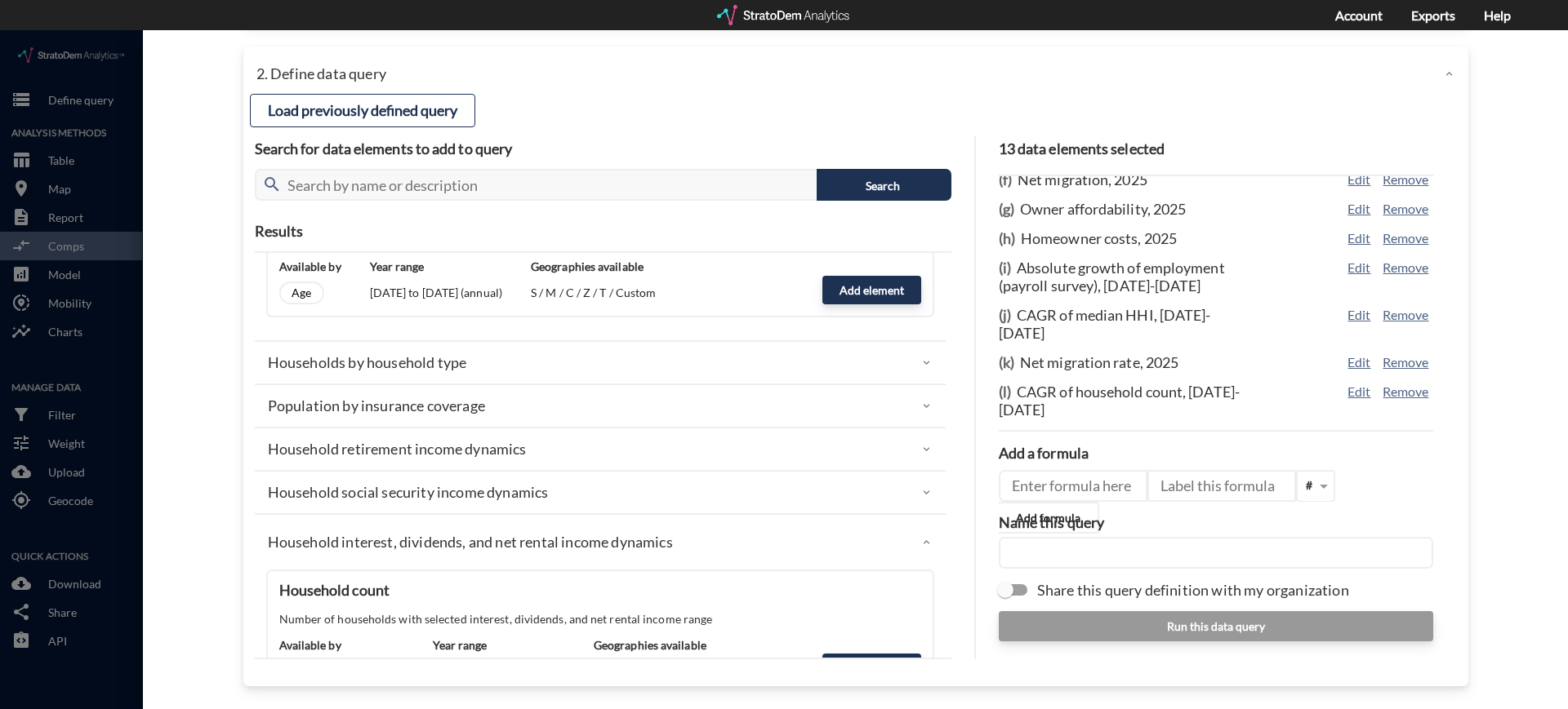
scroll to position [3876, 0]
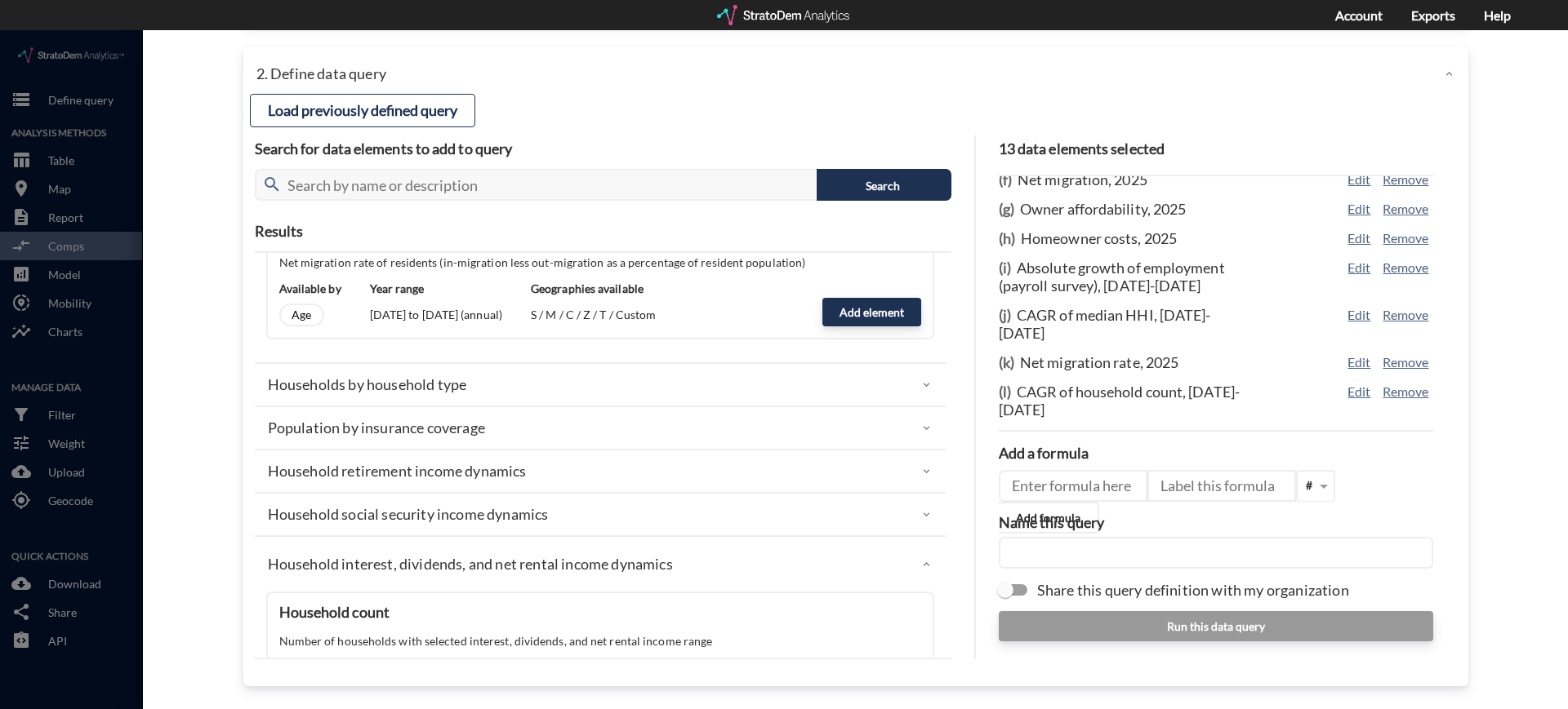
click div "Population by insurance coverage"
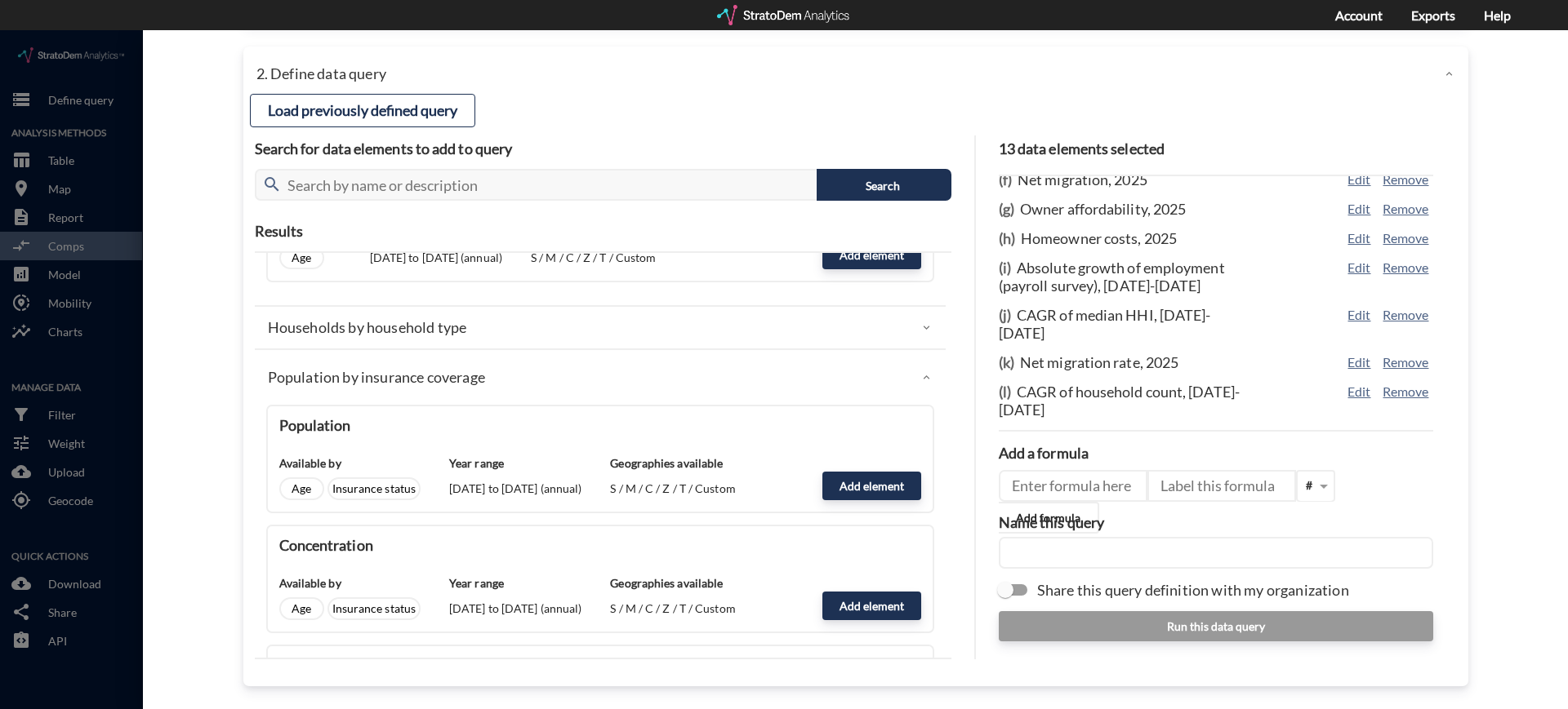
scroll to position [3900, 0]
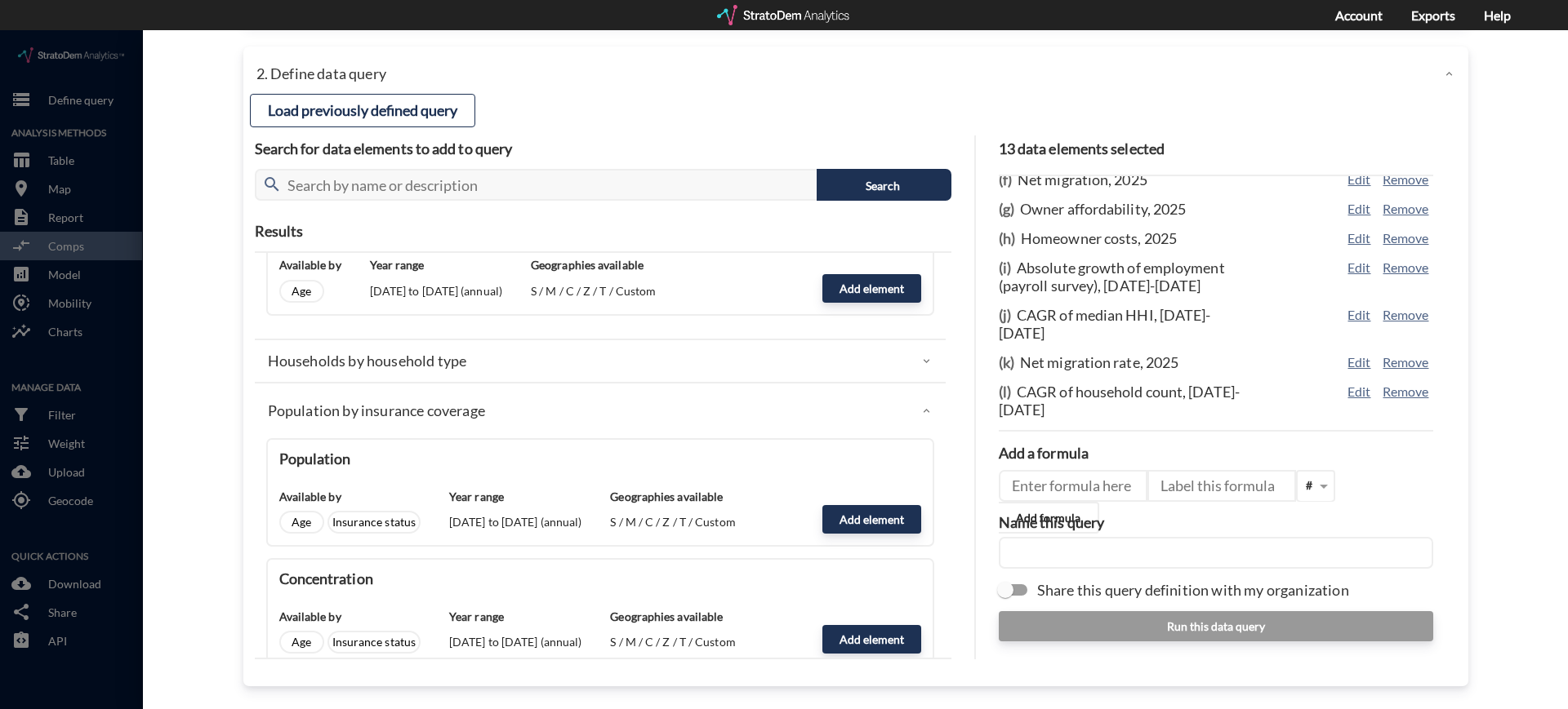
click div "Households by household type"
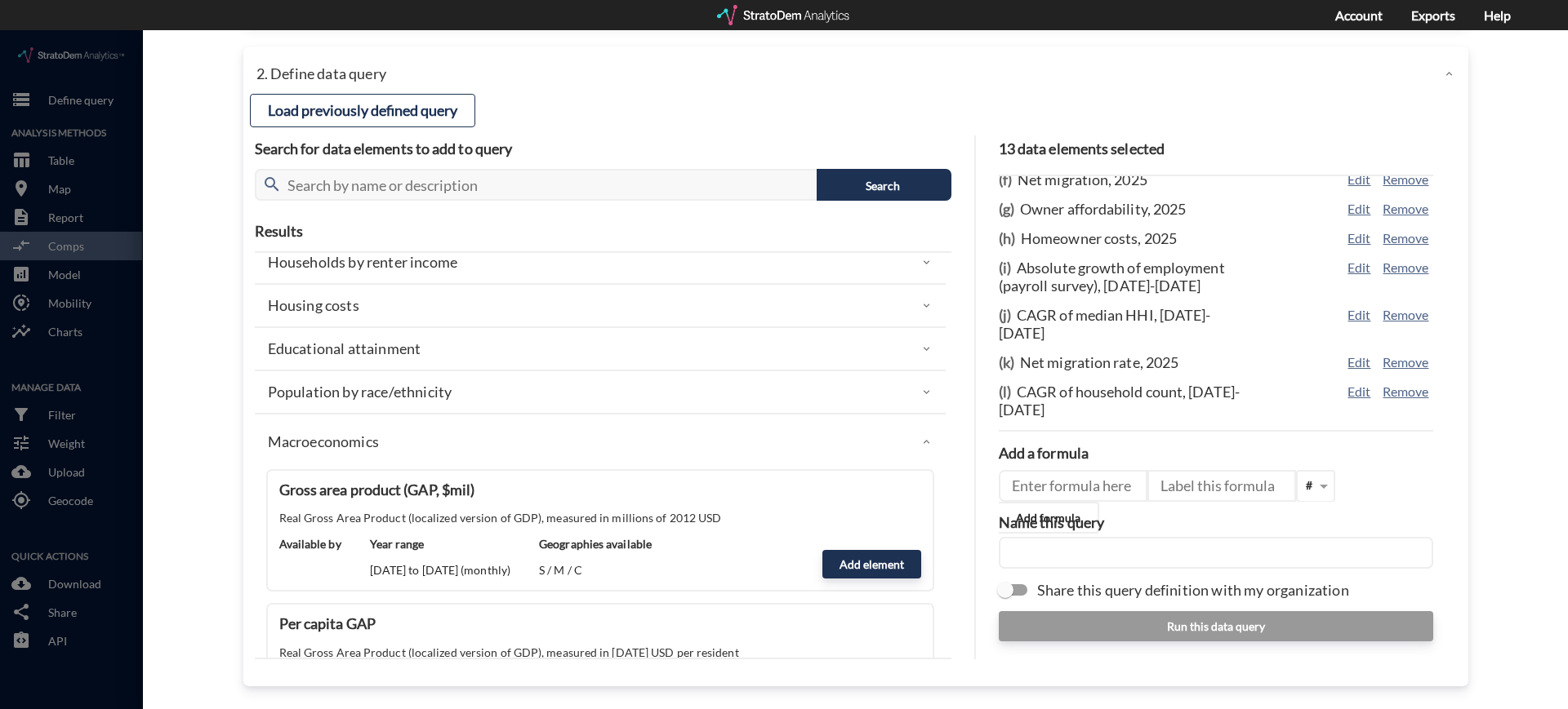
scroll to position [306, 0]
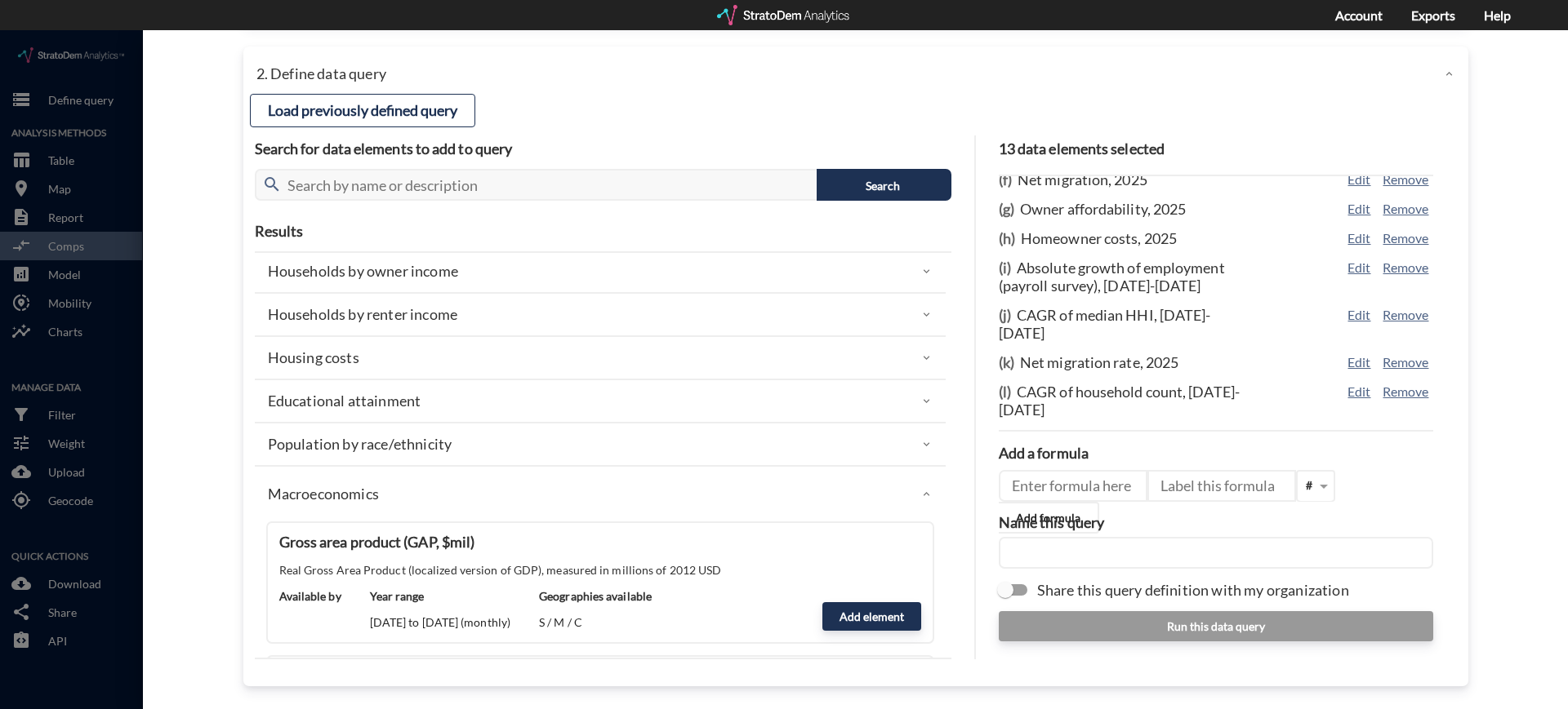
click div "Population by race/ethnicity"
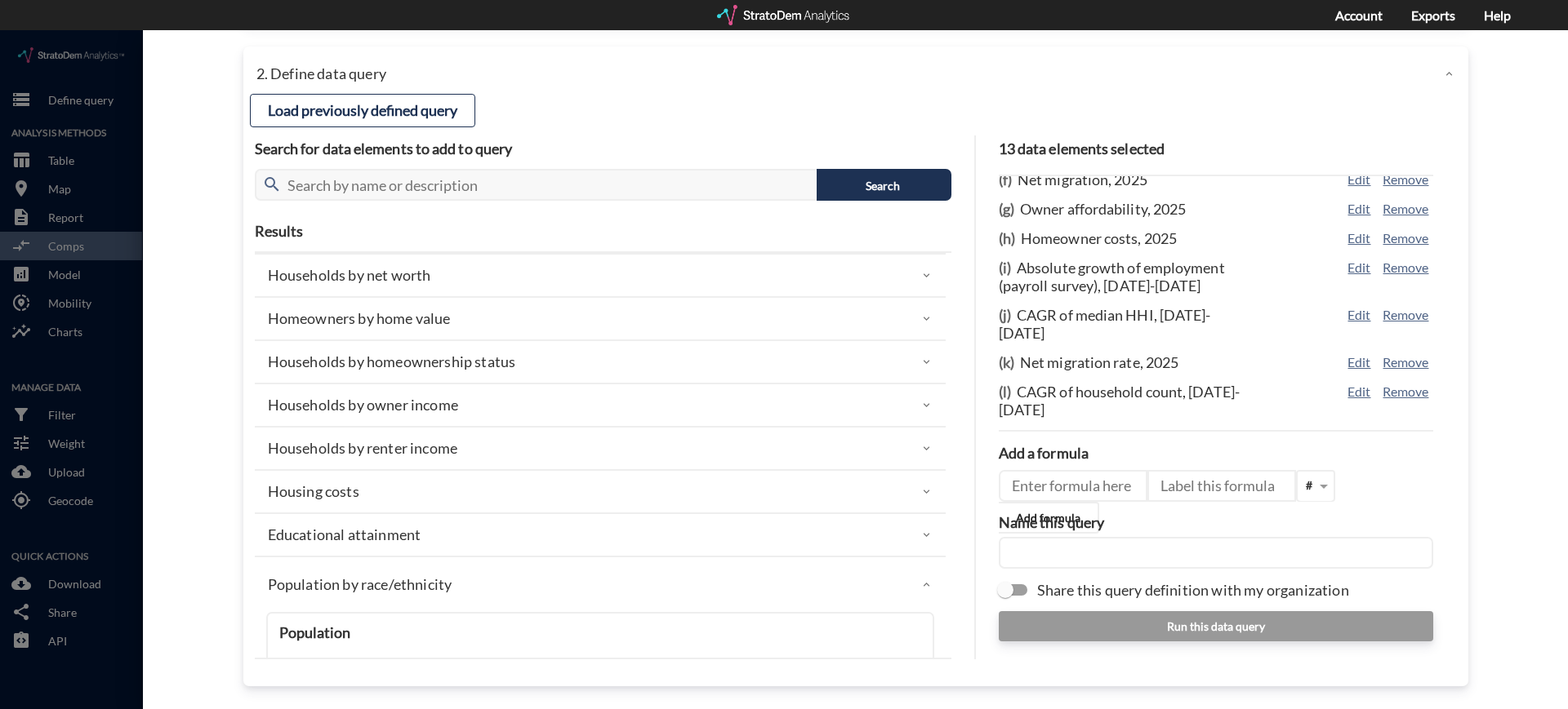
scroll to position [172, 0]
click div "Housing costs"
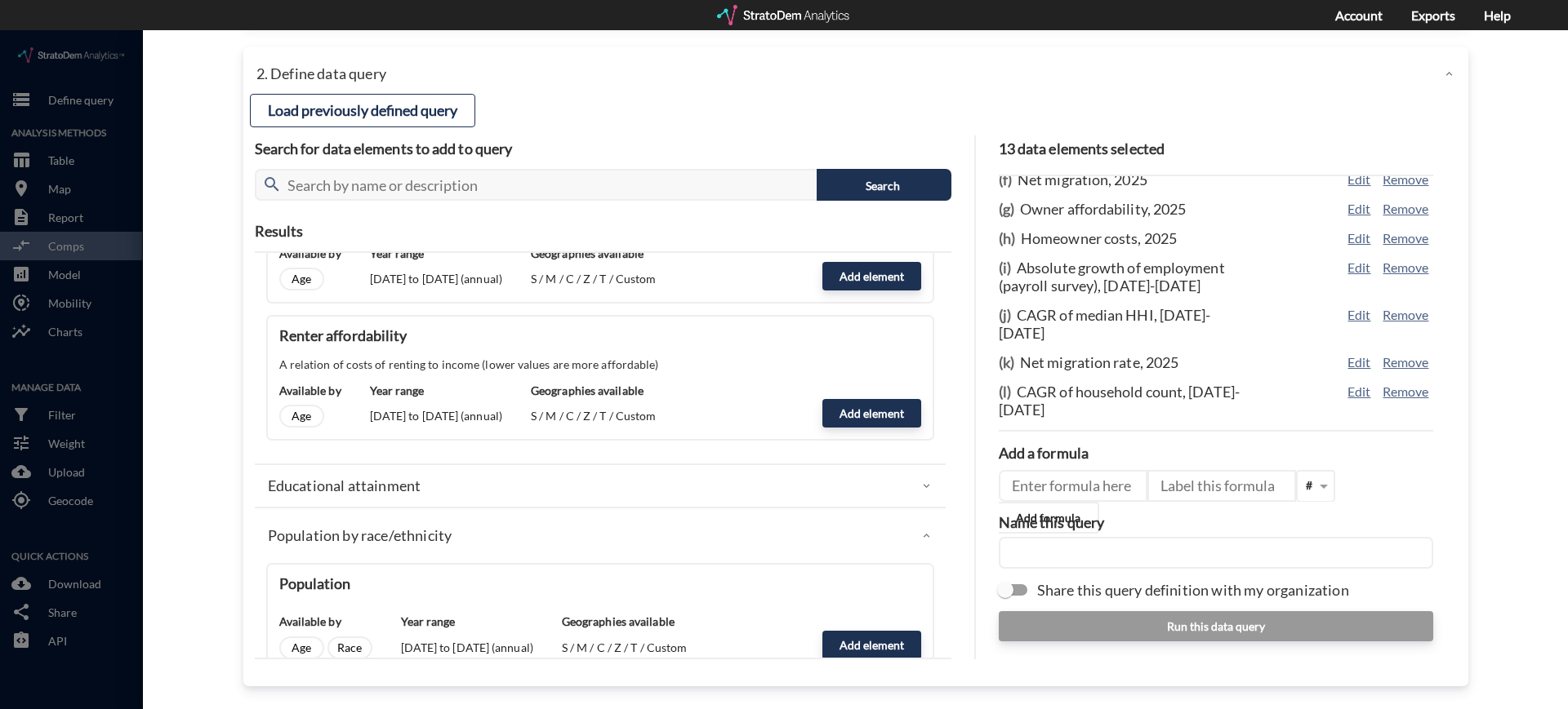
scroll to position [760, 0]
click div "Educational attainment"
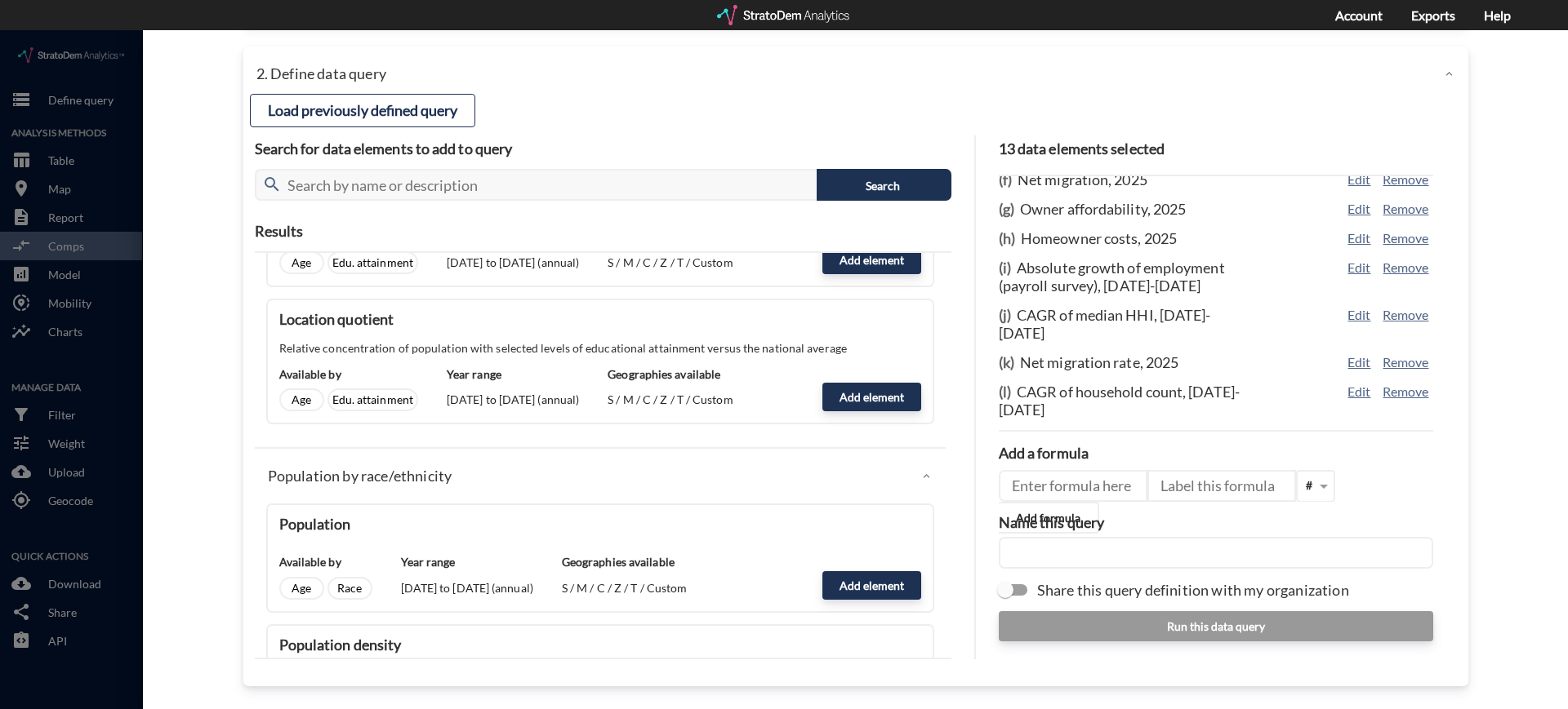
scroll to position [1531, 0]
click input "text"
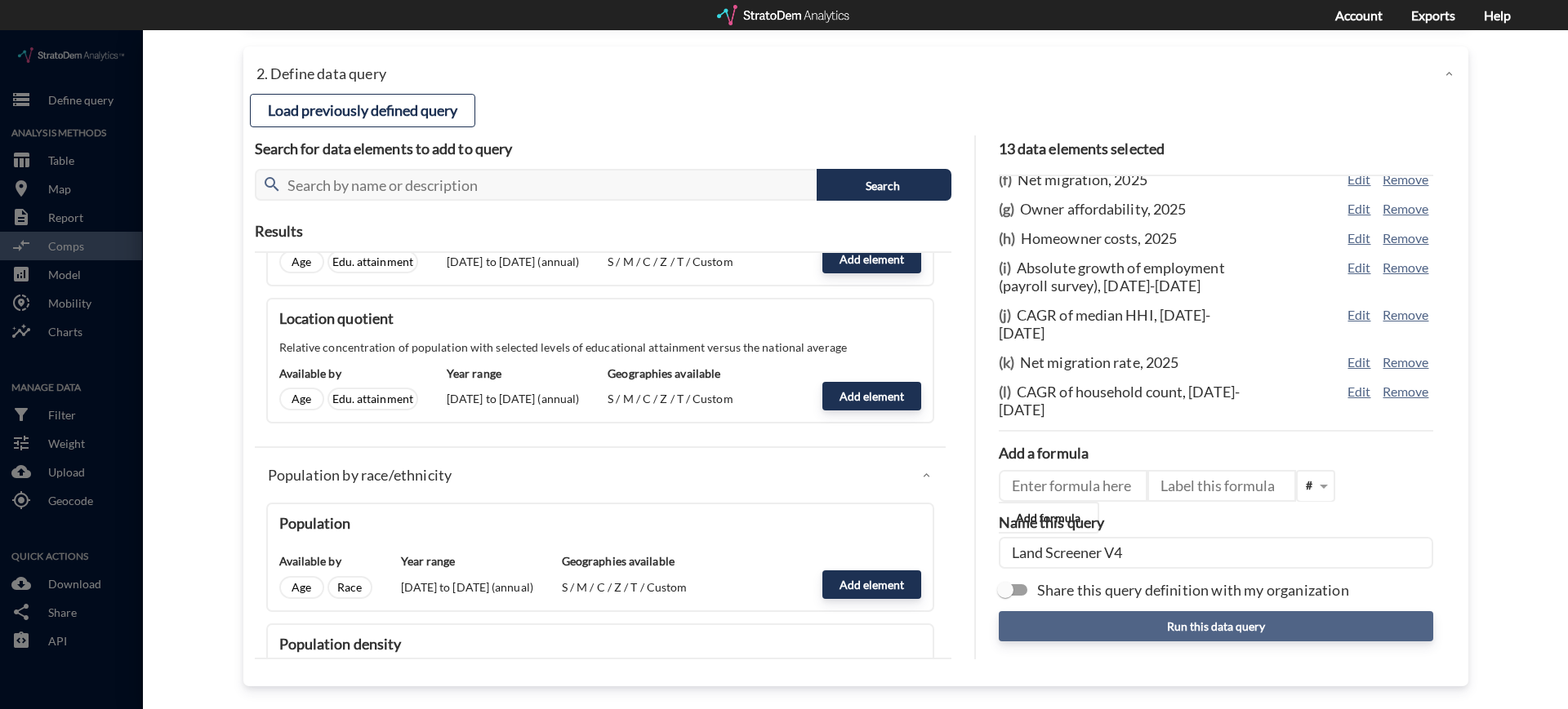
type input "Land Screener V4"
click button "Run this data query"
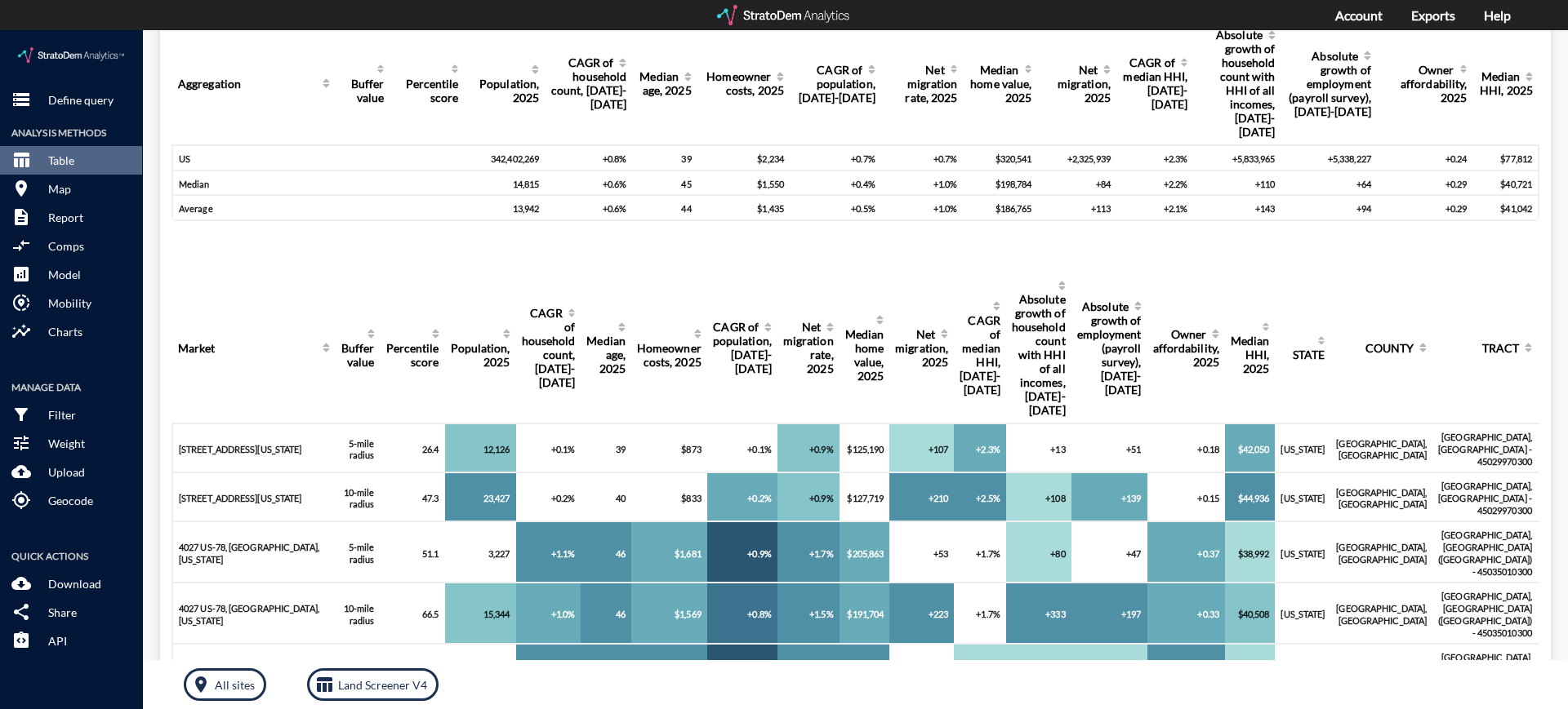
scroll to position [0, 0]
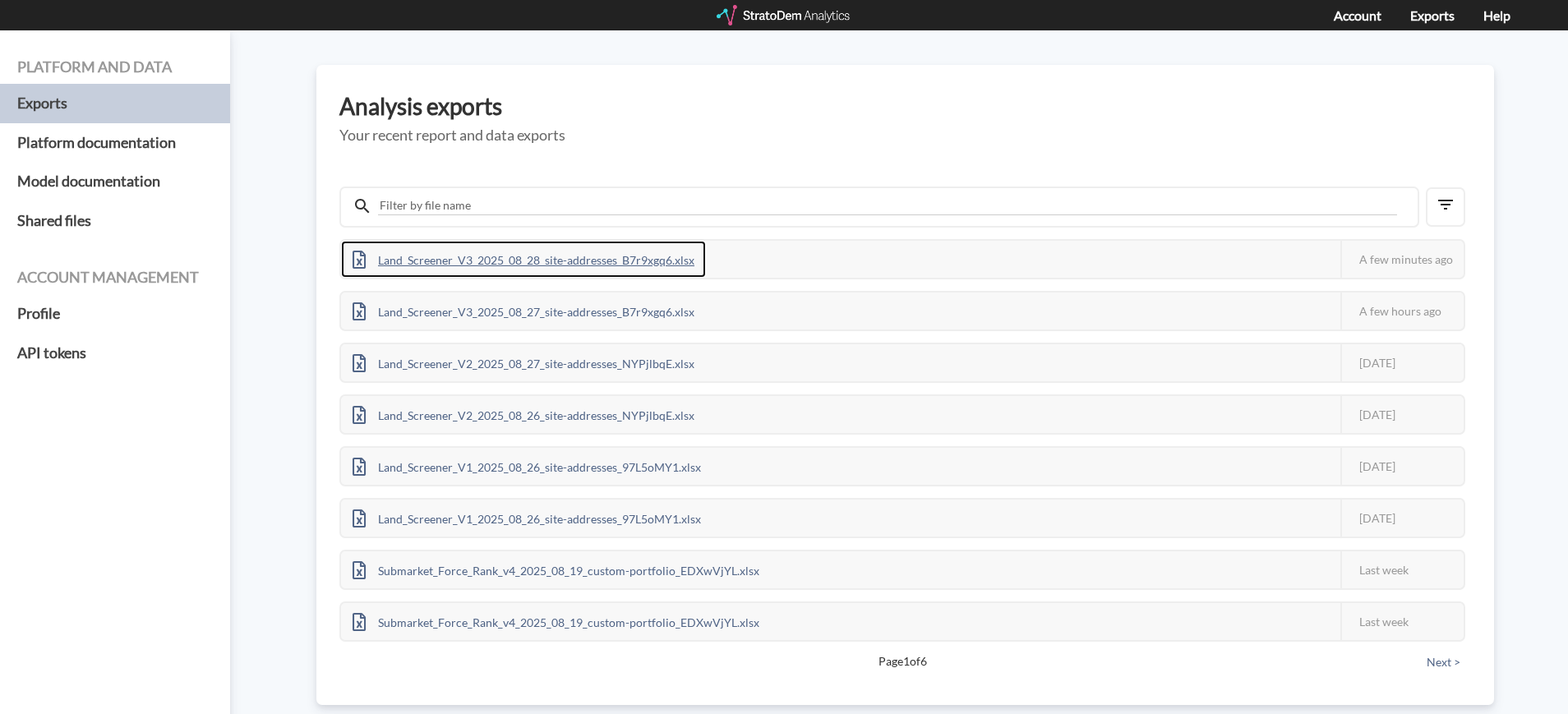
click at [617, 259] on div "Land_Screener_V3_2025_08_28_site-addresses_B7r9xgq6.xlsx" at bounding box center [523, 259] width 365 height 37
